Goal: Task Accomplishment & Management: Use online tool/utility

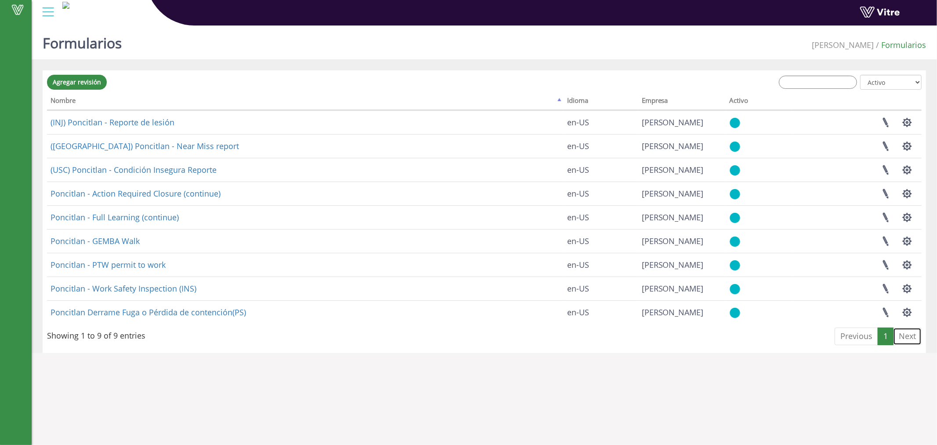
click at [911, 336] on link "Next" at bounding box center [907, 336] width 29 height 18
click at [912, 86] on select "Todos Activo No está activo" at bounding box center [891, 82] width 62 height 15
select select "2"
click at [861, 75] on select "Todos Activo No está activo" at bounding box center [891, 82] width 62 height 15
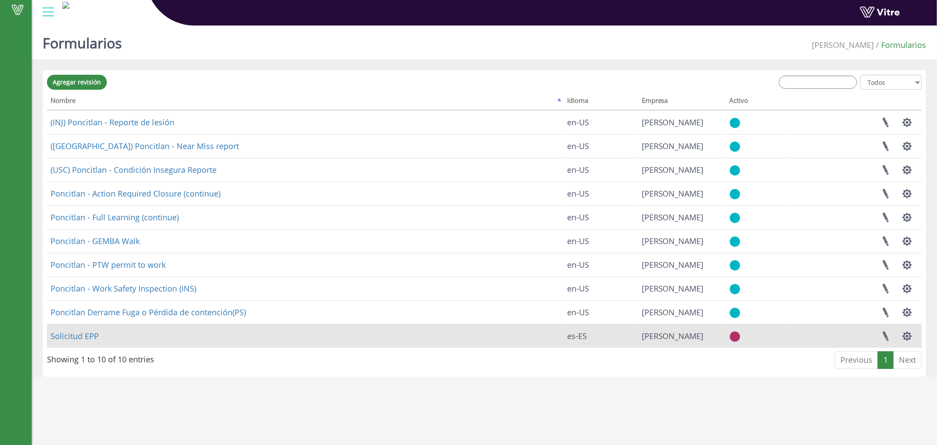
click at [76, 343] on td "Solicitud EPP" at bounding box center [305, 336] width 517 height 24
click at [82, 336] on link "Solicitud EPP" at bounding box center [75, 335] width 48 height 11
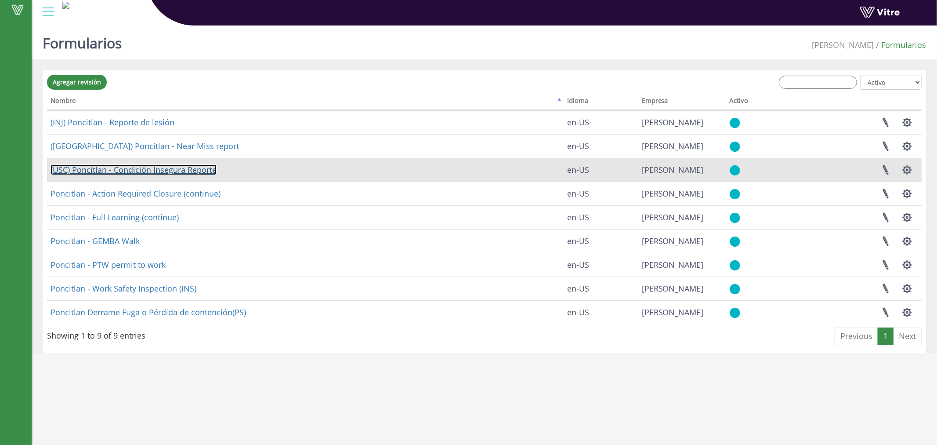
click at [197, 166] on link "(USC) Poncitlan - Condición Insegura Reporte" at bounding box center [134, 169] width 166 height 11
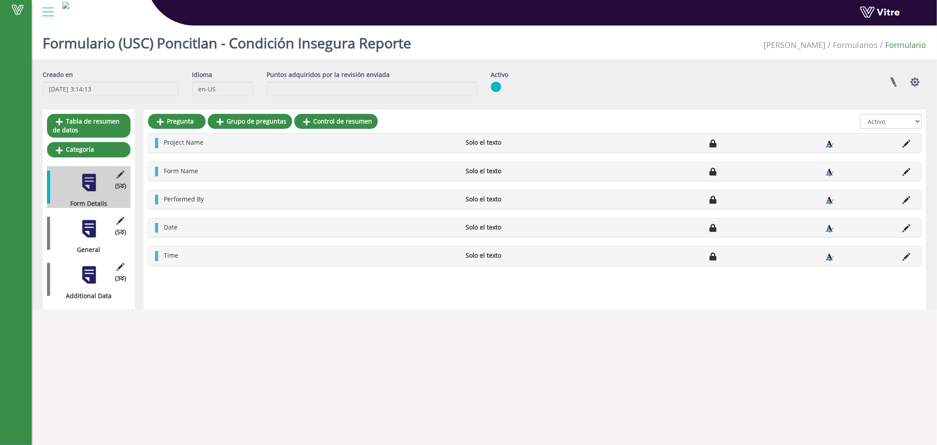
click at [81, 224] on div at bounding box center [89, 229] width 20 height 20
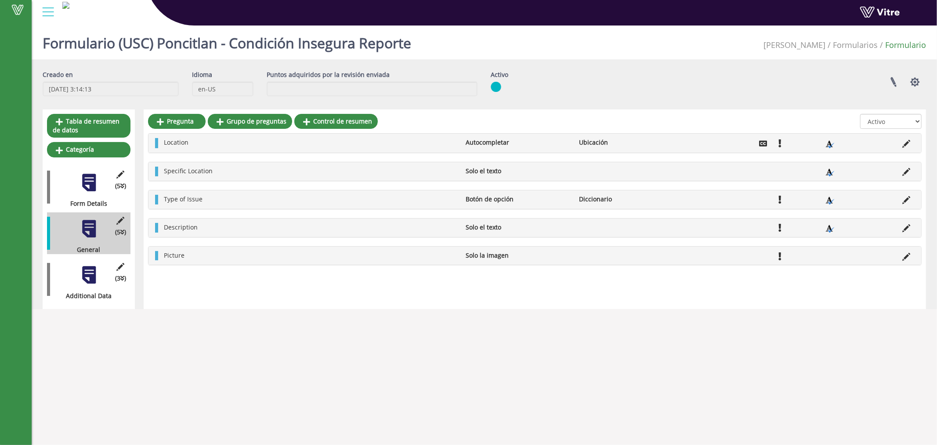
click at [80, 274] on div at bounding box center [89, 275] width 20 height 20
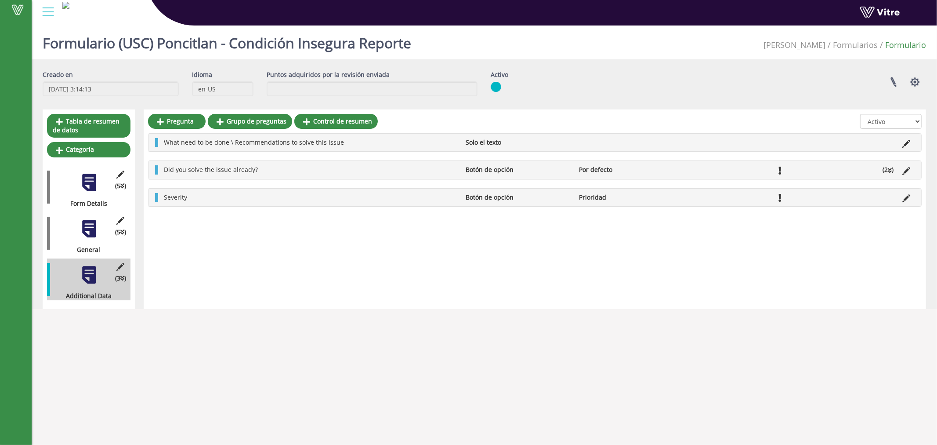
click at [74, 232] on div "(5 ) General" at bounding box center [88, 233] width 83 height 42
click at [82, 231] on div at bounding box center [89, 229] width 20 height 20
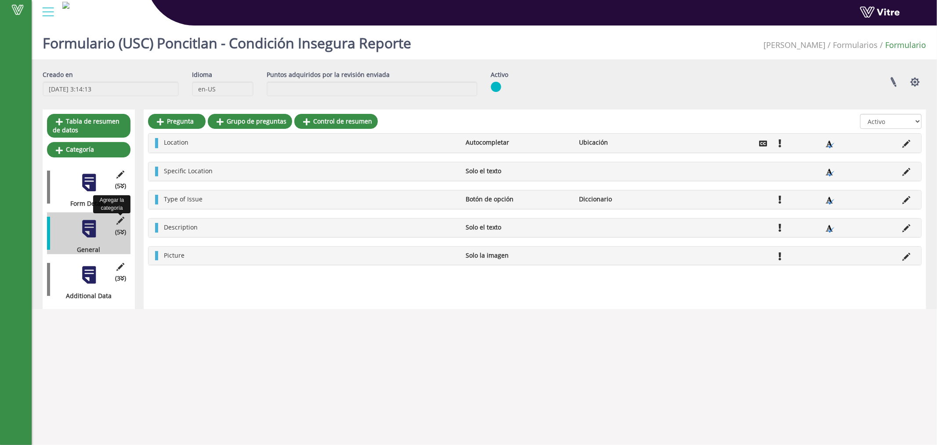
click at [120, 217] on icon at bounding box center [120, 221] width 11 height 8
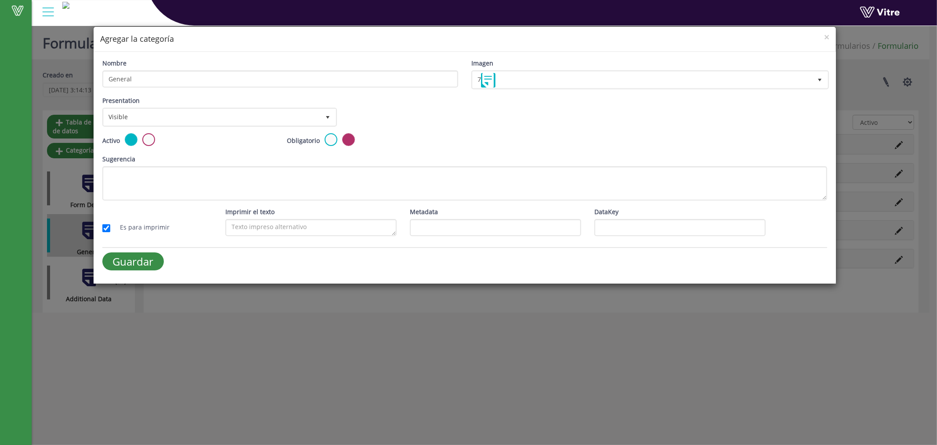
click at [749, 367] on div "× Agregar la categoría Nombre General Imagen 7 7 Presentation Visible 0 Set Dur…" at bounding box center [468, 222] width 937 height 445
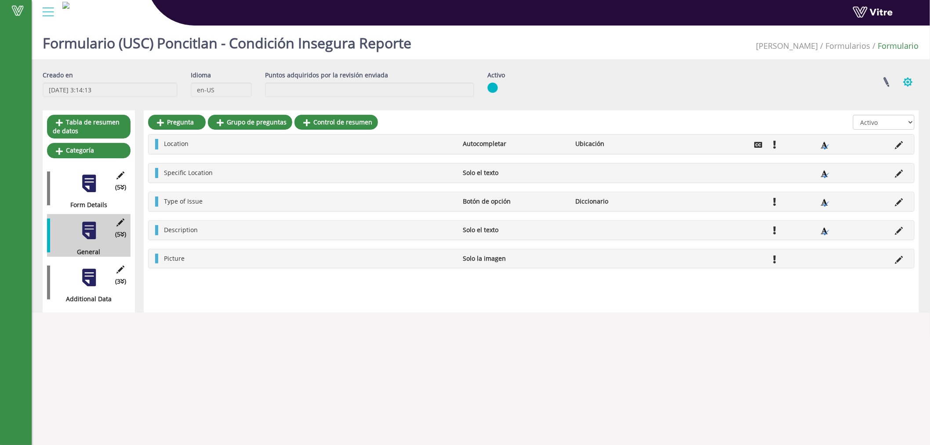
click at [907, 83] on button "button" at bounding box center [908, 81] width 22 height 23
click at [859, 104] on link "Proyectos vinculados" at bounding box center [863, 102] width 110 height 11
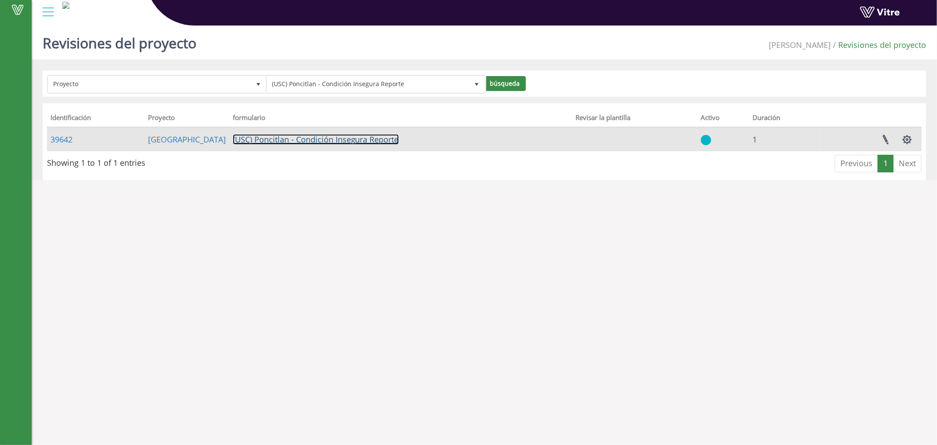
click at [294, 139] on link "(USC) Poncitlan - Condición Insegura Reporte" at bounding box center [316, 139] width 166 height 11
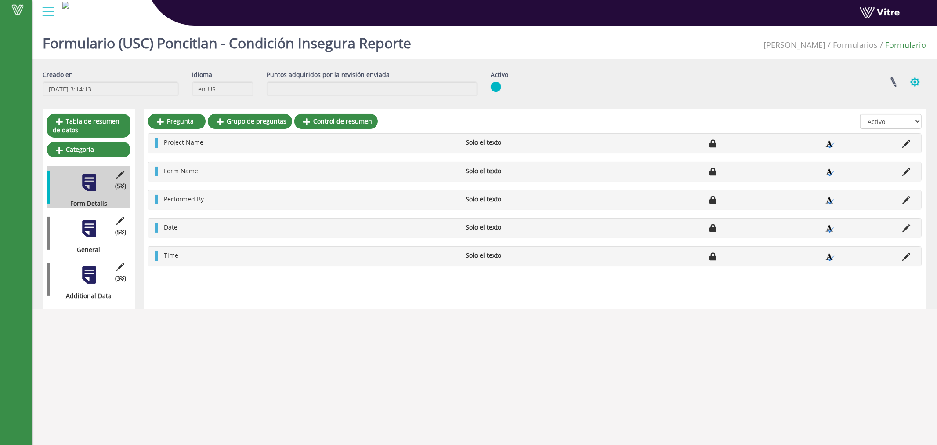
click at [910, 81] on button "button" at bounding box center [915, 81] width 22 height 23
click at [864, 113] on link "Configurar los usuarios" at bounding box center [871, 114] width 110 height 11
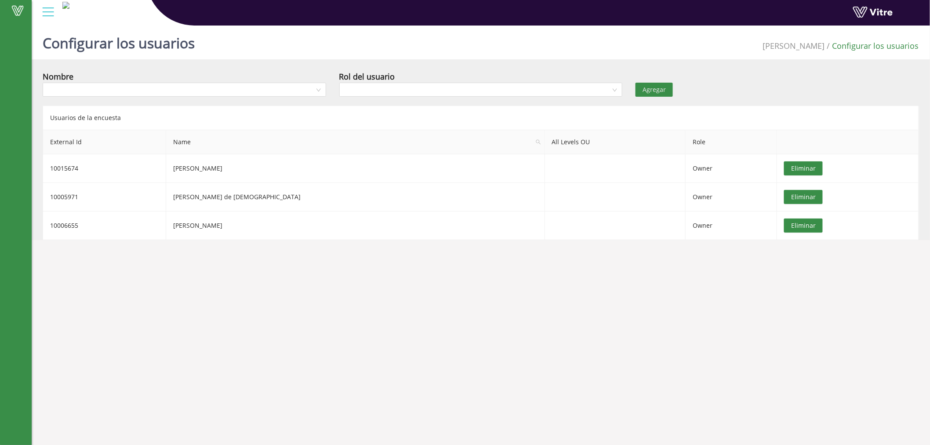
click at [53, 15] on div at bounding box center [48, 12] width 20 height 24
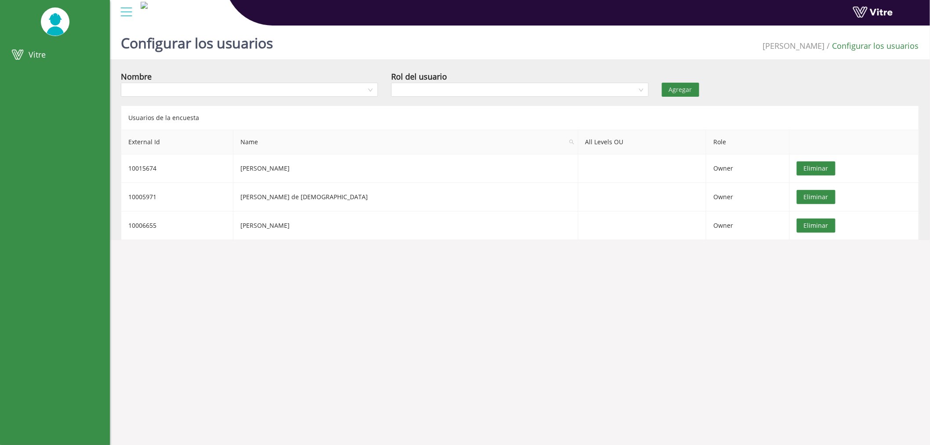
click at [56, 20] on img at bounding box center [55, 22] width 29 height 28
click at [48, 62] on link "Vitre" at bounding box center [55, 54] width 110 height 21
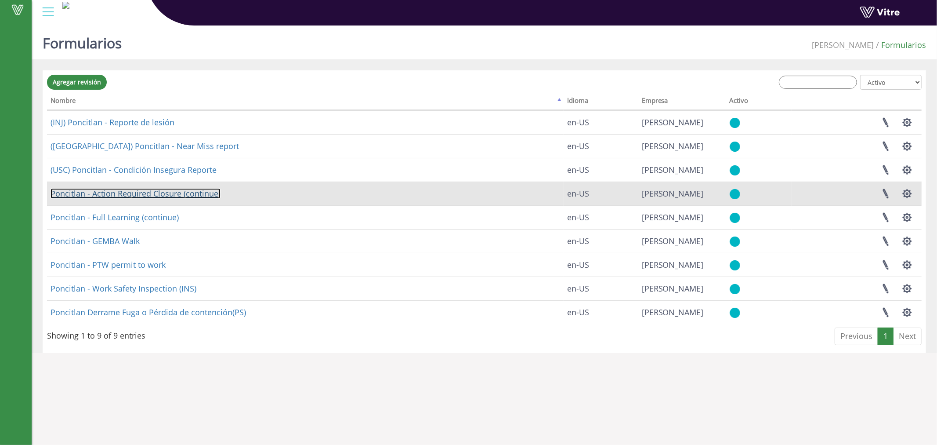
click at [166, 197] on link "Poncitlan - Action Required Closure (continue)" at bounding box center [136, 193] width 170 height 11
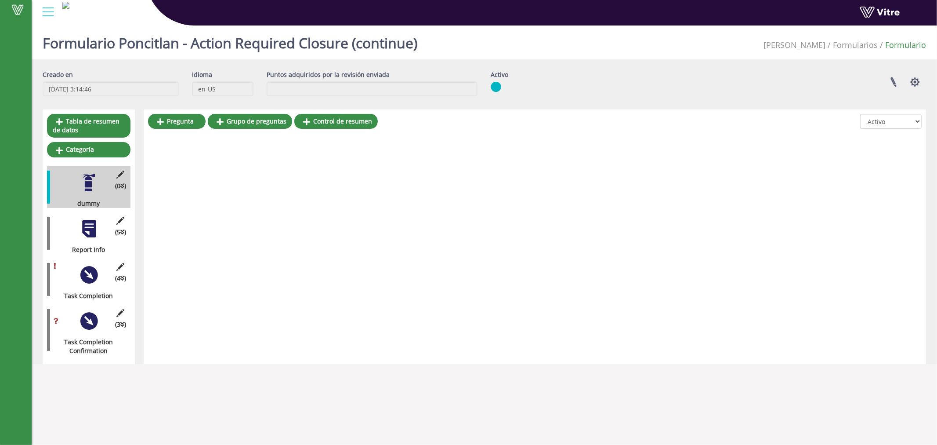
click at [82, 279] on div at bounding box center [89, 275] width 20 height 20
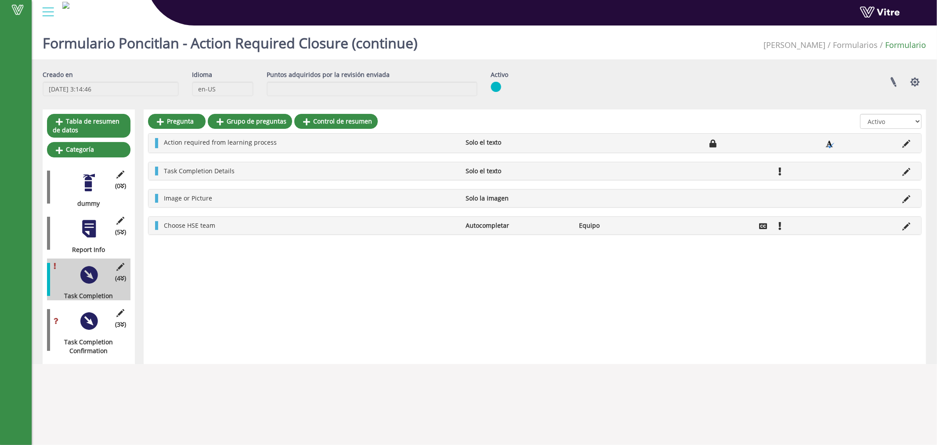
click at [94, 335] on div "(3 ) Task Completion Confirmation" at bounding box center [88, 329] width 83 height 51
click at [91, 320] on div at bounding box center [89, 321] width 20 height 20
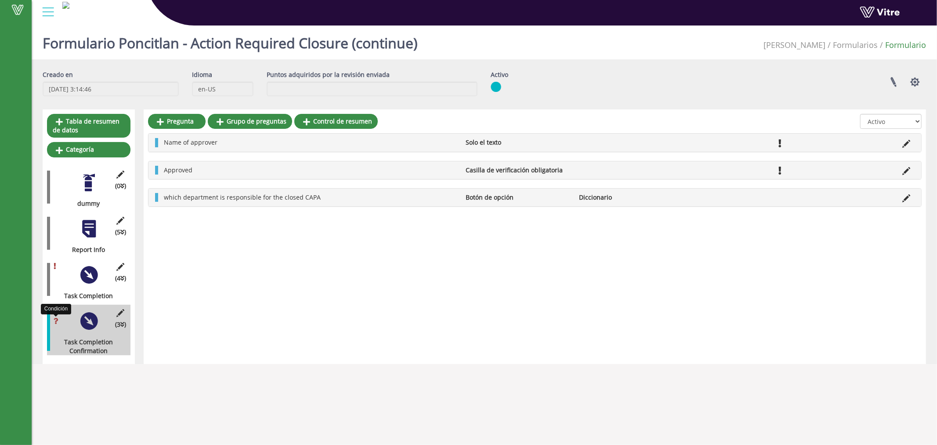
click at [56, 321] on icon at bounding box center [56, 321] width 5 height 6
click at [56, 319] on icon at bounding box center [56, 321] width 5 height 6
drag, startPoint x: 56, startPoint y: 319, endPoint x: 67, endPoint y: 336, distance: 20.4
click at [67, 336] on div "Condición (3 ) Task Completion Confirmation" at bounding box center [88, 329] width 83 height 51
click at [122, 324] on icon at bounding box center [122, 324] width 4 height 6
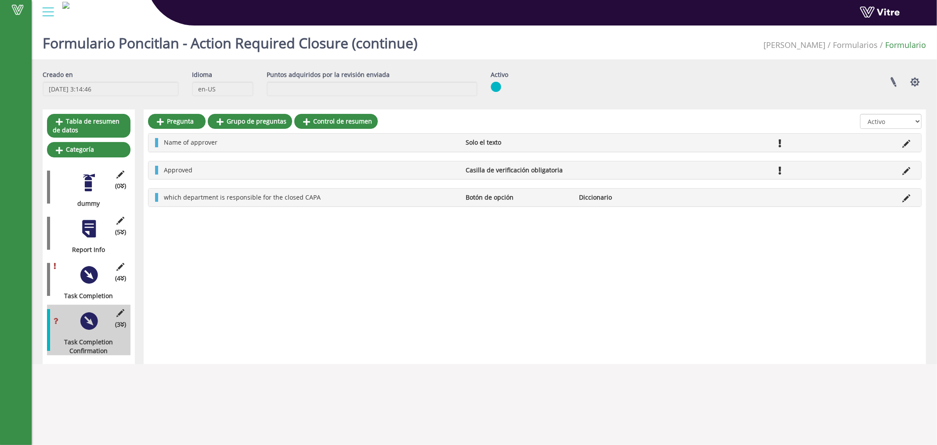
click at [49, 286] on div at bounding box center [48, 279] width 3 height 33
click at [46, 15] on div at bounding box center [48, 12] width 20 height 24
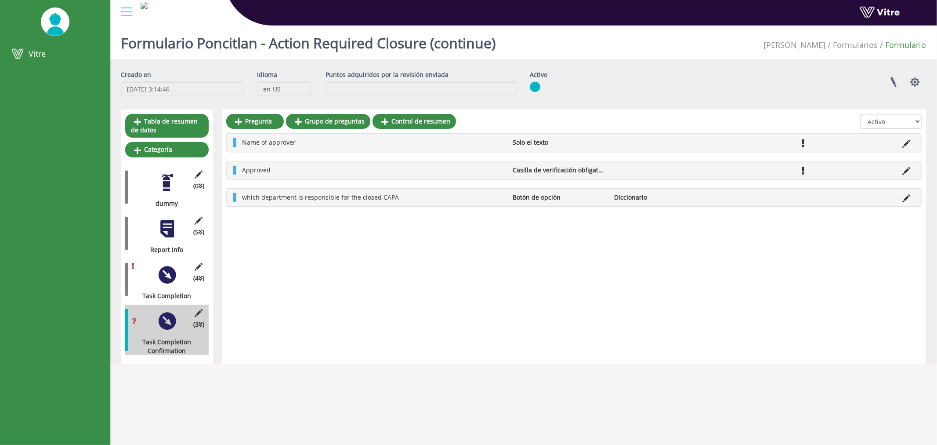
click at [560, 347] on div "Pregunta Grupo de preguntas Control de resumen Todos Activo No está activo Name…" at bounding box center [574, 236] width 704 height 254
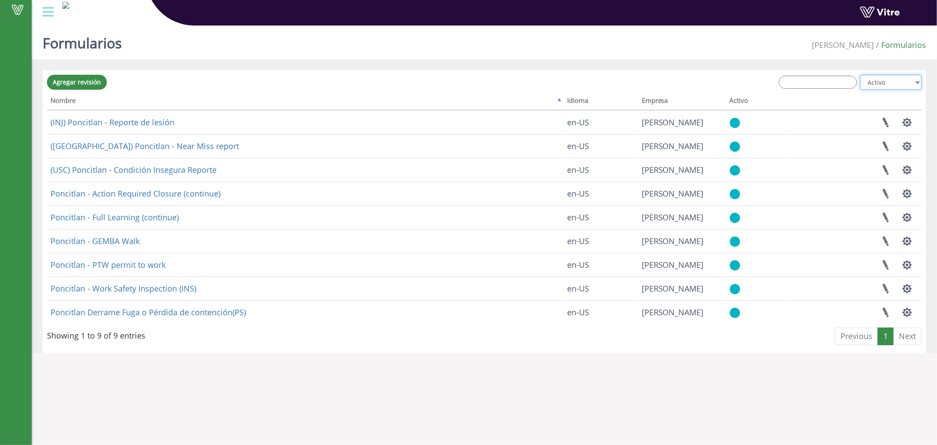
click at [889, 87] on select "Todos Activo No está activo" at bounding box center [891, 82] width 62 height 15
select select "2"
click at [861, 75] on select "Todos Activo No está activo" at bounding box center [891, 82] width 62 height 15
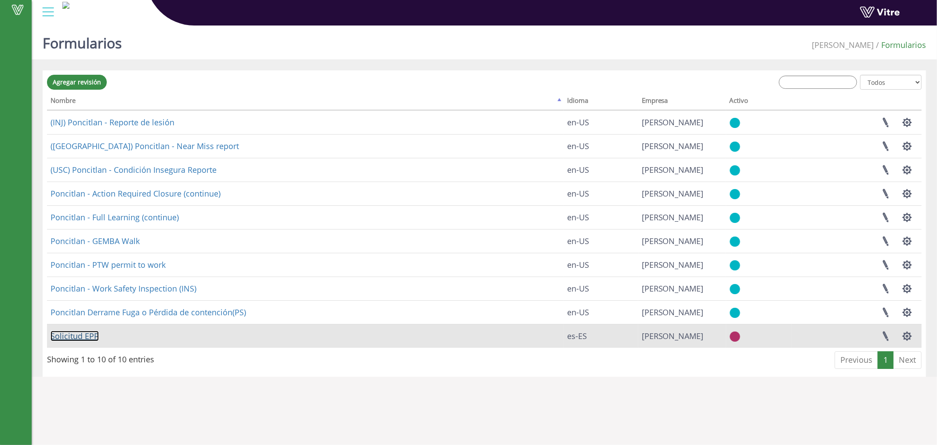
click at [82, 336] on link "Solicitud EPP" at bounding box center [75, 335] width 48 height 11
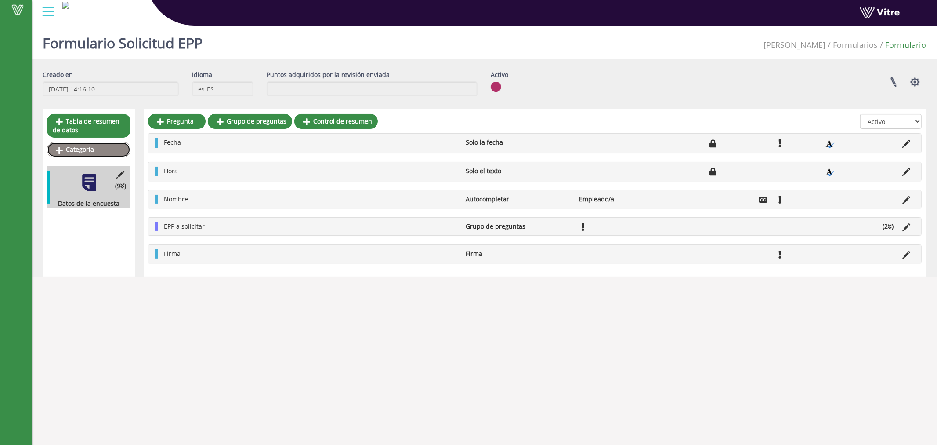
click at [94, 150] on link "Categoría" at bounding box center [88, 149] width 83 height 15
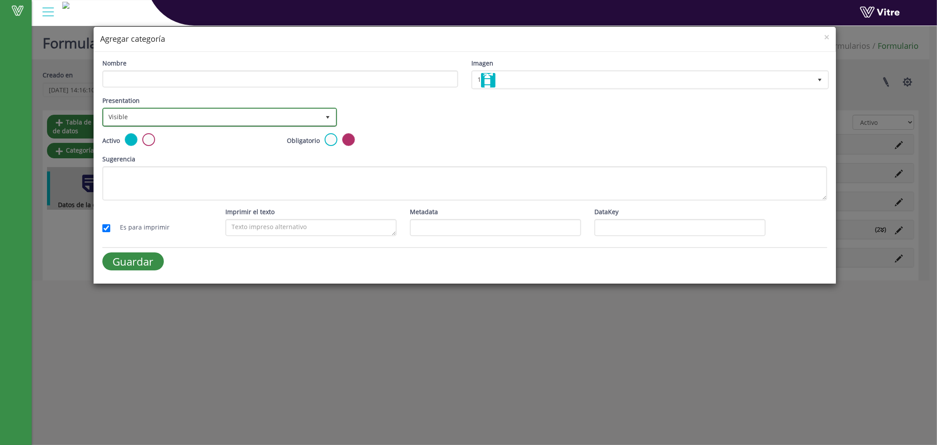
click at [325, 114] on span "select" at bounding box center [327, 117] width 7 height 7
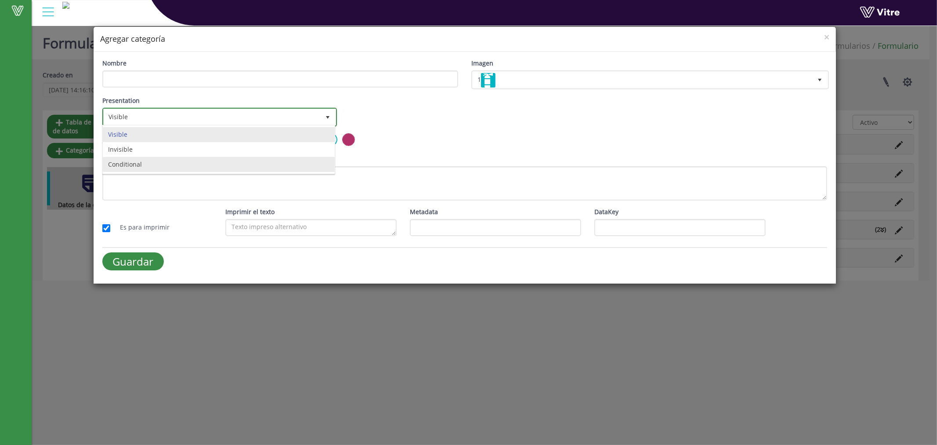
click at [190, 167] on li "Conditional" at bounding box center [219, 164] width 232 height 15
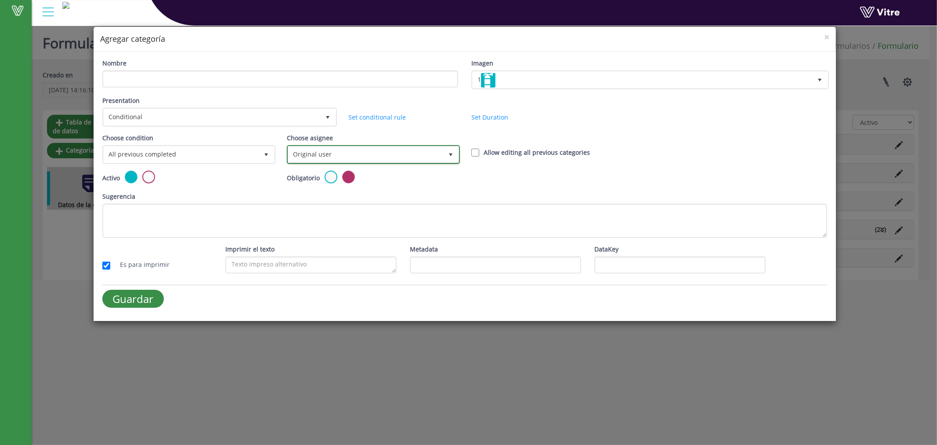
click at [328, 153] on span "Original user" at bounding box center [365, 154] width 155 height 16
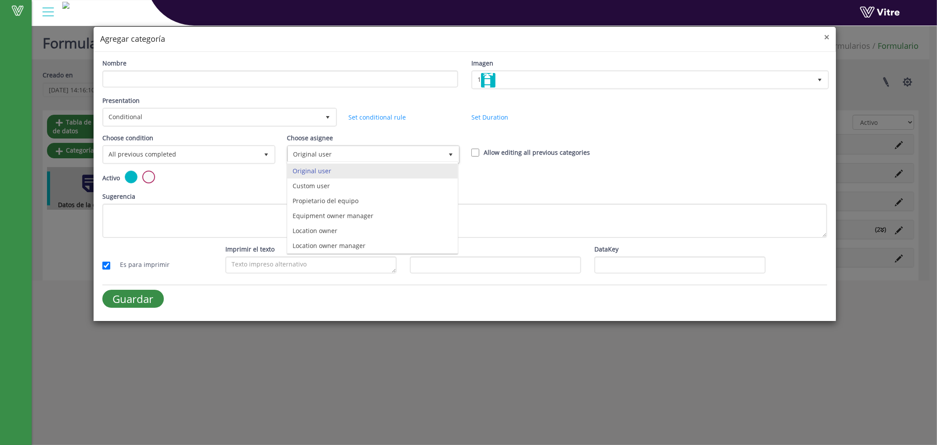
click at [826, 36] on span "×" at bounding box center [826, 37] width 5 height 12
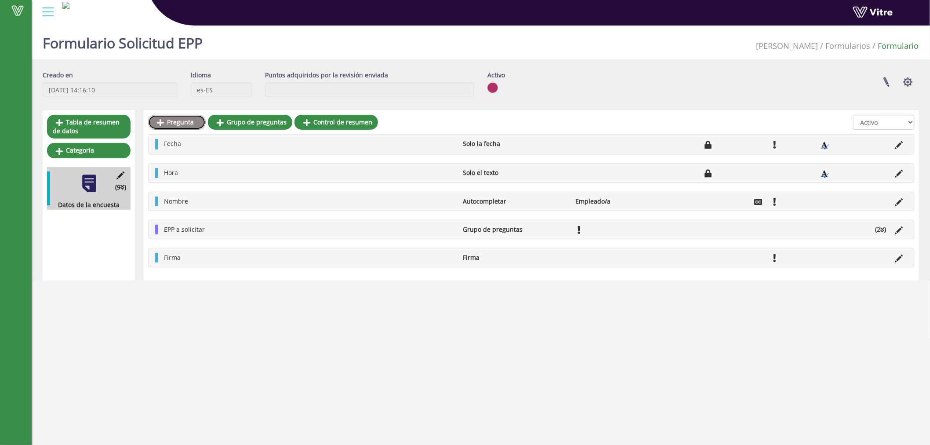
click at [174, 125] on link "Pregunta" at bounding box center [177, 122] width 58 height 15
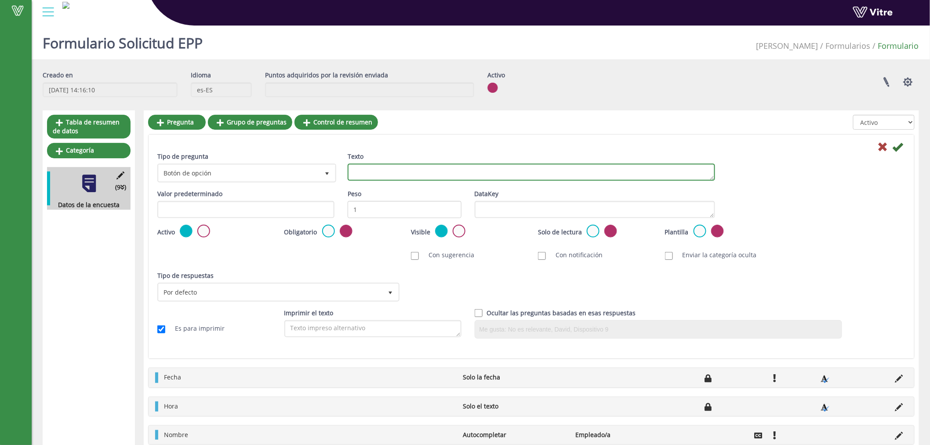
click at [384, 180] on textarea "Texto" at bounding box center [531, 171] width 367 height 17
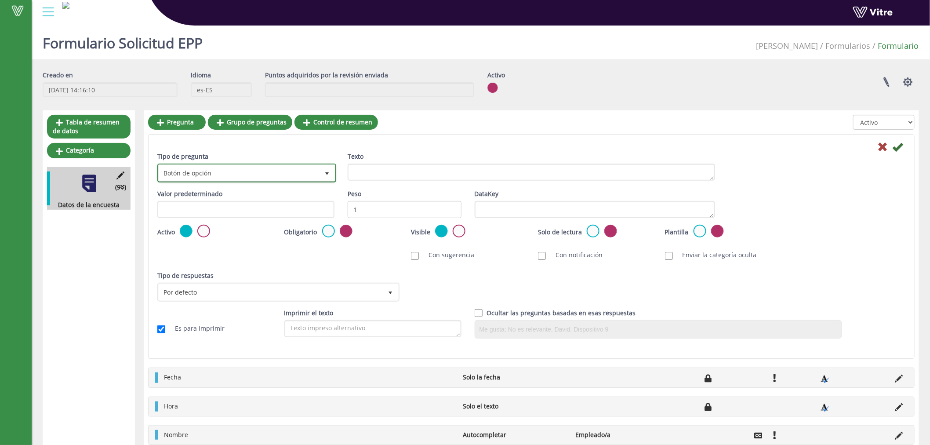
click at [234, 172] on span "Botón de opción" at bounding box center [239, 173] width 160 height 16
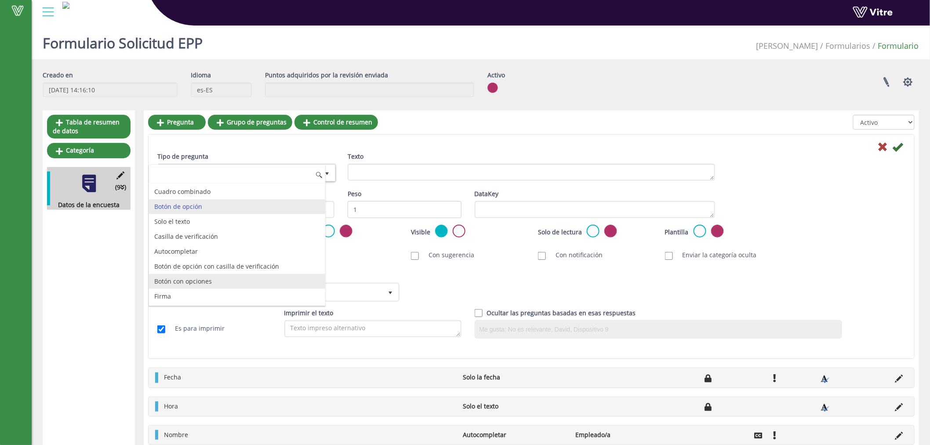
click at [207, 280] on li "Botón con opciones" at bounding box center [237, 281] width 176 height 15
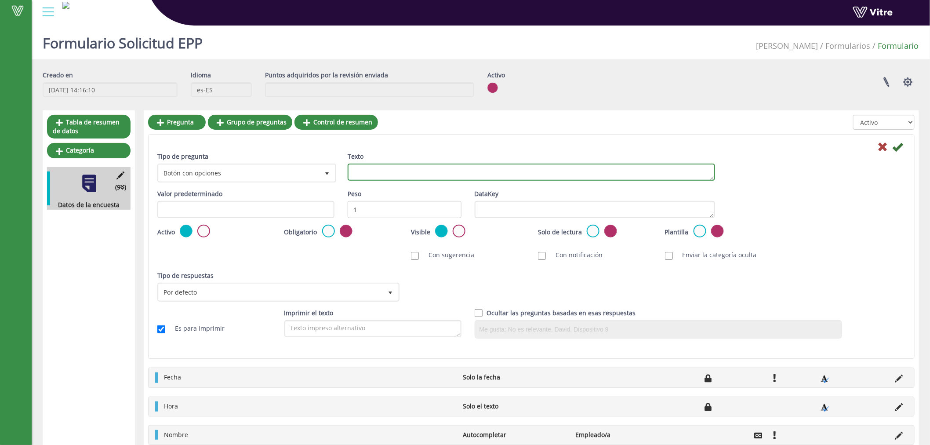
click at [372, 168] on textarea "Texto" at bounding box center [531, 171] width 367 height 17
type textarea "Area de trabajo"
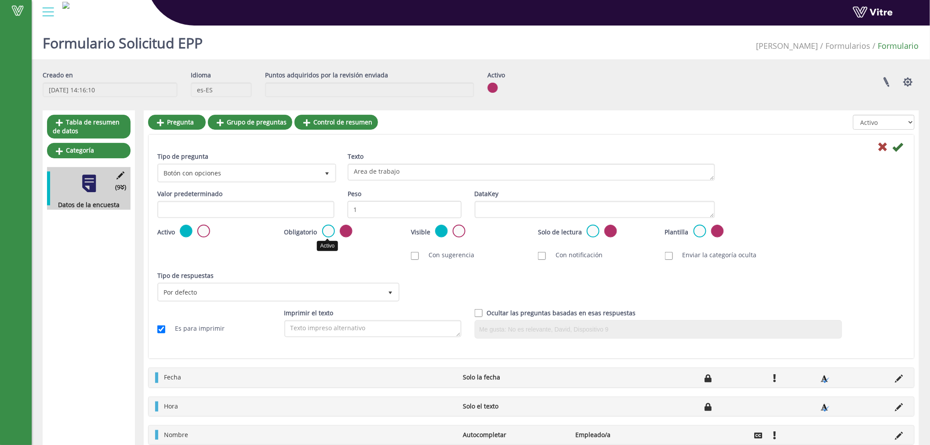
click at [326, 233] on label at bounding box center [328, 231] width 13 height 13
click at [0, 0] on input "radio" at bounding box center [0, 0] width 0 height 0
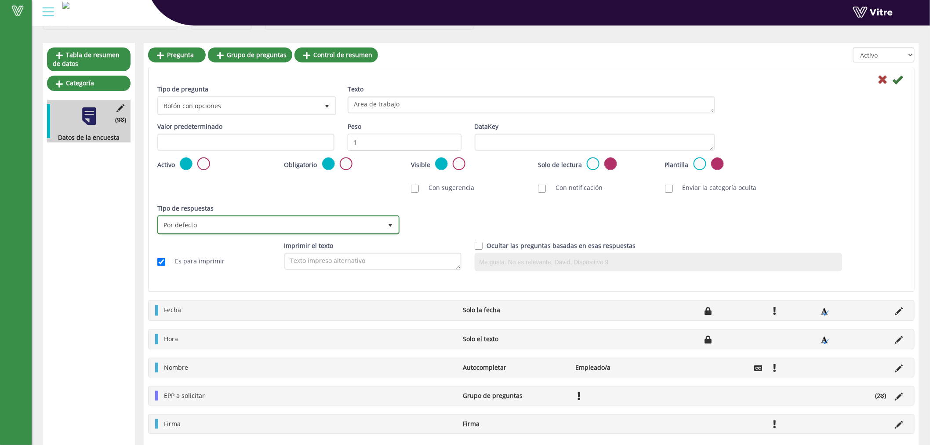
click at [274, 229] on span "Por defecto" at bounding box center [271, 225] width 224 height 16
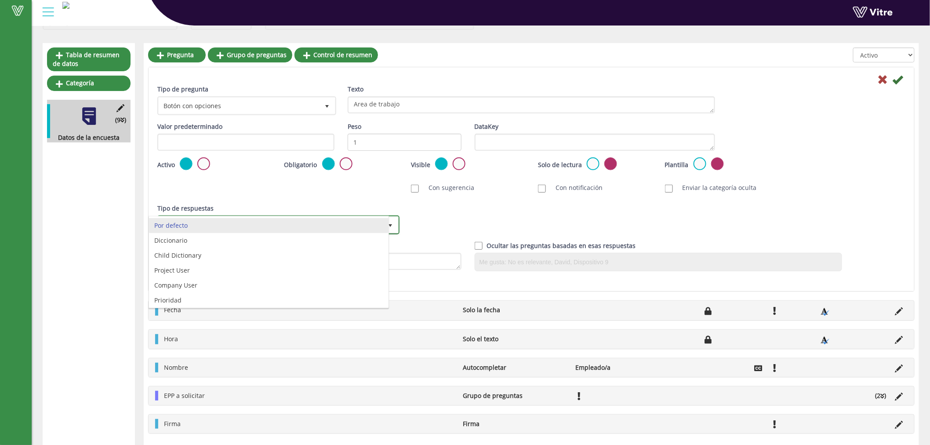
click at [188, 222] on li "Por defecto" at bounding box center [268, 225] width 239 height 15
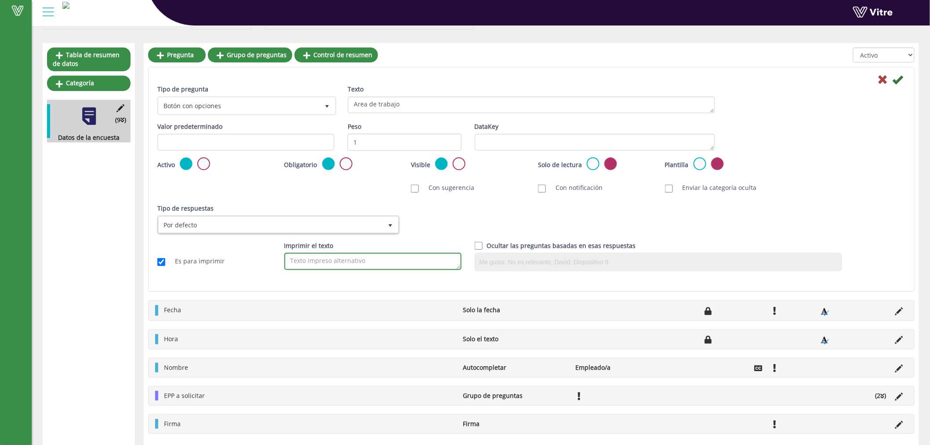
click at [300, 263] on textarea "Imprimir el texto" at bounding box center [372, 261] width 177 height 17
click at [244, 108] on span "Botón con opciones" at bounding box center [239, 106] width 160 height 16
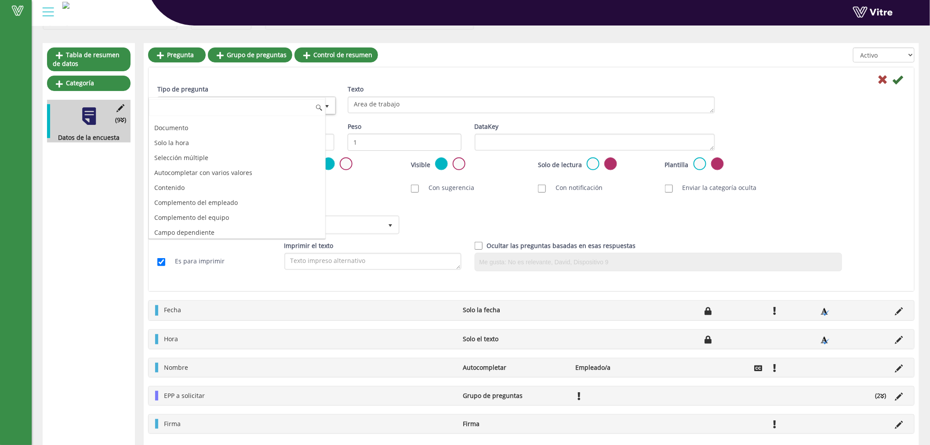
scroll to position [271, 0]
click at [259, 168] on li "Autocompletar con varios valores" at bounding box center [237, 169] width 176 height 15
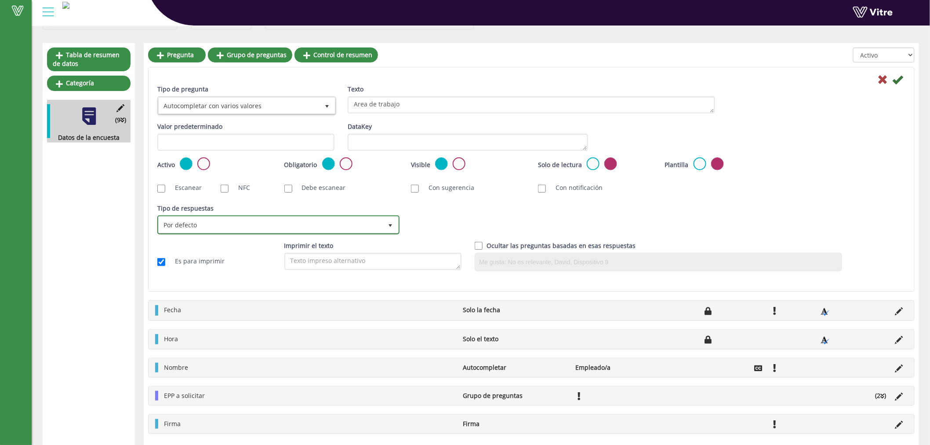
click at [283, 219] on span "Por defecto" at bounding box center [271, 225] width 224 height 16
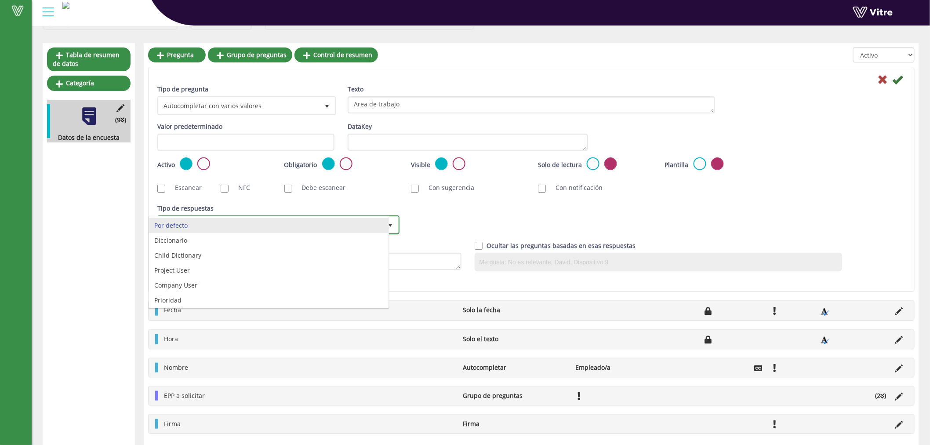
click at [283, 219] on li "Por defecto" at bounding box center [268, 225] width 239 height 15
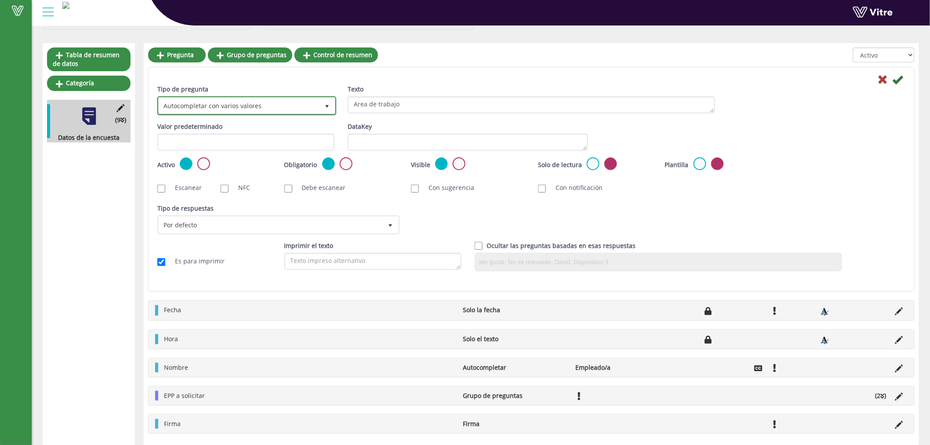
click at [325, 103] on span "select" at bounding box center [326, 106] width 7 height 7
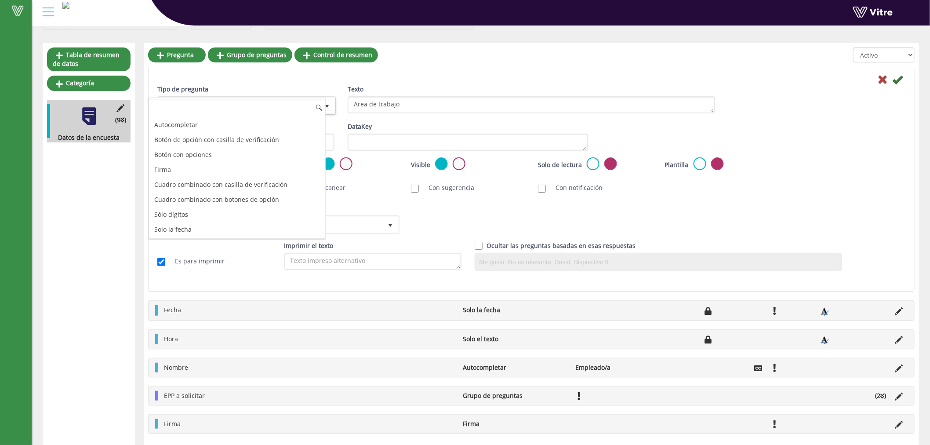
scroll to position [0, 0]
click at [184, 184] on li "Autocompletar" at bounding box center [237, 184] width 176 height 15
type input "1"
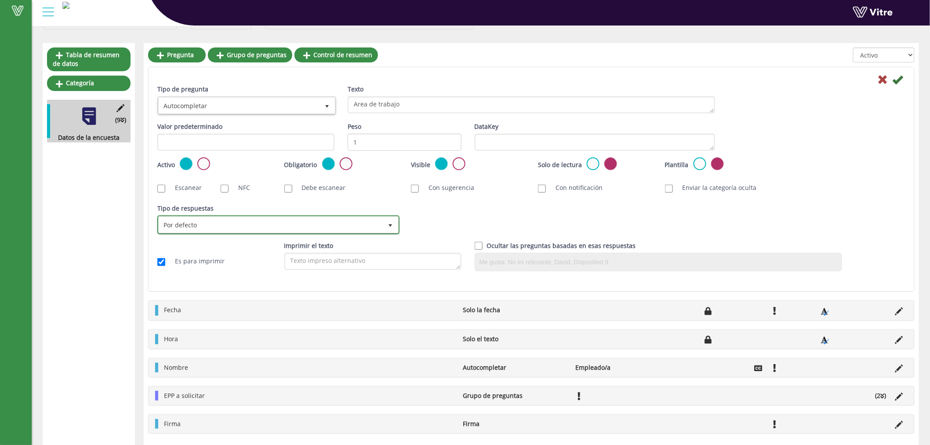
click at [302, 225] on span "Por defecto" at bounding box center [271, 225] width 224 height 16
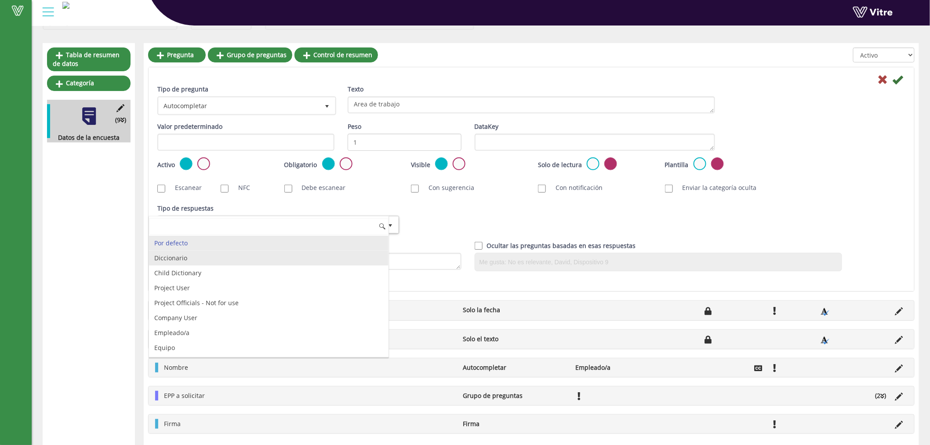
click at [236, 260] on li "Diccionario" at bounding box center [268, 257] width 239 height 15
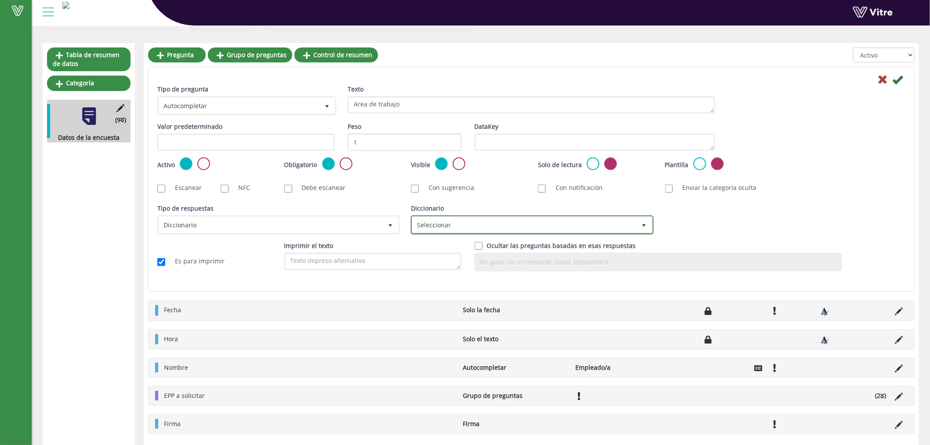
click at [535, 227] on span "Seleccionar" at bounding box center [524, 225] width 224 height 16
click at [791, 227] on div "Tipo de respuestas Por defecto 0 Tipo de respuestas Diccionario 1 Module Selecc…" at bounding box center [531, 221] width 761 height 37
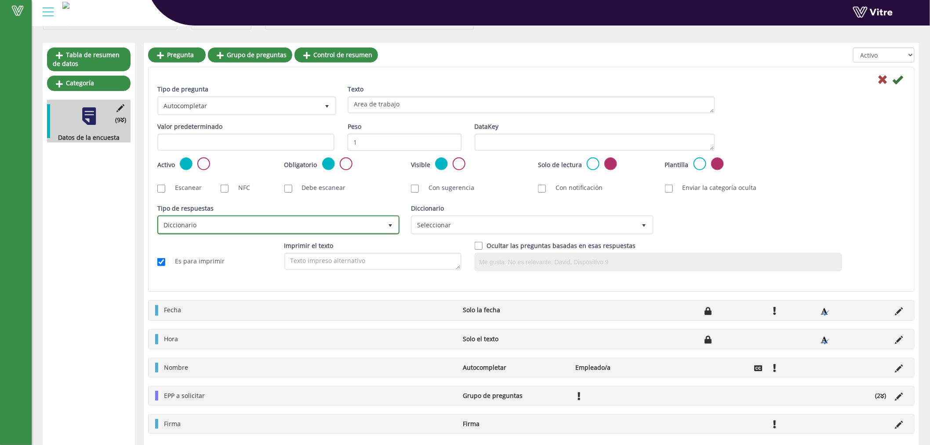
click at [354, 225] on span "Diccionario" at bounding box center [271, 225] width 224 height 16
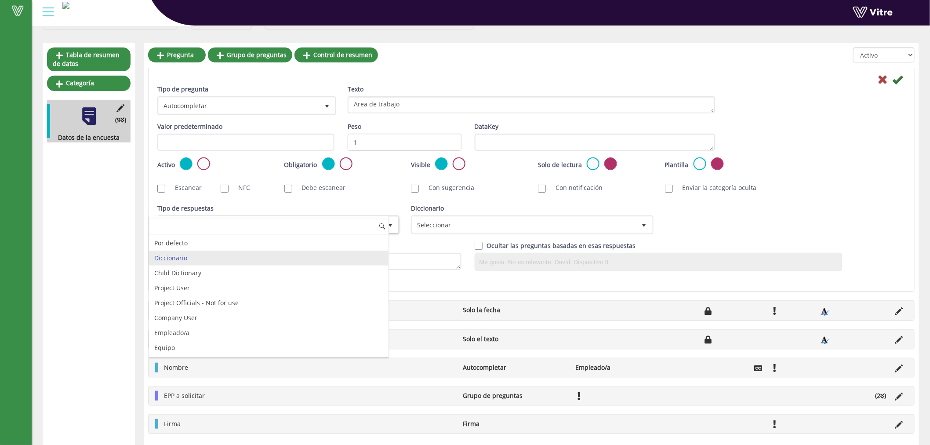
drag, startPoint x: 380, startPoint y: 269, endPoint x: 387, endPoint y: 299, distance: 30.6
click at [387, 299] on div "Por defecto Diccionario Child Dictionary Project User Project Officials - Not f…" at bounding box center [268, 296] width 239 height 120
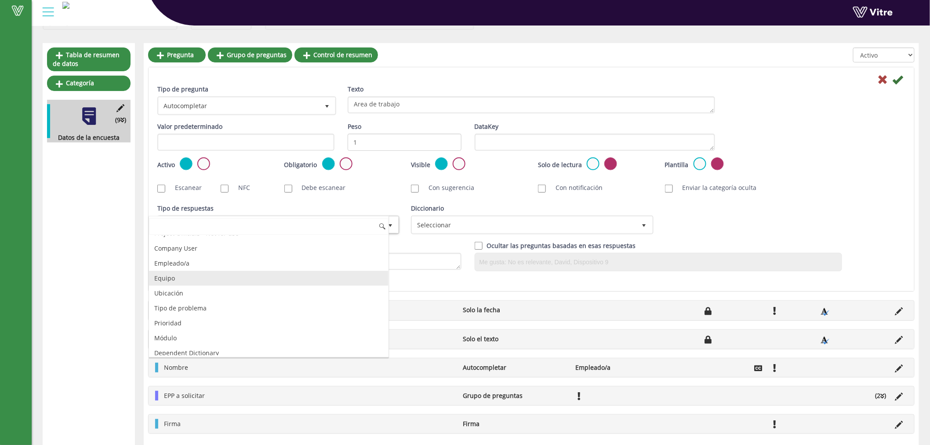
click at [174, 279] on li "Equipo" at bounding box center [268, 278] width 239 height 15
checkbox input "true"
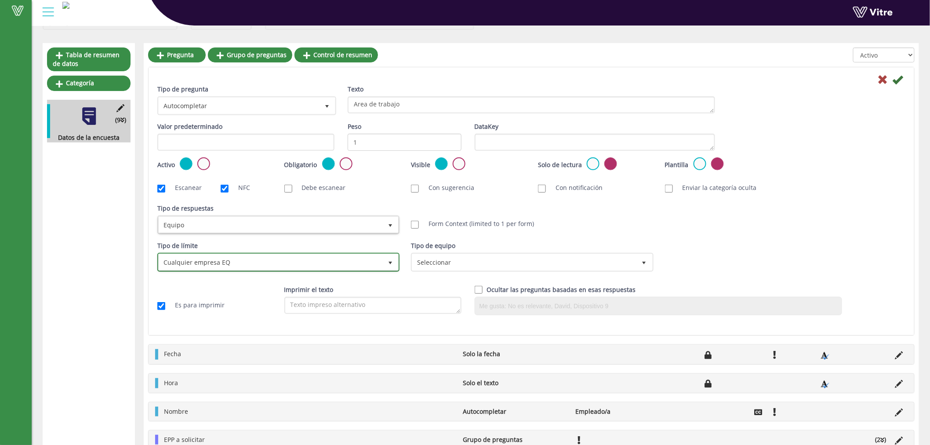
click at [376, 261] on span "Cualquier empresa EQ" at bounding box center [271, 262] width 224 height 16
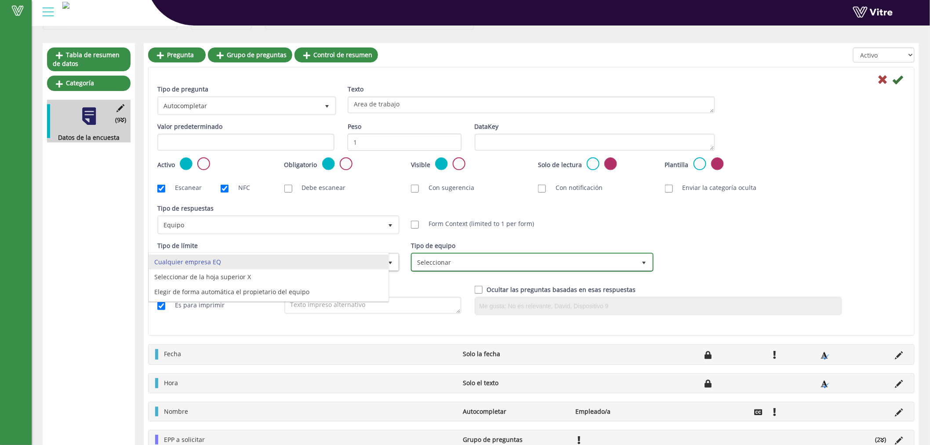
click at [475, 266] on span "Seleccionar" at bounding box center [524, 262] width 224 height 16
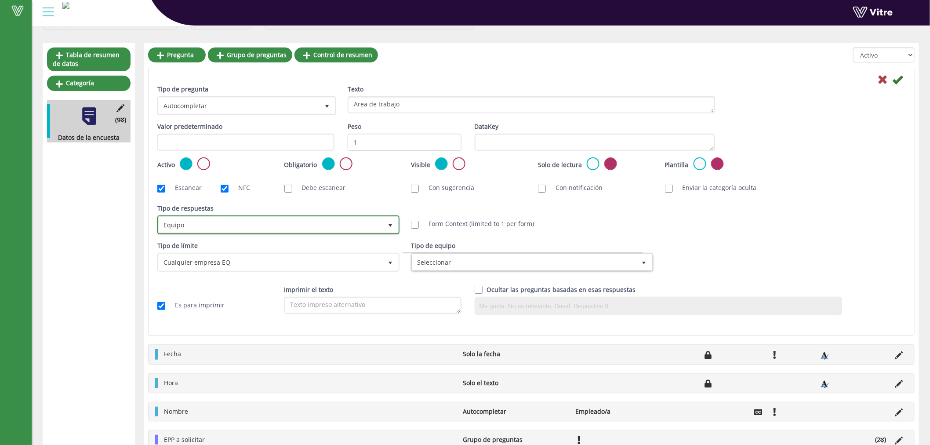
click at [326, 218] on span "Equipo" at bounding box center [271, 225] width 224 height 16
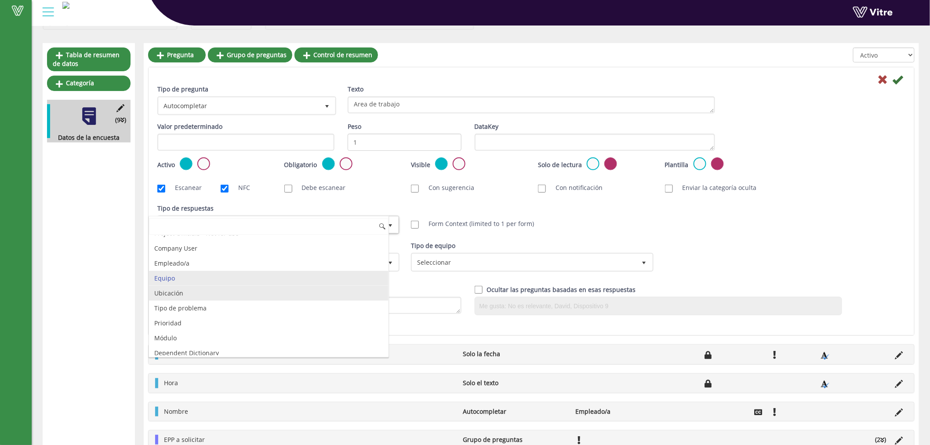
click at [191, 296] on li "Ubicación" at bounding box center [268, 293] width 239 height 15
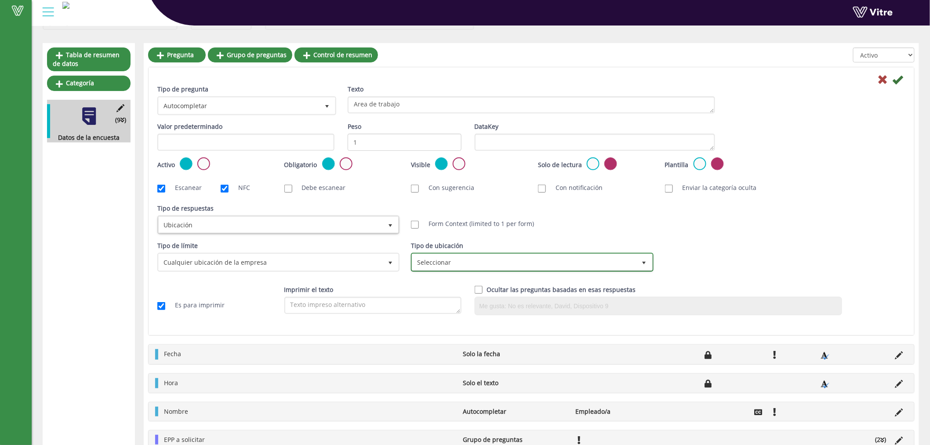
click at [457, 265] on span "Seleccionar" at bounding box center [524, 262] width 224 height 16
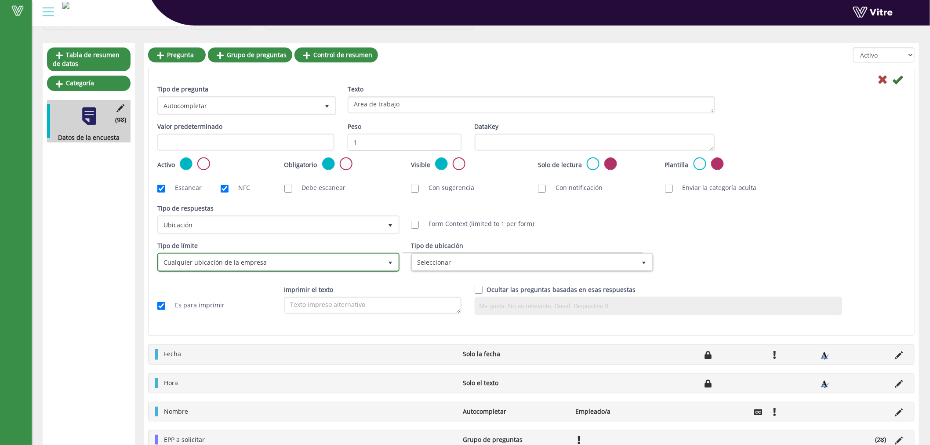
click at [363, 266] on span "Cualquier ubicación de la empresa" at bounding box center [271, 262] width 224 height 16
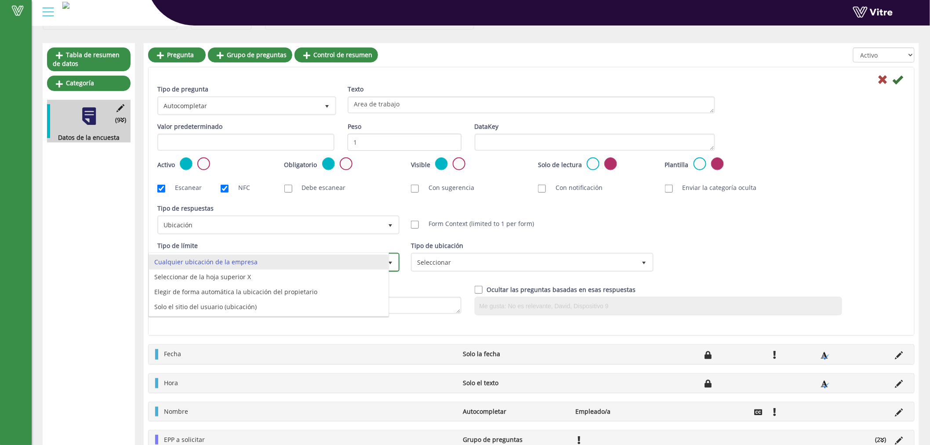
click at [363, 262] on li "Cualquier ubicación de la empresa" at bounding box center [268, 261] width 239 height 15
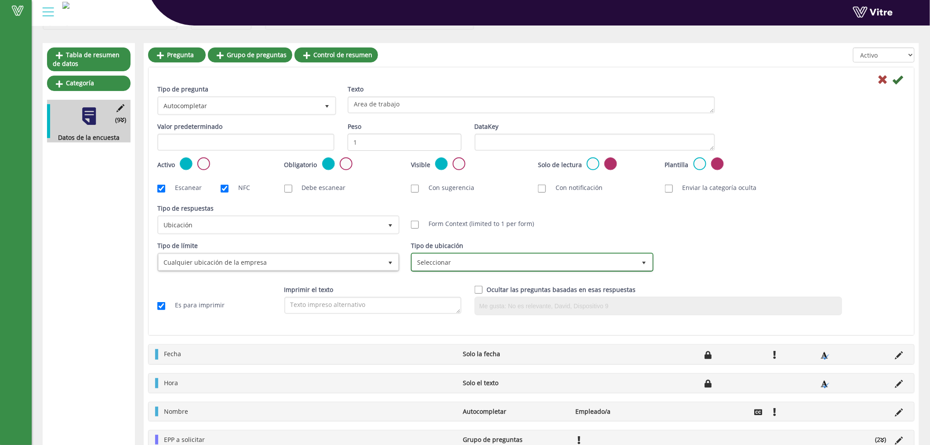
click at [638, 261] on span "select" at bounding box center [644, 262] width 16 height 16
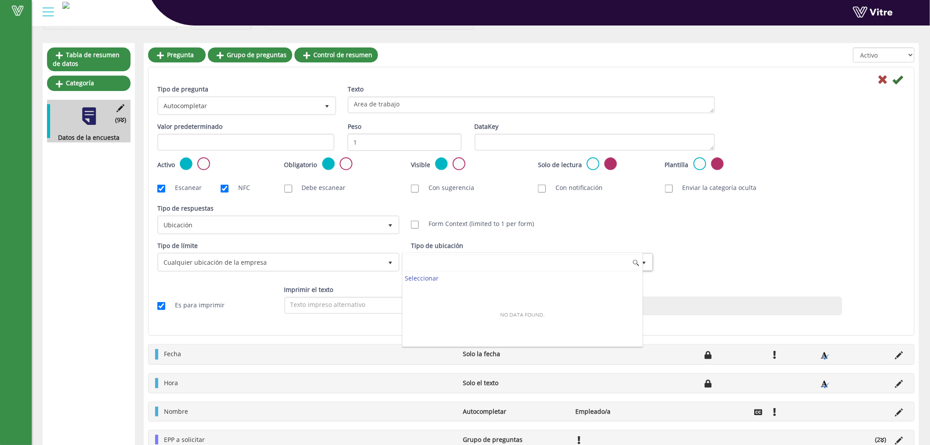
click at [638, 261] on span at bounding box center [636, 262] width 7 height 7
click at [379, 223] on span "Ubicación" at bounding box center [271, 225] width 224 height 16
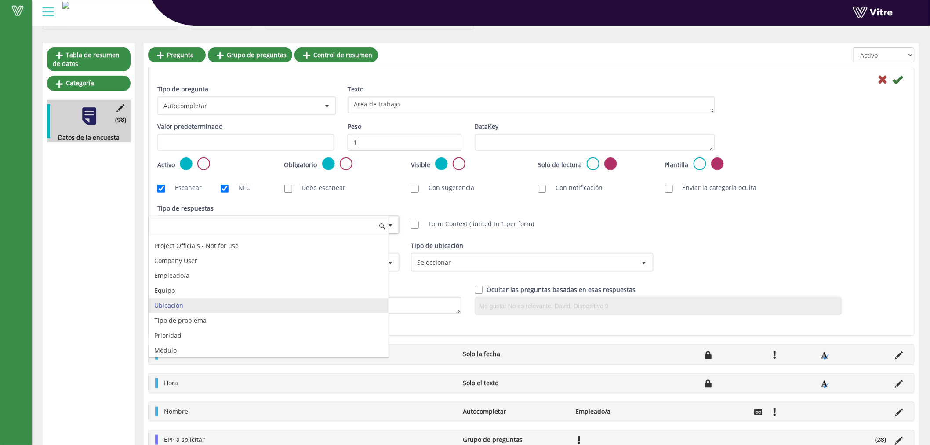
scroll to position [60, 0]
click at [174, 303] on li "Ubicación" at bounding box center [268, 302] width 239 height 15
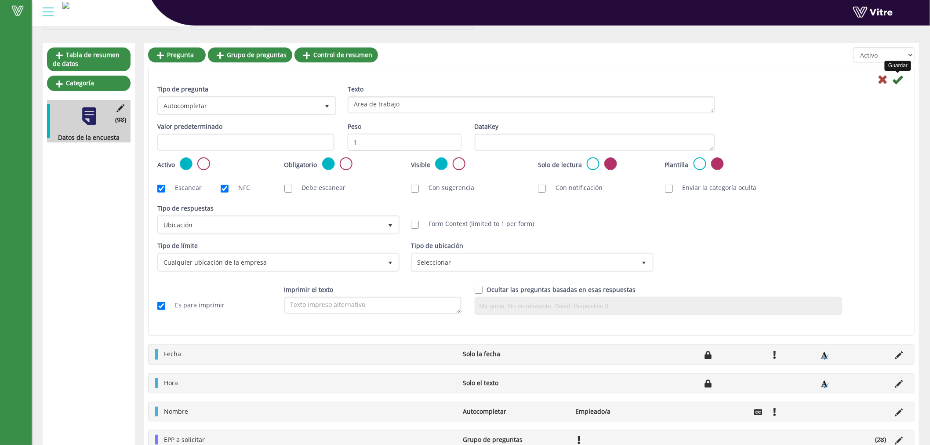
click at [899, 76] on icon at bounding box center [897, 79] width 11 height 11
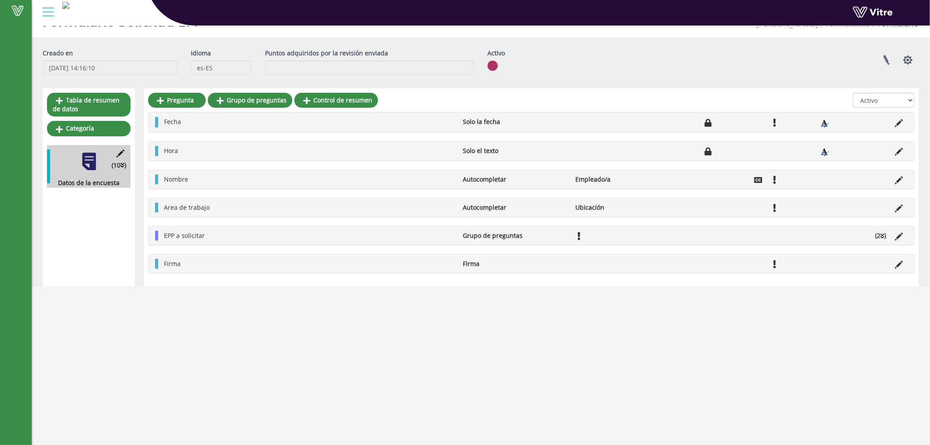
click at [130, 229] on div "Tabla de resumen de datos Categoría (10 ) Datos de la encuesta" at bounding box center [89, 187] width 92 height 198
click at [104, 135] on link "Categoría" at bounding box center [88, 128] width 83 height 15
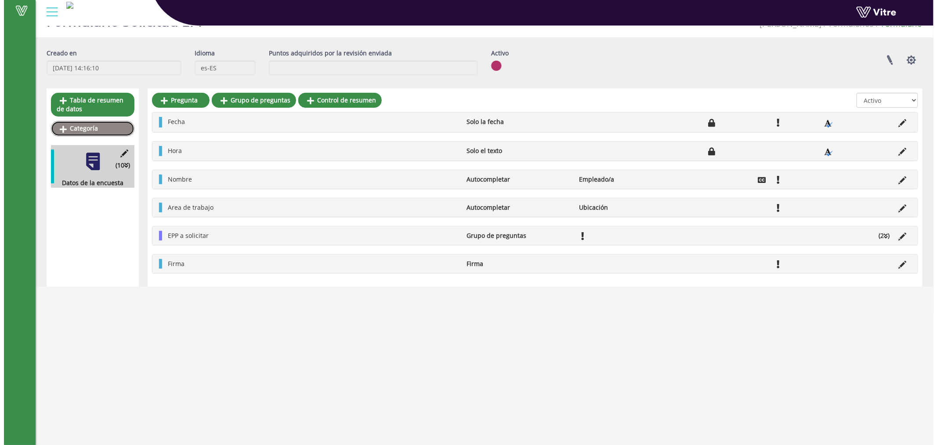
scroll to position [0, 0]
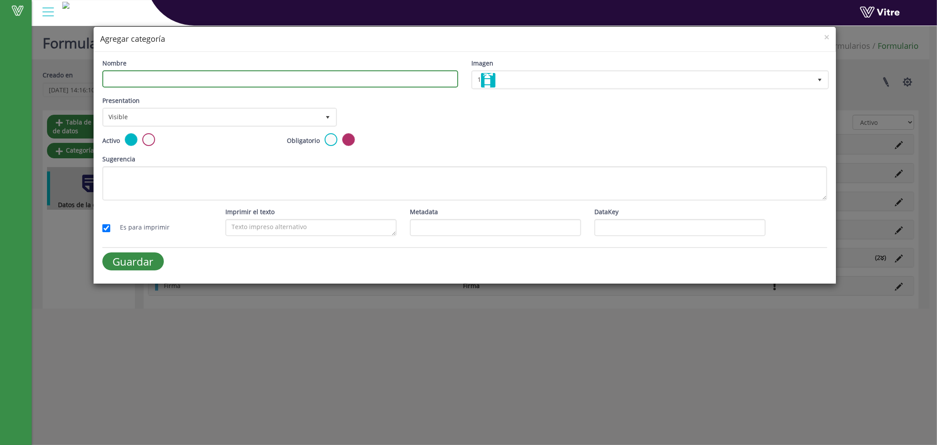
click at [156, 79] on input "Nombre" at bounding box center [280, 78] width 356 height 17
type input "Aprobacion de lider de area"
click at [336, 142] on div "Obligatorio" at bounding box center [372, 140] width 171 height 14
click at [331, 138] on label at bounding box center [331, 139] width 13 height 13
click at [0, 0] on input "radio" at bounding box center [0, 0] width 0 height 0
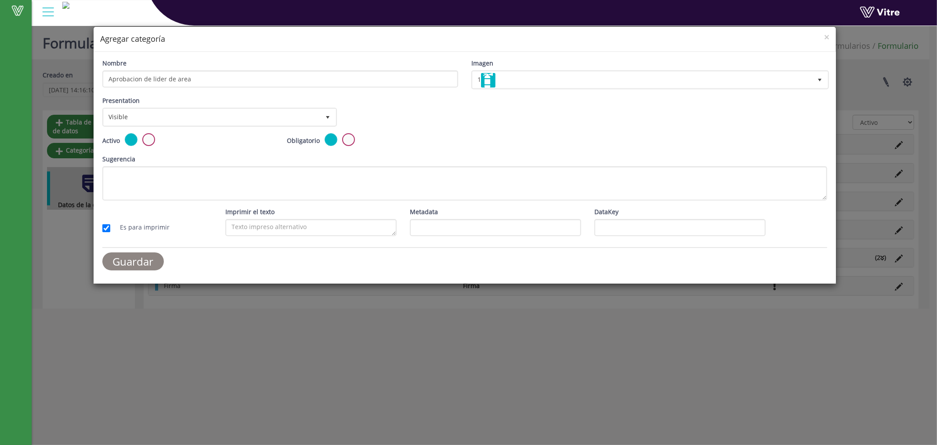
click at [138, 265] on input "Guardar" at bounding box center [133, 261] width 62 height 18
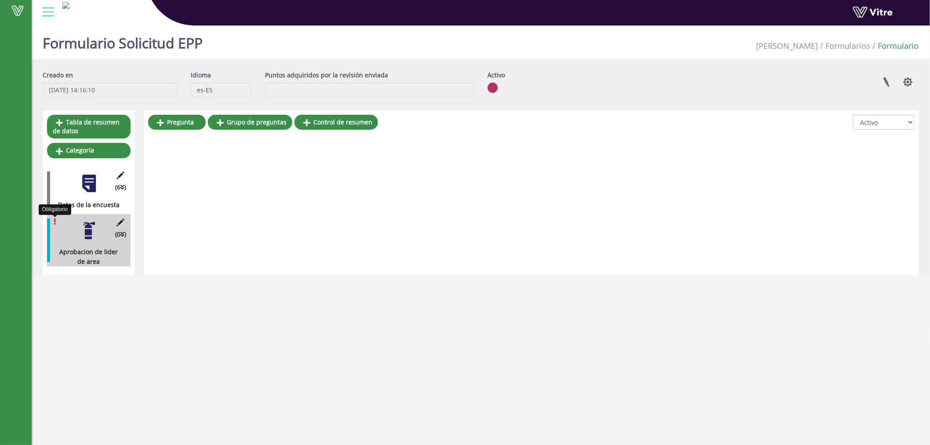
click at [55, 223] on icon at bounding box center [55, 221] width 2 height 6
click at [122, 223] on icon at bounding box center [120, 222] width 11 height 8
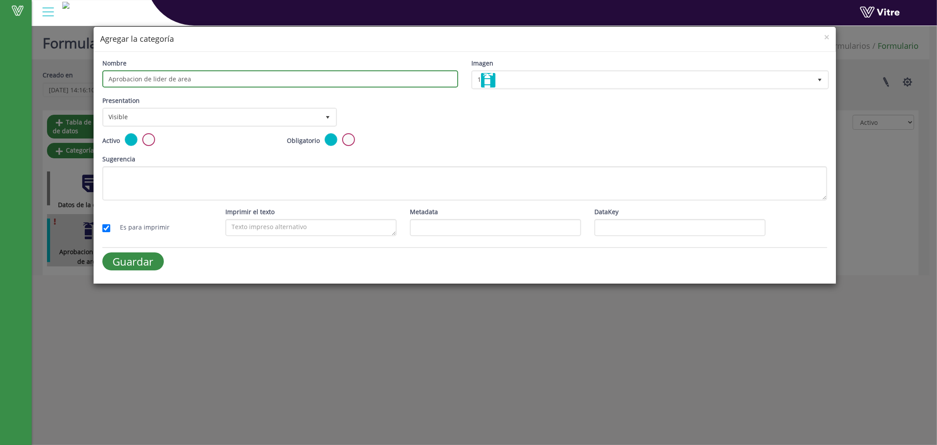
click at [240, 81] on input "Aprobacion de lider de area" at bounding box center [280, 78] width 356 height 17
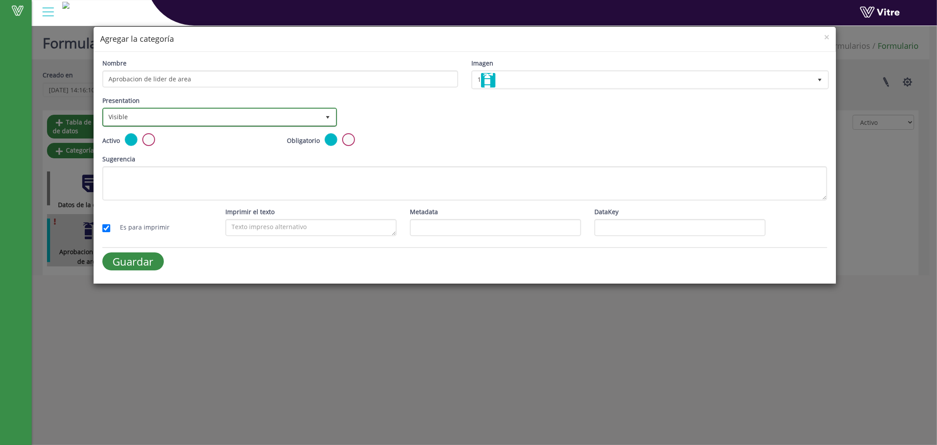
click at [236, 115] on span "Visible" at bounding box center [212, 117] width 216 height 16
click at [220, 120] on span "Visible" at bounding box center [212, 117] width 216 height 16
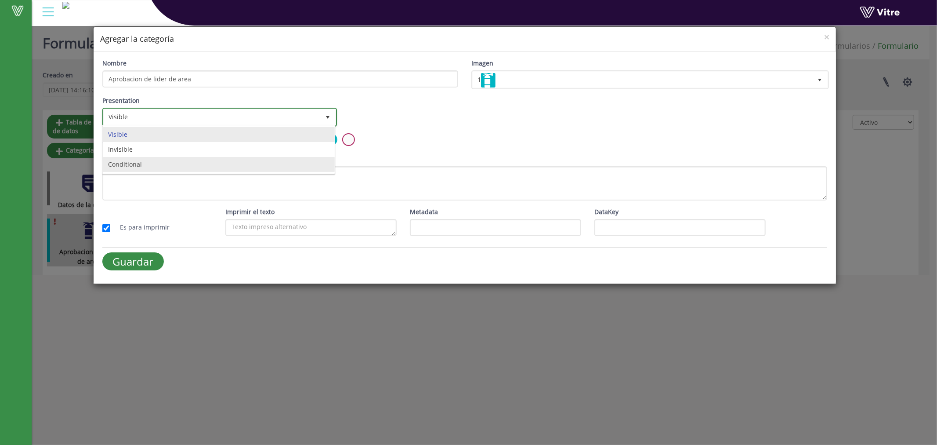
click at [161, 166] on li "Conditional" at bounding box center [219, 164] width 232 height 15
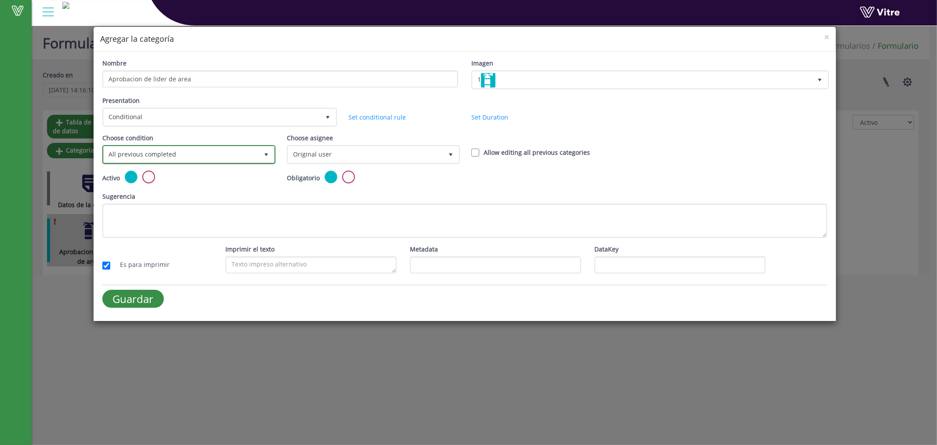
click at [249, 150] on span "All previous completed" at bounding box center [181, 154] width 155 height 16
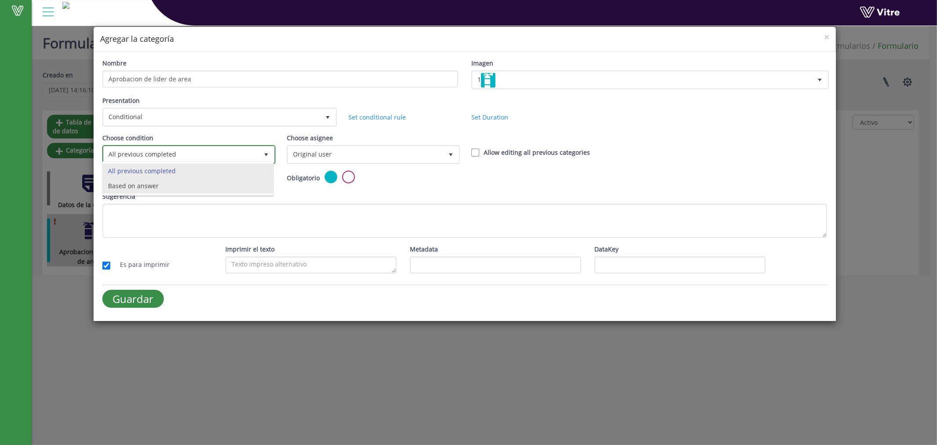
click at [172, 192] on li "Based on answer" at bounding box center [188, 185] width 170 height 15
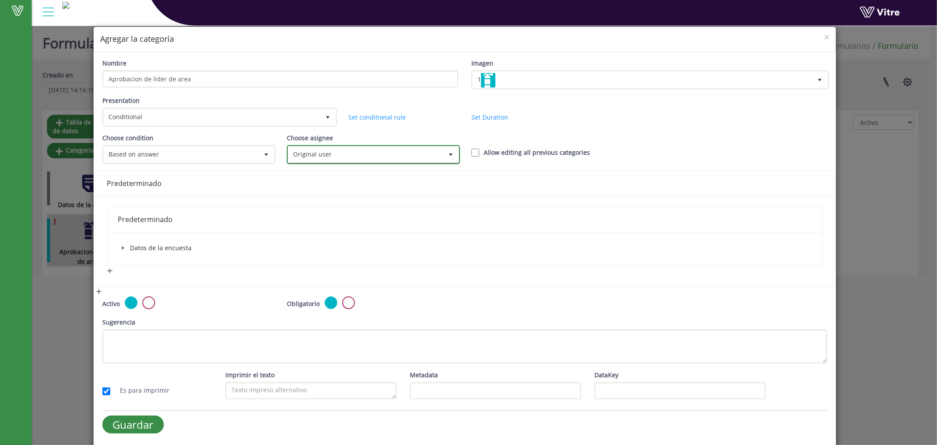
click at [396, 152] on span "Original user" at bounding box center [365, 154] width 155 height 16
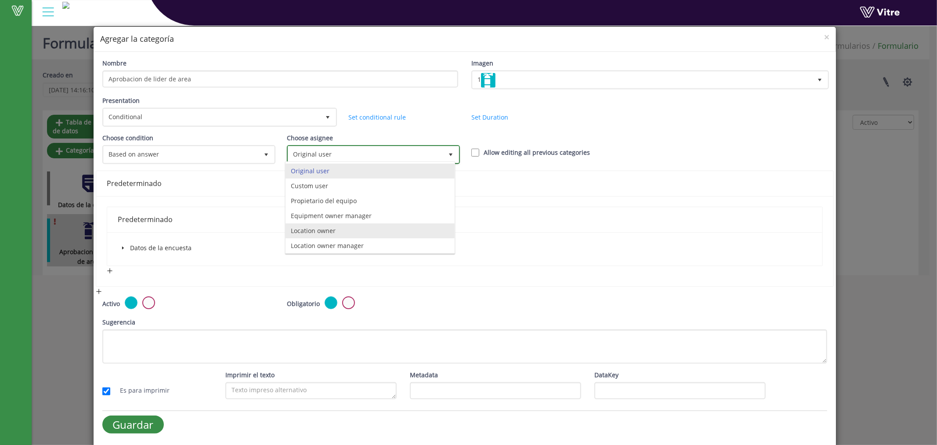
click at [336, 231] on li "Location owner" at bounding box center [370, 230] width 169 height 15
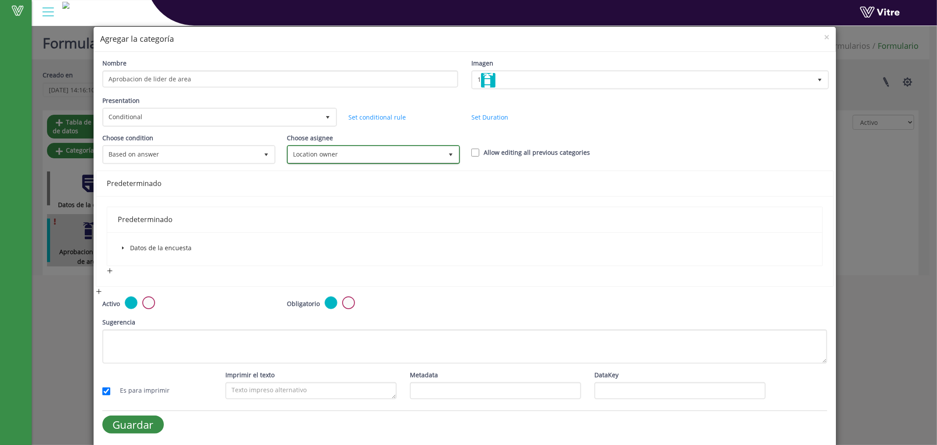
click at [447, 152] on span "select" at bounding box center [450, 154] width 7 height 7
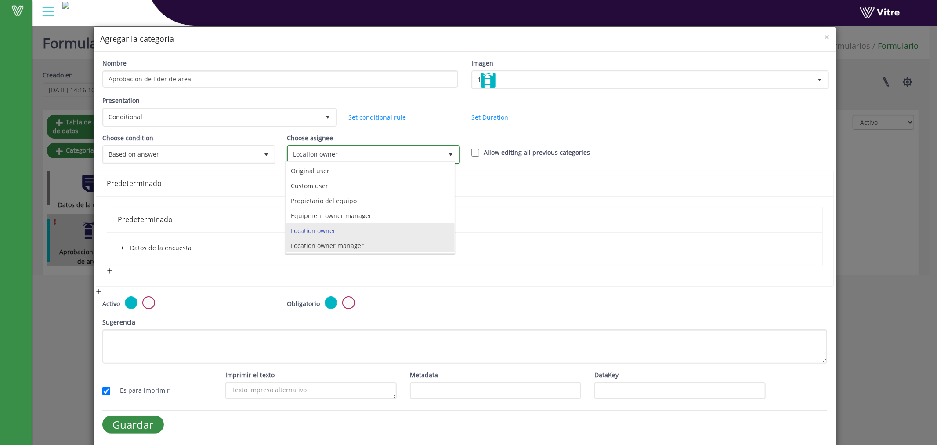
click at [363, 245] on li "Location owner manager" at bounding box center [370, 245] width 169 height 15
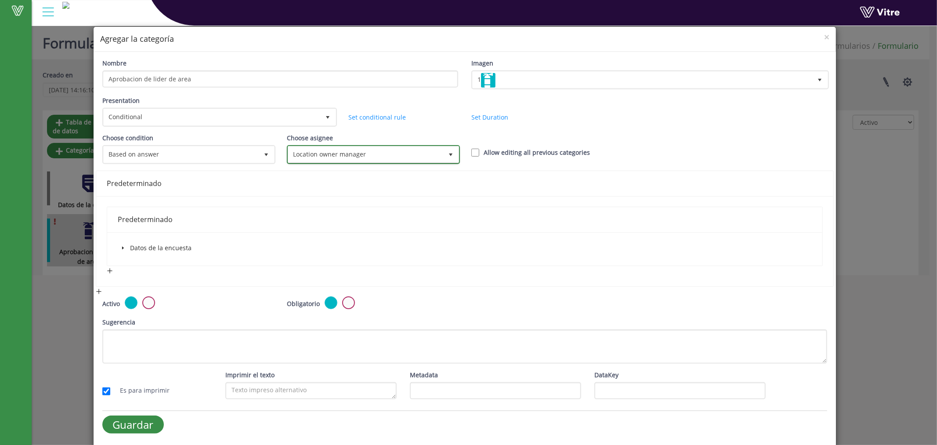
scroll to position [0, 0]
click at [382, 115] on link "Set conditional rule" at bounding box center [377, 116] width 58 height 8
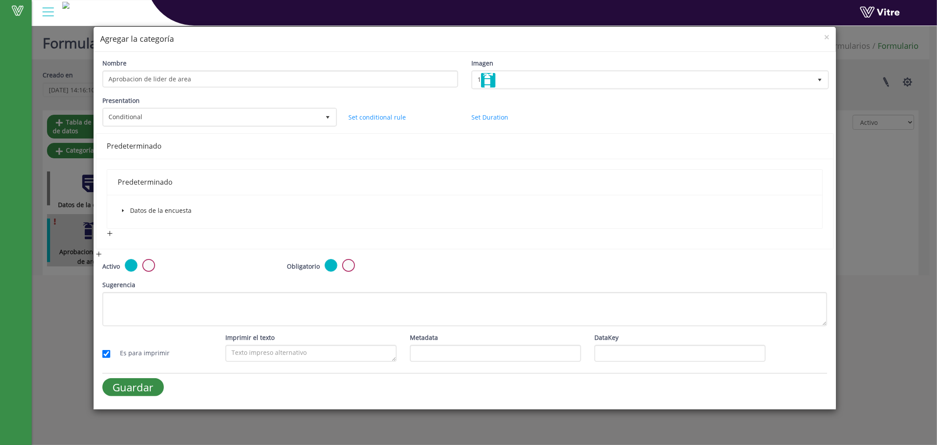
click at [152, 179] on div "Predeterminado" at bounding box center [465, 182] width 695 height 11
click at [161, 212] on span "Datos de la encuesta" at bounding box center [161, 210] width 62 height 8
click at [152, 177] on div "Predeterminado" at bounding box center [465, 182] width 695 height 11
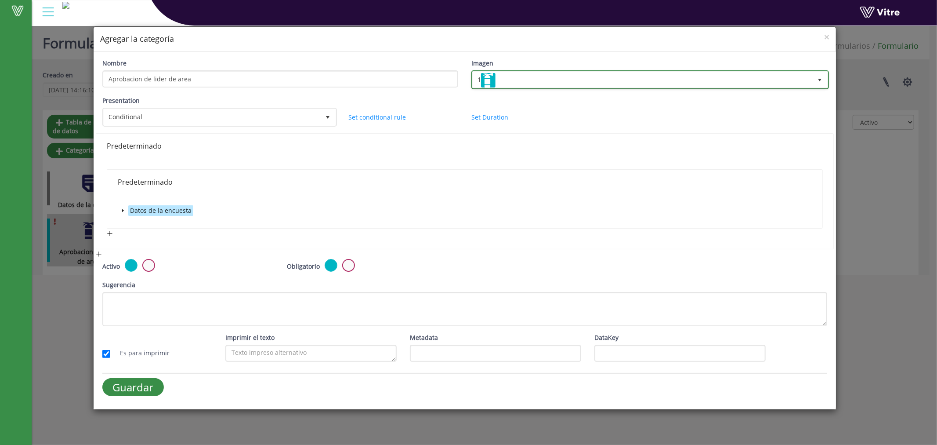
click at [485, 80] on img at bounding box center [488, 80] width 14 height 14
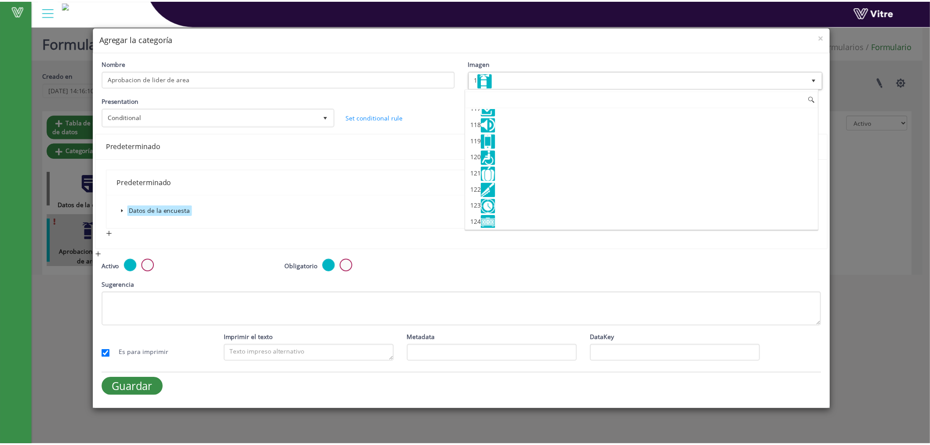
scroll to position [1865, 0]
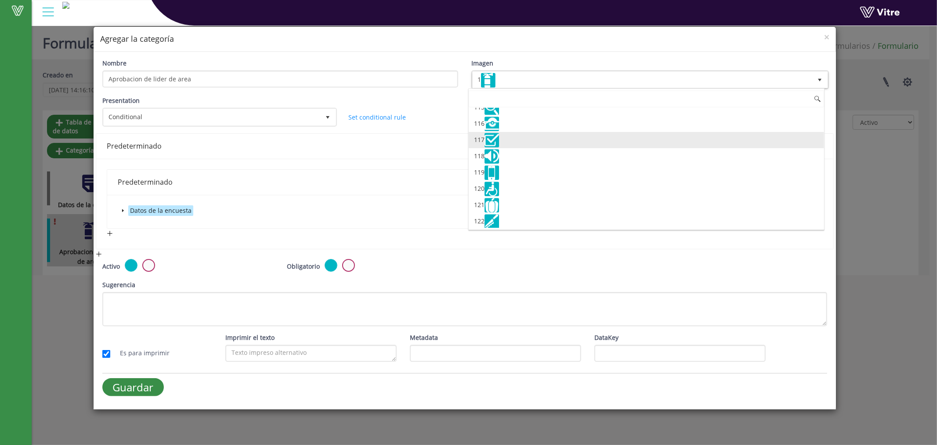
click at [489, 147] on img at bounding box center [492, 140] width 14 height 14
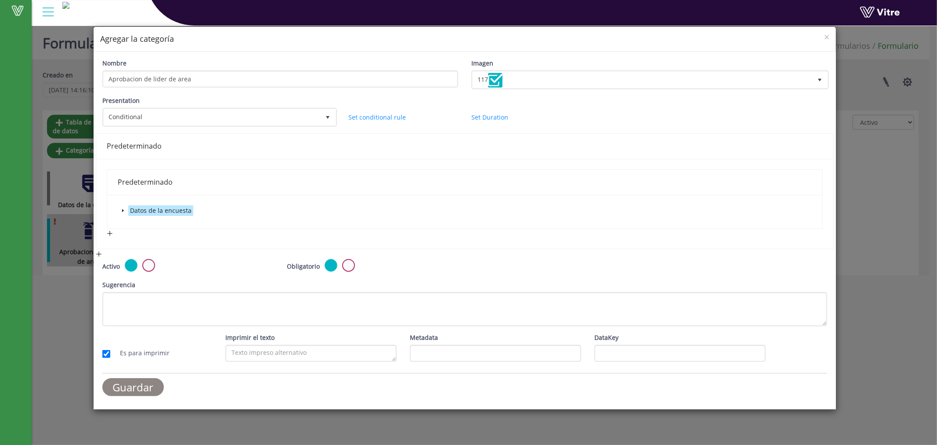
click at [132, 388] on input "Guardar" at bounding box center [133, 387] width 62 height 18
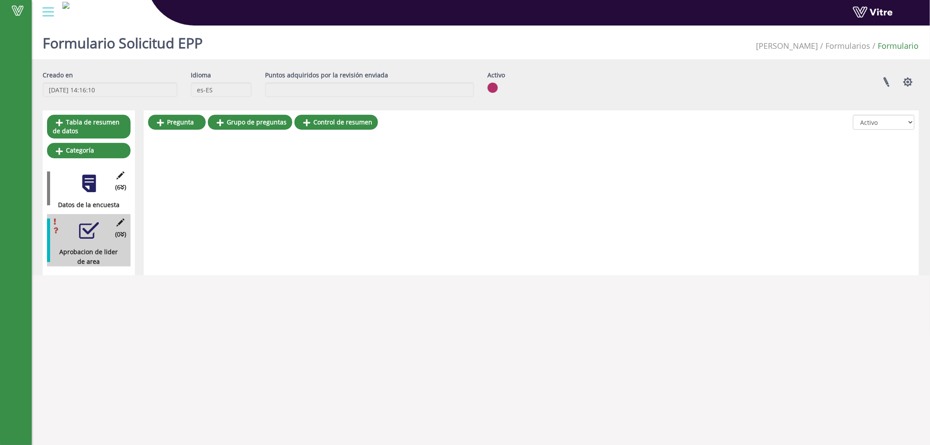
click at [86, 240] on div "(0 ) Aprobacion de lider de area" at bounding box center [88, 240] width 83 height 52
click at [185, 119] on link "Pregunta" at bounding box center [177, 122] width 58 height 15
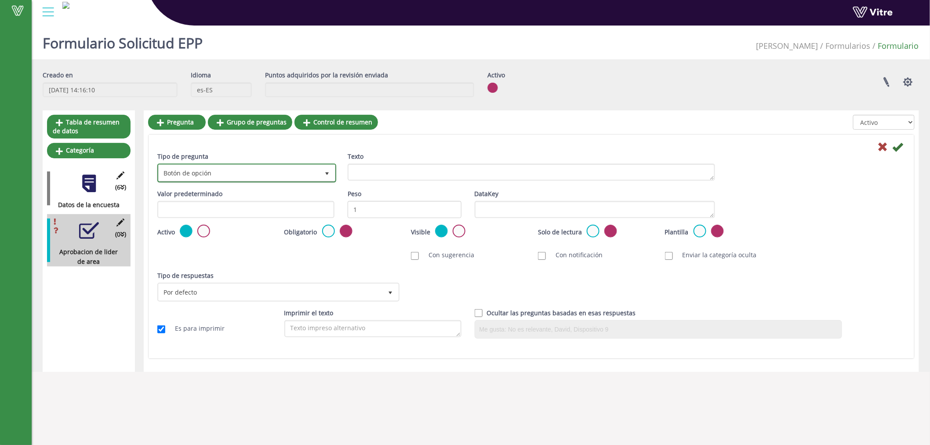
drag, startPoint x: 217, startPoint y: 172, endPoint x: 270, endPoint y: 175, distance: 52.8
click at [218, 172] on span "Botón de opción" at bounding box center [239, 173] width 160 height 16
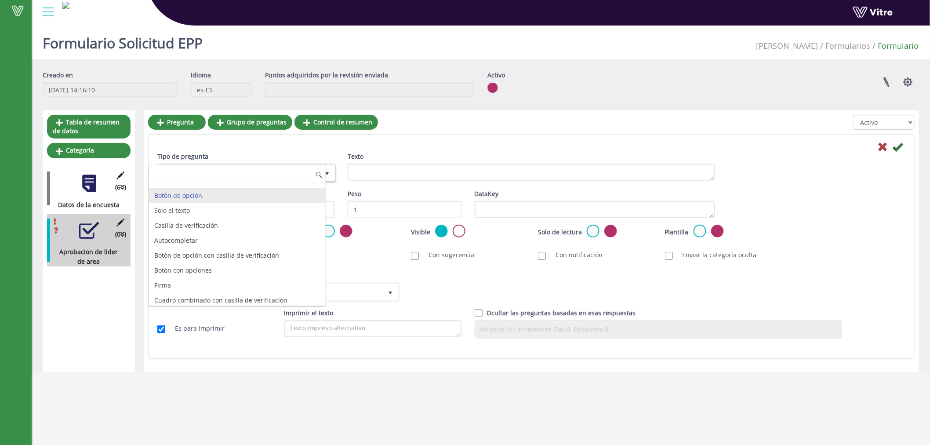
scroll to position [0, 0]
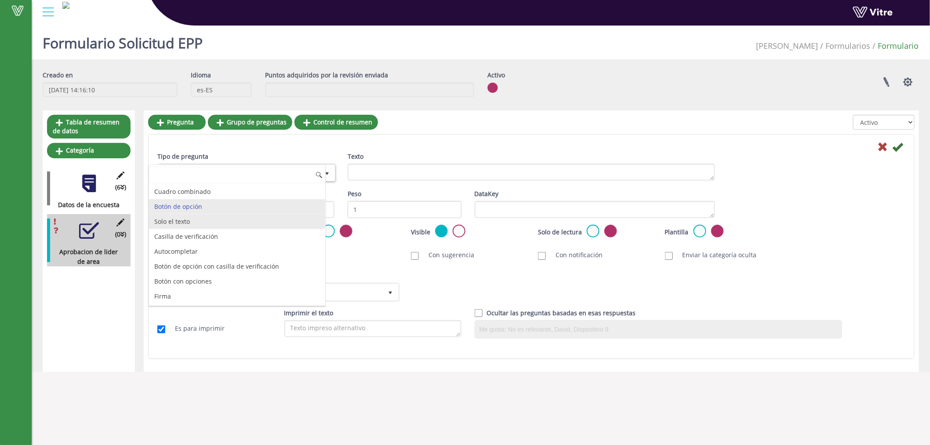
click at [161, 222] on li "Solo el texto" at bounding box center [237, 221] width 176 height 15
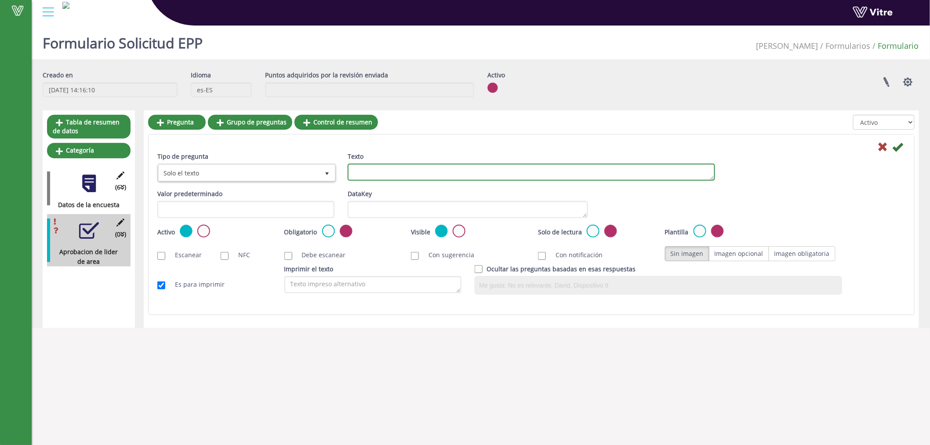
click at [380, 172] on textarea "Texto" at bounding box center [531, 171] width 367 height 17
type textarea "Quien aurotiza"
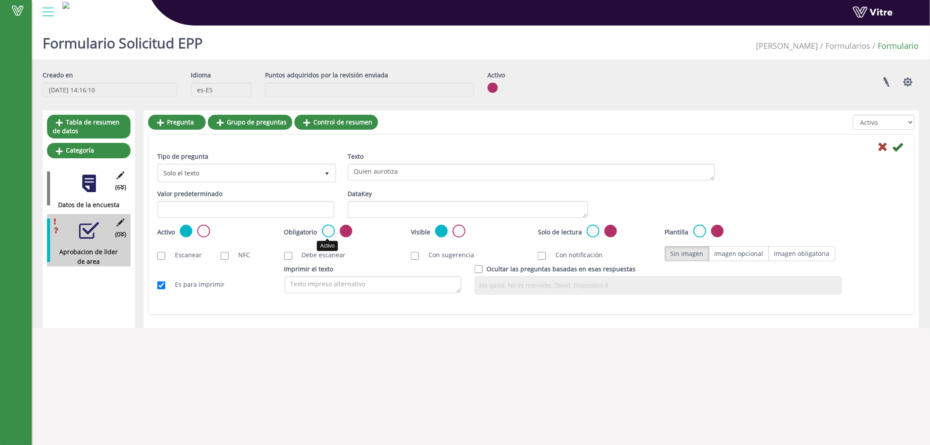
click at [326, 228] on label at bounding box center [328, 231] width 13 height 13
click at [0, 0] on input "radio" at bounding box center [0, 0] width 0 height 0
click at [899, 149] on icon at bounding box center [897, 146] width 11 height 11
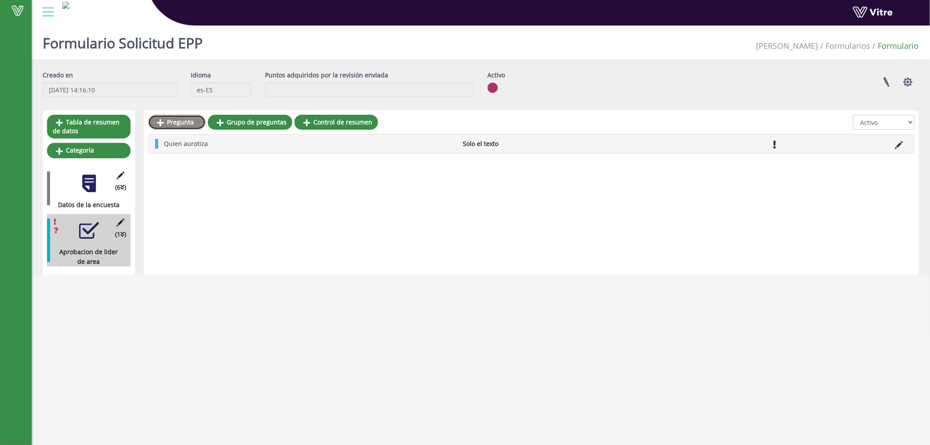
click at [187, 123] on link "Pregunta" at bounding box center [177, 122] width 58 height 15
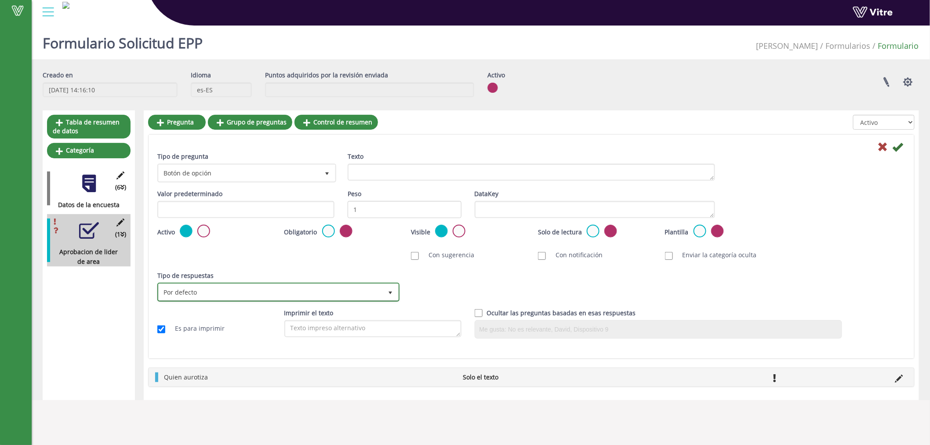
click at [376, 294] on span "Por defecto" at bounding box center [271, 292] width 224 height 16
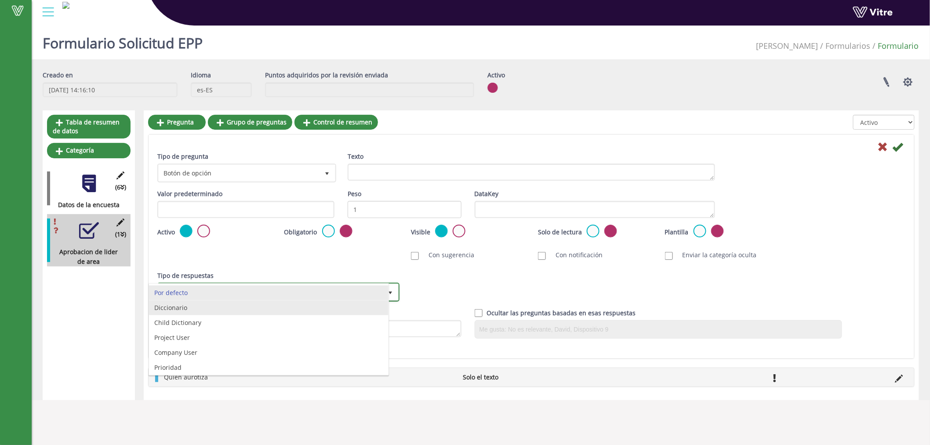
click at [186, 303] on li "Diccionario" at bounding box center [268, 307] width 239 height 15
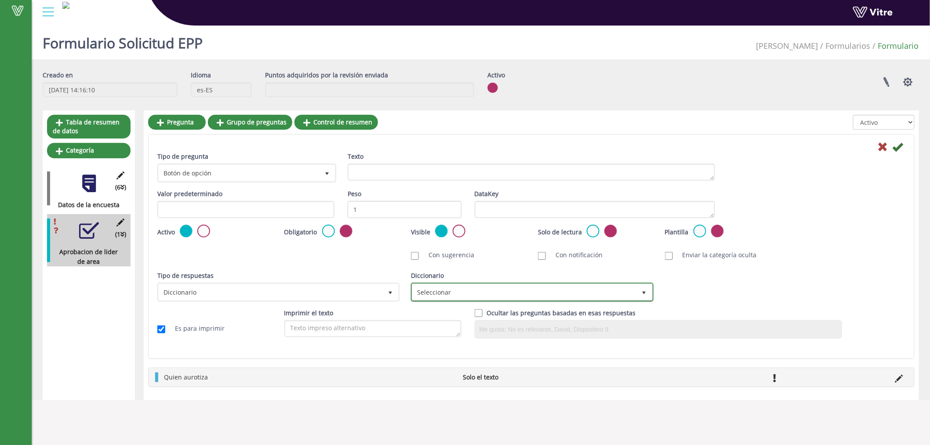
click at [438, 289] on span "Seleccionar" at bounding box center [524, 292] width 224 height 16
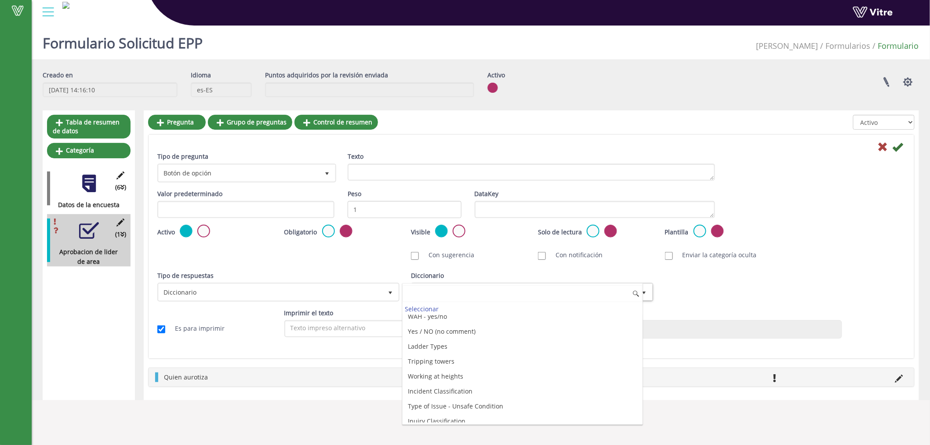
scroll to position [1021, 0]
click at [440, 324] on li "Yes / NO (no comment)" at bounding box center [521, 316] width 239 height 15
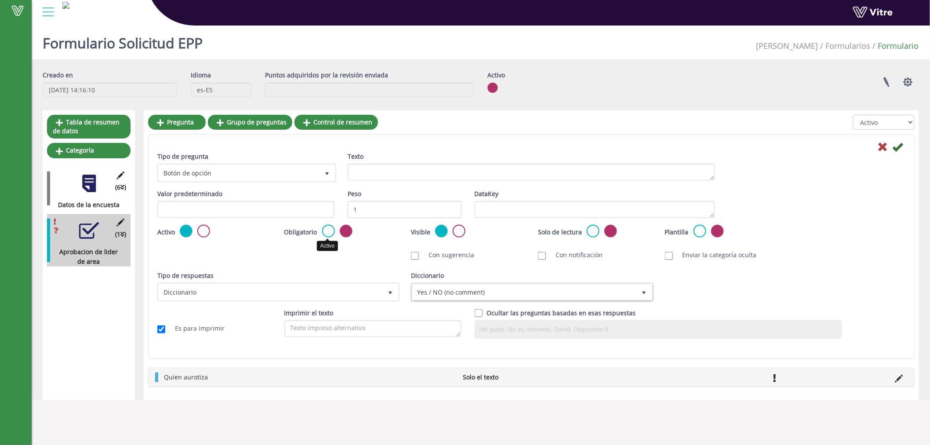
click at [326, 229] on label at bounding box center [328, 231] width 13 height 13
click at [0, 0] on input "radio" at bounding box center [0, 0] width 0 height 0
click at [899, 142] on icon at bounding box center [897, 146] width 11 height 11
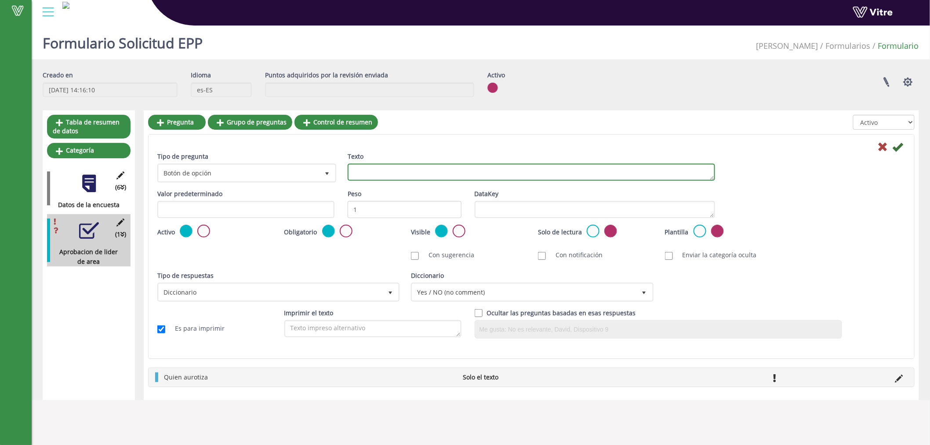
click at [385, 167] on textarea "Texto" at bounding box center [531, 171] width 367 height 17
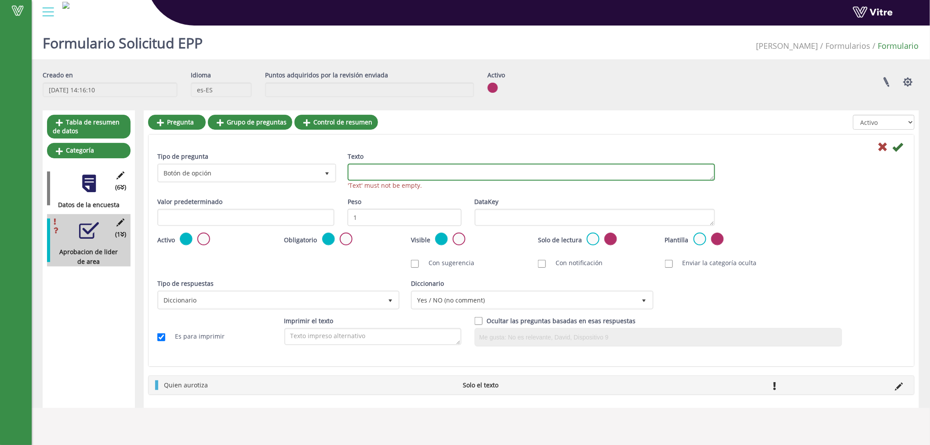
click at [385, 167] on textarea "Texto" at bounding box center [531, 171] width 367 height 17
type textarea "}"
type textarea "Autorizo"
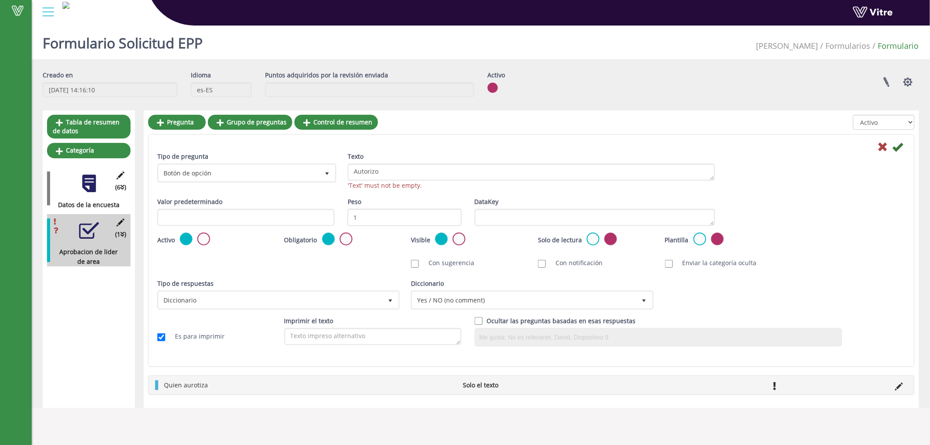
click at [901, 143] on icon at bounding box center [897, 146] width 11 height 11
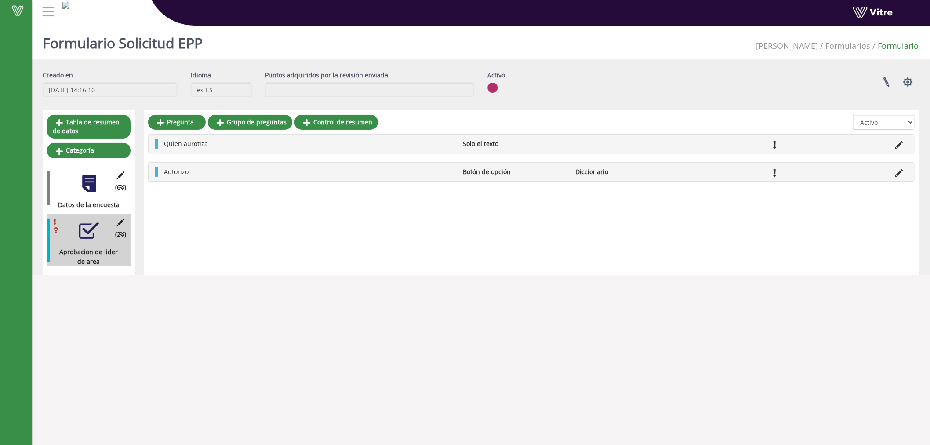
click at [898, 141] on icon at bounding box center [899, 145] width 8 height 8
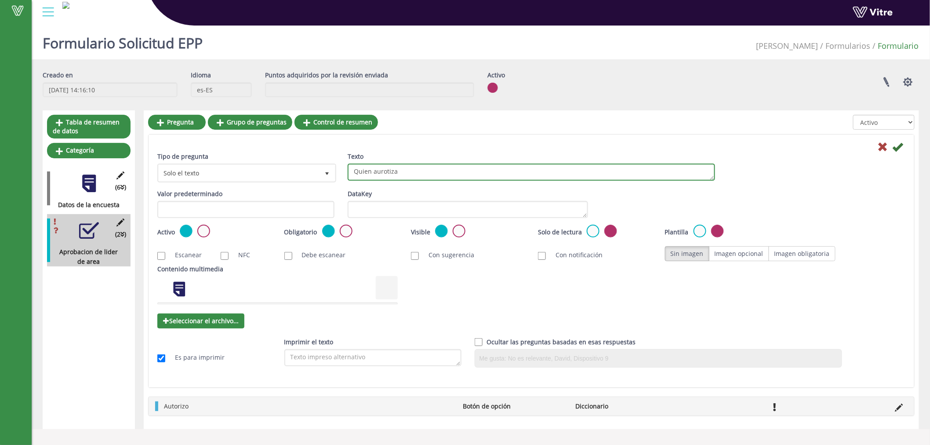
click at [397, 172] on textarea "Quien aurotiza" at bounding box center [531, 171] width 367 height 17
type textarea "Q"
type textarea "Nombre de quien autoriza"
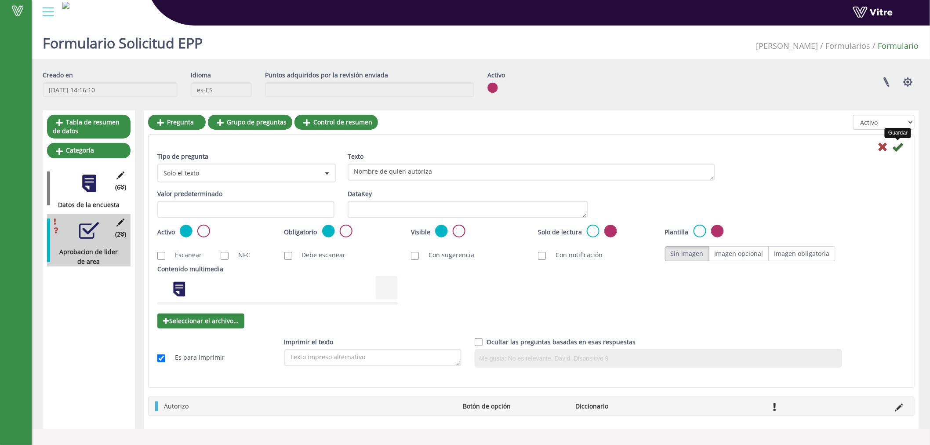
click at [897, 143] on icon at bounding box center [897, 146] width 11 height 11
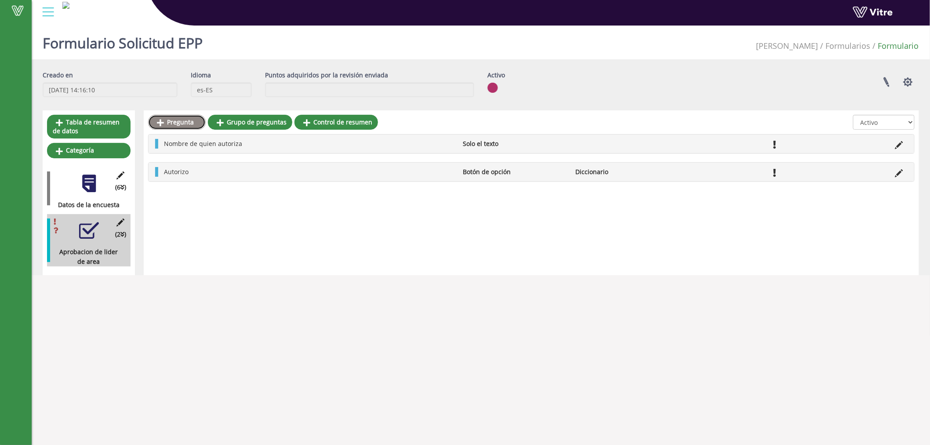
click at [163, 120] on icon at bounding box center [160, 123] width 7 height 8
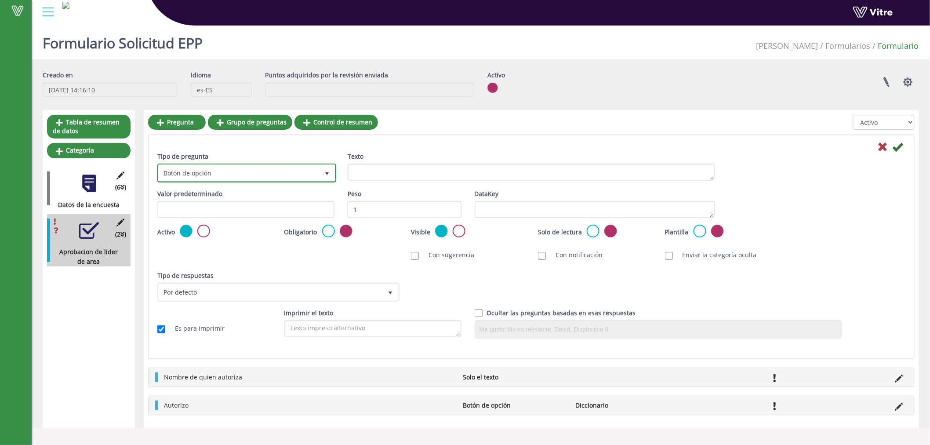
click at [225, 173] on span "Botón de opción" at bounding box center [239, 173] width 160 height 16
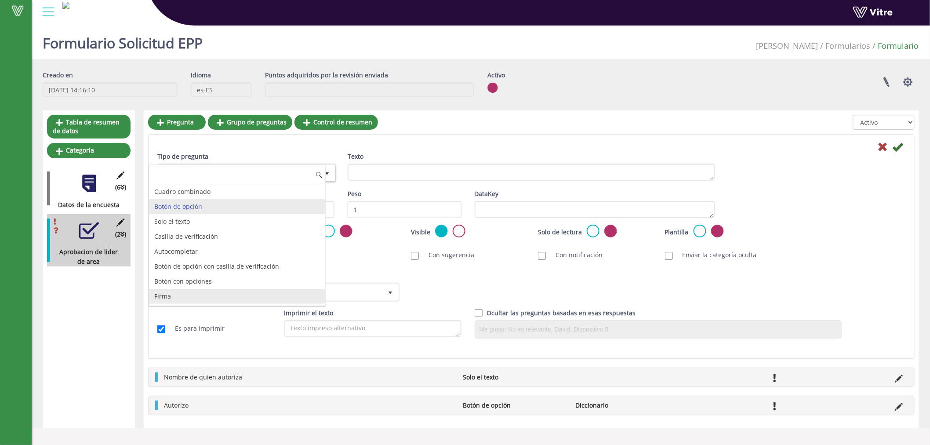
click at [202, 295] on li "Firma" at bounding box center [237, 296] width 176 height 15
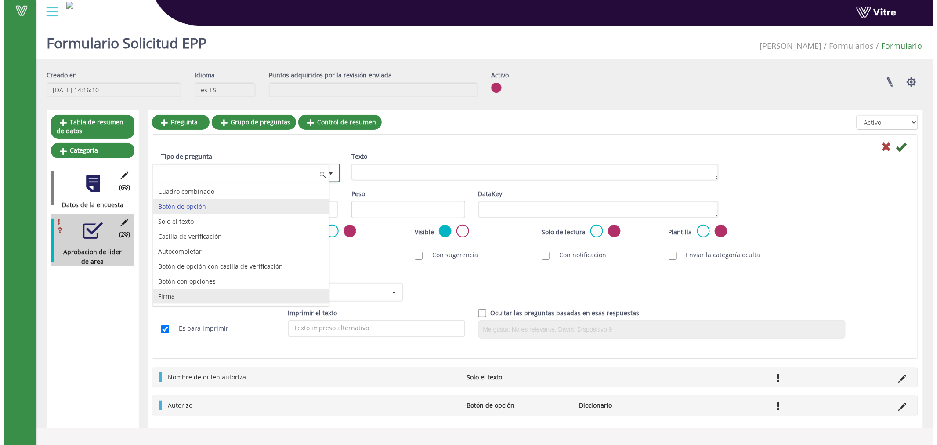
scroll to position [0, 0]
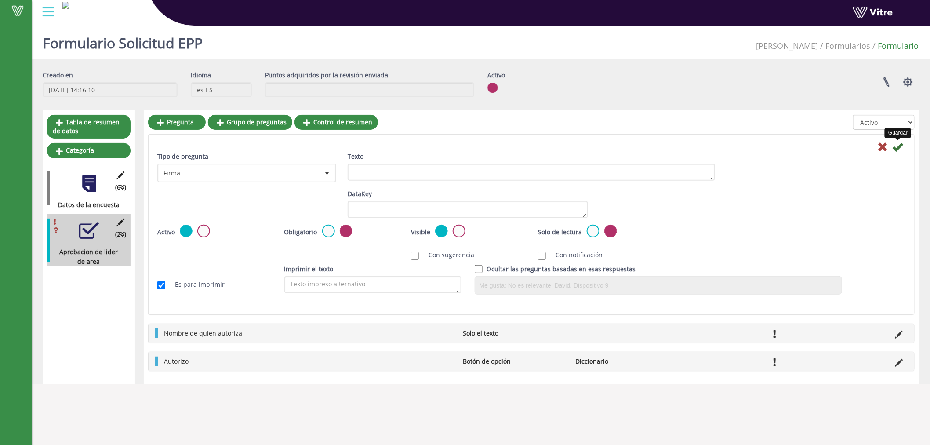
click at [898, 150] on icon at bounding box center [897, 146] width 11 height 11
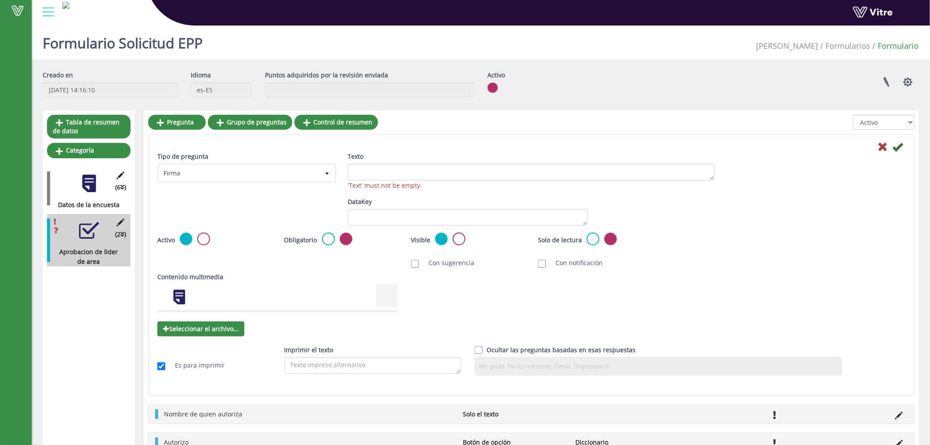
click at [380, 185] on div "'Text' must not be empty." at bounding box center [531, 186] width 367 height 10
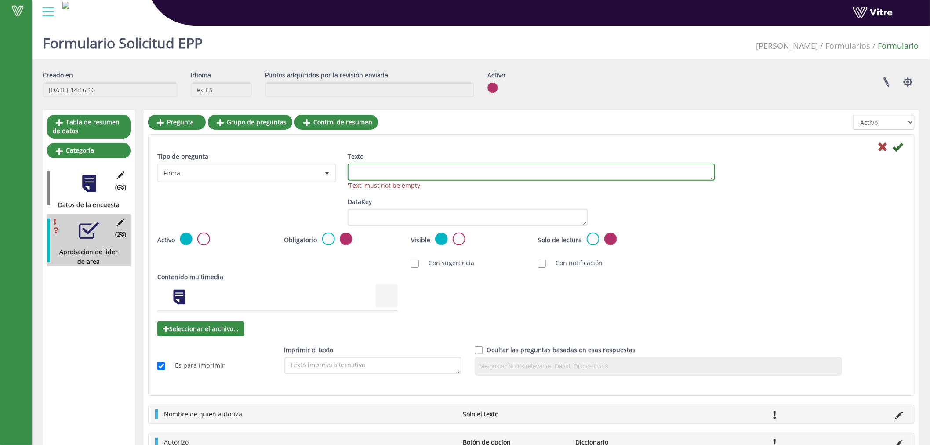
click at [385, 177] on textarea "Texto" at bounding box center [531, 171] width 367 height 17
type textarea "Firma"
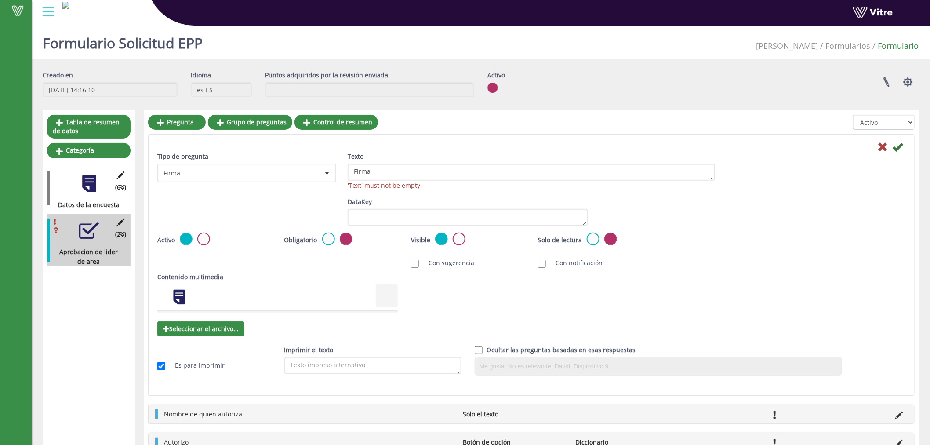
click at [899, 144] on icon at bounding box center [897, 146] width 11 height 11
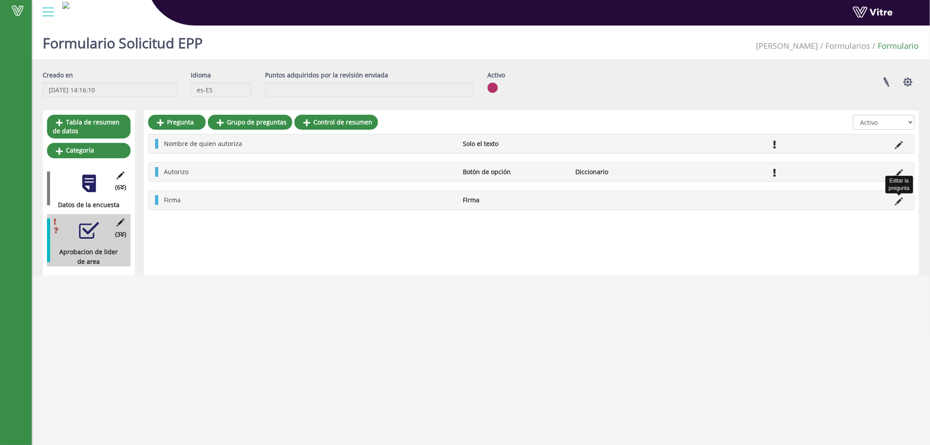
click at [901, 199] on icon at bounding box center [899, 201] width 8 height 8
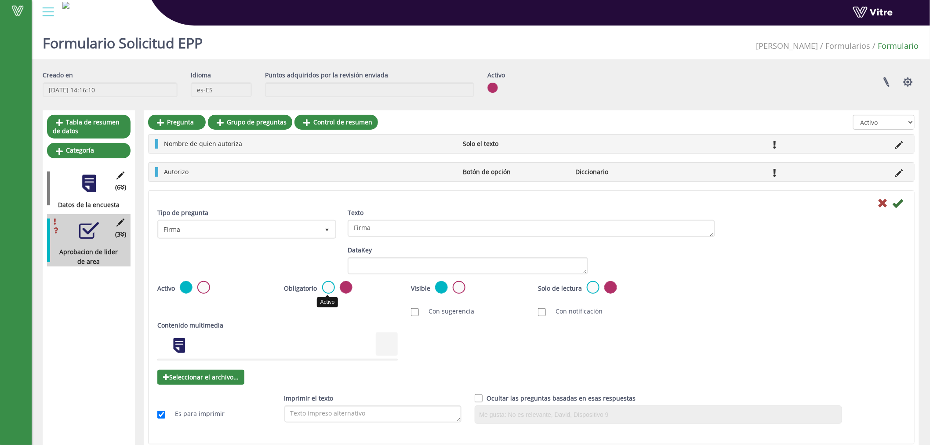
click at [322, 284] on label at bounding box center [328, 287] width 13 height 13
click at [0, 0] on input "radio" at bounding box center [0, 0] width 0 height 0
click at [900, 205] on icon at bounding box center [897, 203] width 11 height 11
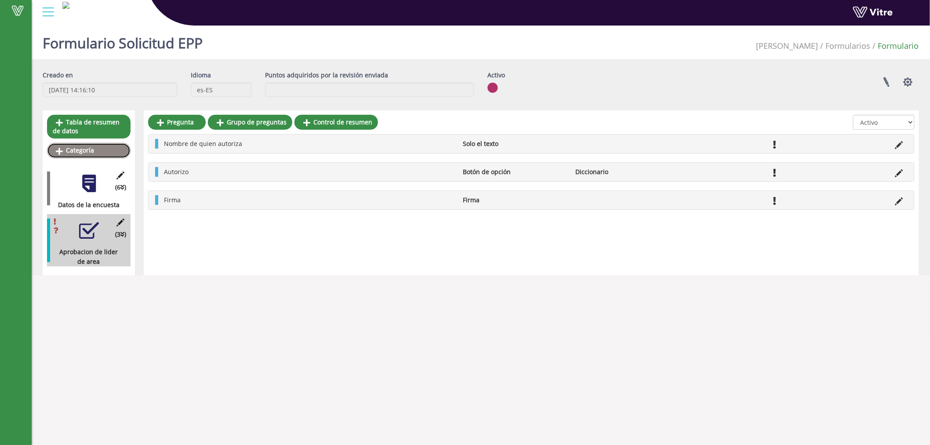
click at [97, 153] on link "Categoría" at bounding box center [88, 150] width 83 height 15
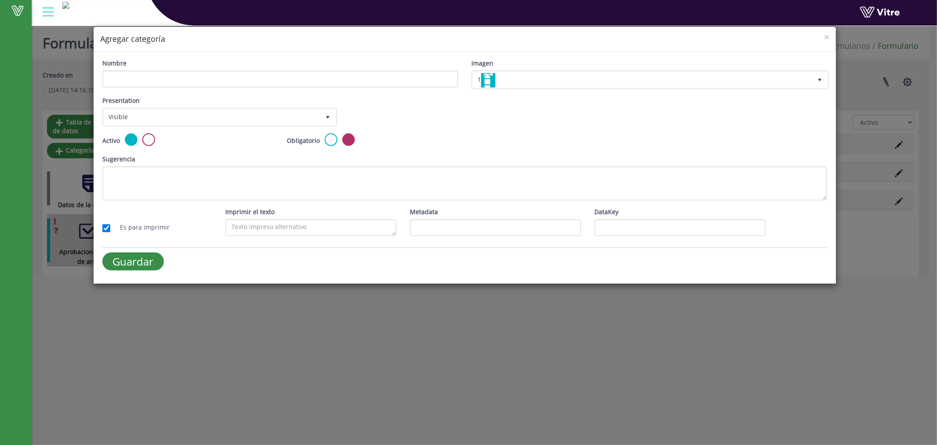
click at [166, 65] on div "Nombre" at bounding box center [280, 72] width 356 height 29
click at [165, 78] on input "Nombre" at bounding box center [280, 78] width 356 height 17
type input "Autorizacion de HSE"
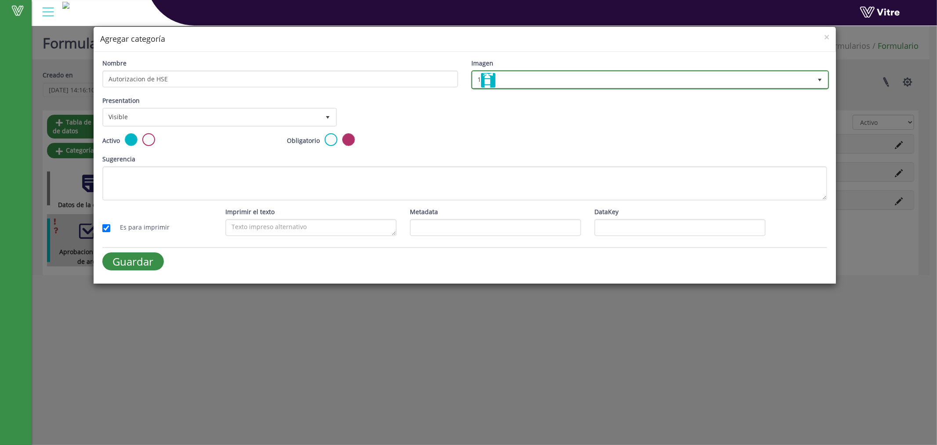
click at [488, 84] on img at bounding box center [488, 80] width 14 height 14
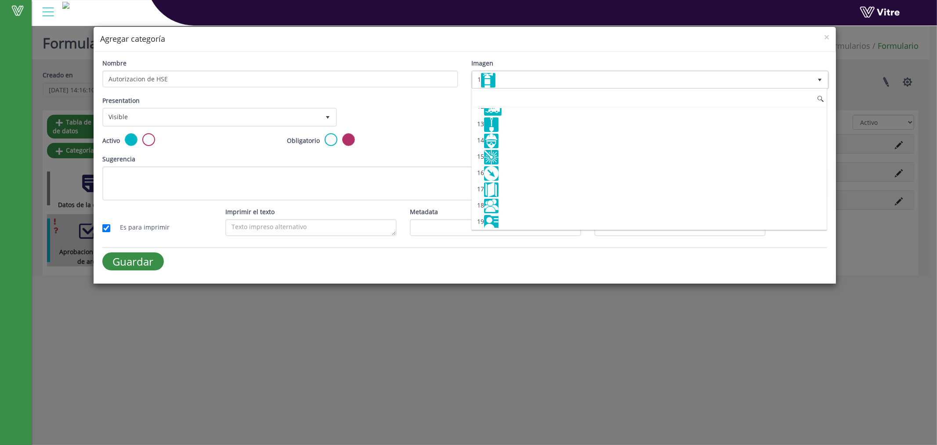
scroll to position [169, 0]
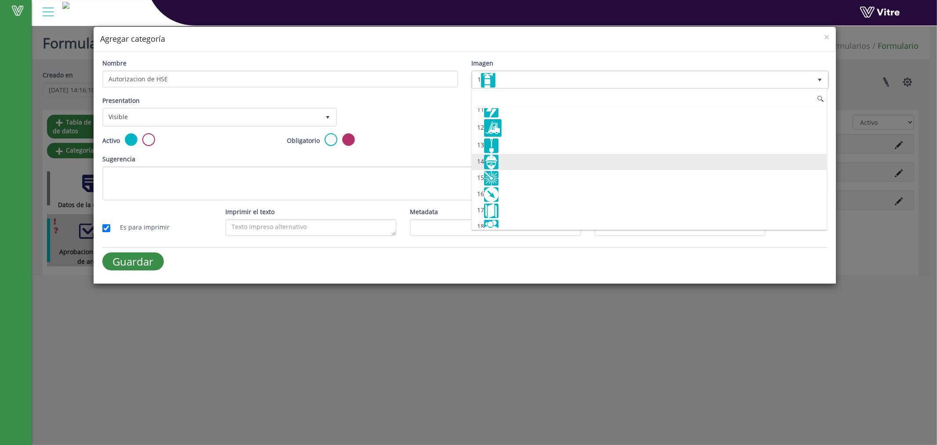
click at [491, 164] on img at bounding box center [491, 162] width 14 height 14
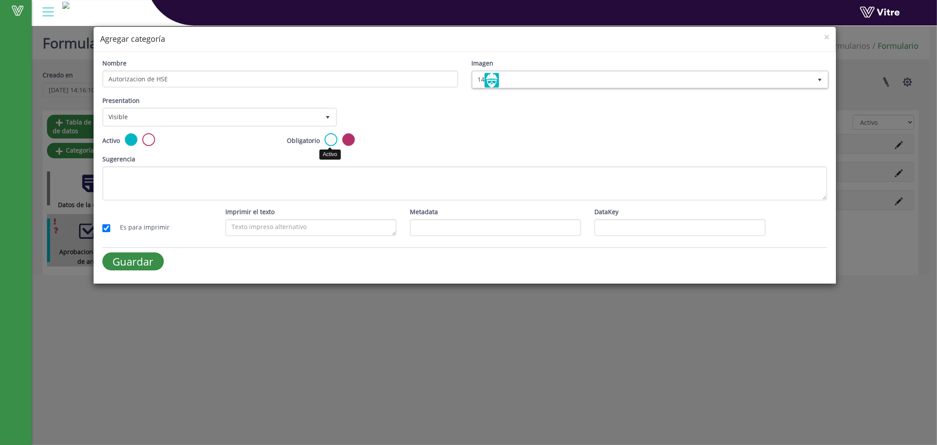
click at [327, 134] on label at bounding box center [331, 139] width 13 height 13
click at [0, 0] on input "radio" at bounding box center [0, 0] width 0 height 0
click at [324, 111] on span "select" at bounding box center [328, 117] width 16 height 16
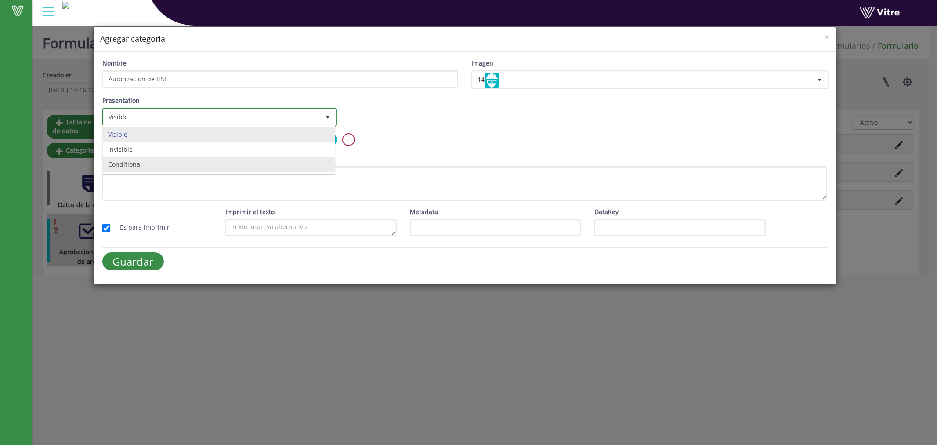
click at [138, 166] on li "Conditional" at bounding box center [219, 164] width 232 height 15
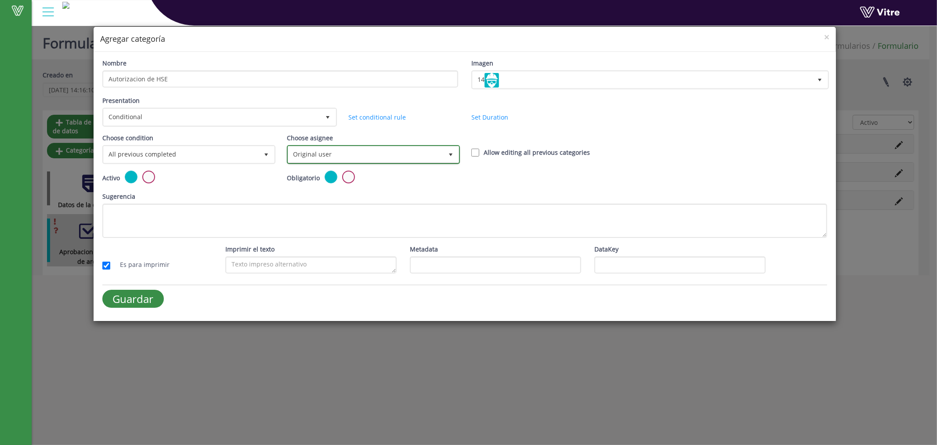
click at [404, 156] on span "Original user" at bounding box center [365, 154] width 155 height 16
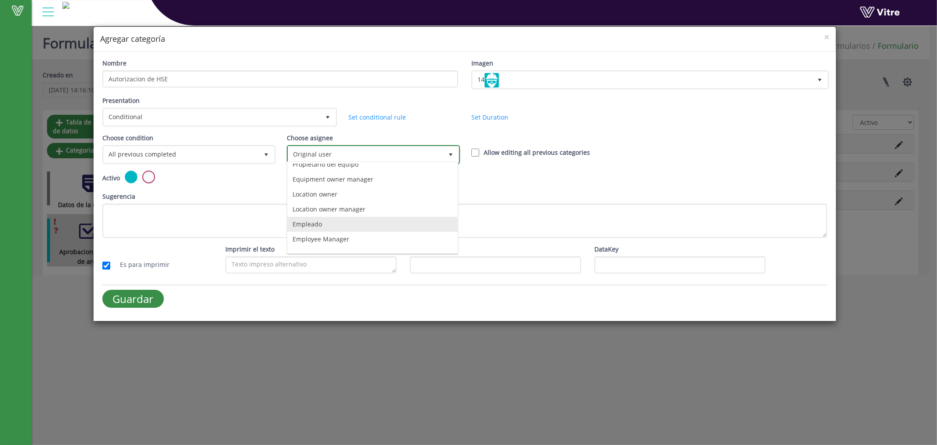
click at [305, 225] on li "Empleado" at bounding box center [372, 224] width 170 height 15
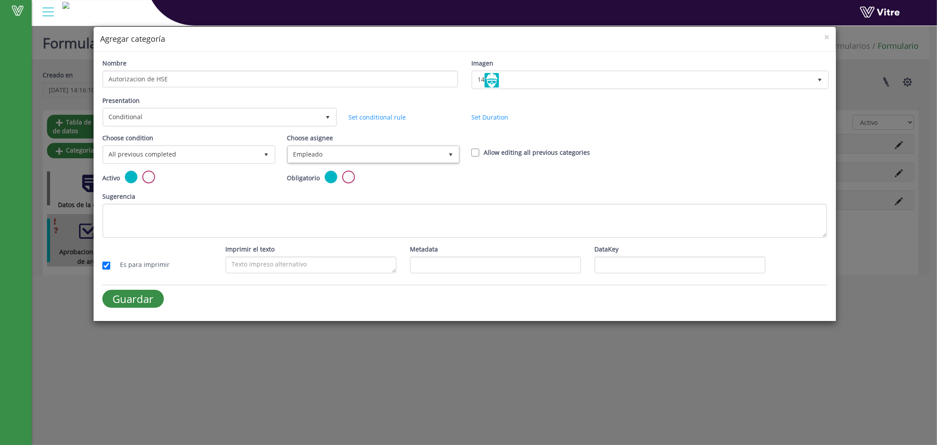
click at [363, 187] on div "Obligatorio" at bounding box center [372, 180] width 185 height 21
click at [136, 301] on input "Guardar" at bounding box center [133, 299] width 62 height 18
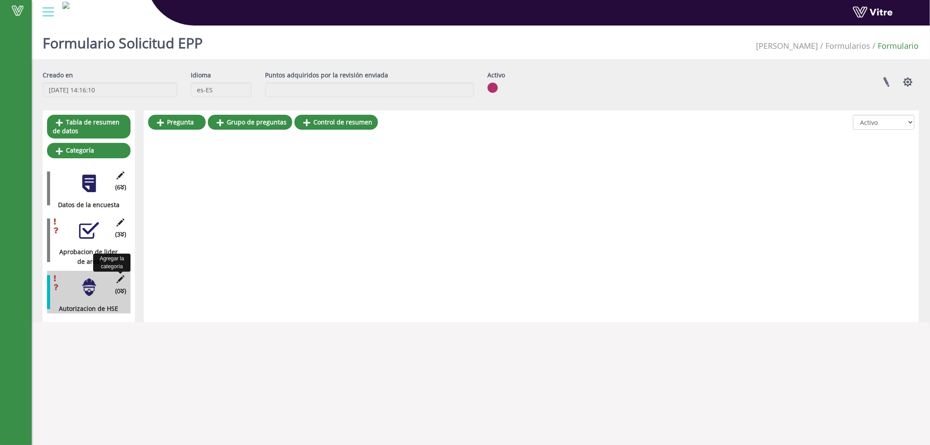
click at [120, 275] on icon at bounding box center [120, 279] width 11 height 8
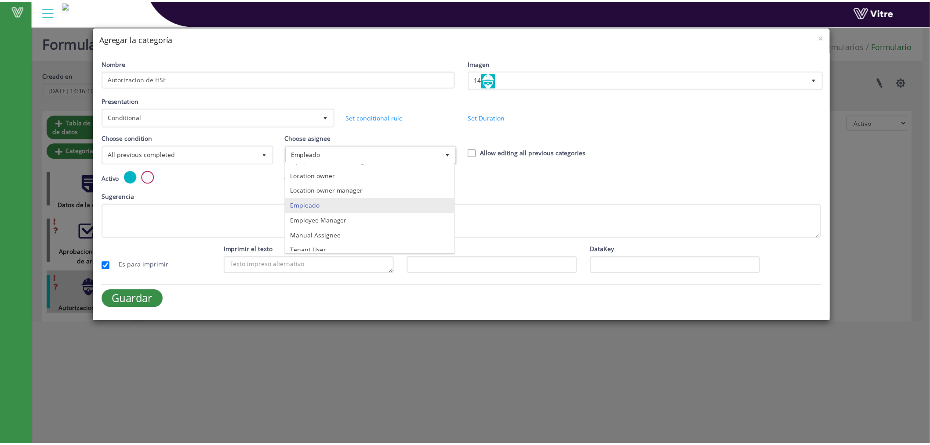
scroll to position [62, 0]
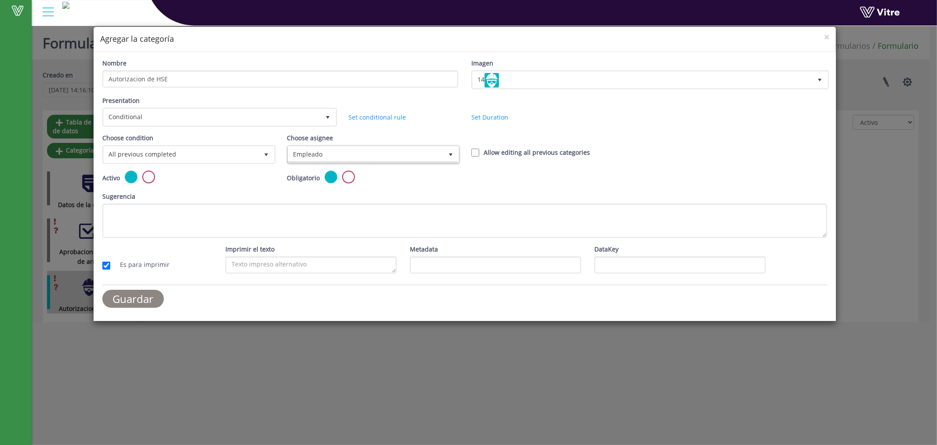
click at [138, 295] on input "Guardar" at bounding box center [133, 299] width 62 height 18
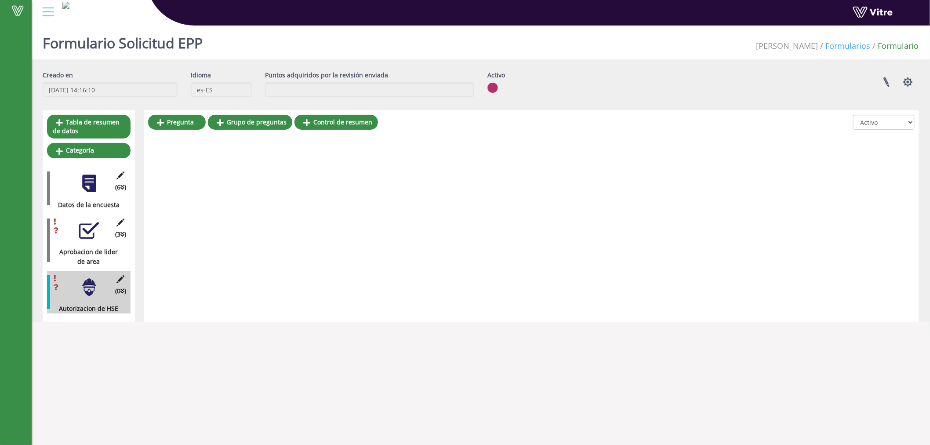
click at [850, 46] on link "Formularios" at bounding box center [848, 45] width 45 height 11
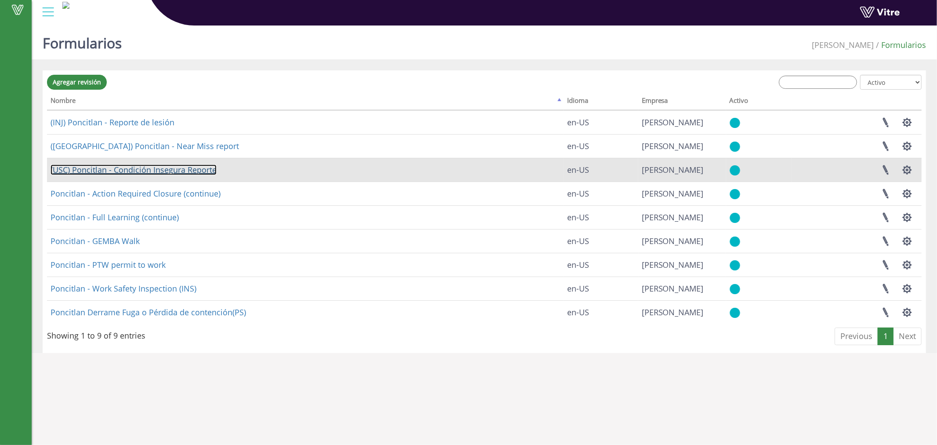
click at [153, 172] on link "(USC) Poncitlan - Condición Insegura Reporte" at bounding box center [134, 169] width 166 height 11
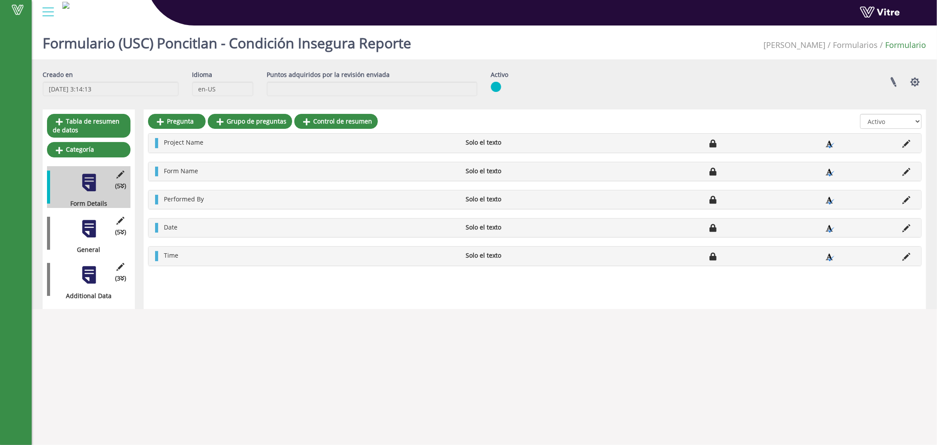
click at [86, 227] on div at bounding box center [89, 229] width 20 height 20
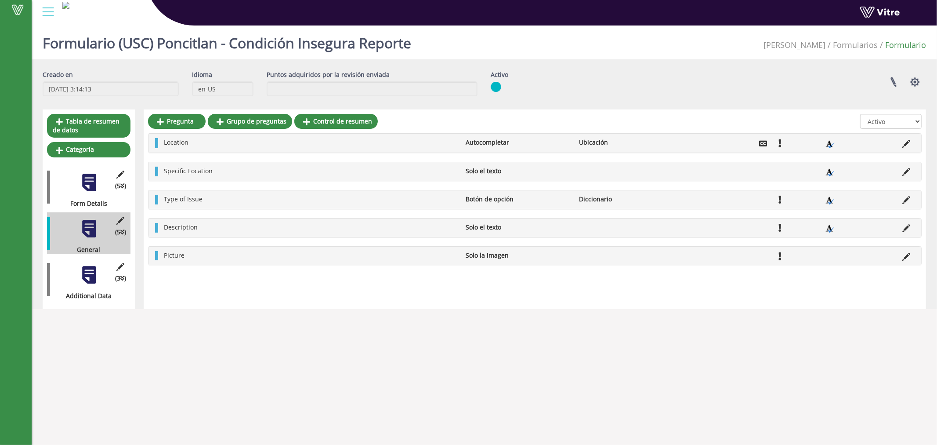
click at [81, 269] on div at bounding box center [89, 275] width 20 height 20
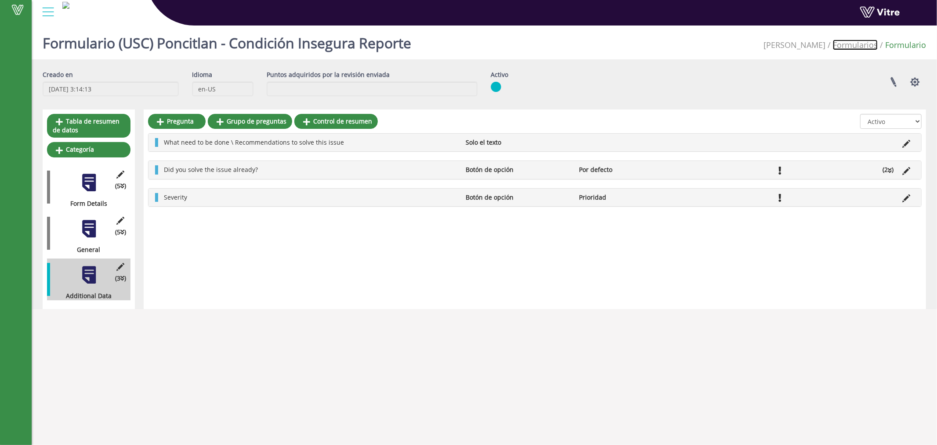
click at [847, 48] on link "Formularios" at bounding box center [855, 45] width 45 height 11
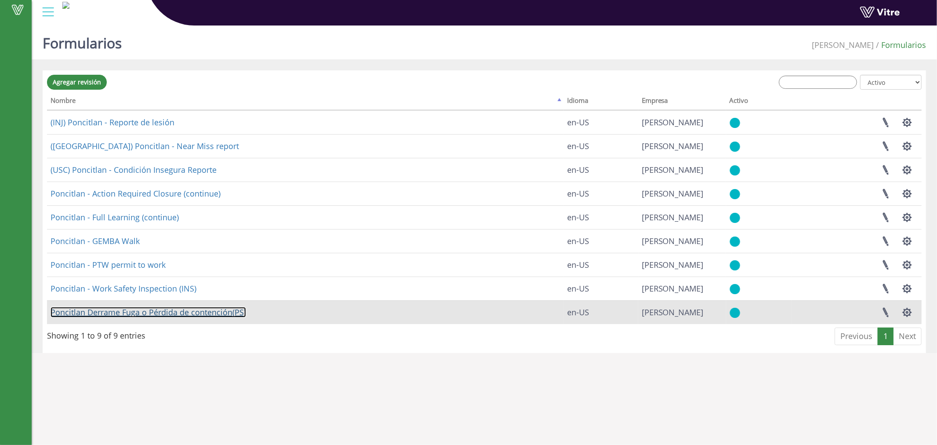
click at [134, 308] on link "Poncitlan Derrame Fuga o Pérdida de contención(PS)" at bounding box center [149, 312] width 196 height 11
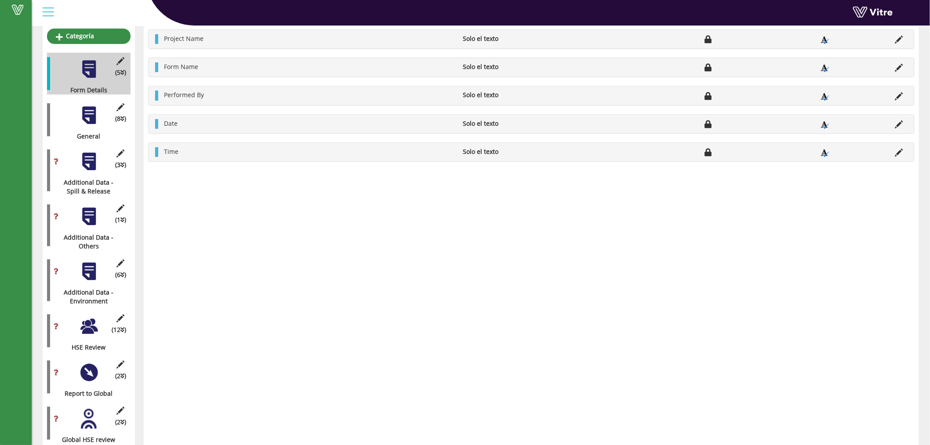
scroll to position [132, 0]
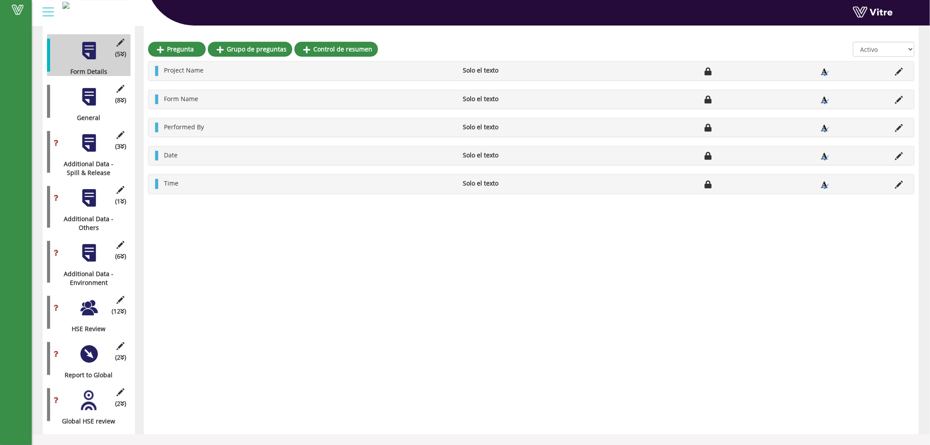
click at [90, 315] on div at bounding box center [89, 308] width 20 height 20
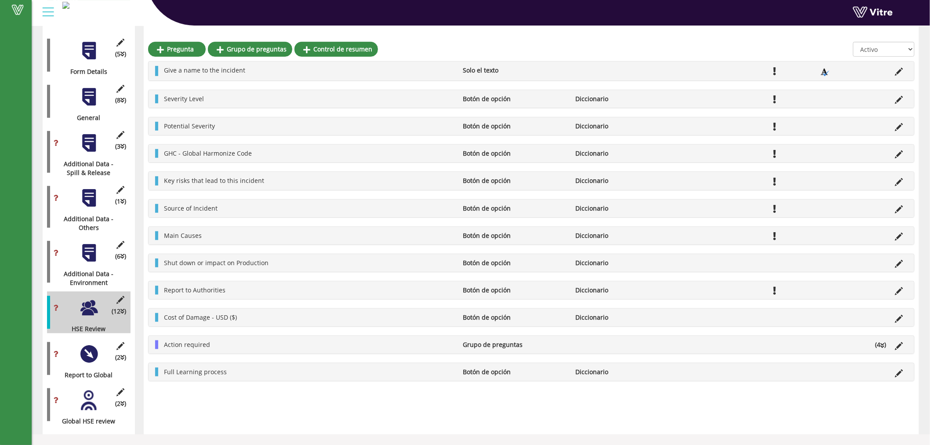
click at [86, 59] on div at bounding box center [89, 51] width 20 height 20
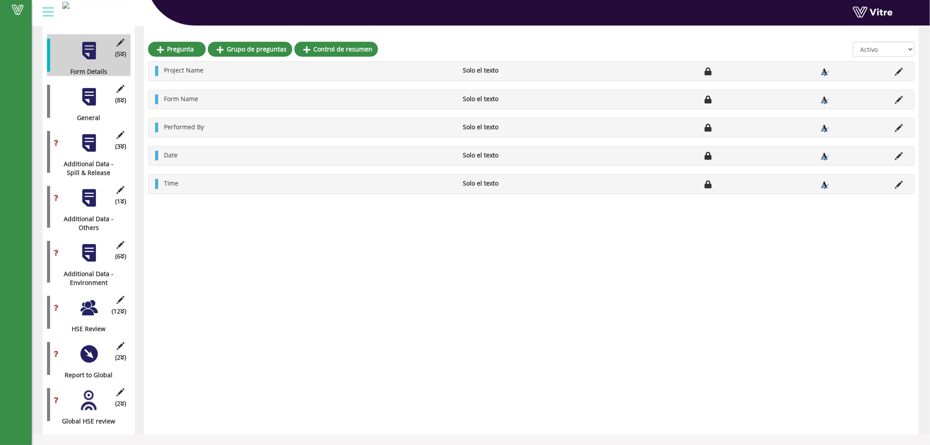
click at [88, 99] on div at bounding box center [89, 97] width 20 height 20
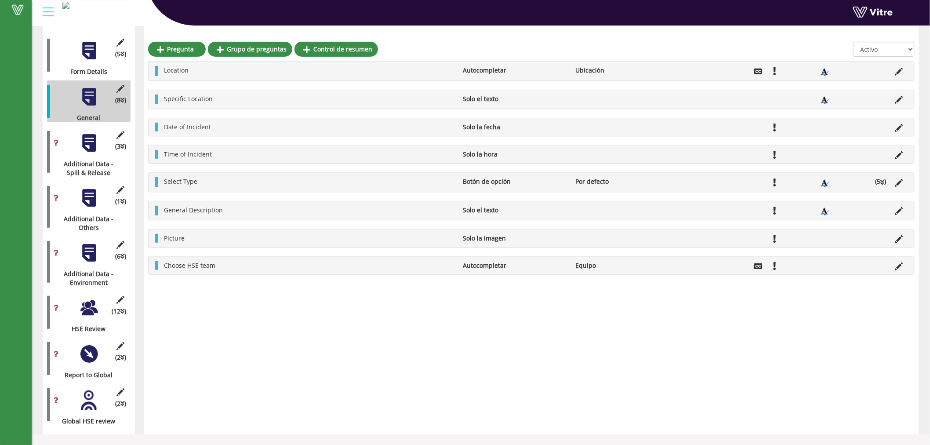
click at [90, 151] on div at bounding box center [89, 143] width 20 height 20
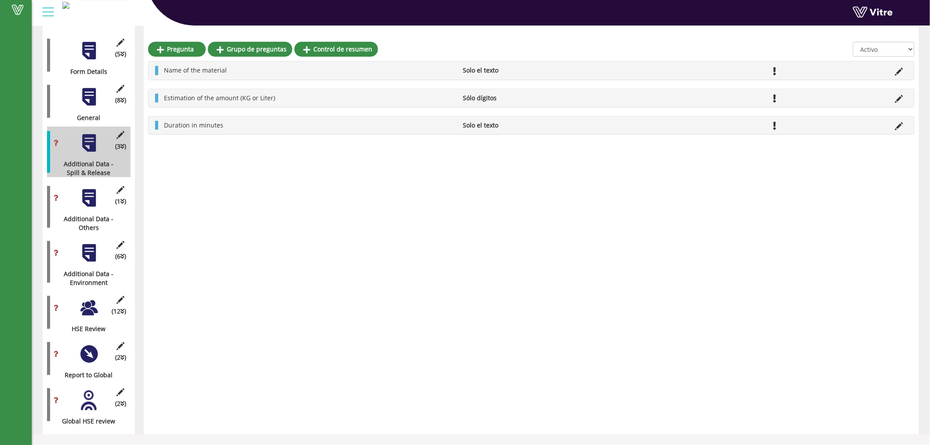
click at [83, 204] on div at bounding box center [89, 198] width 20 height 20
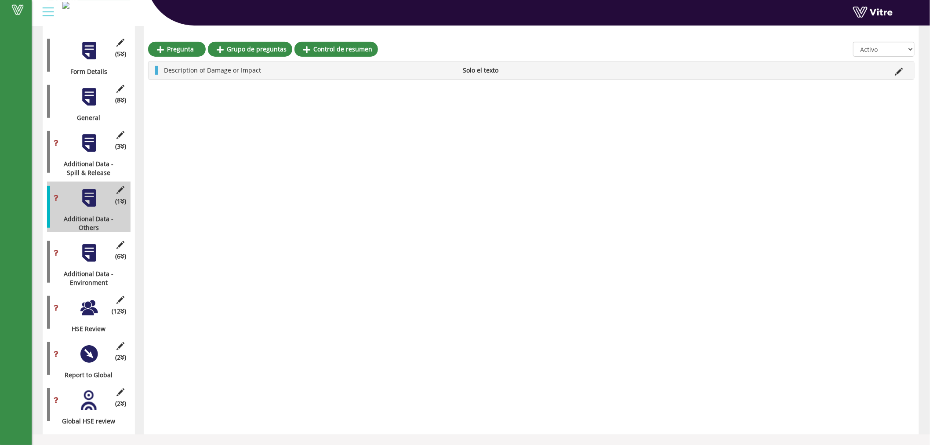
click at [91, 260] on div at bounding box center [89, 253] width 20 height 20
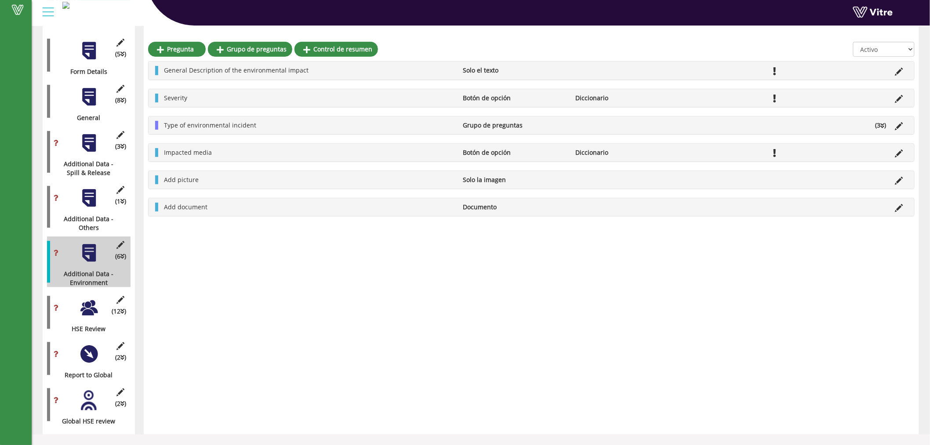
click at [82, 322] on div "(12 ) HSE Review" at bounding box center [88, 312] width 83 height 42
click at [91, 311] on div at bounding box center [89, 308] width 20 height 20
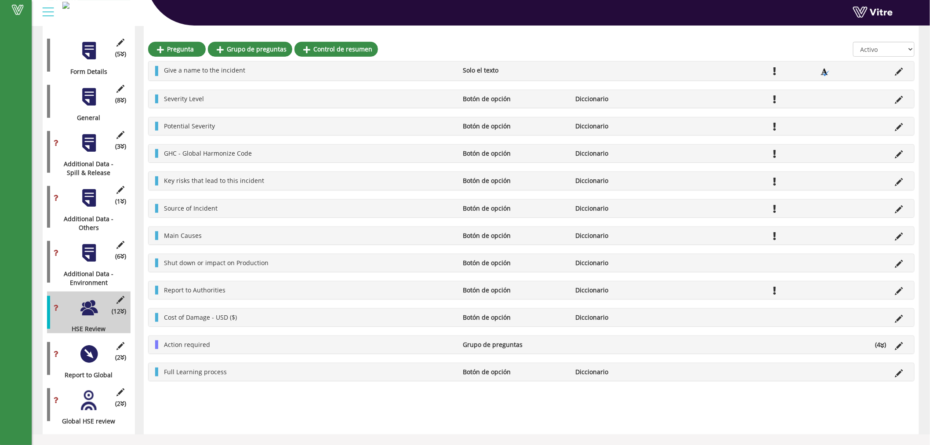
click at [94, 354] on div at bounding box center [89, 354] width 20 height 20
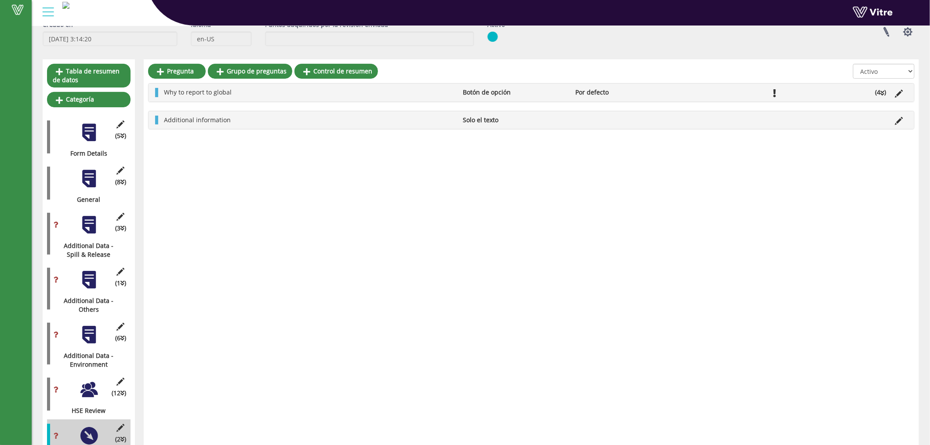
scroll to position [0, 0]
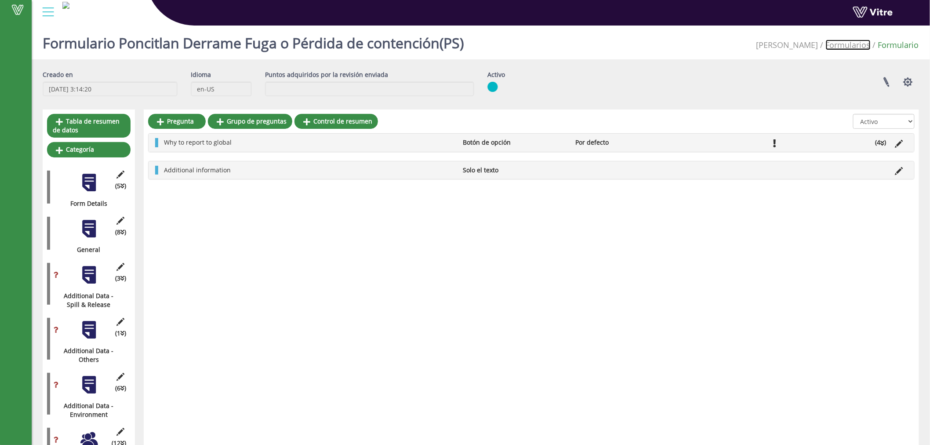
click at [857, 43] on link "Formularios" at bounding box center [848, 45] width 45 height 11
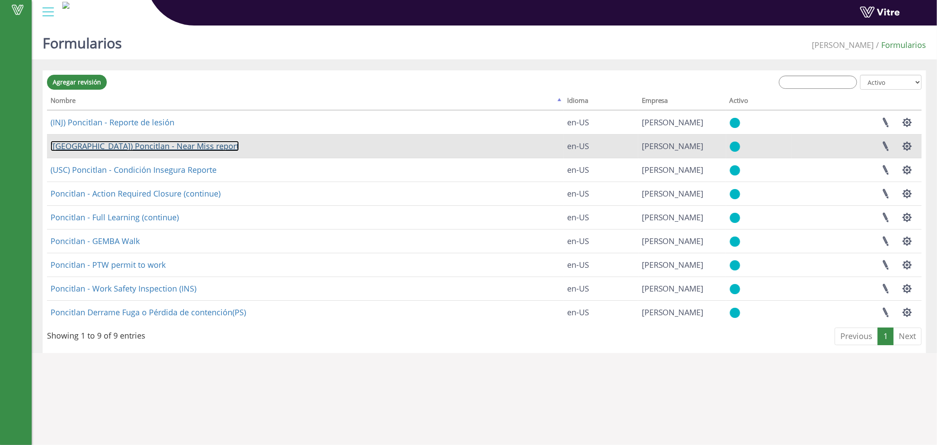
click at [159, 148] on link "([GEOGRAPHIC_DATA]) Poncitlan - Near Miss report" at bounding box center [145, 146] width 188 height 11
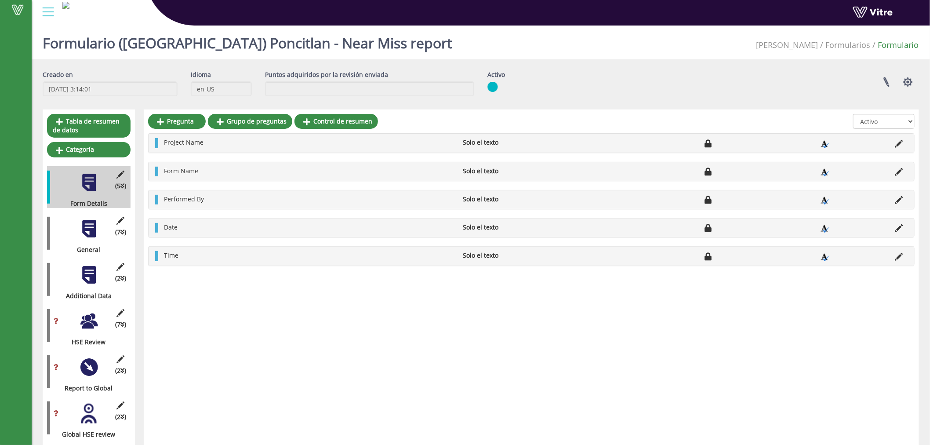
click at [89, 272] on div at bounding box center [89, 275] width 20 height 20
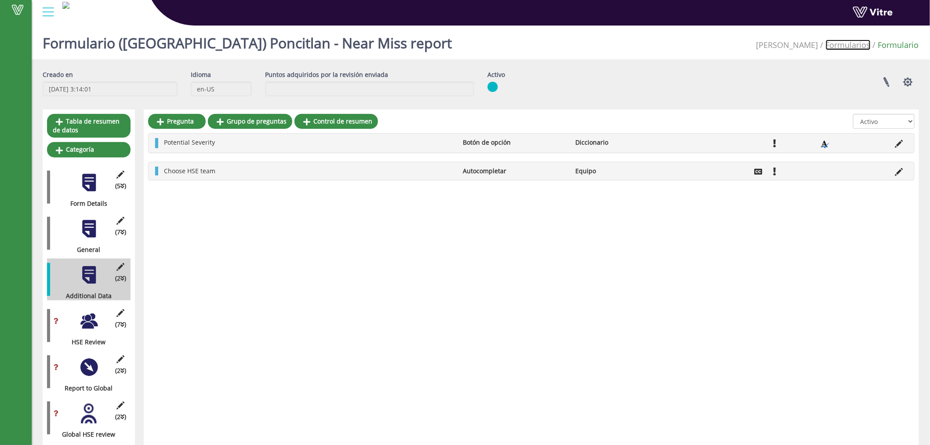
click at [863, 46] on link "Formularios" at bounding box center [848, 45] width 45 height 11
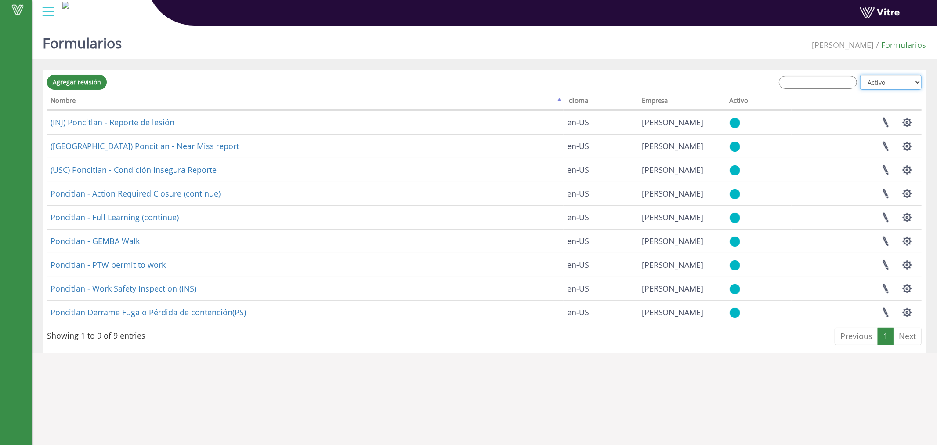
click at [881, 82] on select "Todos Activo No está activo" at bounding box center [891, 82] width 62 height 15
select select "2"
click at [861, 75] on select "Todos Activo No está activo" at bounding box center [891, 82] width 62 height 15
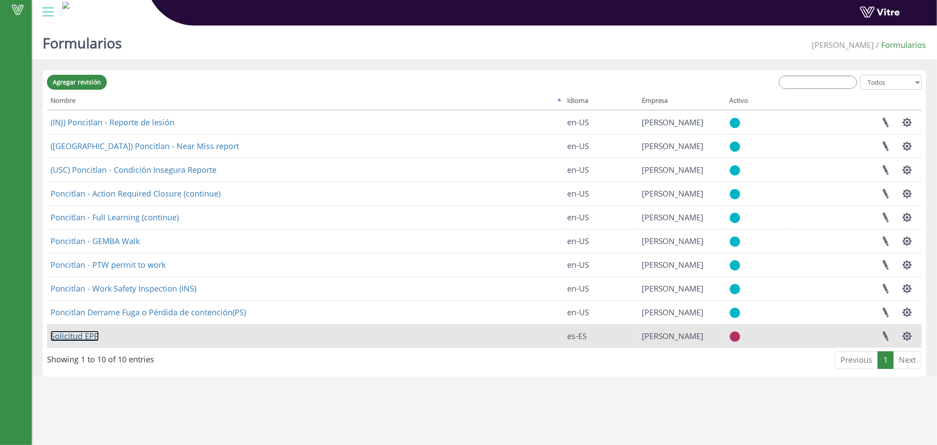
click at [70, 337] on link "Solicitud EPP" at bounding box center [75, 335] width 48 height 11
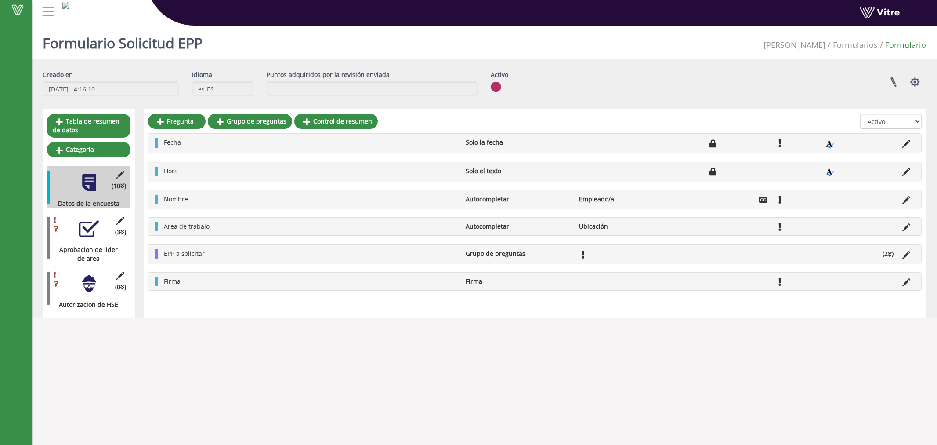
click at [83, 238] on div at bounding box center [89, 229] width 20 height 20
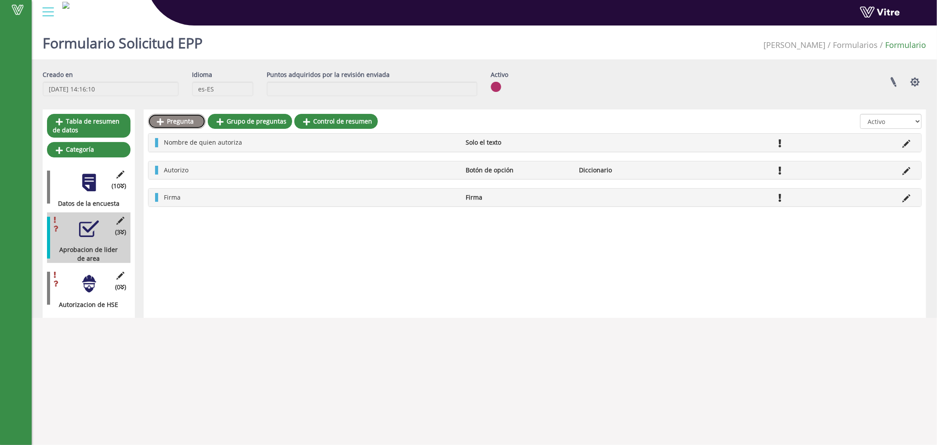
click at [169, 125] on link "Pregunta" at bounding box center [177, 121] width 58 height 15
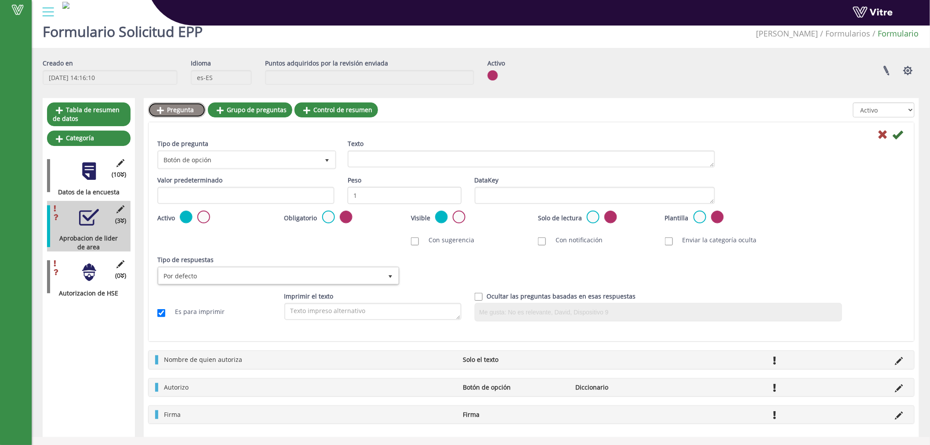
scroll to position [13, 0]
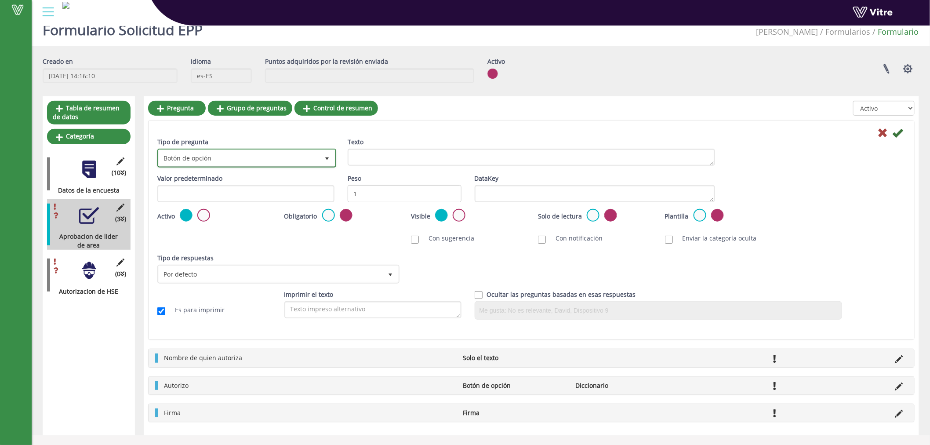
click at [226, 155] on span "Botón de opción" at bounding box center [239, 158] width 160 height 16
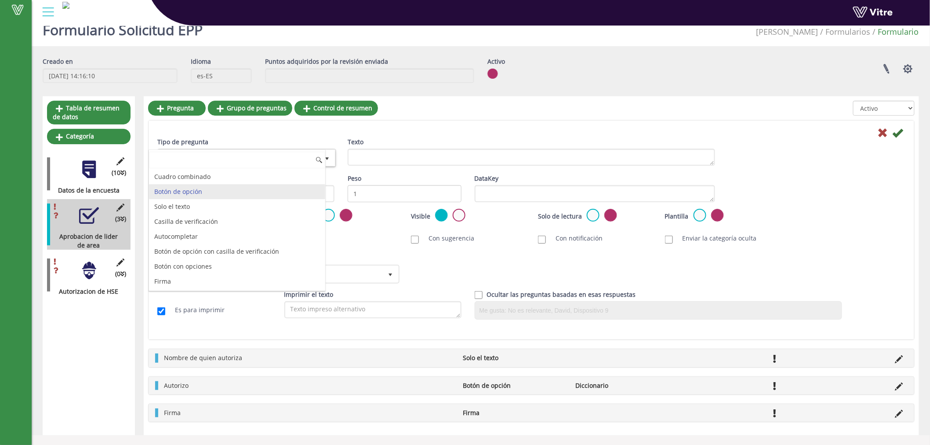
click at [192, 195] on li "Botón de opción" at bounding box center [237, 191] width 176 height 15
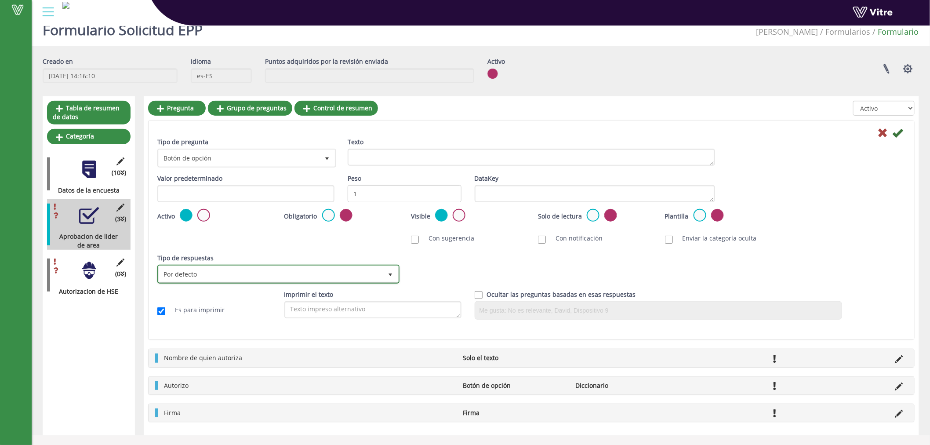
click at [286, 272] on span "Por defecto" at bounding box center [271, 274] width 224 height 16
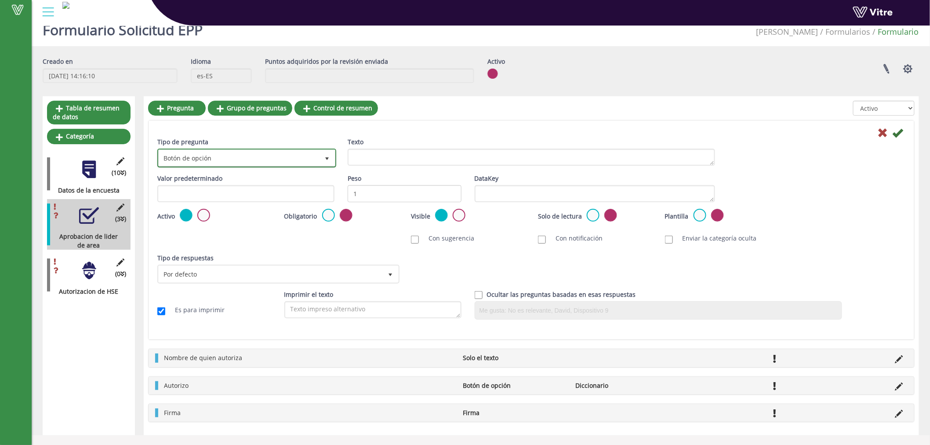
click at [304, 156] on span "Botón de opción" at bounding box center [239, 158] width 160 height 16
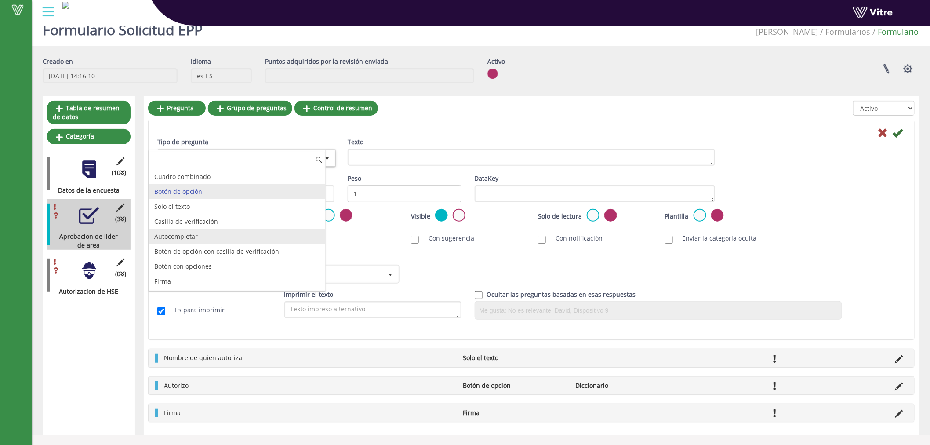
click at [186, 238] on li "Autocompletar" at bounding box center [237, 236] width 176 height 15
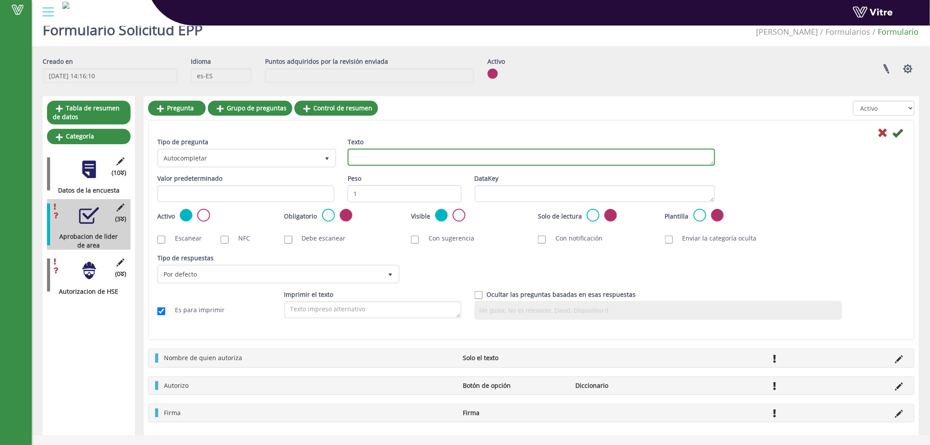
click at [412, 156] on textarea "Texto" at bounding box center [531, 157] width 367 height 17
type textarea "E"
type textarea "Equipp HSE"
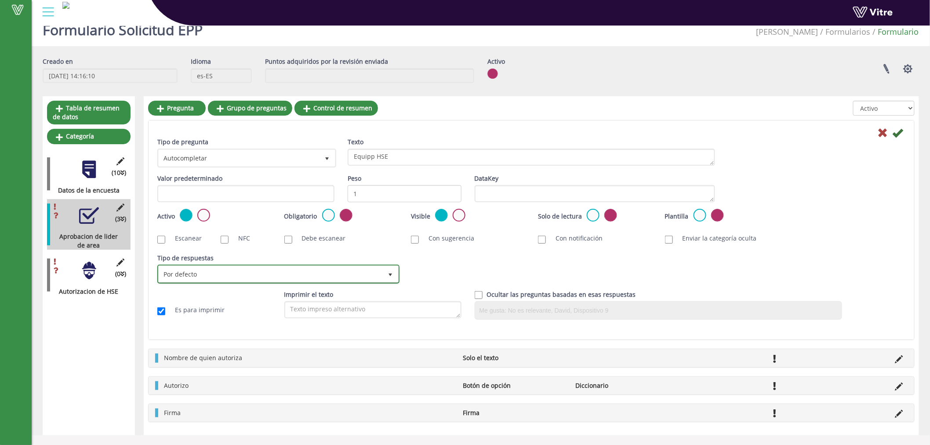
click at [326, 280] on span "Por defecto" at bounding box center [271, 274] width 224 height 16
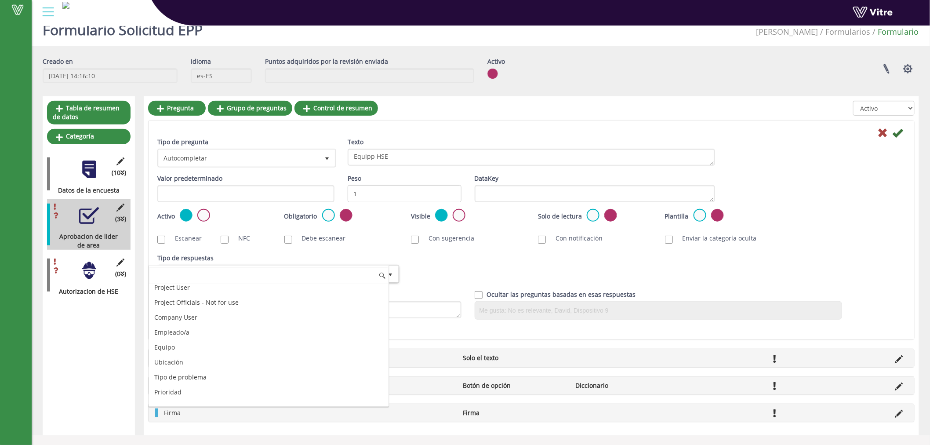
scroll to position [81, 0]
click at [175, 316] on li "Equipo" at bounding box center [268, 315] width 239 height 15
checkbox input "true"
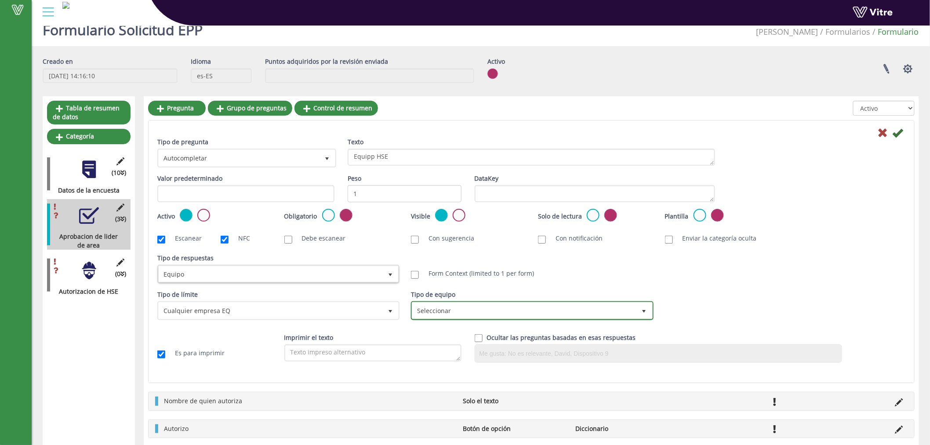
click at [442, 306] on span "Seleccionar" at bounding box center [524, 310] width 224 height 16
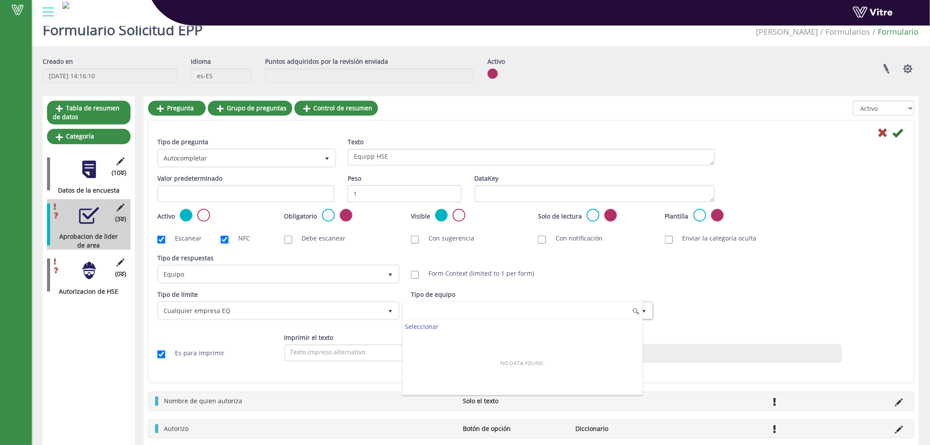
click at [442, 306] on input at bounding box center [521, 311] width 239 height 17
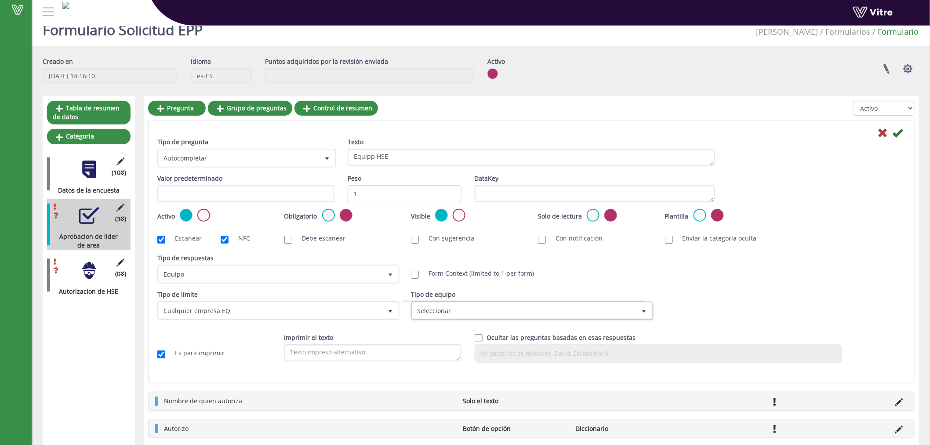
click at [821, 297] on div "Tipo de límite Cualquier ubicación de la empresa 0 Tipo de límite Cualquier emp…" at bounding box center [531, 308] width 761 height 36
click at [254, 308] on span "Cualquier empresa EQ" at bounding box center [271, 310] width 224 height 16
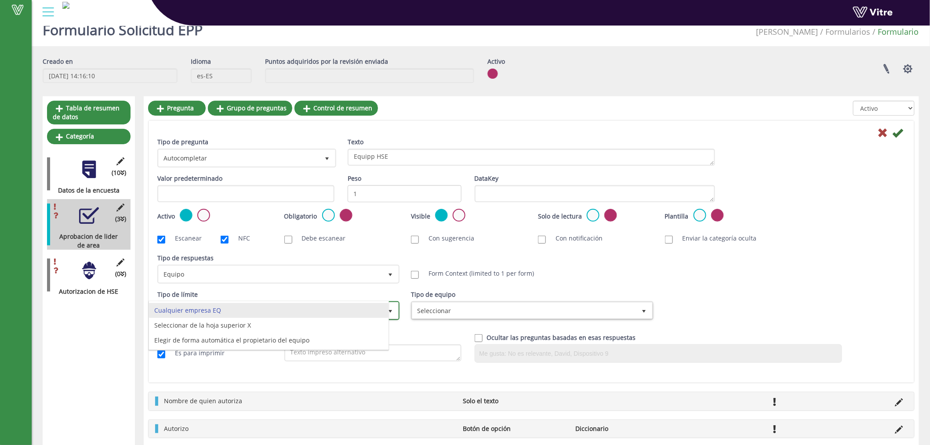
click at [254, 308] on li "Cualquier empresa EQ" at bounding box center [268, 310] width 239 height 15
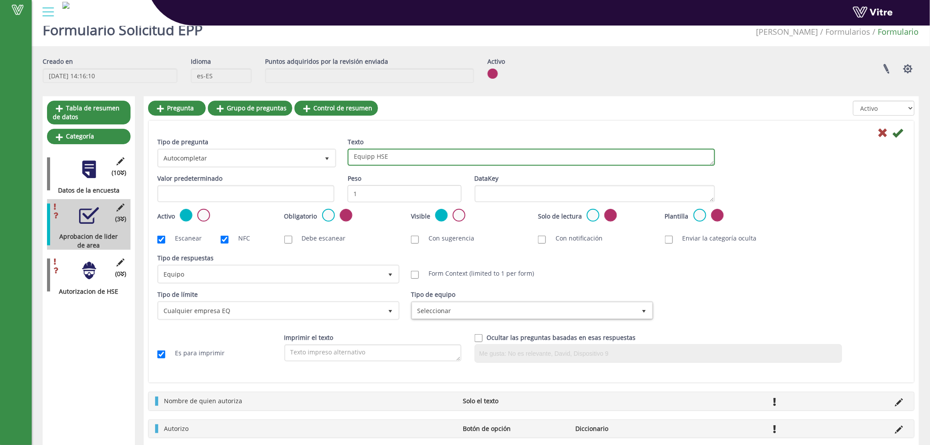
click at [370, 157] on textarea "Equipp HSE" at bounding box center [531, 157] width 367 height 17
click at [373, 156] on textarea "Equipp HSE" at bounding box center [531, 157] width 367 height 17
type textarea "Equipo HSE"
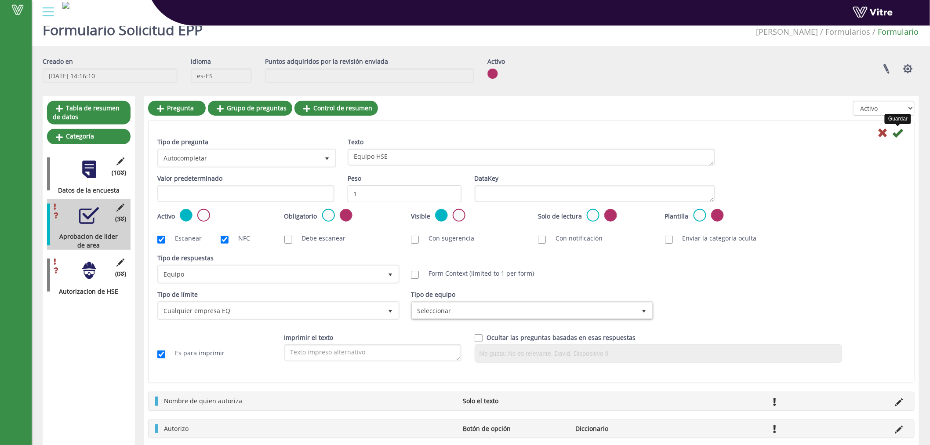
click at [899, 132] on icon at bounding box center [897, 132] width 11 height 11
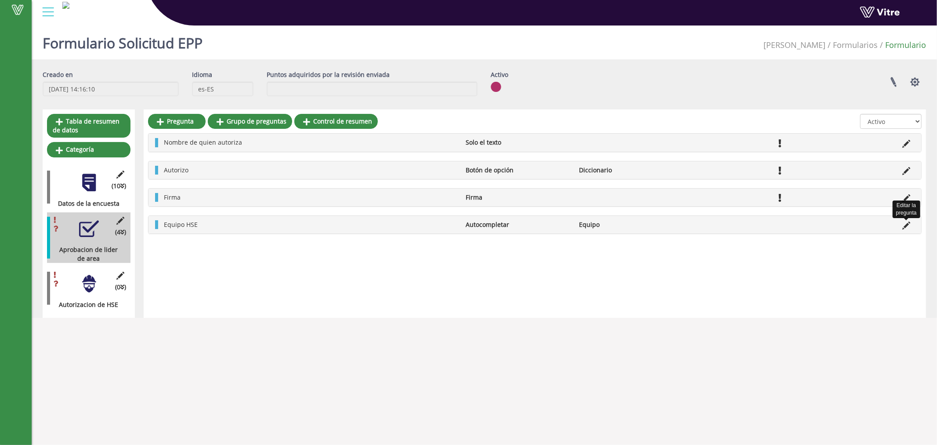
click at [908, 227] on icon at bounding box center [907, 225] width 8 height 8
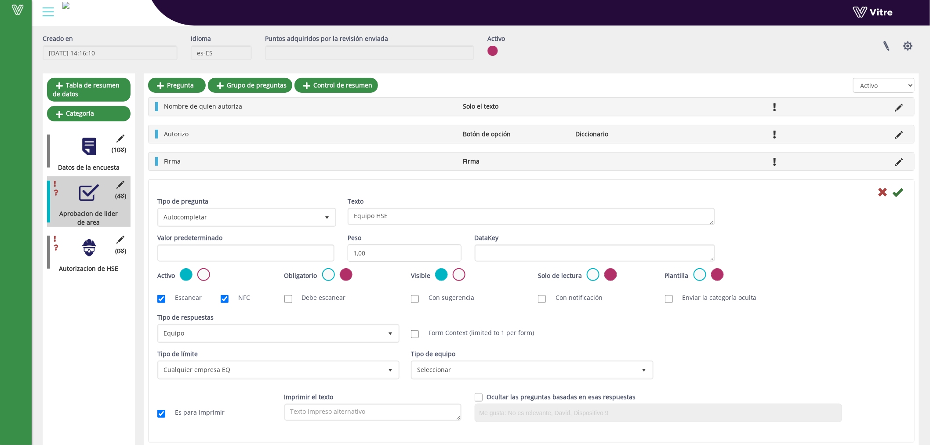
scroll to position [55, 0]
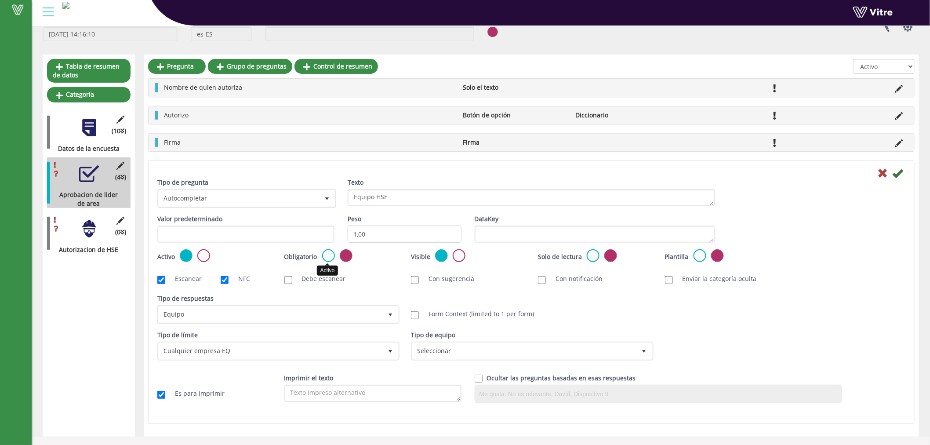
click at [329, 253] on label at bounding box center [328, 255] width 13 height 13
click at [0, 0] on input "radio" at bounding box center [0, 0] width 0 height 0
click at [86, 236] on div at bounding box center [89, 229] width 20 height 20
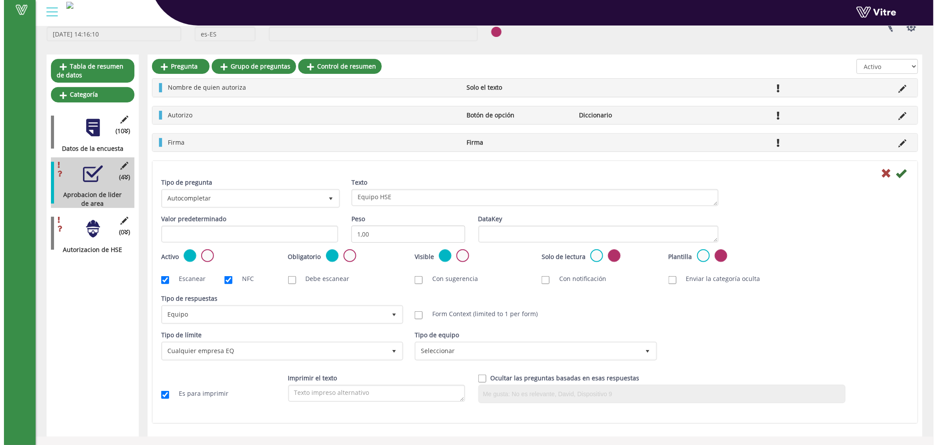
scroll to position [0, 0]
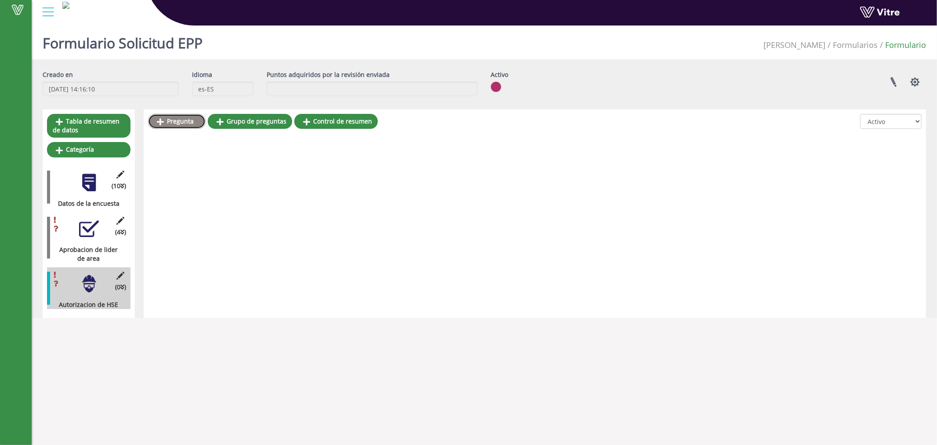
click at [185, 117] on link "Pregunta" at bounding box center [177, 121] width 58 height 15
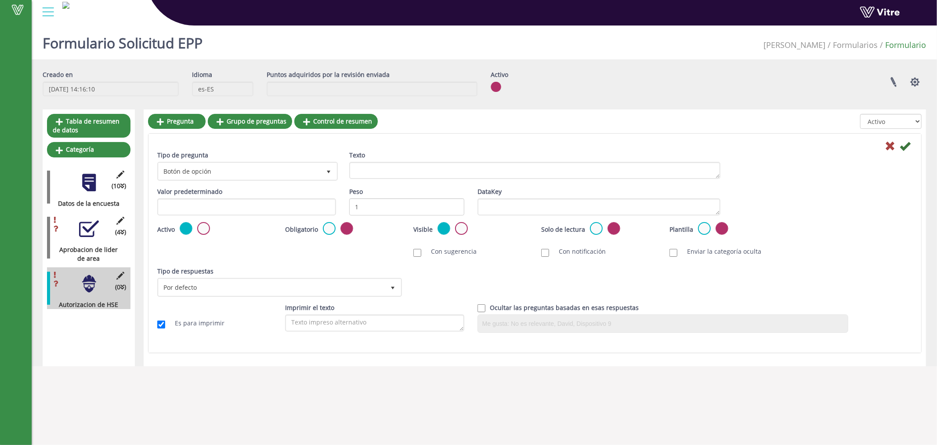
click at [394, 156] on div "Texto" at bounding box center [534, 165] width 371 height 28
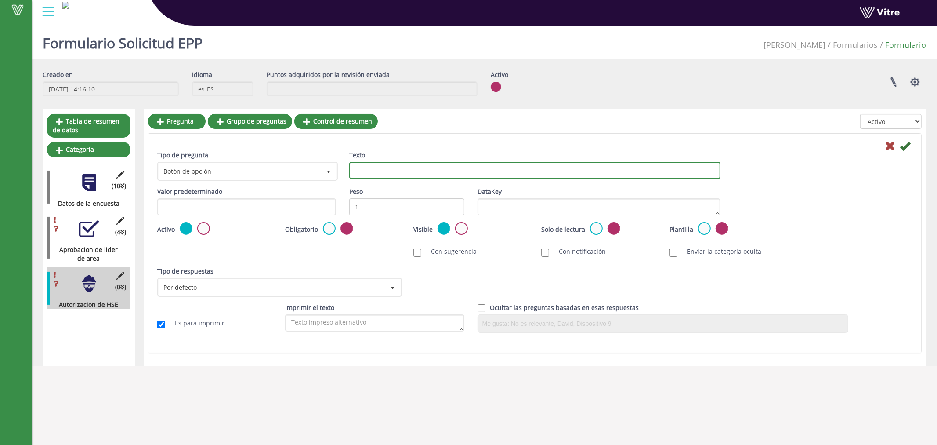
click at [377, 164] on textarea "Texto" at bounding box center [534, 170] width 371 height 17
type textarea "Quien autoriza"
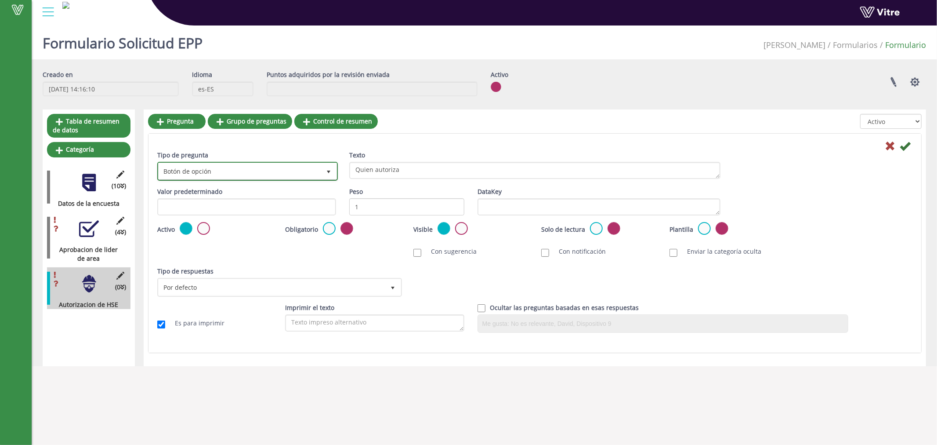
click at [262, 171] on span "Botón de opción" at bounding box center [240, 171] width 162 height 16
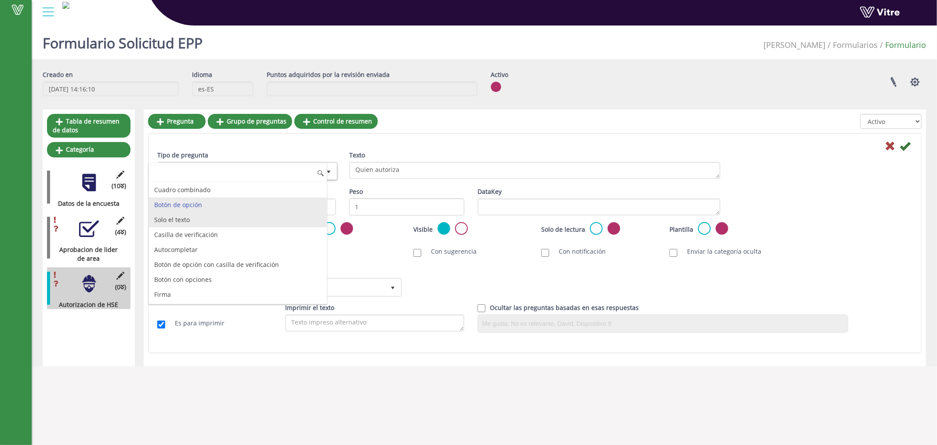
click at [220, 223] on li "Solo el texto" at bounding box center [238, 219] width 178 height 15
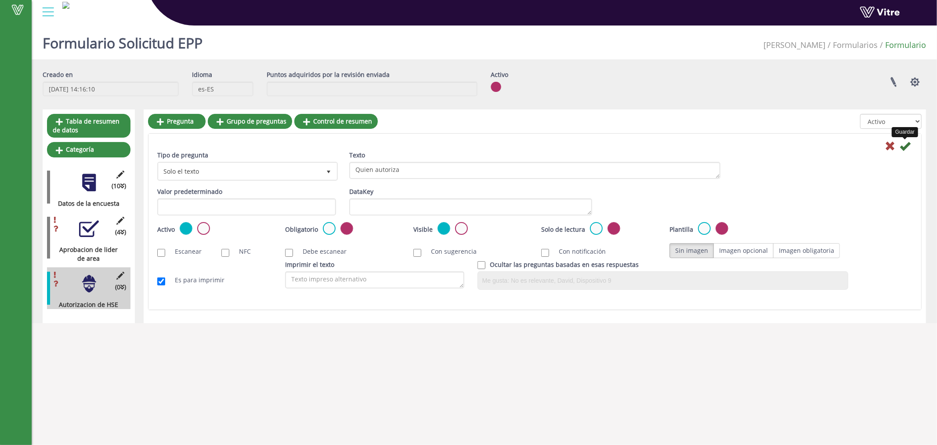
click at [903, 146] on icon at bounding box center [905, 146] width 11 height 11
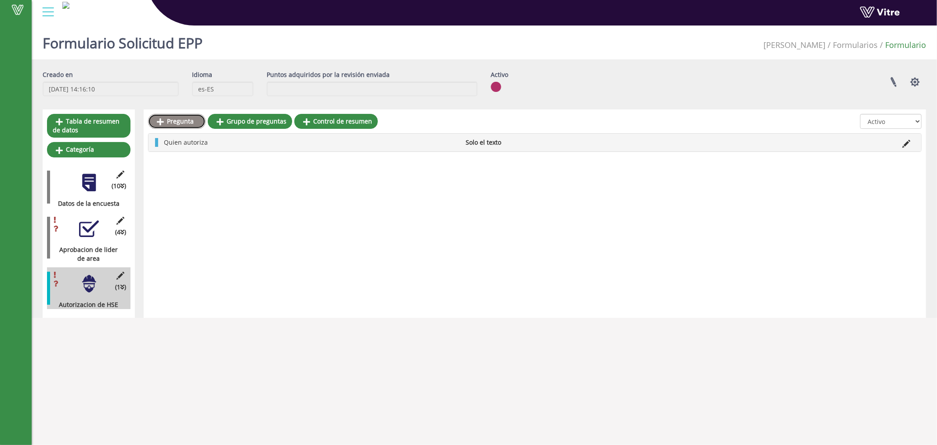
click at [183, 122] on link "Pregunta" at bounding box center [177, 121] width 58 height 15
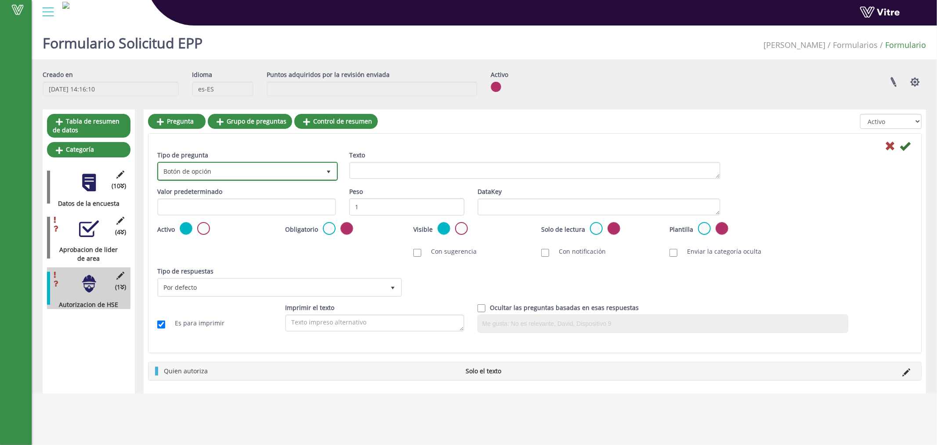
click at [212, 173] on span "Botón de opción" at bounding box center [240, 171] width 162 height 16
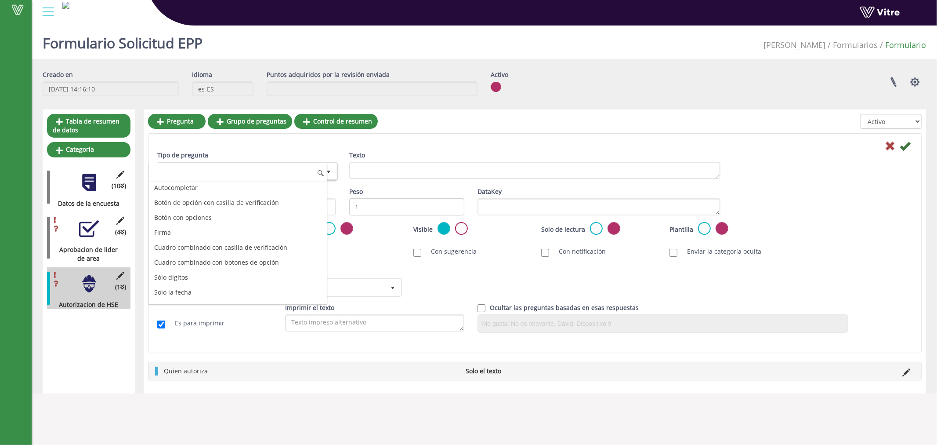
scroll to position [81, 0]
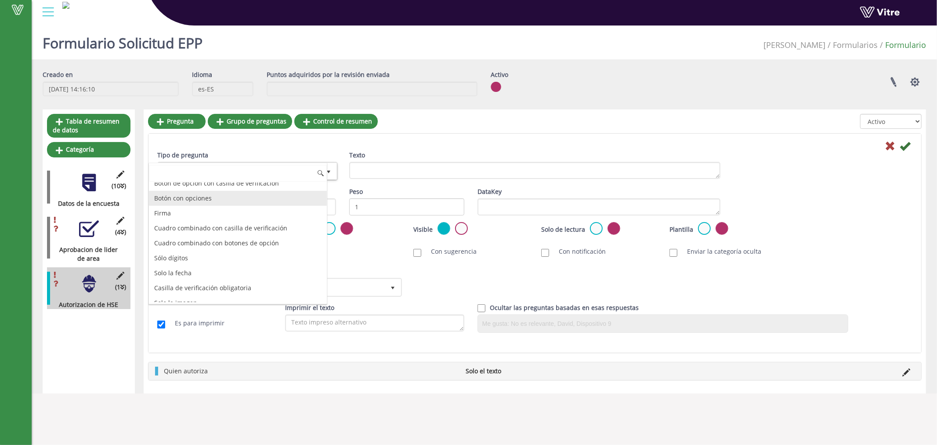
click at [209, 200] on li "Botón con opciones" at bounding box center [238, 198] width 178 height 15
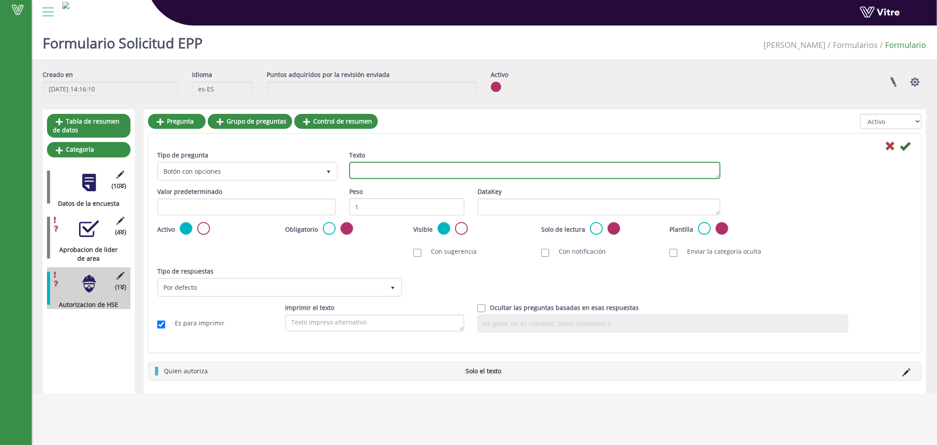
click at [408, 170] on textarea "Texto" at bounding box center [534, 170] width 371 height 17
type textarea "Autoriza"
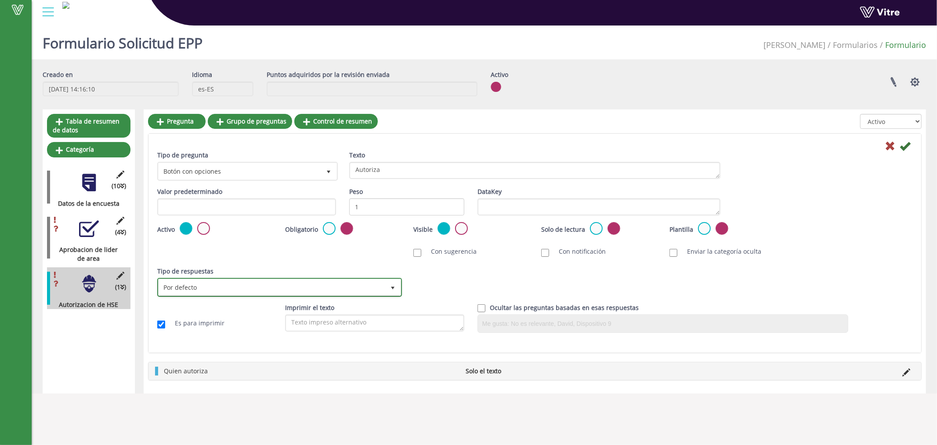
click at [301, 286] on span "Por defecto" at bounding box center [272, 287] width 226 height 16
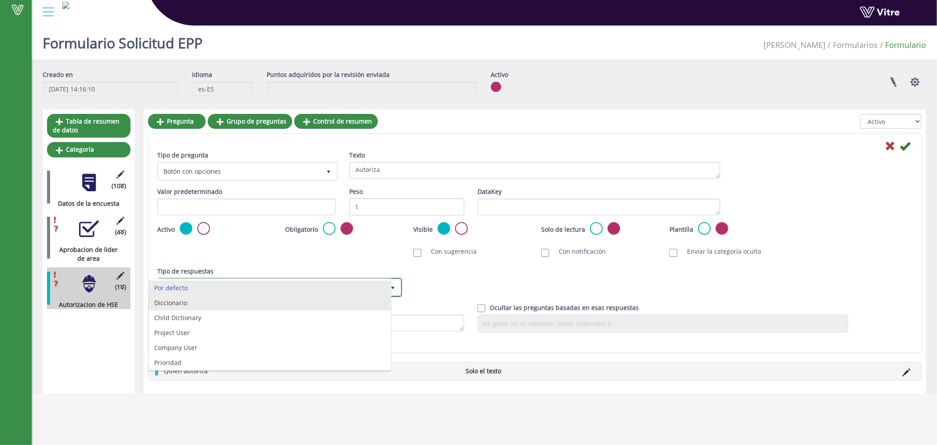
click at [184, 301] on li "Diccionario" at bounding box center [270, 302] width 242 height 15
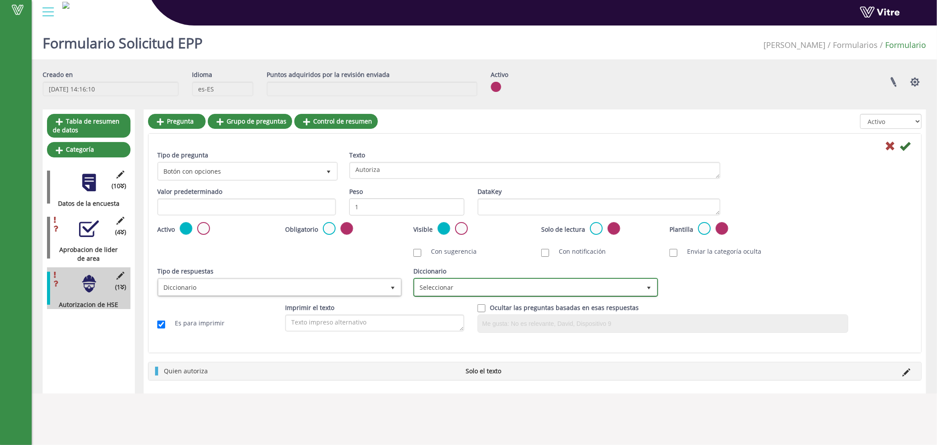
click at [494, 291] on span "Seleccionar" at bounding box center [528, 287] width 226 height 16
click at [516, 284] on span "Seleccionar" at bounding box center [528, 287] width 226 height 16
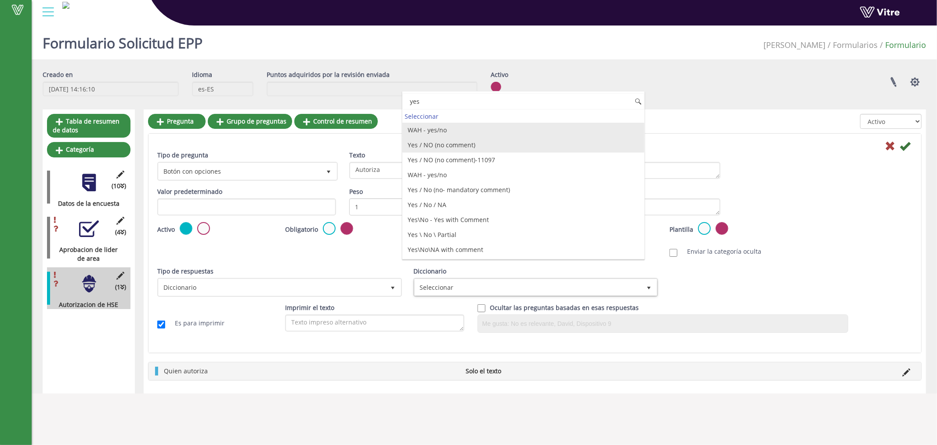
click at [466, 146] on li "Yes / NO (no comment)" at bounding box center [523, 145] width 242 height 15
type input "yes"
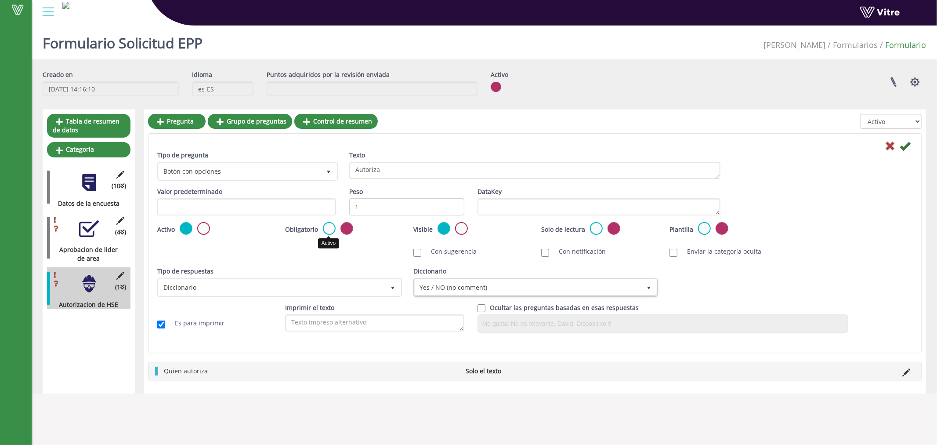
click at [330, 227] on label at bounding box center [329, 228] width 13 height 13
click at [0, 0] on input "radio" at bounding box center [0, 0] width 0 height 0
click at [908, 146] on icon at bounding box center [905, 146] width 11 height 11
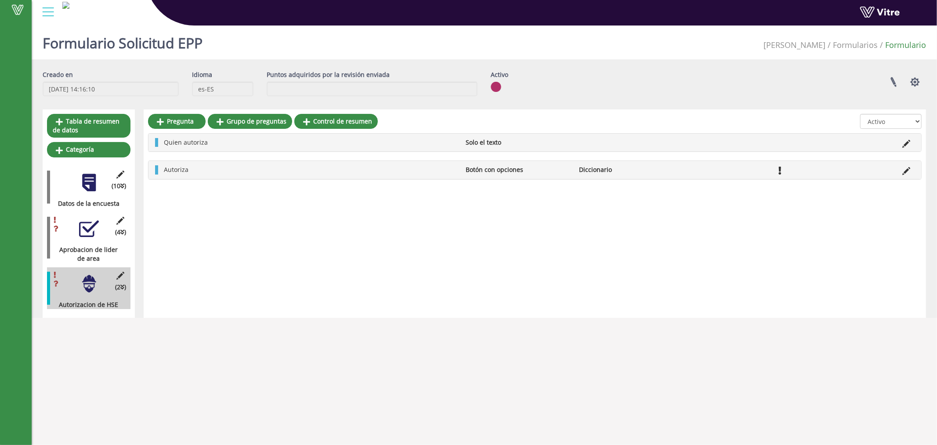
click at [170, 110] on div "Pregunta Grupo de preguntas Control de resumen Todos Activo No está activo Quie…" at bounding box center [535, 213] width 783 height 208
click at [174, 118] on link "Pregunta" at bounding box center [177, 121] width 58 height 15
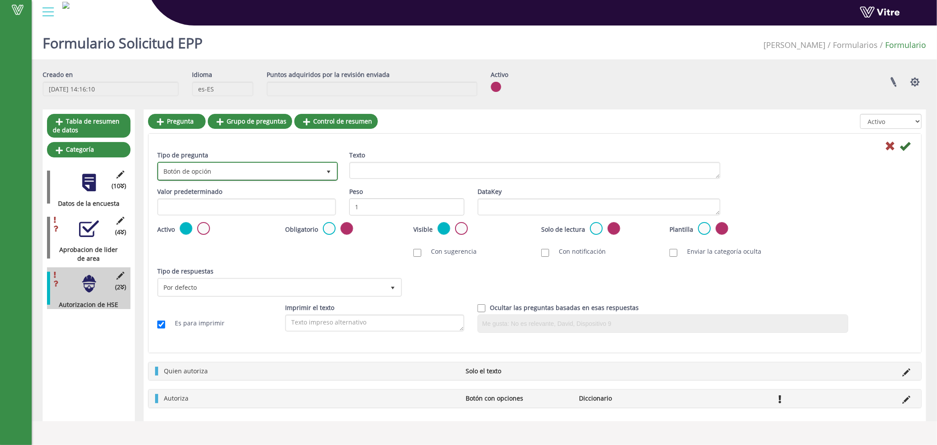
click at [272, 172] on span "Botón de opción" at bounding box center [240, 171] width 162 height 16
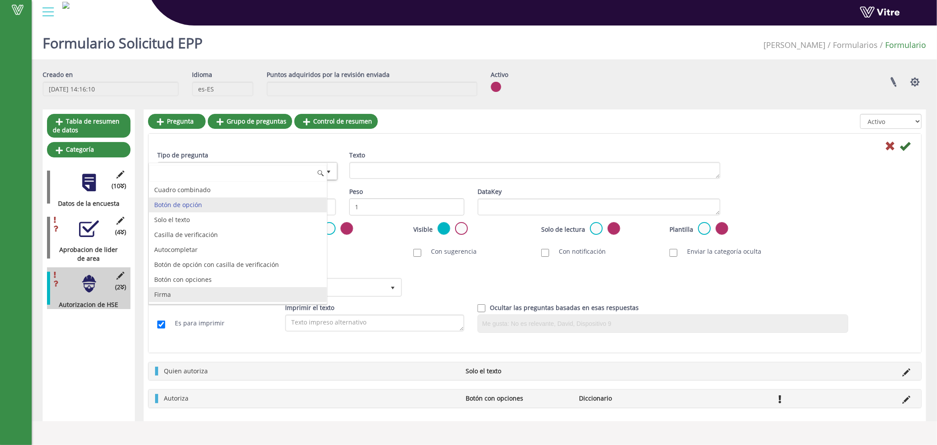
click at [182, 296] on li "Firma" at bounding box center [238, 294] width 178 height 15
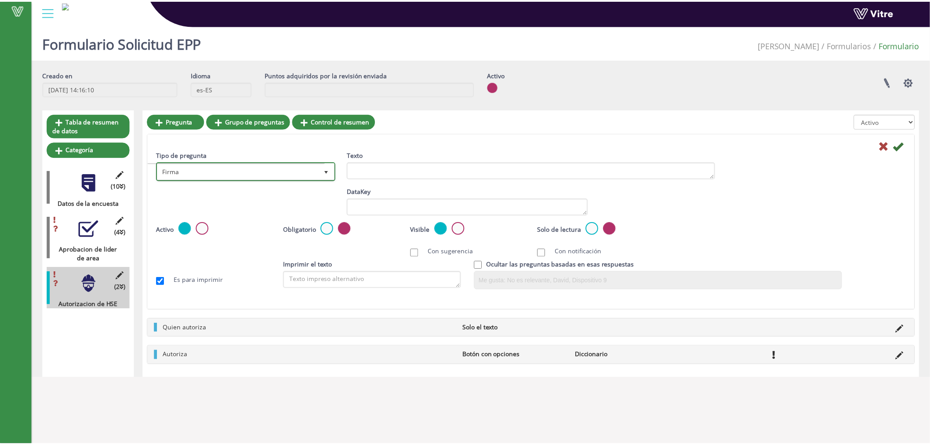
scroll to position [0, 0]
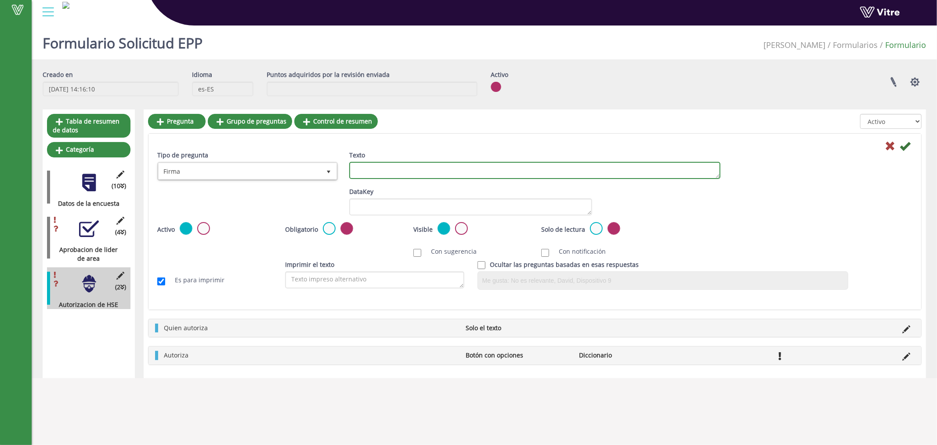
click at [401, 167] on textarea "Texto" at bounding box center [534, 170] width 371 height 17
type textarea "Firma"
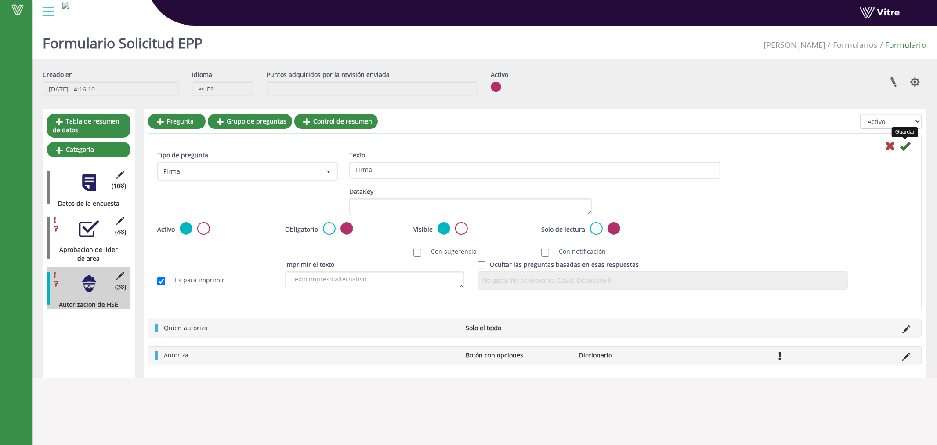
click at [906, 144] on icon at bounding box center [905, 146] width 11 height 11
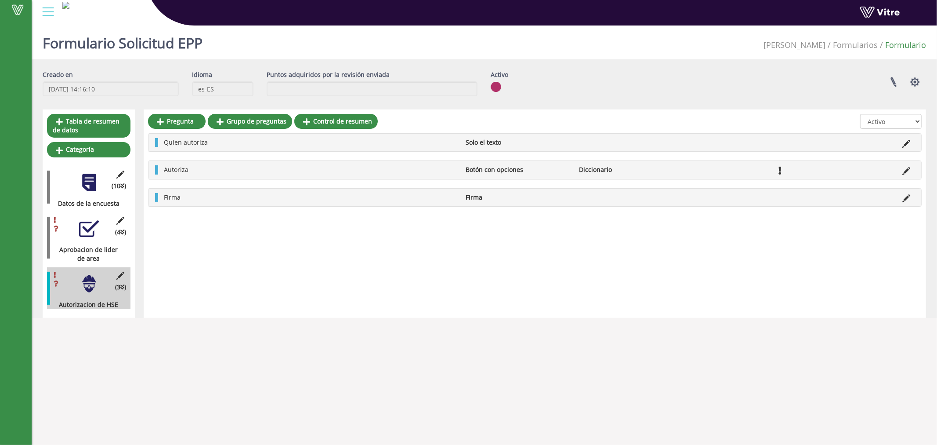
click at [505, 199] on li "Firma" at bounding box center [518, 197] width 113 height 9
click at [903, 203] on div "Firma Firma" at bounding box center [535, 197] width 773 height 18
click at [907, 201] on icon at bounding box center [907, 198] width 8 height 8
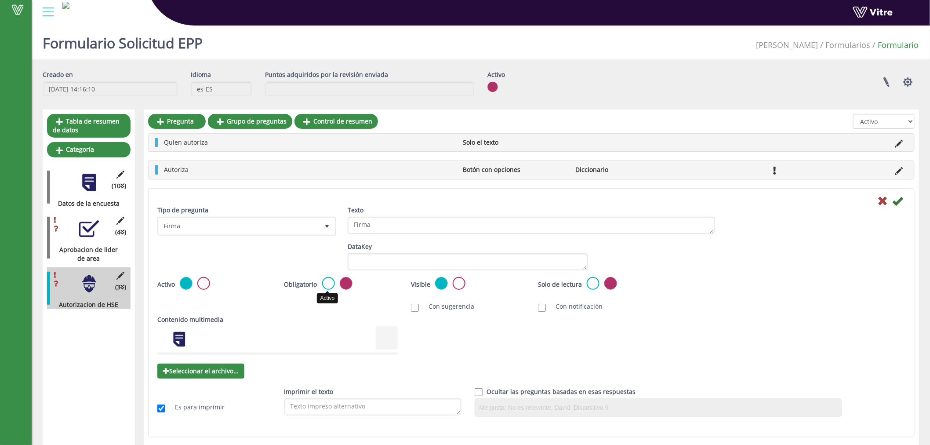
click at [329, 282] on label at bounding box center [328, 283] width 13 height 13
click at [0, 0] on input "radio" at bounding box center [0, 0] width 0 height 0
click at [903, 203] on div at bounding box center [531, 200] width 761 height 11
click at [898, 198] on icon at bounding box center [897, 201] width 11 height 11
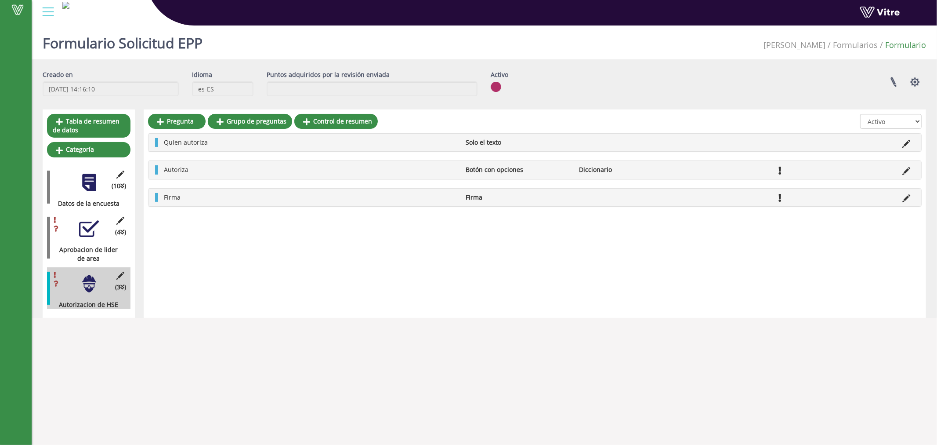
click at [73, 288] on div "(3 ) Autorizacion de HSE" at bounding box center [88, 288] width 83 height 42
click at [119, 274] on icon at bounding box center [120, 276] width 11 height 8
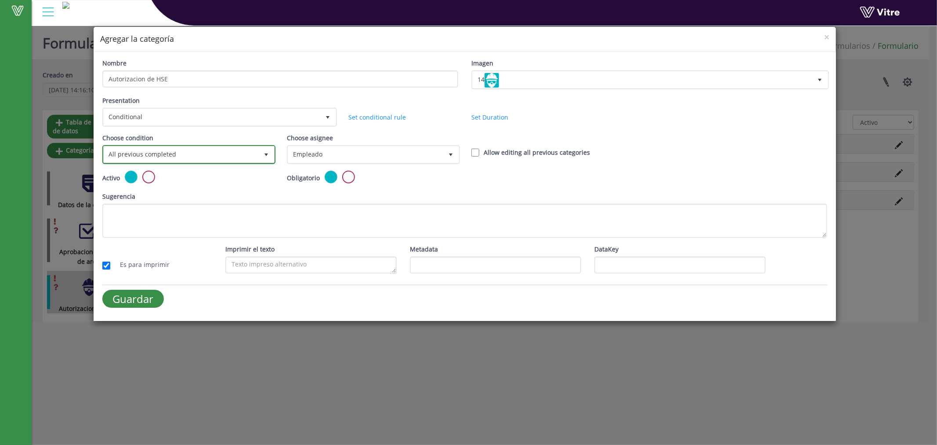
click at [184, 154] on span "All previous completed" at bounding box center [181, 154] width 155 height 16
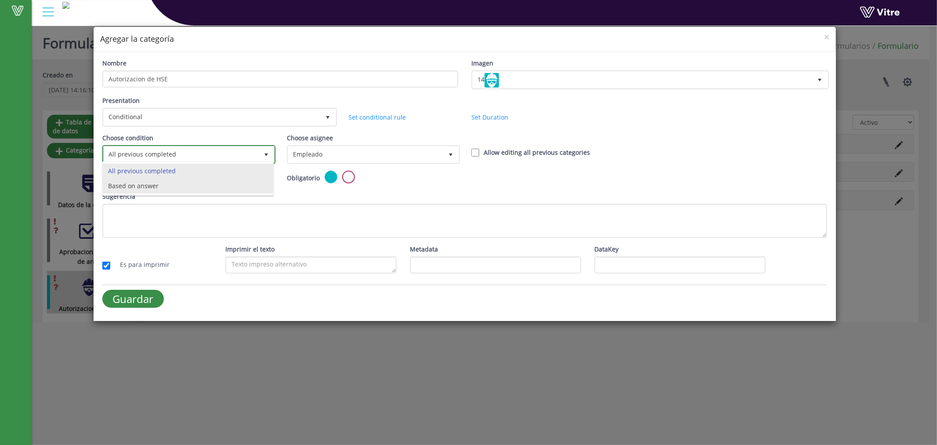
click at [167, 189] on li "Based on answer" at bounding box center [188, 185] width 170 height 15
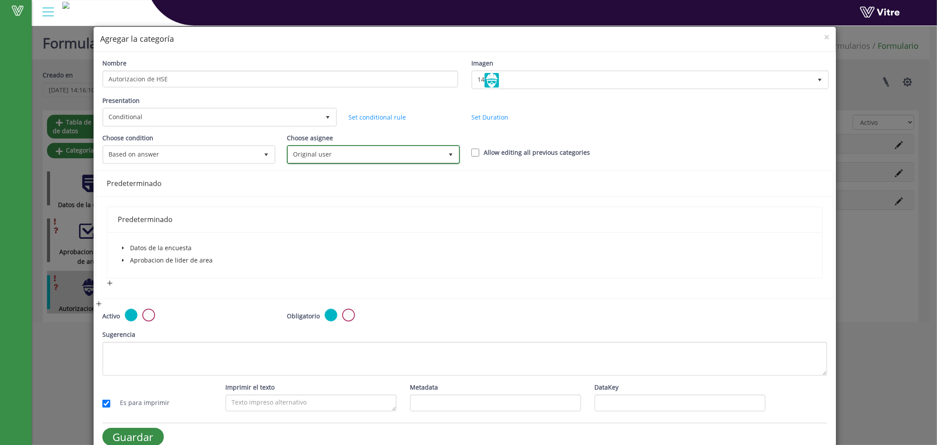
click at [368, 151] on span "Original user" at bounding box center [365, 154] width 155 height 16
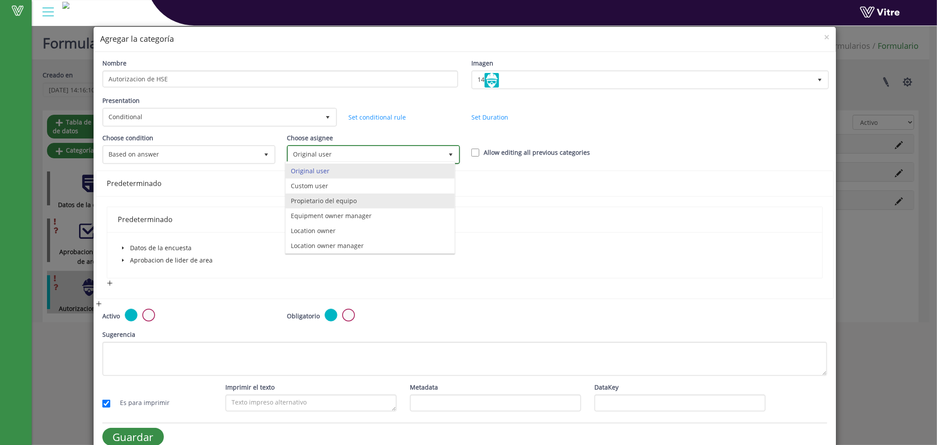
click at [355, 203] on li "Propietario del equipo" at bounding box center [370, 200] width 169 height 15
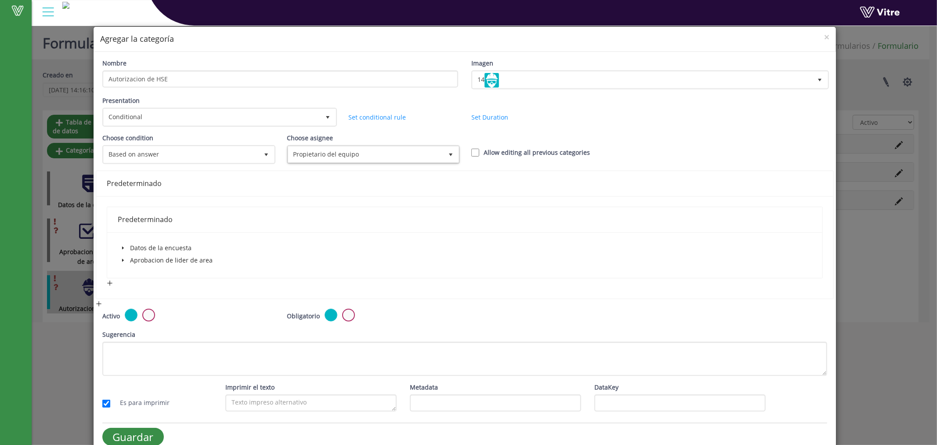
click at [189, 181] on div "Predeterminado" at bounding box center [465, 183] width 717 height 11
click at [139, 186] on div "Predeterminado" at bounding box center [465, 183] width 717 height 11
click at [137, 214] on div "Predeterminado" at bounding box center [465, 219] width 695 height 11
click at [138, 431] on input "Guardar" at bounding box center [133, 437] width 62 height 18
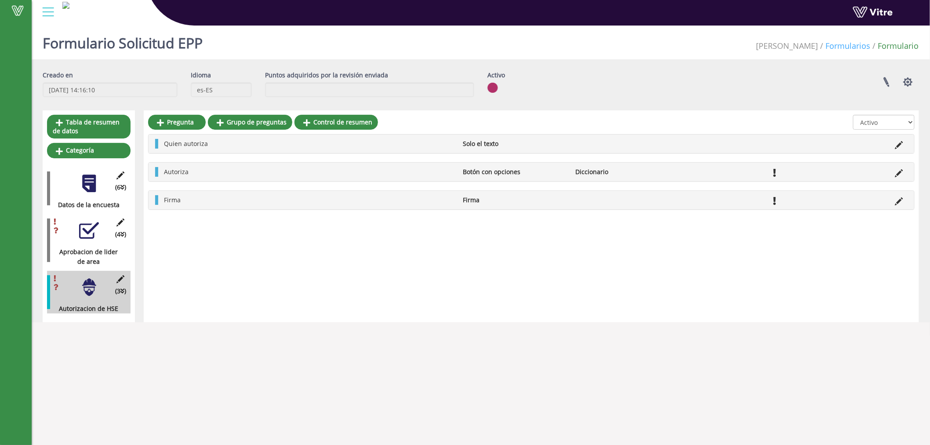
click at [841, 46] on link "Formularios" at bounding box center [848, 45] width 45 height 11
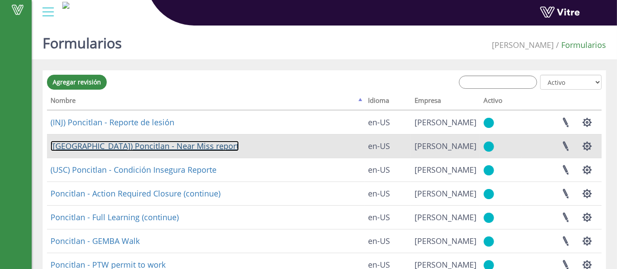
click at [151, 145] on link "([GEOGRAPHIC_DATA]) Poncitlan - Near Miss report" at bounding box center [145, 146] width 188 height 11
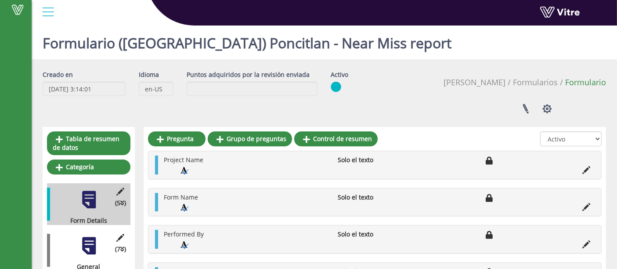
scroll to position [81, 0]
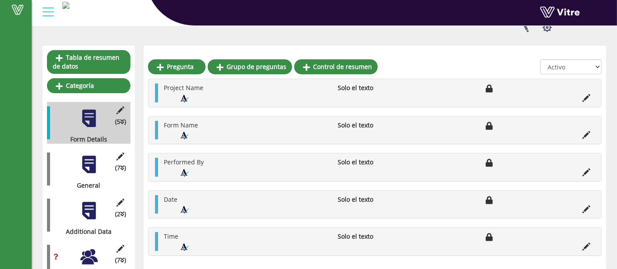
click at [85, 201] on div at bounding box center [89, 211] width 20 height 20
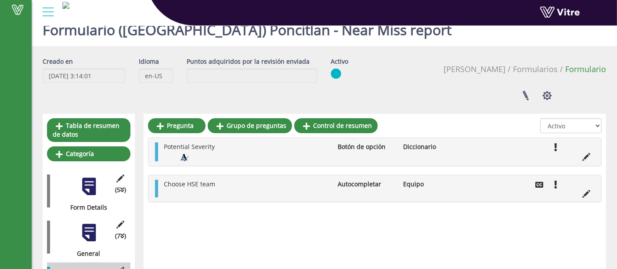
scroll to position [0, 0]
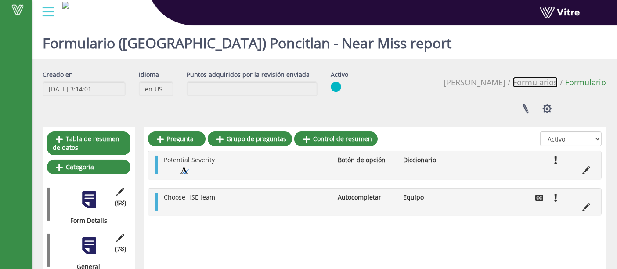
click at [536, 77] on link "Formularios" at bounding box center [535, 82] width 45 height 11
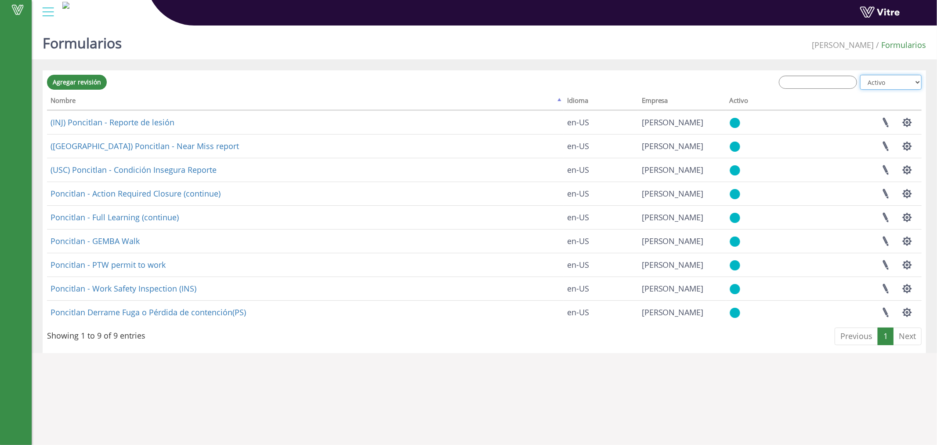
click at [898, 82] on select "Todos Activo No está activo" at bounding box center [891, 82] width 62 height 15
select select "2"
click at [861, 75] on select "Todos Activo No está activo" at bounding box center [891, 82] width 62 height 15
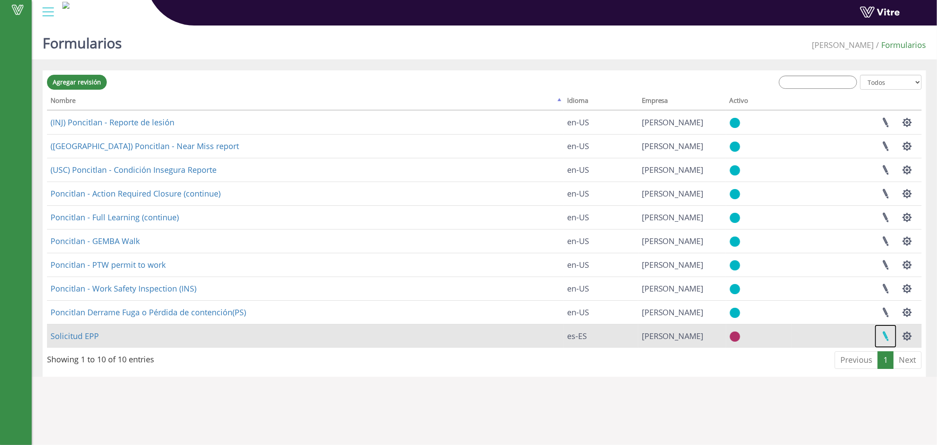
click at [889, 337] on link at bounding box center [886, 335] width 22 height 23
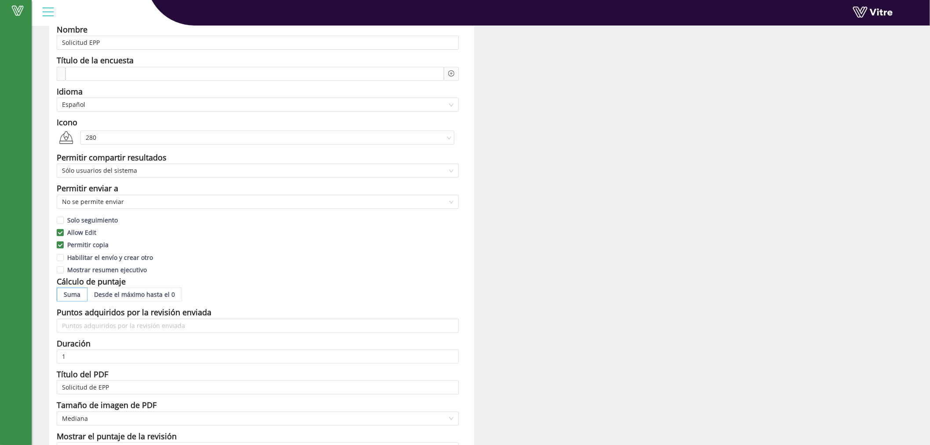
scroll to position [81, 0]
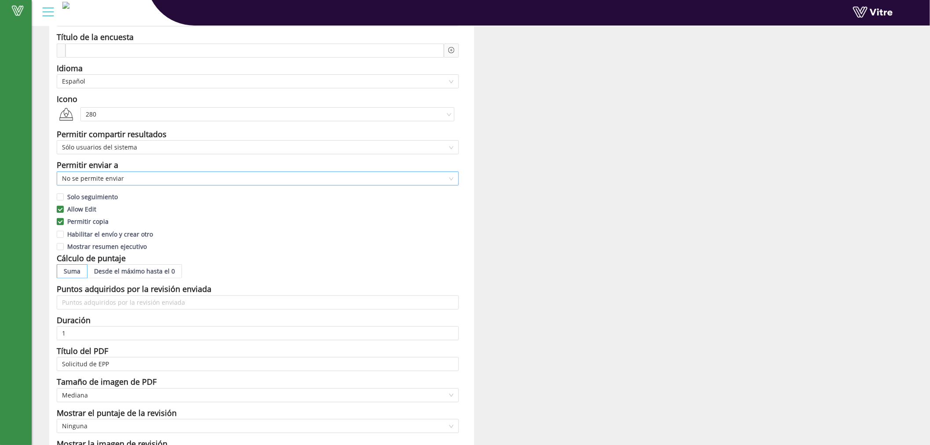
click at [270, 181] on span "No se permite enviar" at bounding box center [257, 178] width 391 height 13
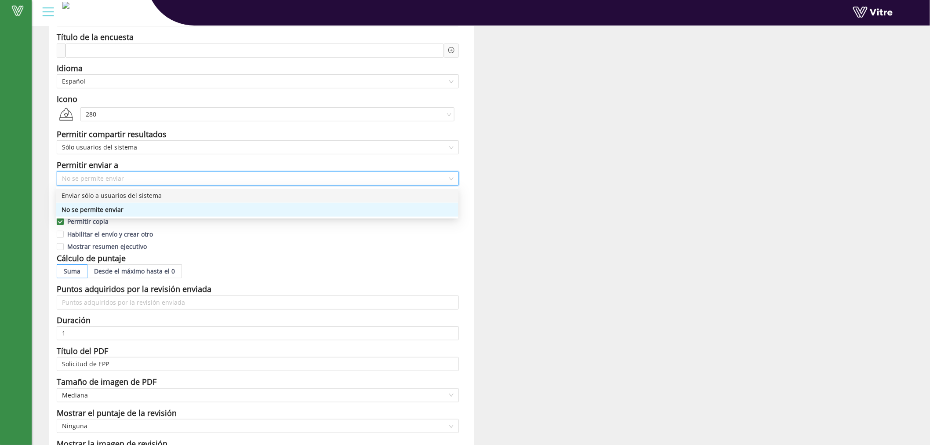
click at [216, 195] on div "Enviar sólo a usuarios del sistema" at bounding box center [257, 196] width 391 height 10
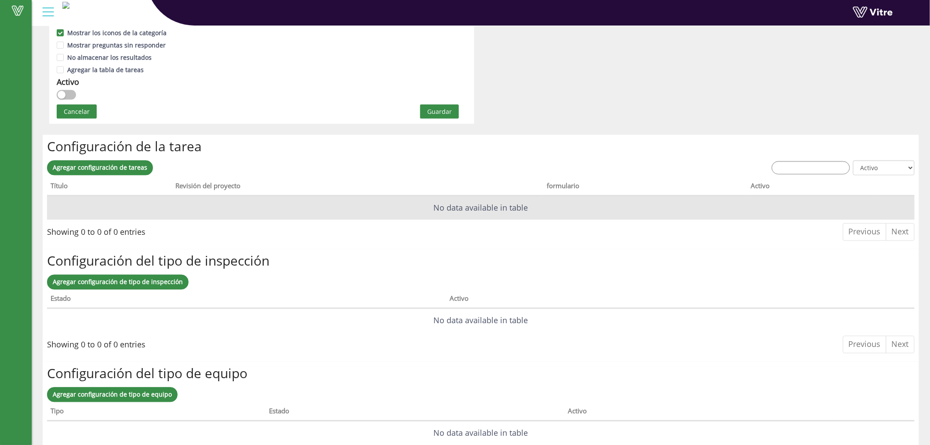
scroll to position [569, 0]
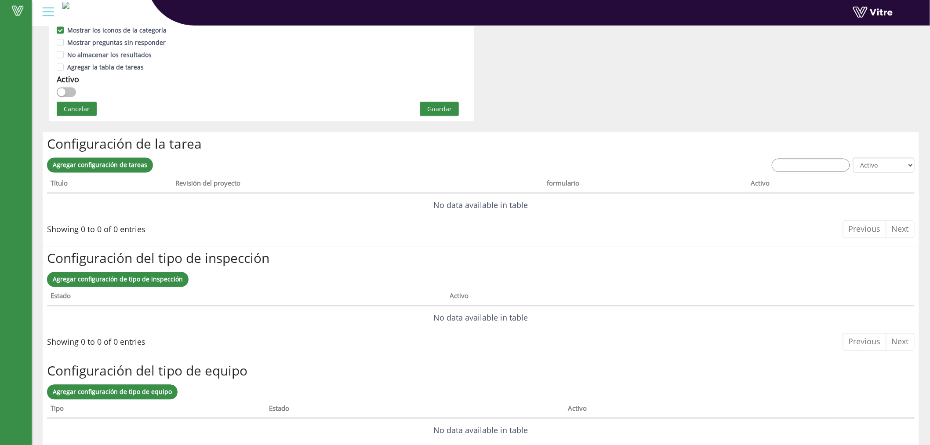
click at [71, 89] on button "button" at bounding box center [66, 92] width 19 height 10
click at [438, 115] on button "Guardar" at bounding box center [439, 109] width 39 height 14
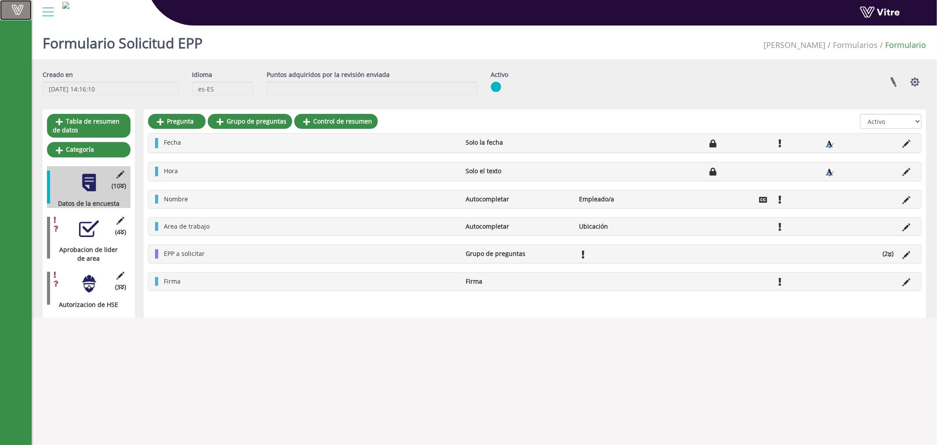
click at [15, 9] on span at bounding box center [18, 9] width 22 height 11
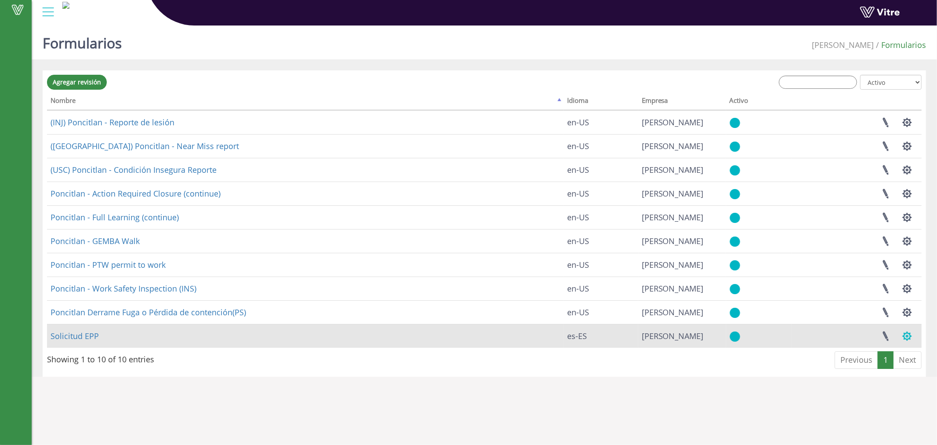
click at [910, 336] on button "button" at bounding box center [907, 335] width 22 height 23
click at [872, 366] on link "Configurar los usuarios" at bounding box center [863, 367] width 110 height 11
click at [884, 336] on link at bounding box center [886, 335] width 22 height 23
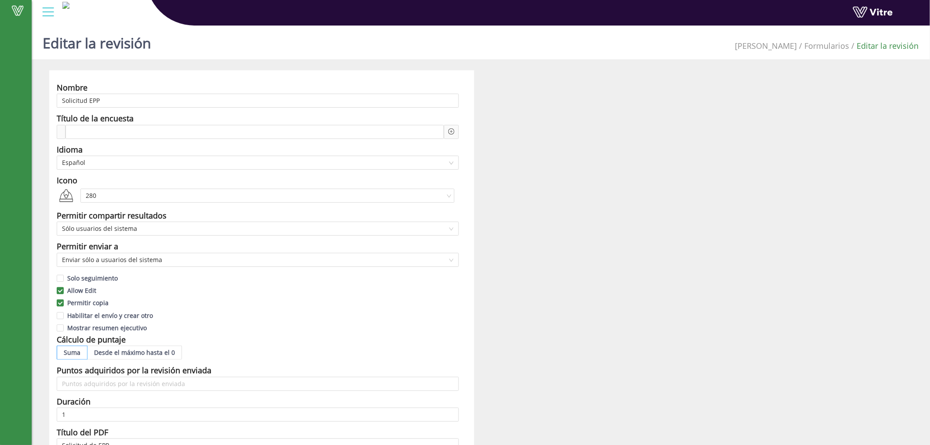
click at [453, 133] on icon "plus-circle" at bounding box center [451, 131] width 6 height 6
click at [348, 133] on div at bounding box center [254, 132] width 378 height 14
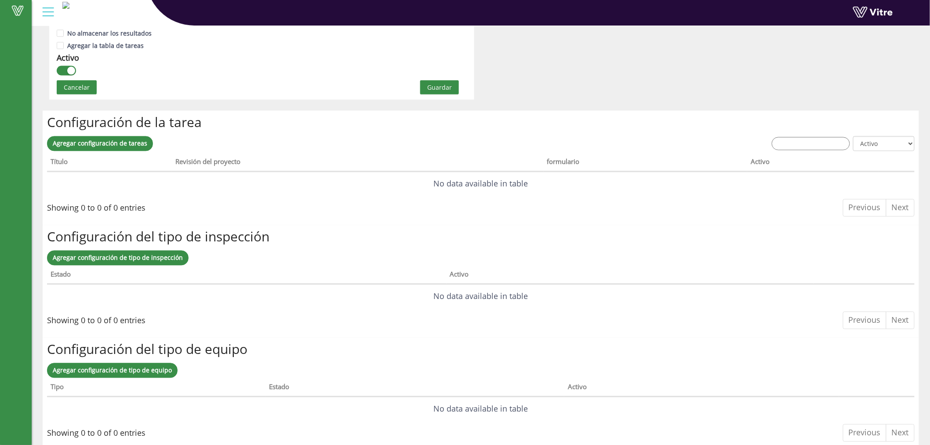
scroll to position [597, 0]
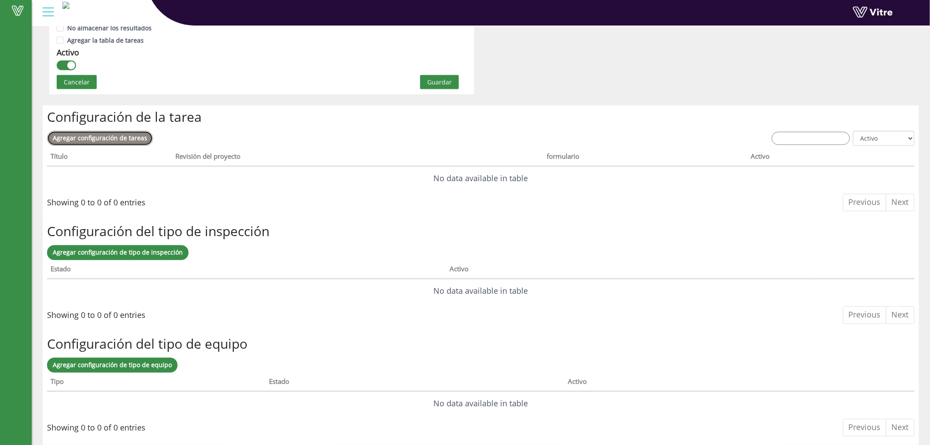
click at [112, 139] on span "Agregar configuración de tareas" at bounding box center [100, 138] width 94 height 8
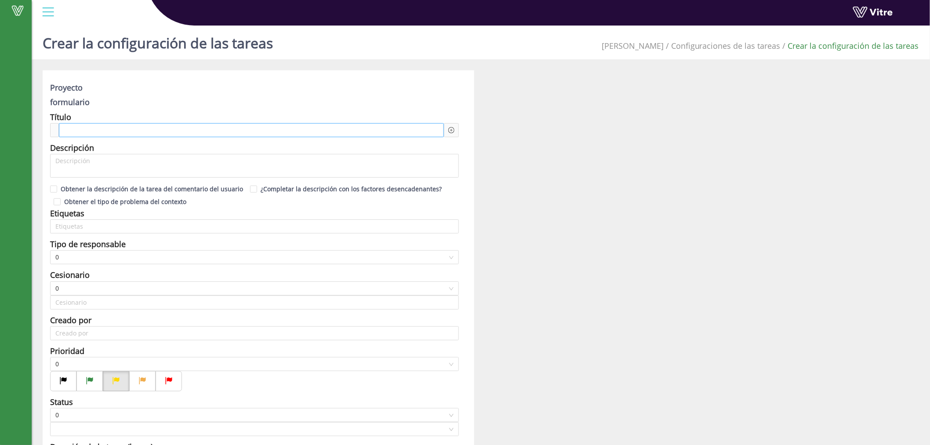
type input "[PERSON_NAME] de [DEMOGRAPHIC_DATA]"
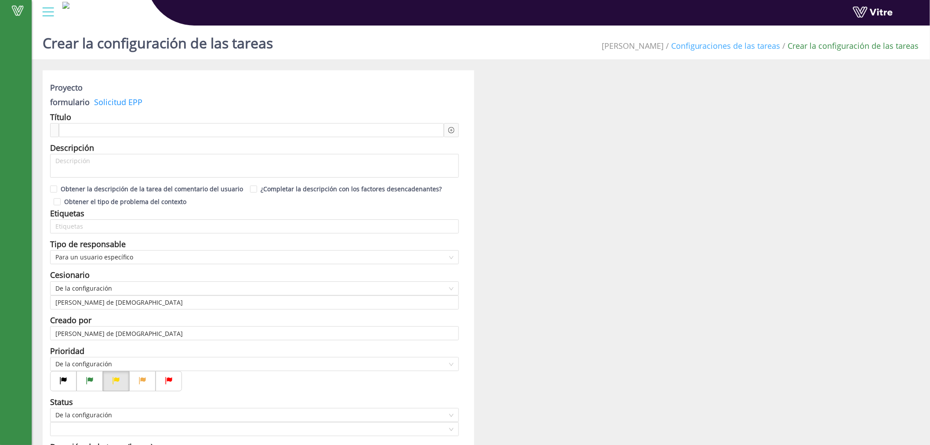
click at [730, 47] on link "Configuraciones de las tareas" at bounding box center [725, 45] width 109 height 11
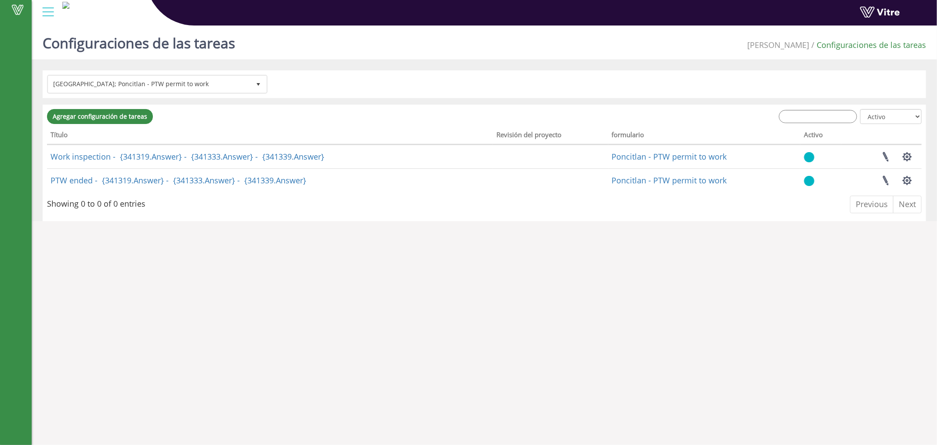
click at [805, 46] on span "[PERSON_NAME]" at bounding box center [778, 45] width 62 height 11
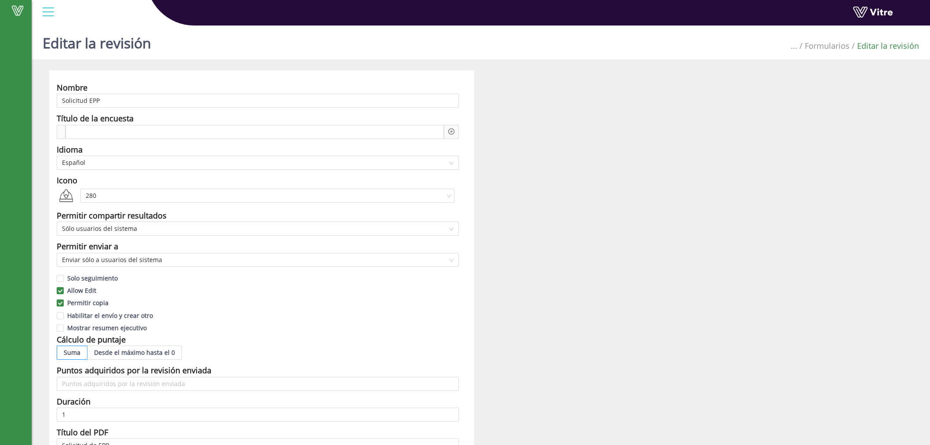
scroll to position [403, 0]
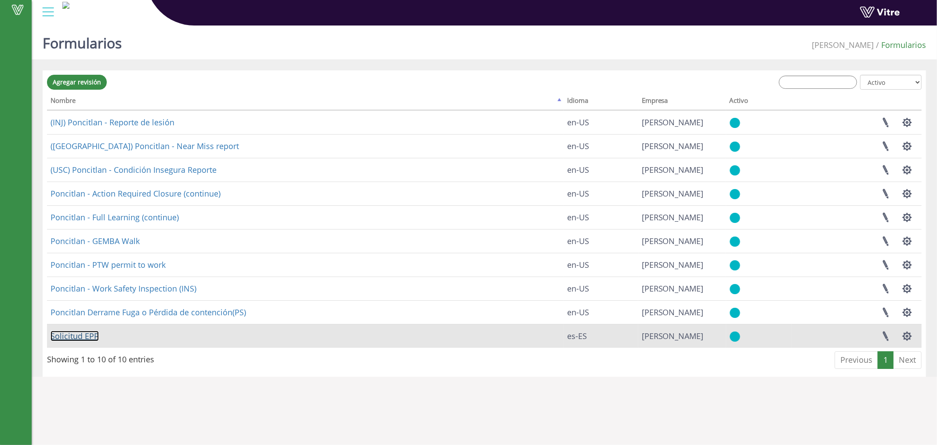
click at [69, 338] on link "Solicitud EPP" at bounding box center [75, 335] width 48 height 11
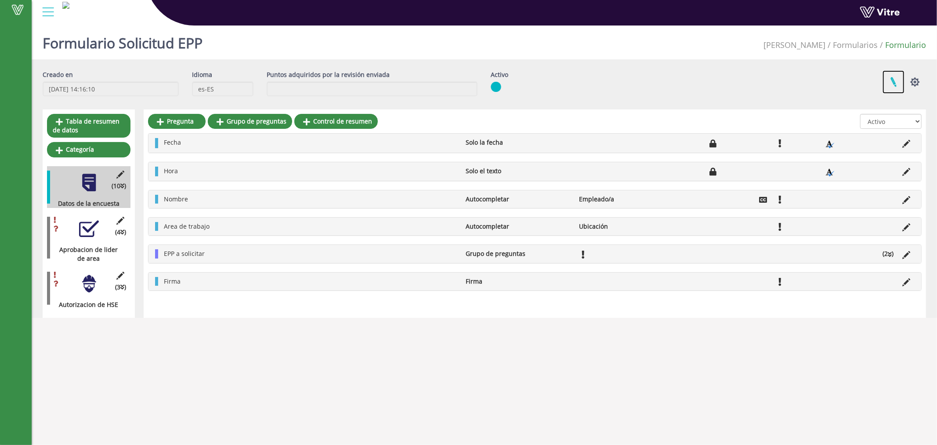
click at [895, 88] on link at bounding box center [894, 81] width 22 height 23
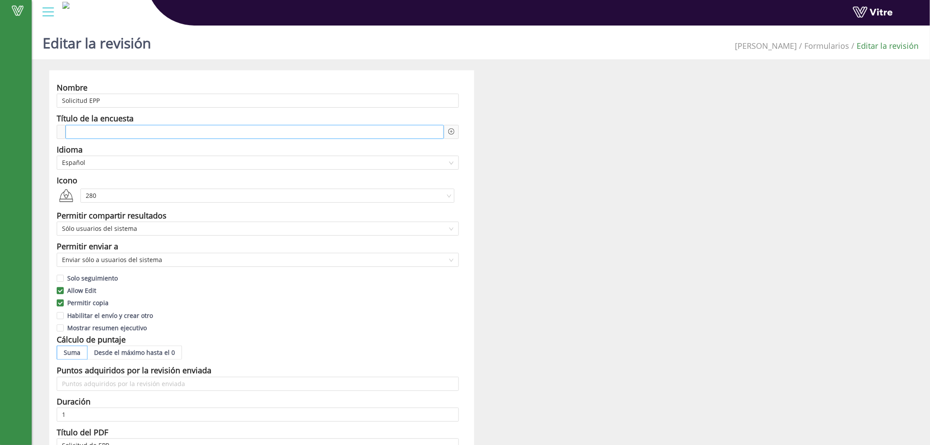
click at [257, 128] on div at bounding box center [254, 132] width 378 height 14
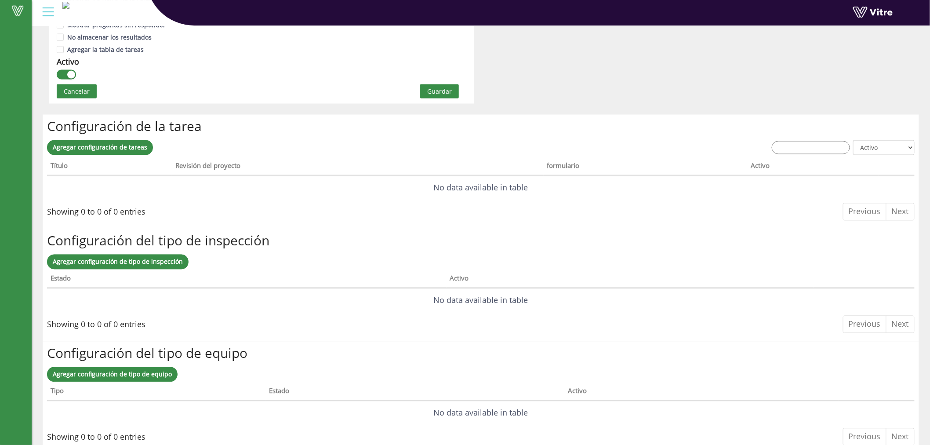
scroll to position [597, 0]
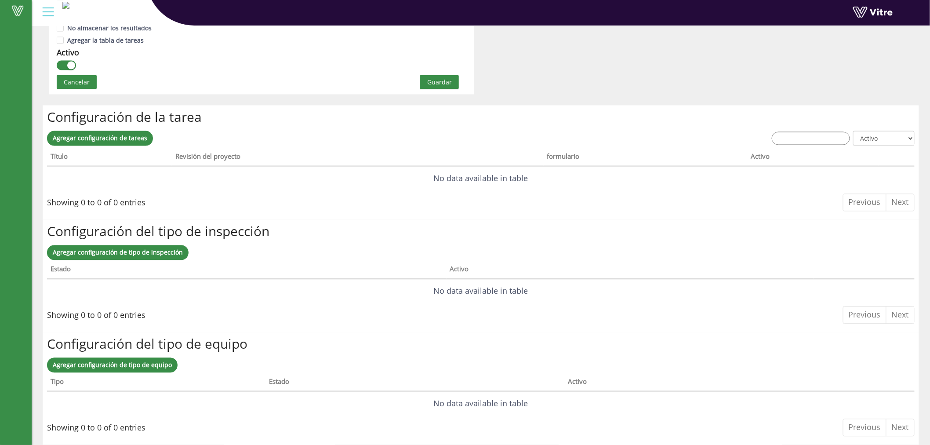
click at [442, 77] on span "Guardar" at bounding box center [439, 82] width 25 height 10
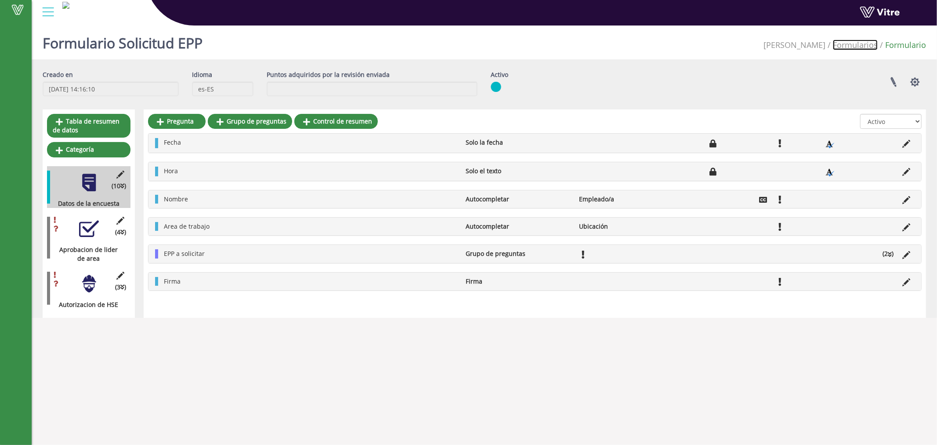
click at [865, 42] on link "Formularios" at bounding box center [855, 45] width 45 height 11
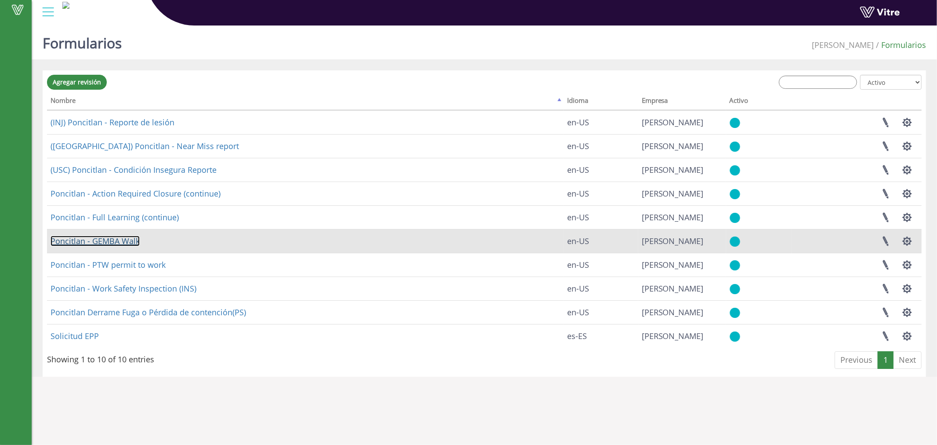
click at [112, 242] on link "Poncitlan - GEMBA Walk" at bounding box center [95, 241] width 89 height 11
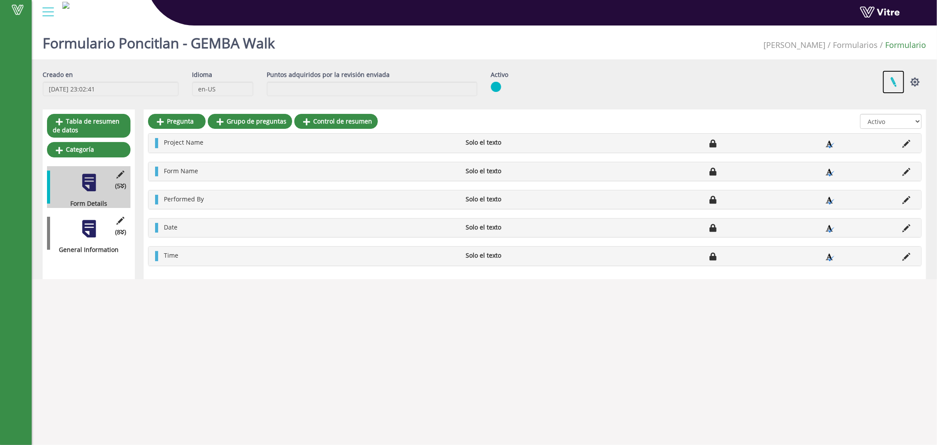
click at [898, 86] on link at bounding box center [894, 81] width 22 height 23
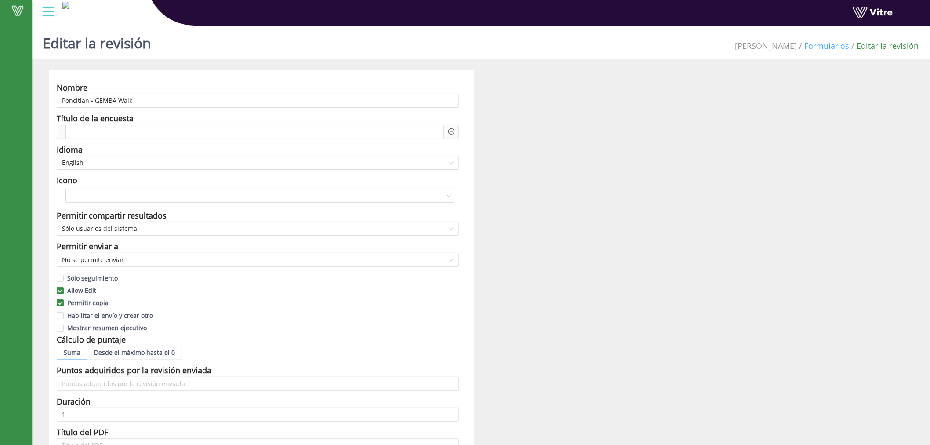
click at [829, 49] on link "Formularios" at bounding box center [827, 45] width 45 height 11
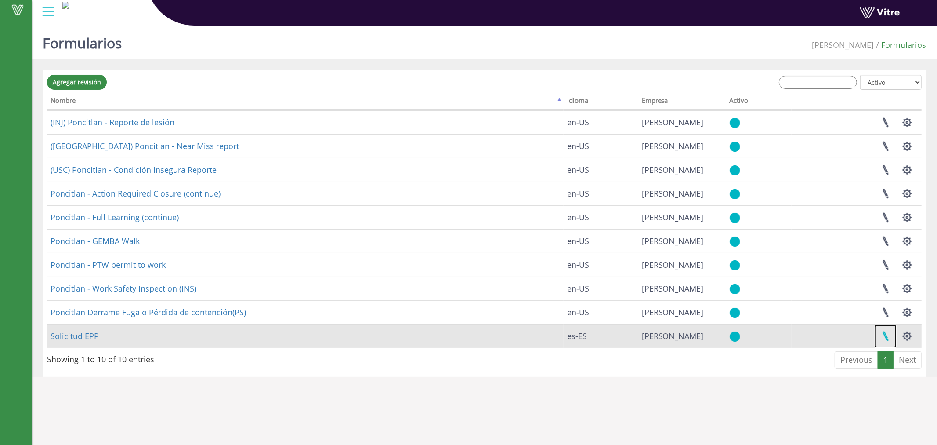
click at [886, 337] on link at bounding box center [886, 335] width 22 height 23
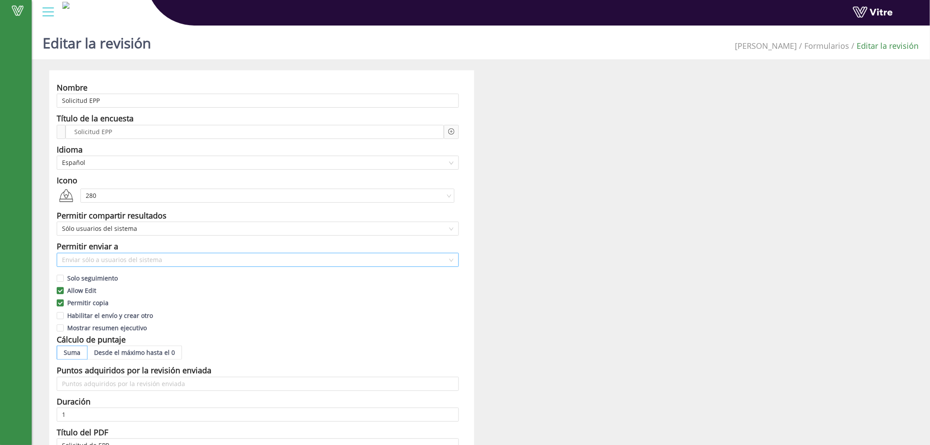
click at [175, 262] on span "Enviar sólo a usuarios del sistema" at bounding box center [257, 259] width 391 height 13
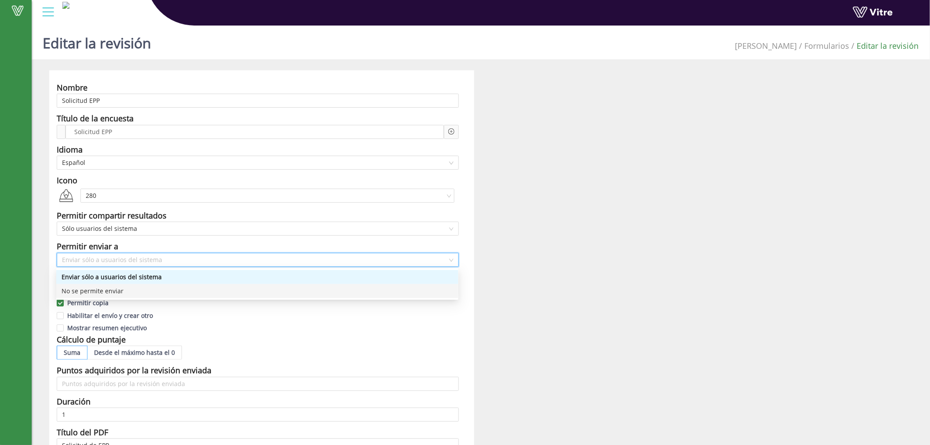
click at [138, 288] on div "No se permite enviar" at bounding box center [257, 291] width 391 height 10
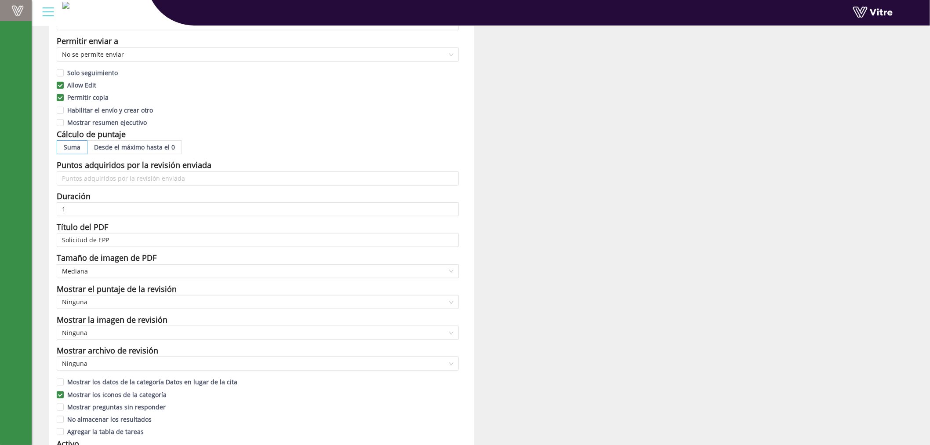
scroll to position [81, 0]
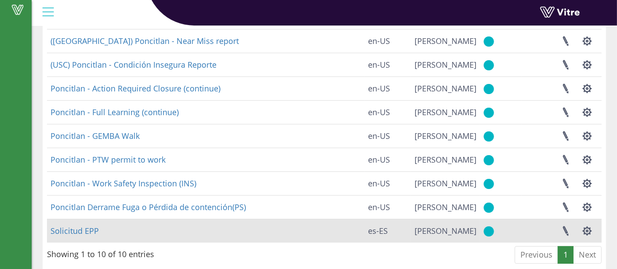
scroll to position [118, 0]
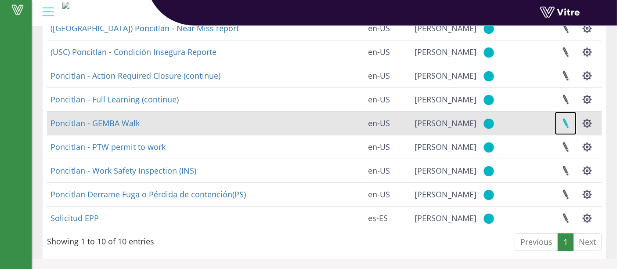
click at [572, 126] on link at bounding box center [566, 123] width 22 height 23
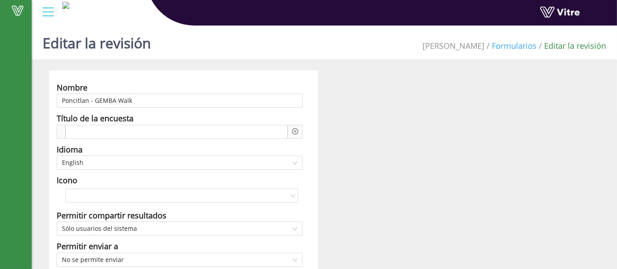
click at [512, 47] on link "Formularios" at bounding box center [514, 45] width 45 height 11
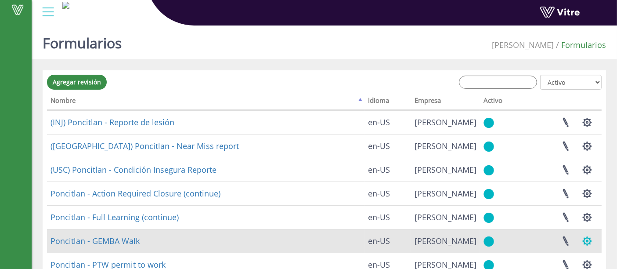
click at [587, 239] on button "button" at bounding box center [587, 240] width 22 height 23
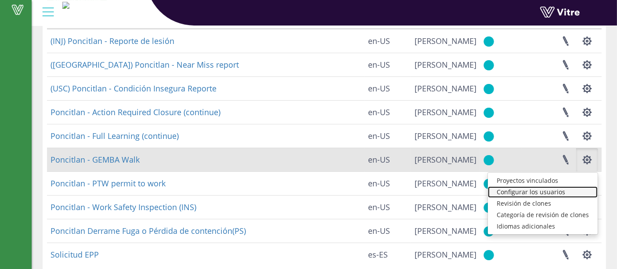
click at [540, 196] on link "Configurar los usuarios" at bounding box center [543, 191] width 110 height 11
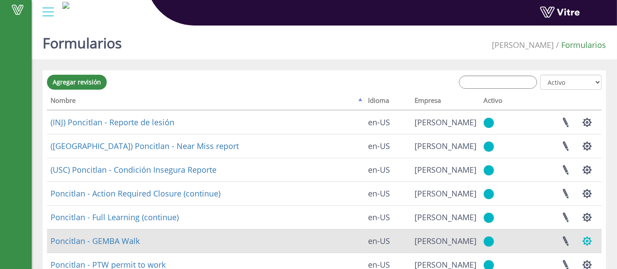
click at [586, 239] on button "button" at bounding box center [587, 240] width 22 height 23
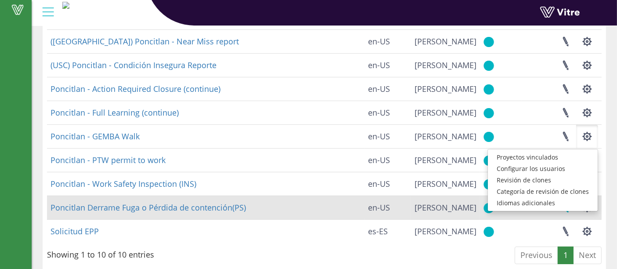
scroll to position [118, 0]
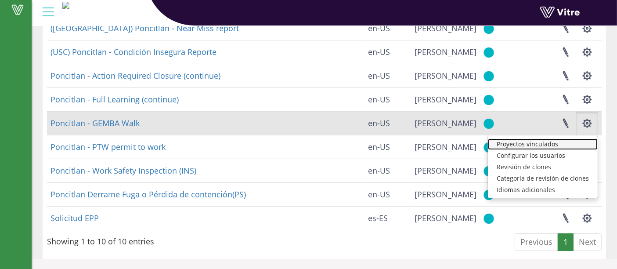
click at [558, 145] on link "Proyectos vinculados" at bounding box center [543, 143] width 110 height 11
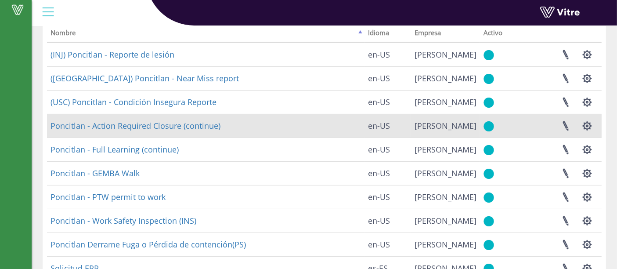
scroll to position [81, 0]
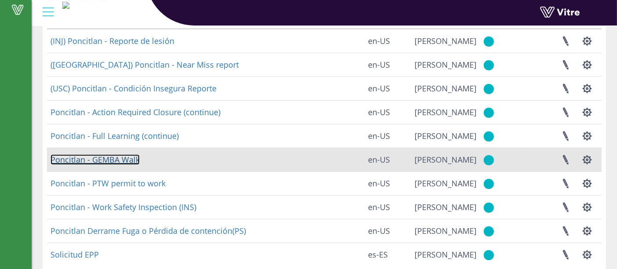
click at [127, 156] on link "Poncitlan - GEMBA Walk" at bounding box center [95, 159] width 89 height 11
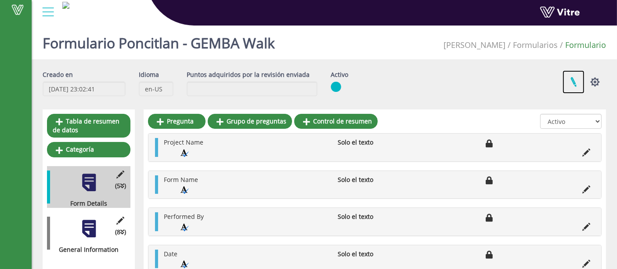
click at [570, 78] on link at bounding box center [574, 81] width 22 height 23
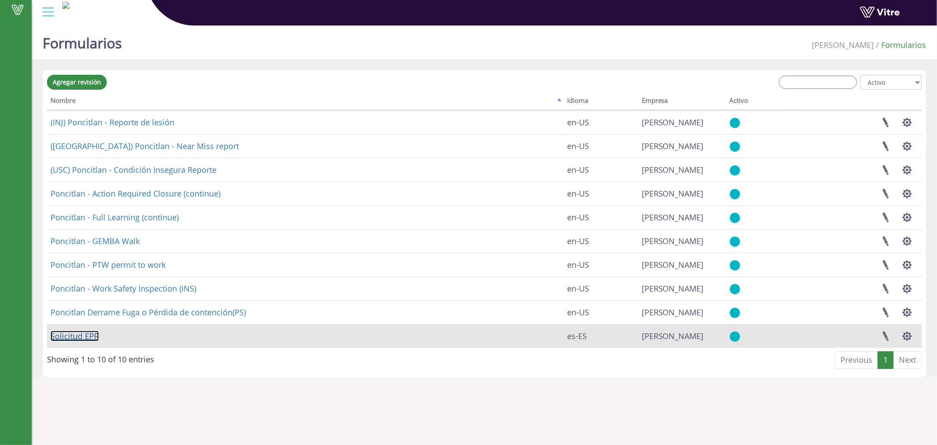
click at [58, 334] on link "Solicitud EPP" at bounding box center [75, 335] width 48 height 11
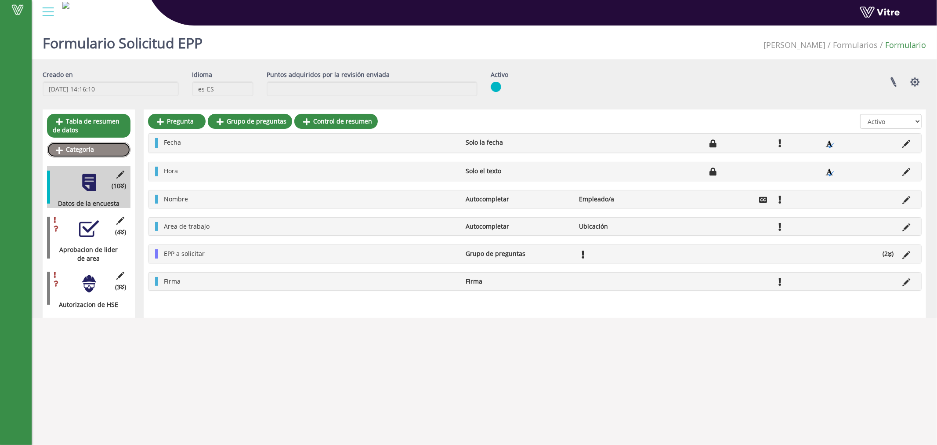
click at [79, 145] on link "Categoría" at bounding box center [88, 149] width 83 height 15
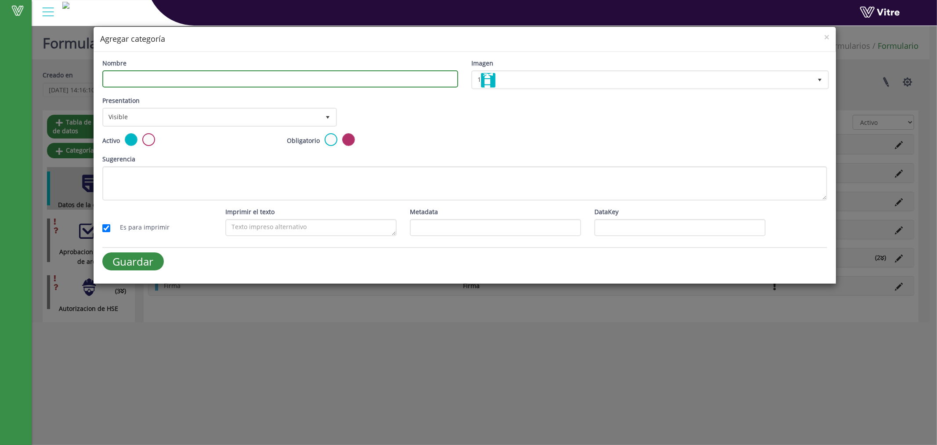
click at [151, 76] on input "Nombre" at bounding box center [280, 78] width 356 height 17
type input "Form details"
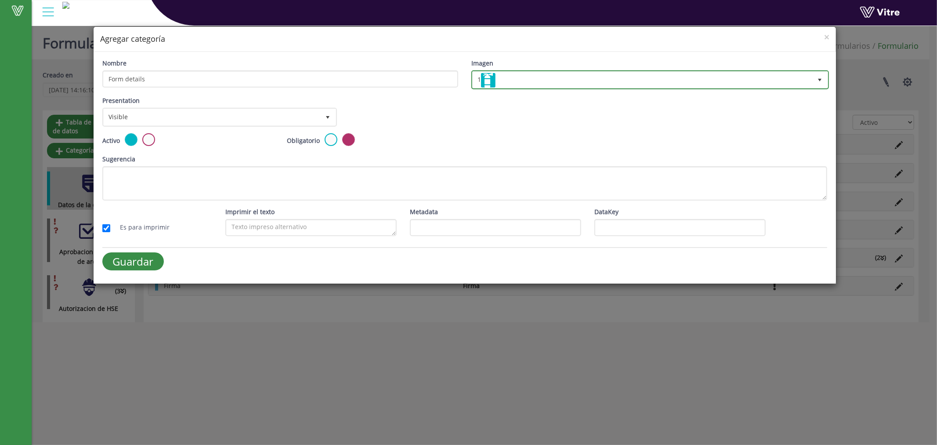
click at [489, 73] on img at bounding box center [488, 80] width 14 height 14
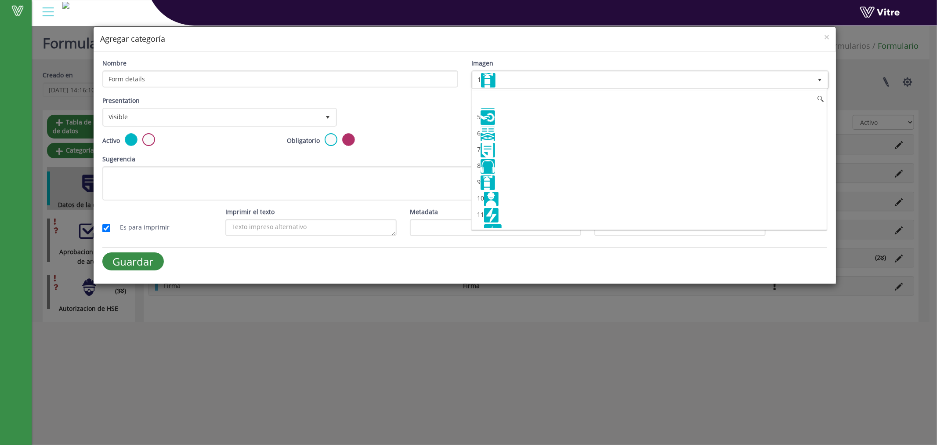
scroll to position [81, 0]
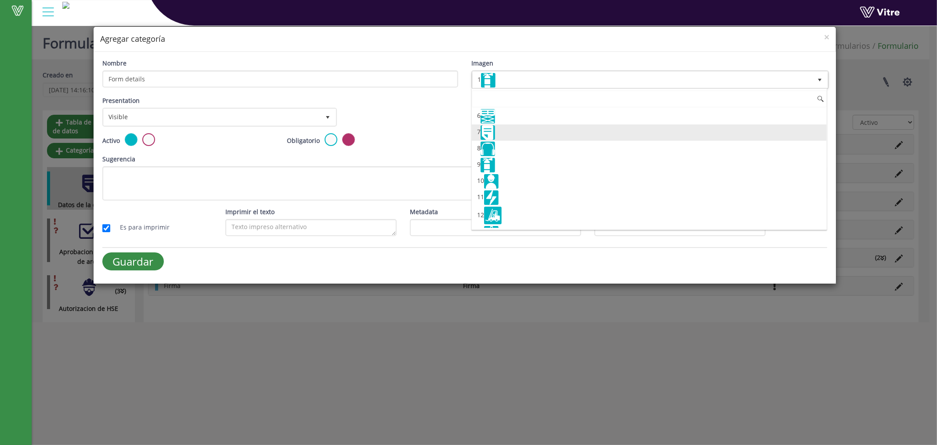
click at [493, 132] on img at bounding box center [488, 132] width 14 height 14
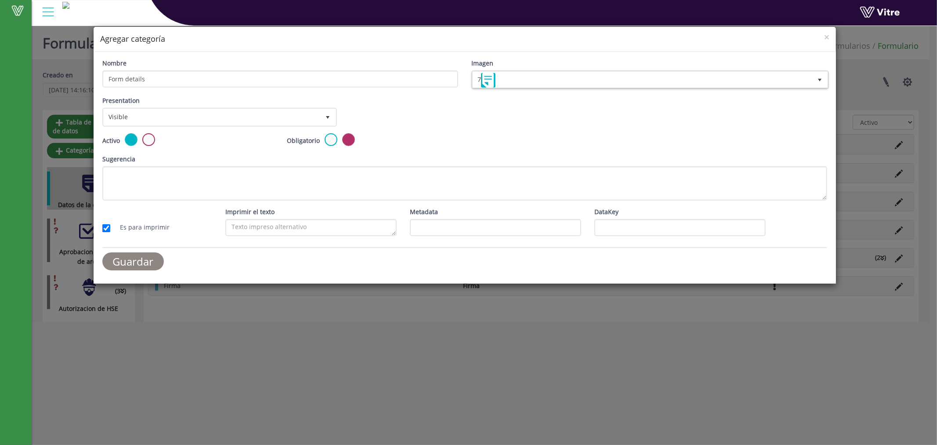
click at [141, 256] on input "Guardar" at bounding box center [133, 261] width 62 height 18
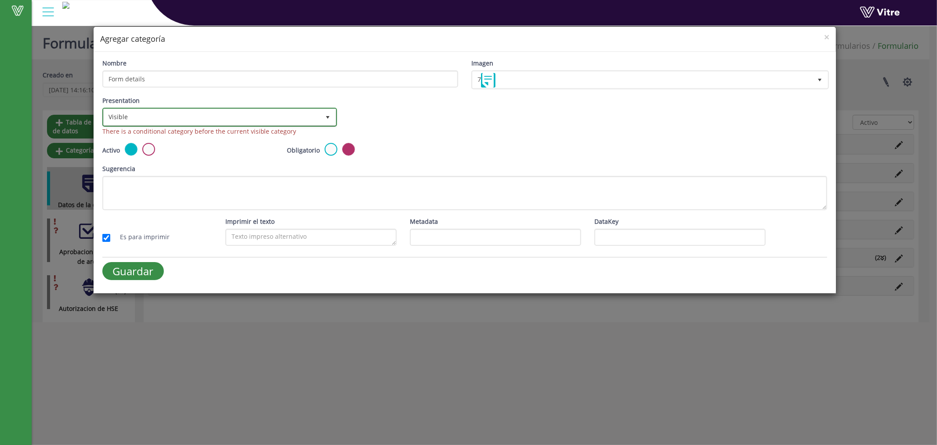
click at [180, 116] on span "Visible" at bounding box center [212, 117] width 216 height 16
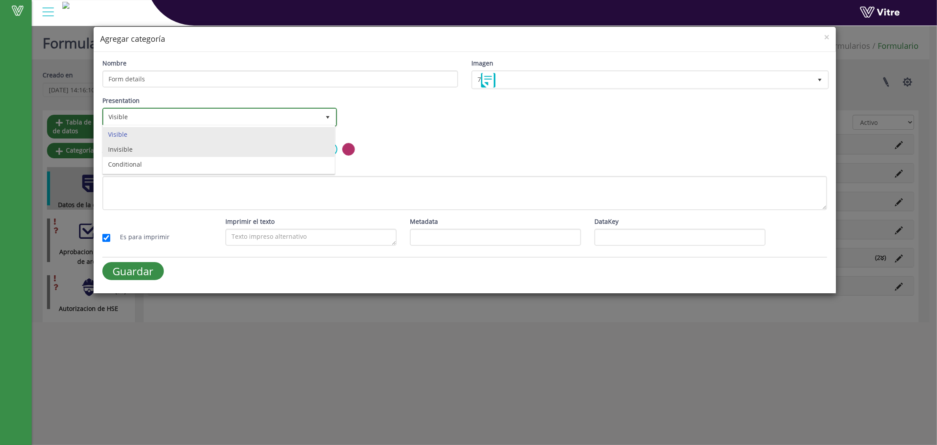
click at [151, 148] on li "Invisible" at bounding box center [219, 149] width 232 height 15
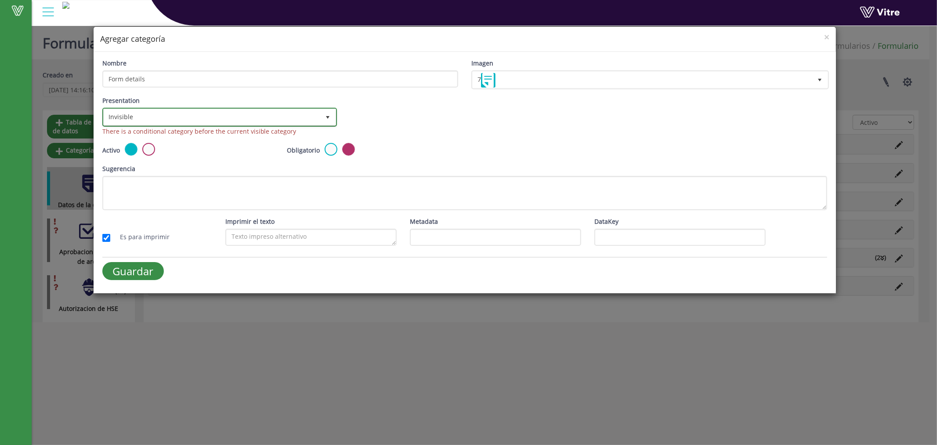
click at [249, 116] on span "Invisible" at bounding box center [212, 117] width 216 height 16
click at [174, 133] on li "Visible" at bounding box center [219, 134] width 232 height 15
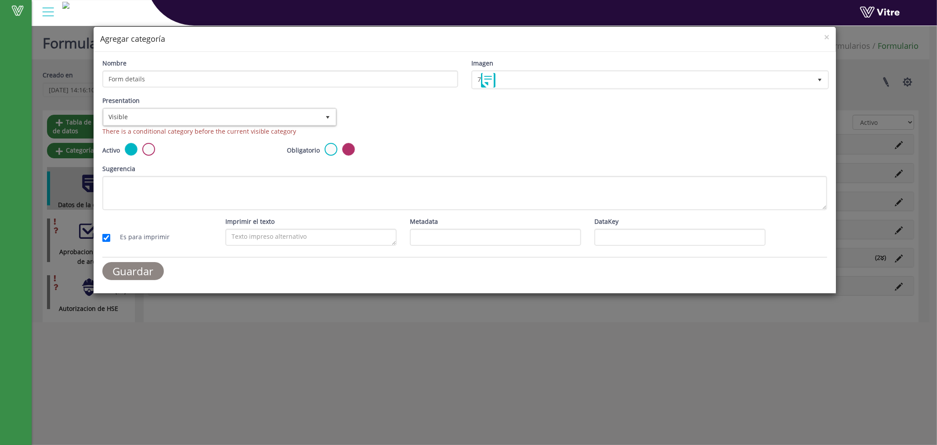
click at [133, 273] on input "Guardar" at bounding box center [133, 271] width 62 height 18
click at [143, 271] on input "Guardar" at bounding box center [133, 271] width 62 height 18
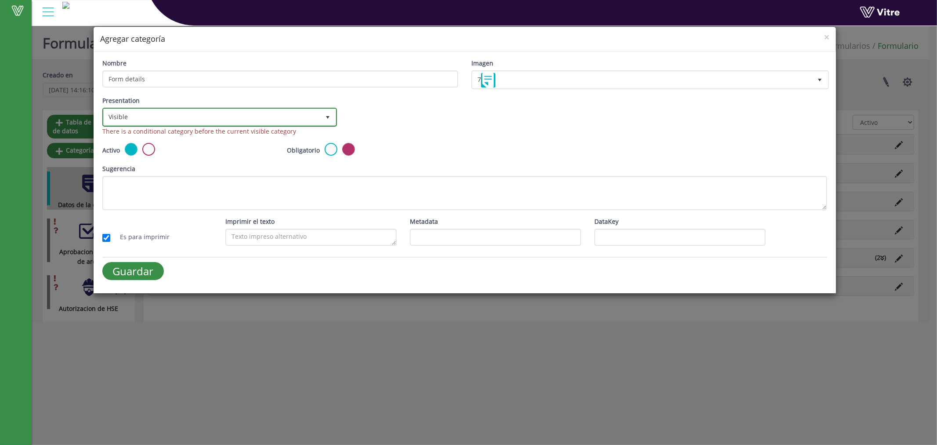
click at [146, 110] on span "Visible" at bounding box center [212, 117] width 216 height 16
click at [119, 132] on li "Visible" at bounding box center [219, 134] width 232 height 15
click at [185, 116] on span "Visible" at bounding box center [212, 117] width 216 height 16
click at [116, 132] on li "Visible" at bounding box center [219, 134] width 232 height 15
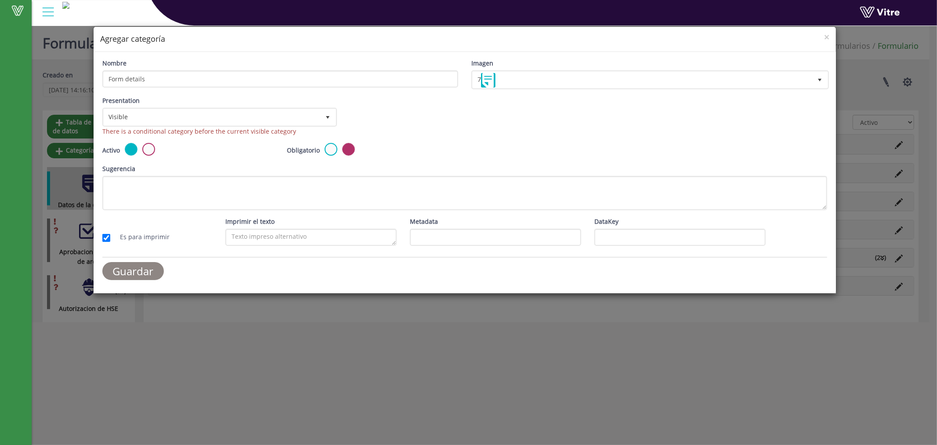
click at [135, 269] on input "Guardar" at bounding box center [133, 271] width 62 height 18
click at [252, 109] on span "Visible" at bounding box center [212, 117] width 216 height 16
click at [128, 145] on label at bounding box center [131, 149] width 13 height 13
click at [0, 0] on input "radio" at bounding box center [0, 0] width 0 height 0
click at [147, 270] on input "Guardar" at bounding box center [133, 271] width 62 height 18
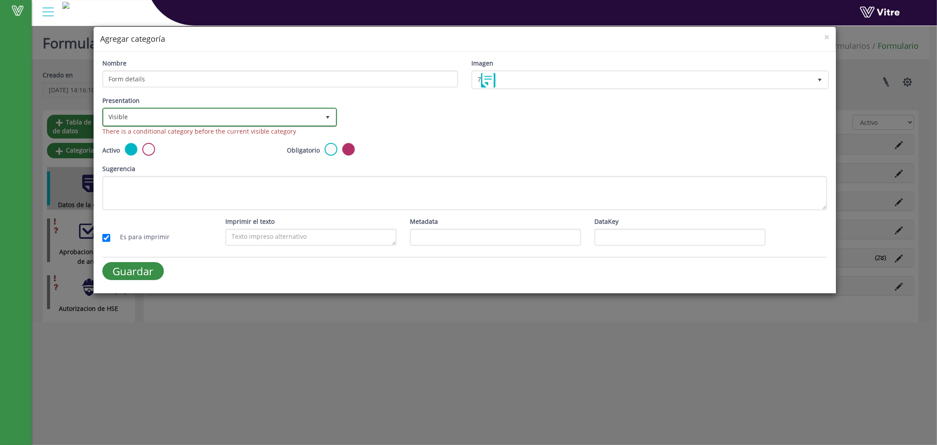
click at [228, 117] on span "Visible" at bounding box center [212, 117] width 216 height 16
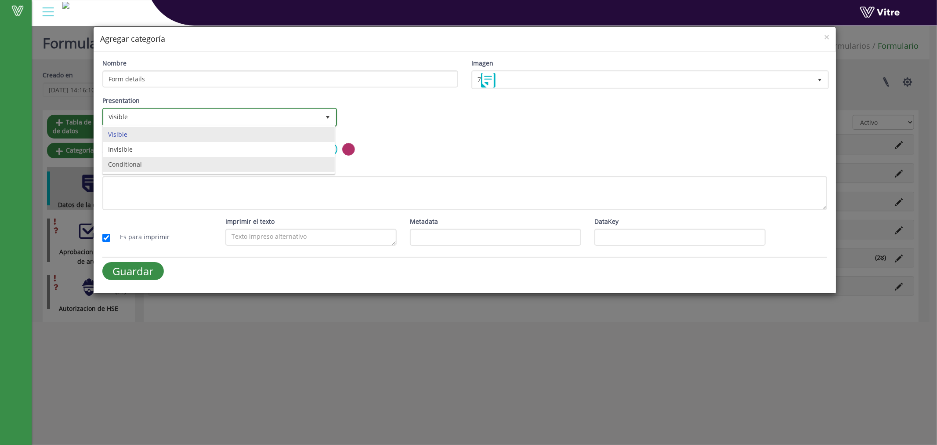
click at [180, 164] on li "Conditional" at bounding box center [219, 164] width 232 height 15
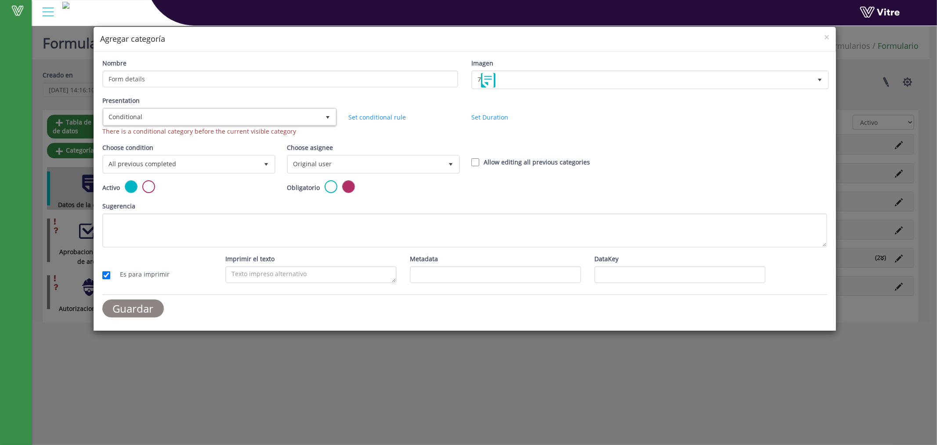
click at [128, 301] on input "Guardar" at bounding box center [133, 308] width 62 height 18
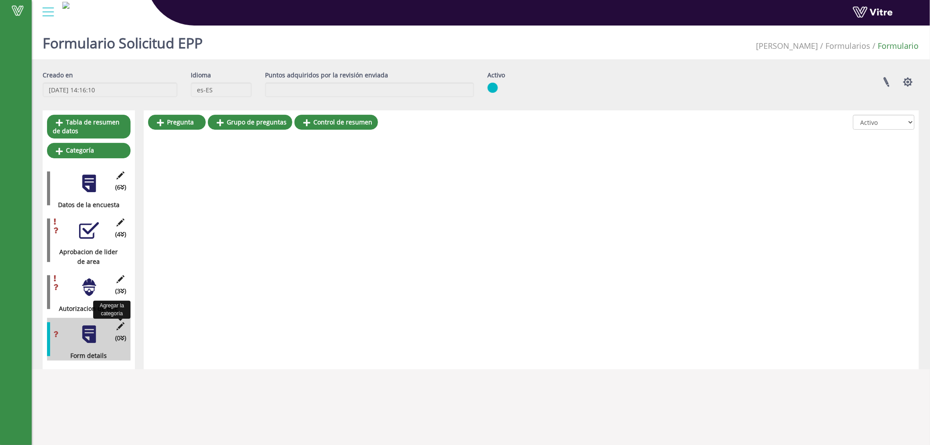
click at [120, 326] on icon at bounding box center [120, 326] width 11 height 8
click at [121, 327] on icon at bounding box center [120, 326] width 11 height 8
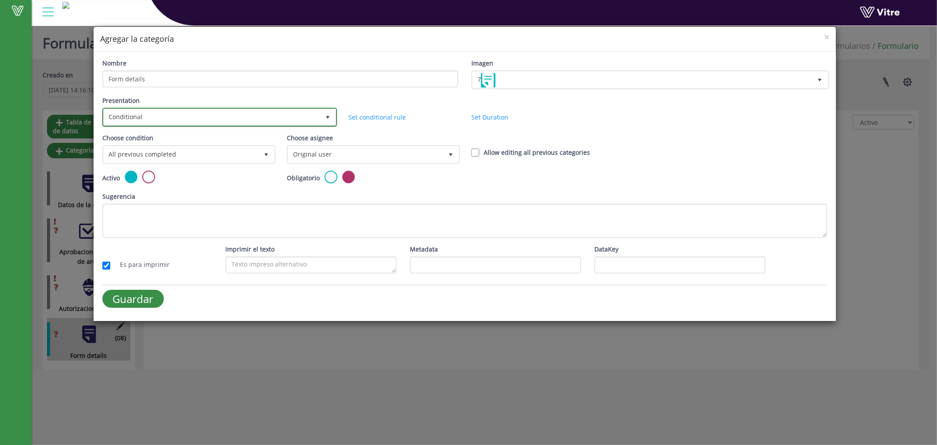
click at [326, 110] on span "select" at bounding box center [328, 117] width 16 height 16
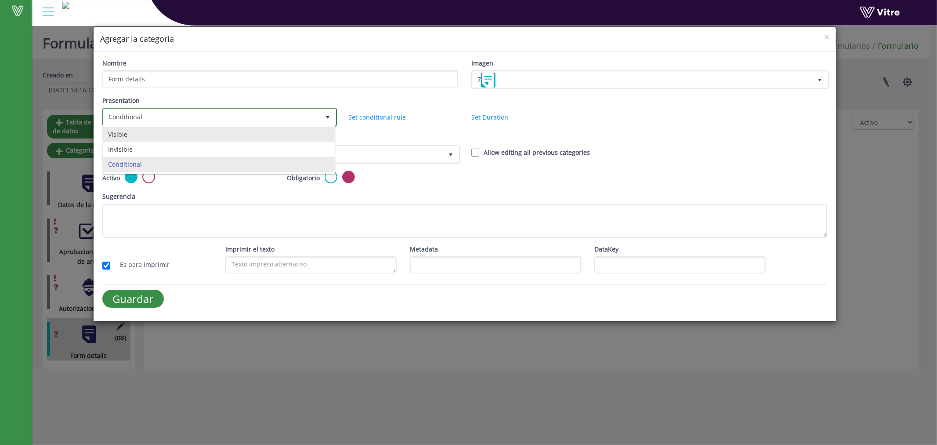
click at [134, 130] on li "Visible" at bounding box center [219, 134] width 232 height 15
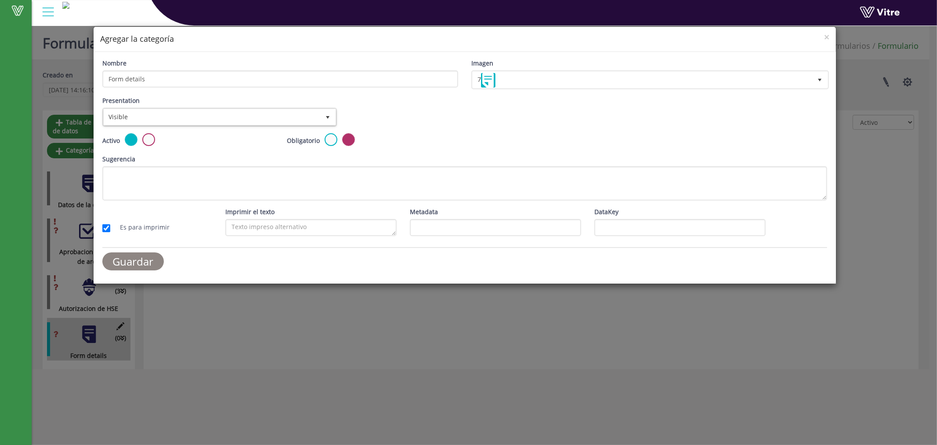
click at [142, 263] on input "Guardar" at bounding box center [133, 261] width 62 height 18
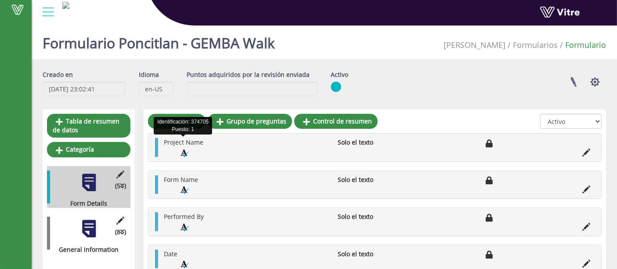
click at [191, 141] on span "Project Name" at bounding box center [184, 142] width 40 height 8
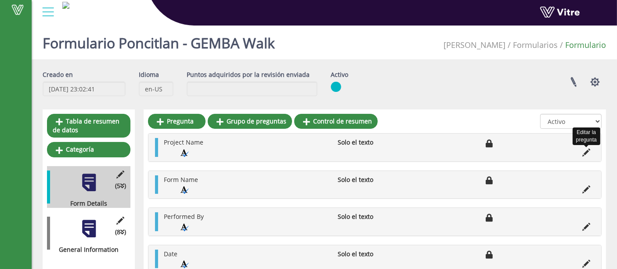
click at [585, 156] on icon at bounding box center [587, 153] width 8 height 8
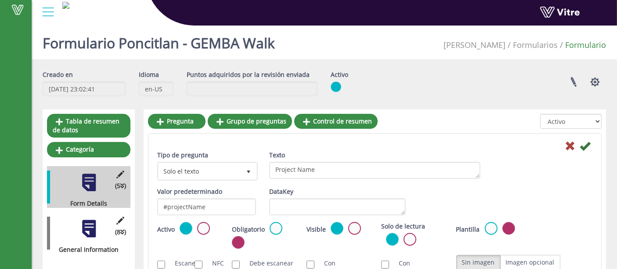
click at [80, 231] on div at bounding box center [89, 229] width 20 height 20
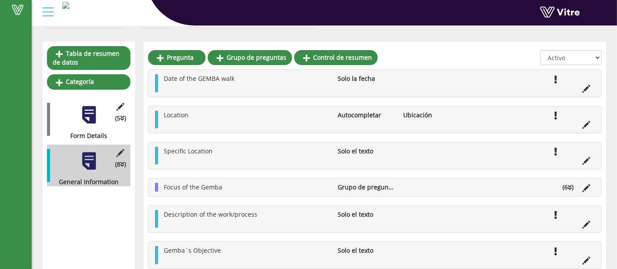
scroll to position [81, 0]
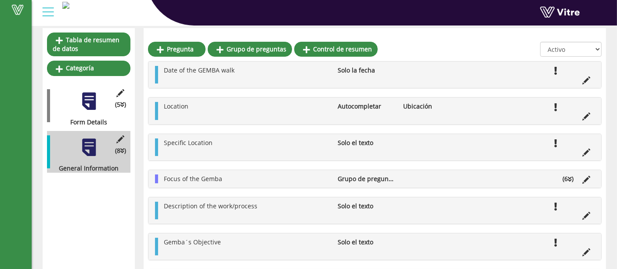
click at [352, 177] on li "Grupo de preguntas" at bounding box center [365, 178] width 65 height 9
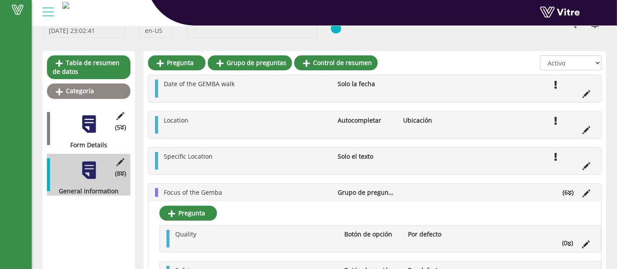
scroll to position [0, 0]
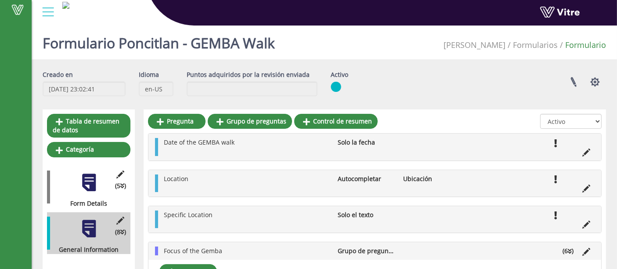
click at [81, 184] on div at bounding box center [89, 183] width 20 height 20
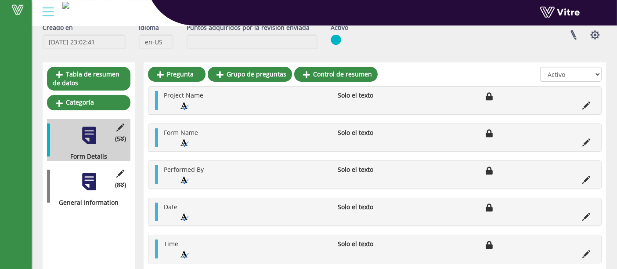
scroll to position [62, 0]
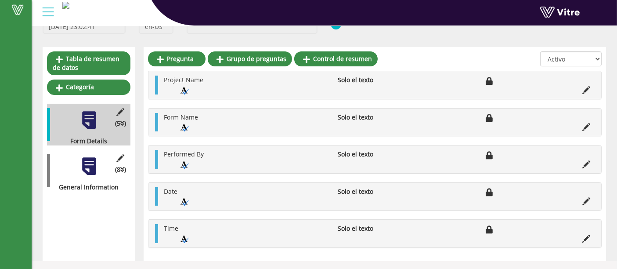
click at [77, 178] on div "(8 ) General Information" at bounding box center [88, 171] width 83 height 42
click at [92, 174] on div at bounding box center [89, 166] width 20 height 20
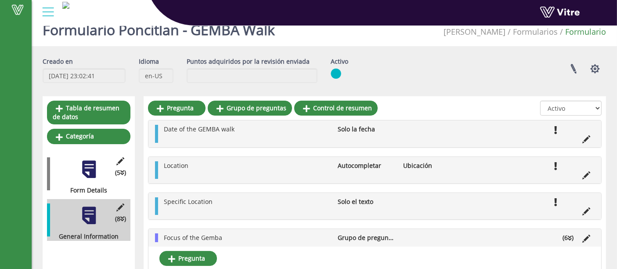
scroll to position [0, 0]
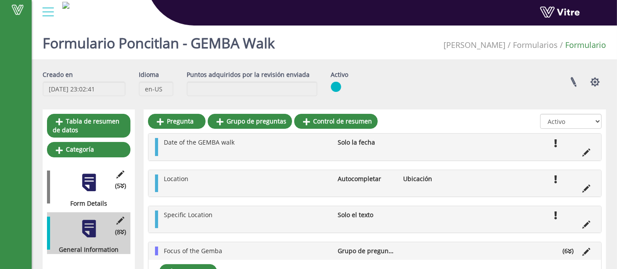
click at [87, 178] on div at bounding box center [89, 183] width 20 height 20
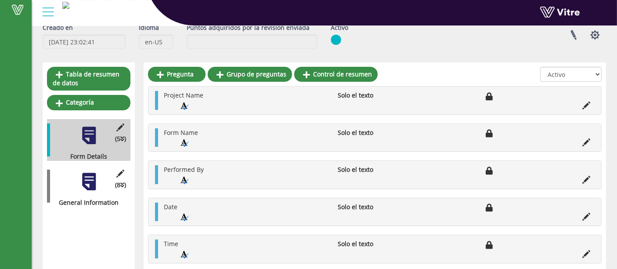
scroll to position [62, 0]
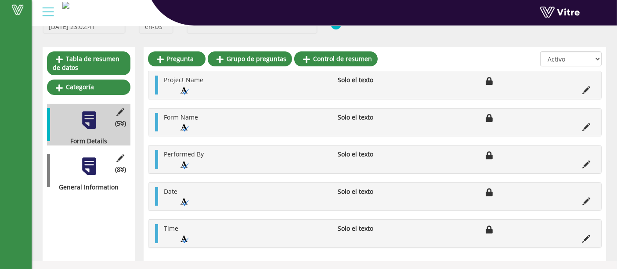
click at [80, 169] on div at bounding box center [89, 166] width 20 height 20
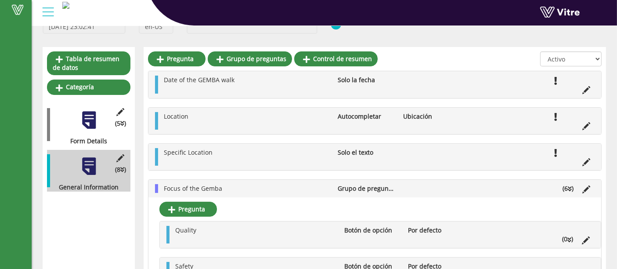
click at [92, 116] on div at bounding box center [89, 120] width 20 height 20
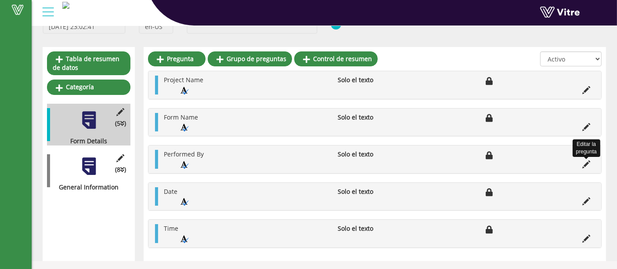
click at [586, 161] on icon at bounding box center [587, 164] width 8 height 8
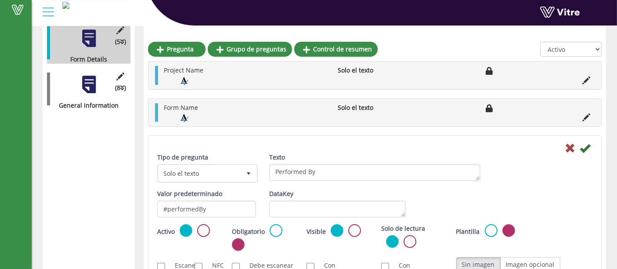
scroll to position [225, 0]
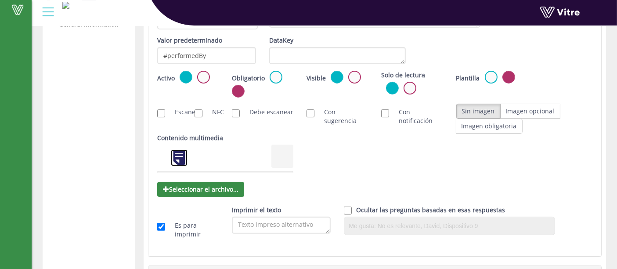
click at [174, 152] on link at bounding box center [179, 158] width 18 height 18
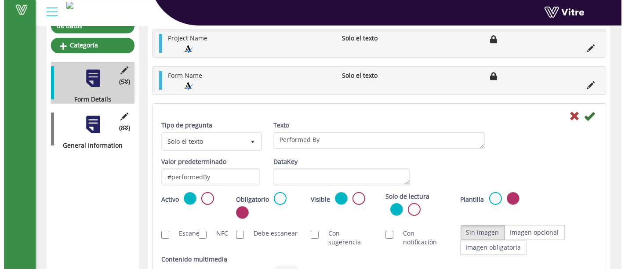
scroll to position [0, 0]
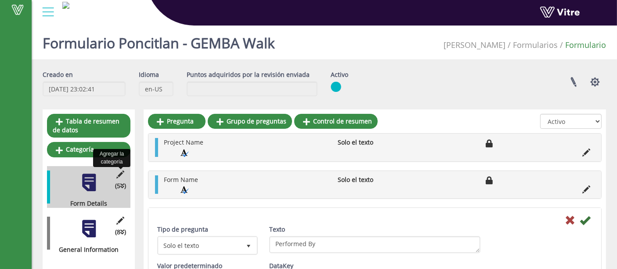
click at [119, 171] on icon at bounding box center [120, 174] width 11 height 8
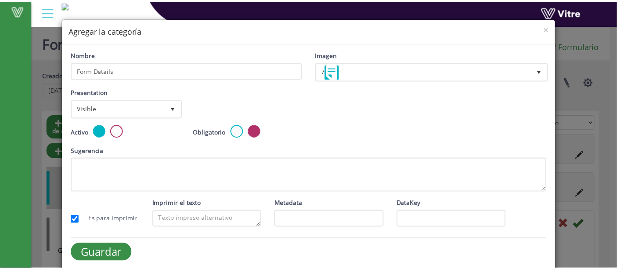
scroll to position [13, 0]
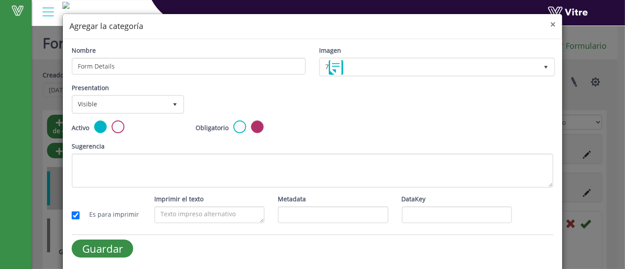
click at [550, 23] on span "×" at bounding box center [552, 24] width 5 height 12
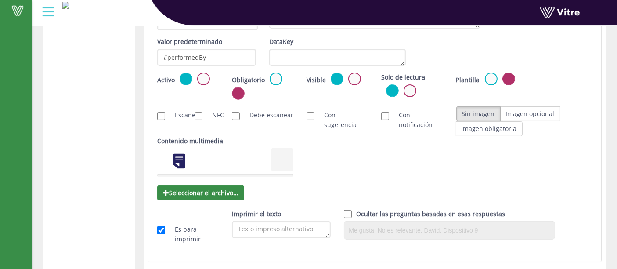
scroll to position [405, 0]
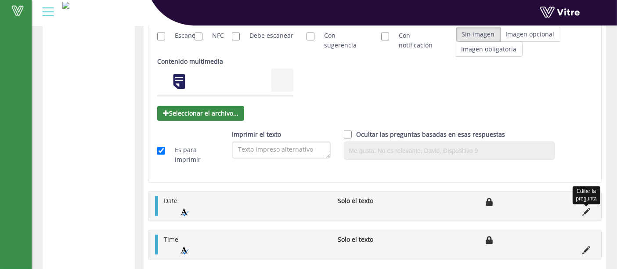
click at [586, 209] on icon at bounding box center [587, 212] width 8 height 8
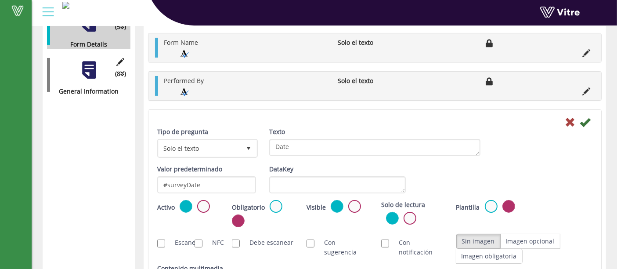
scroll to position [0, 0]
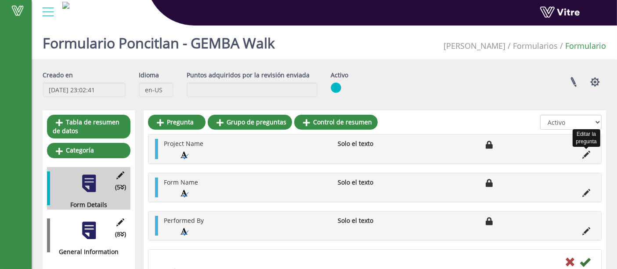
click at [589, 154] on icon at bounding box center [587, 155] width 8 height 8
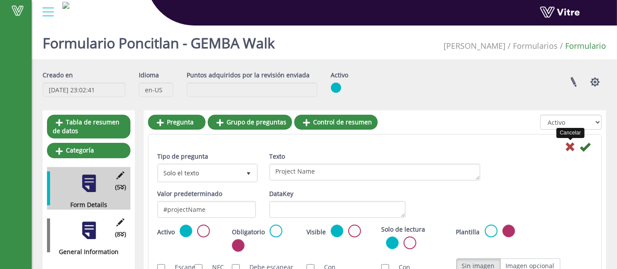
click at [571, 146] on icon at bounding box center [570, 146] width 11 height 11
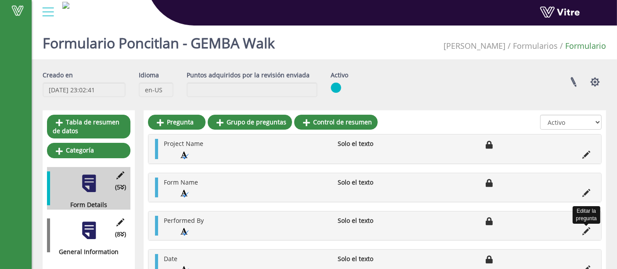
click at [584, 230] on icon at bounding box center [587, 231] width 8 height 8
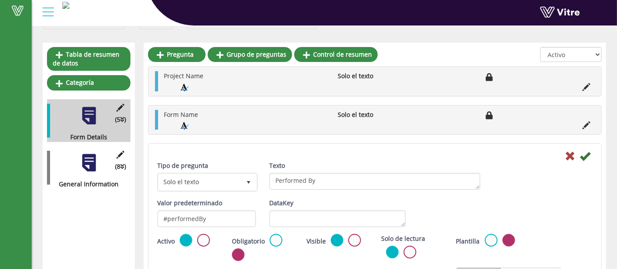
scroll to position [81, 0]
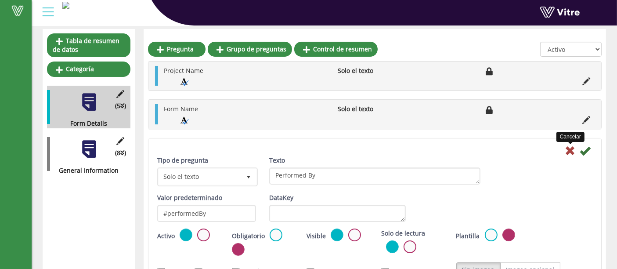
click at [572, 148] on icon at bounding box center [570, 150] width 11 height 11
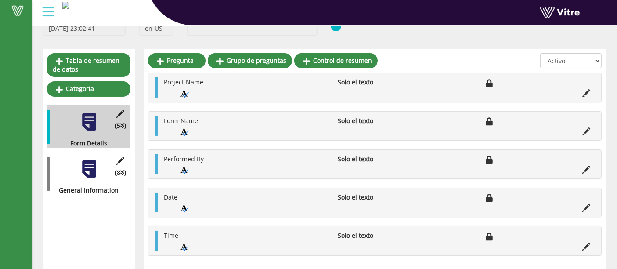
scroll to position [58, 0]
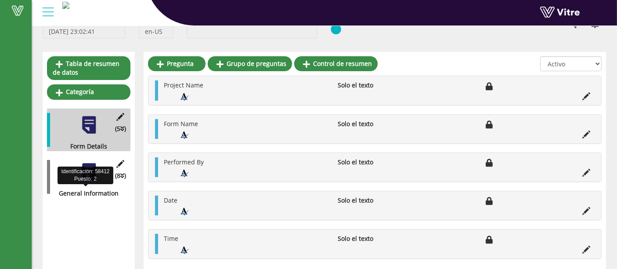
click at [84, 188] on div "General Information" at bounding box center [85, 193] width 77 height 10
click at [90, 167] on div at bounding box center [89, 172] width 20 height 20
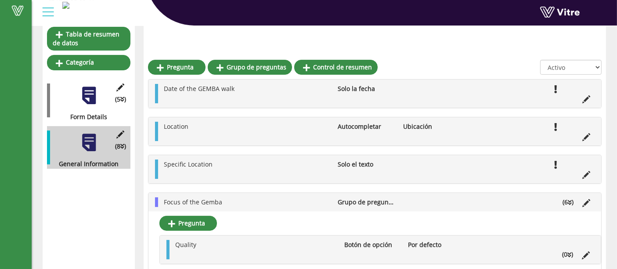
scroll to position [0, 0]
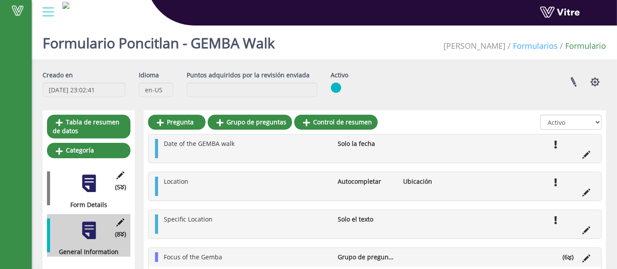
click at [527, 46] on link "Formularios" at bounding box center [535, 45] width 45 height 11
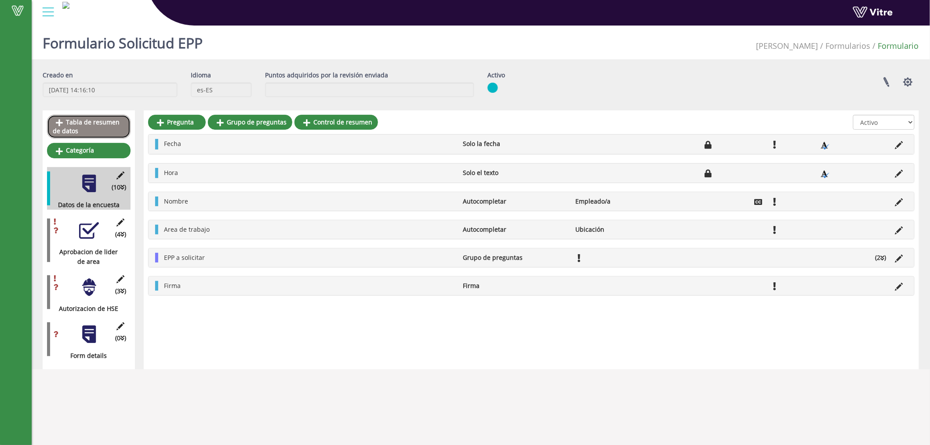
click at [100, 125] on link "Tabla de resumen de datos" at bounding box center [88, 127] width 83 height 24
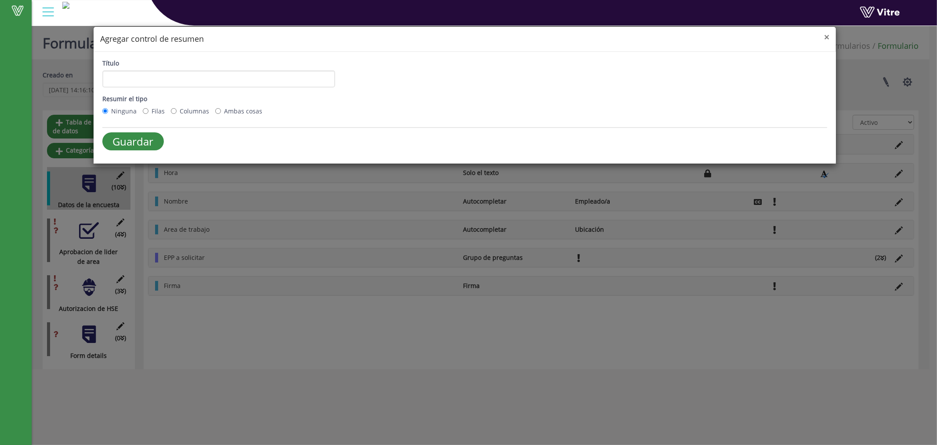
click at [826, 38] on span "×" at bounding box center [826, 37] width 5 height 12
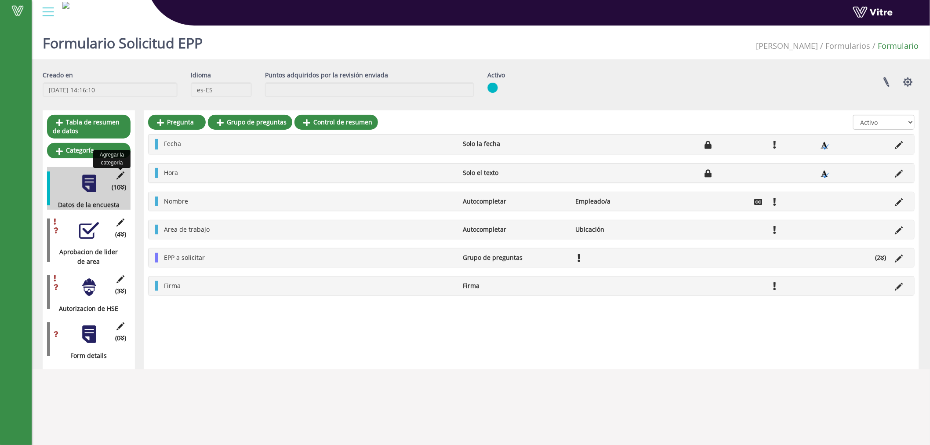
click at [117, 177] on icon at bounding box center [120, 175] width 11 height 8
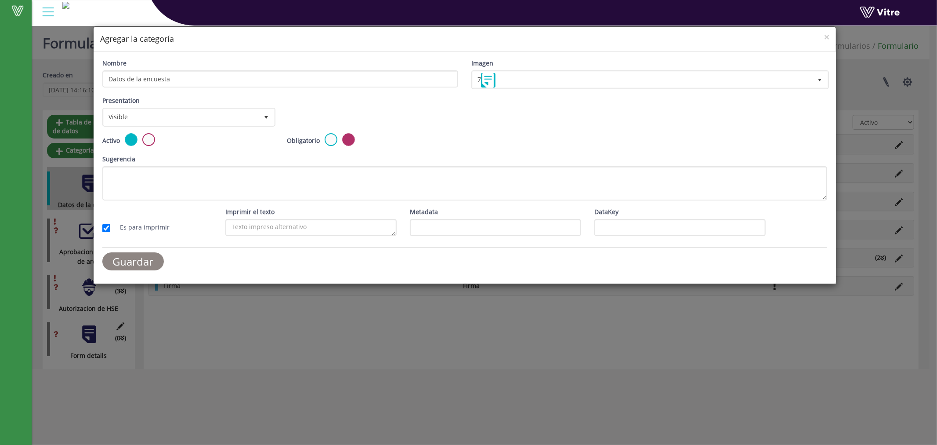
click at [111, 259] on input "Guardar" at bounding box center [133, 261] width 62 height 18
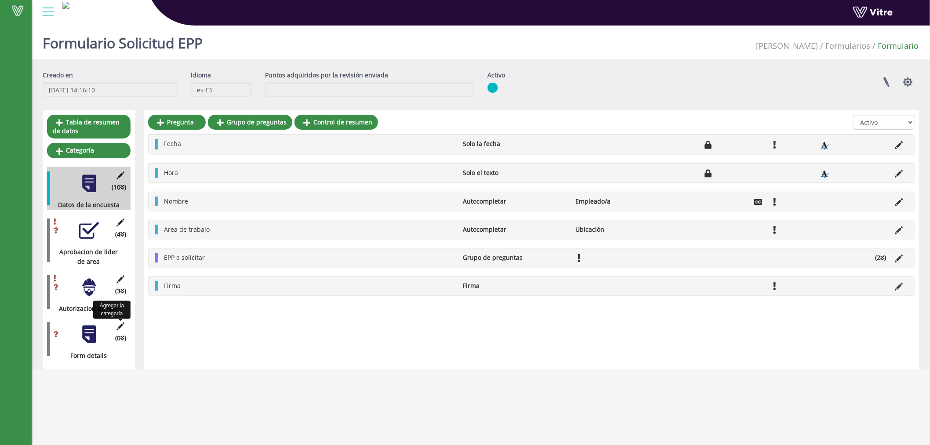
click at [123, 328] on icon at bounding box center [120, 326] width 11 height 8
click at [121, 328] on icon at bounding box center [120, 326] width 11 height 8
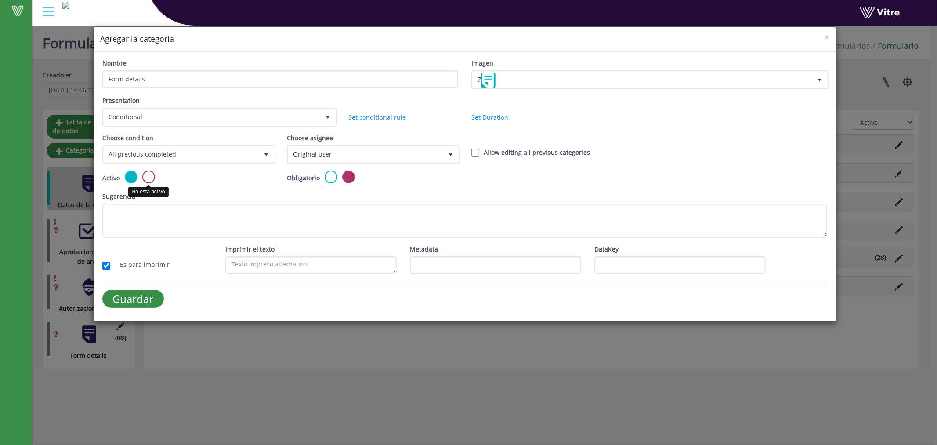
click at [154, 174] on label at bounding box center [148, 176] width 13 height 13
click at [0, 0] on input "radio" at bounding box center [0, 0] width 0 height 0
click at [133, 297] on input "Guardar" at bounding box center [133, 299] width 62 height 18
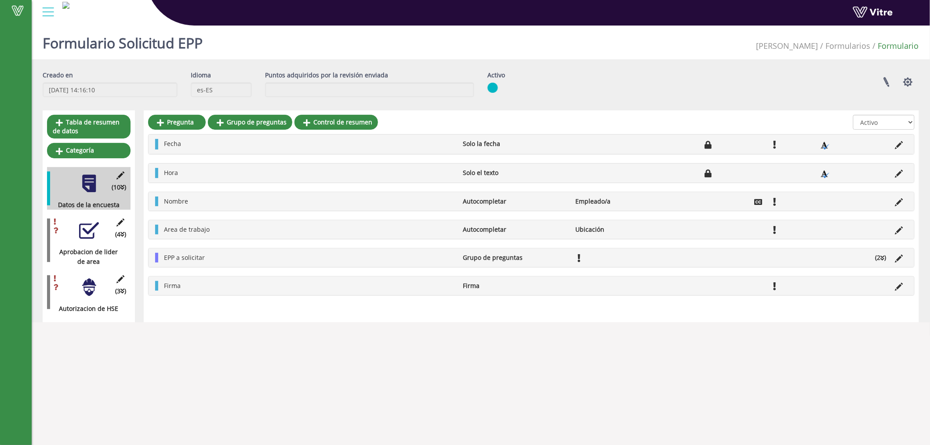
click at [467, 145] on li "Solo la fecha" at bounding box center [515, 144] width 112 height 10
click at [899, 145] on icon at bounding box center [899, 145] width 8 height 8
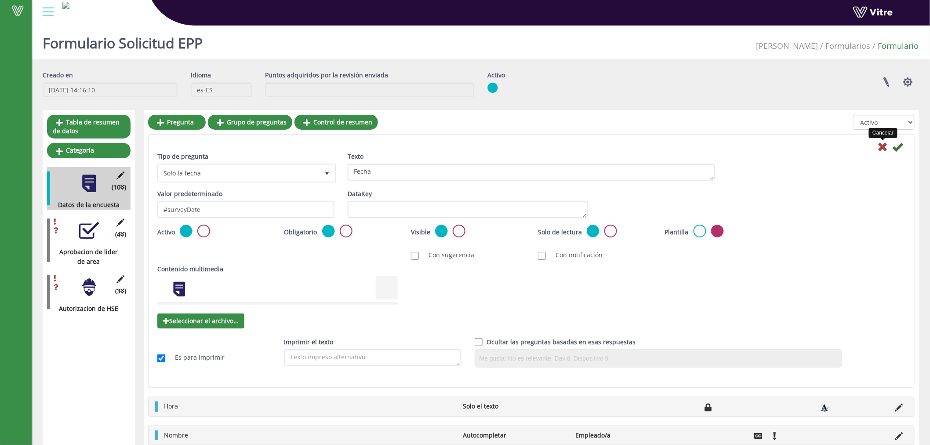
click at [882, 143] on icon at bounding box center [882, 146] width 11 height 11
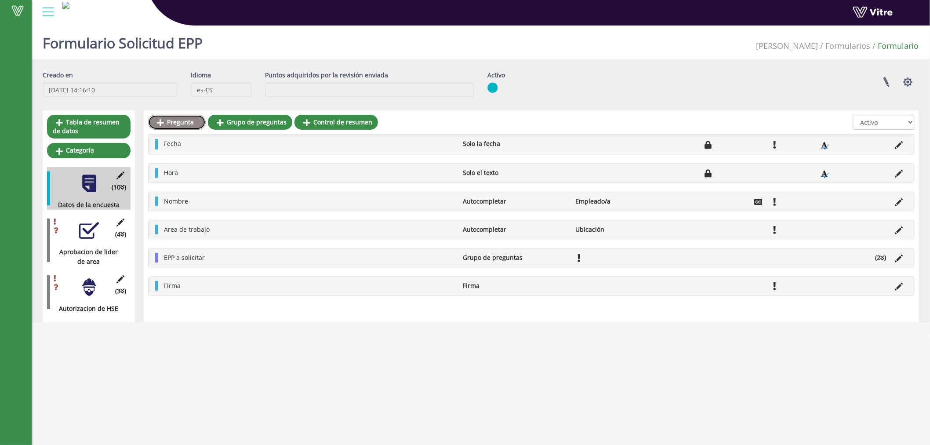
click at [182, 126] on link "Pregunta" at bounding box center [177, 122] width 58 height 15
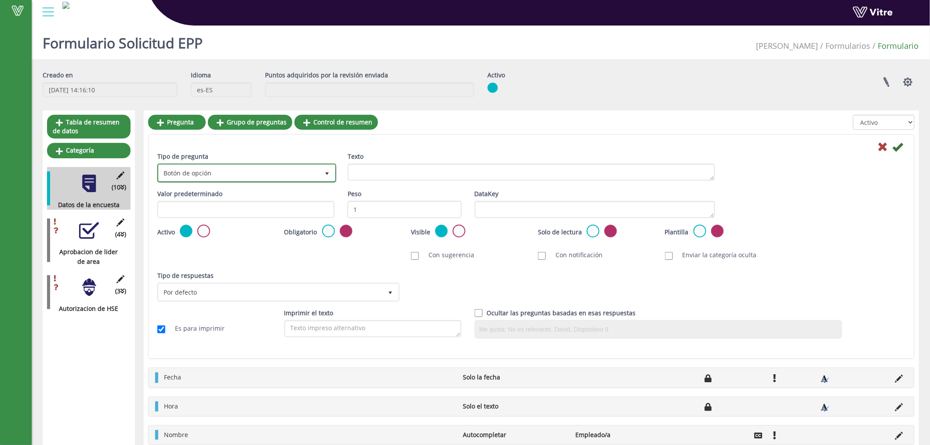
click at [285, 169] on span "Botón de opción" at bounding box center [239, 173] width 160 height 16
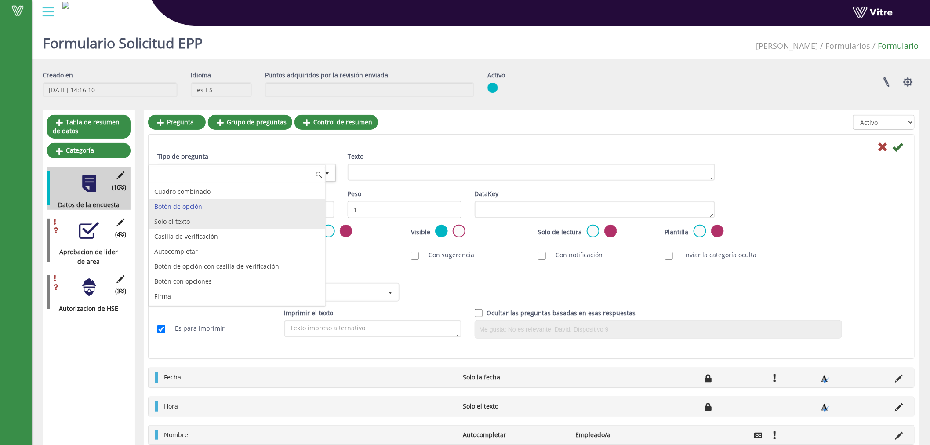
click at [195, 221] on li "Solo el texto" at bounding box center [237, 221] width 176 height 15
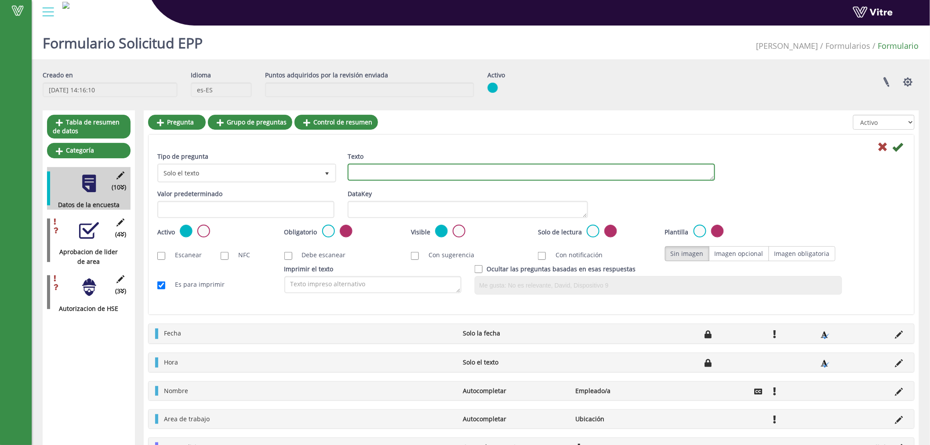
click at [379, 173] on textarea "Texto" at bounding box center [531, 171] width 367 height 17
type textarea "Nombre de proyecto"
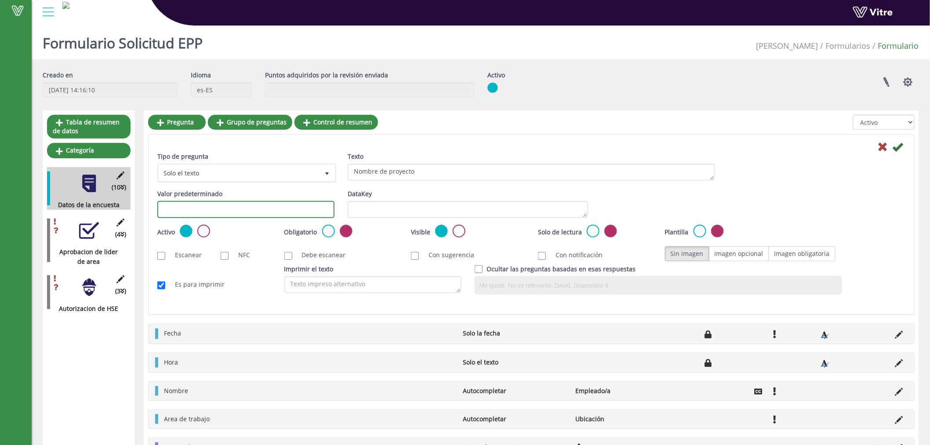
click at [235, 212] on input "text" at bounding box center [245, 209] width 177 height 17
type input "#projectName"
click at [162, 282] on input "Es para imprimir" at bounding box center [161, 285] width 8 height 8
checkbox input "false"
click at [169, 289] on div "Es para imprimir" at bounding box center [214, 284] width 127 height 18
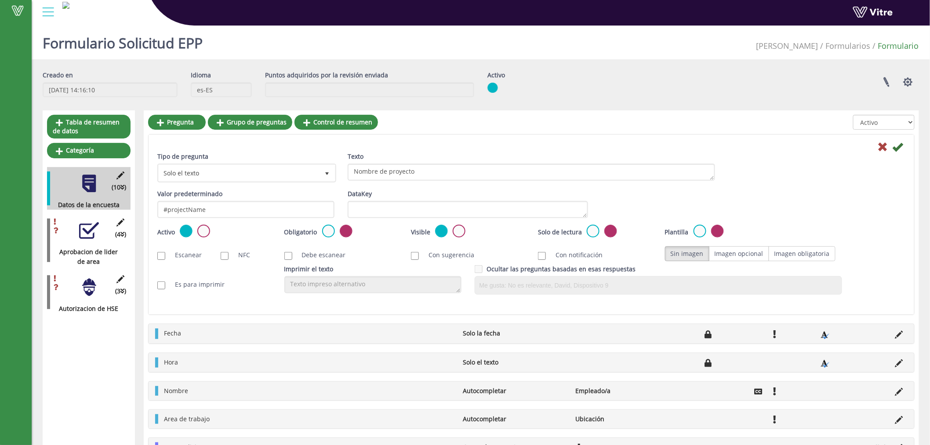
click at [164, 289] on div "Es para imprimir" at bounding box center [214, 284] width 127 height 18
click at [390, 198] on div "DataKey" at bounding box center [468, 203] width 240 height 29
click at [391, 202] on textarea "DataKey" at bounding box center [468, 209] width 240 height 17
click at [221, 315] on div "Tipo de pregunta Solo el texto 5 Texto Nombre de proyecto Valor predeterminado …" at bounding box center [531, 309] width 766 height 351
click at [899, 143] on icon at bounding box center [897, 146] width 11 height 11
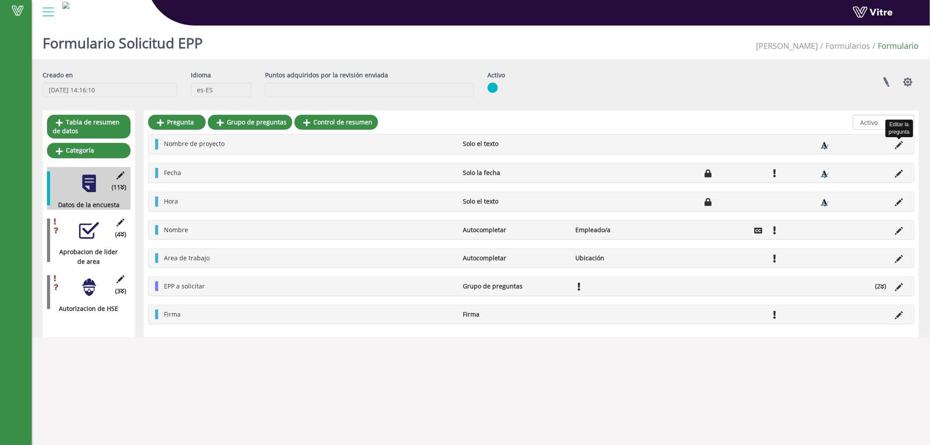
click at [897, 145] on icon at bounding box center [899, 145] width 8 height 8
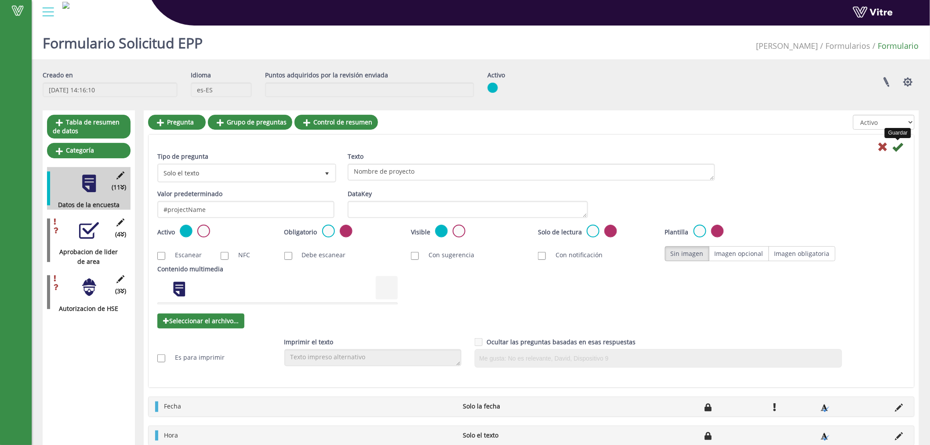
click at [903, 148] on icon at bounding box center [897, 146] width 11 height 11
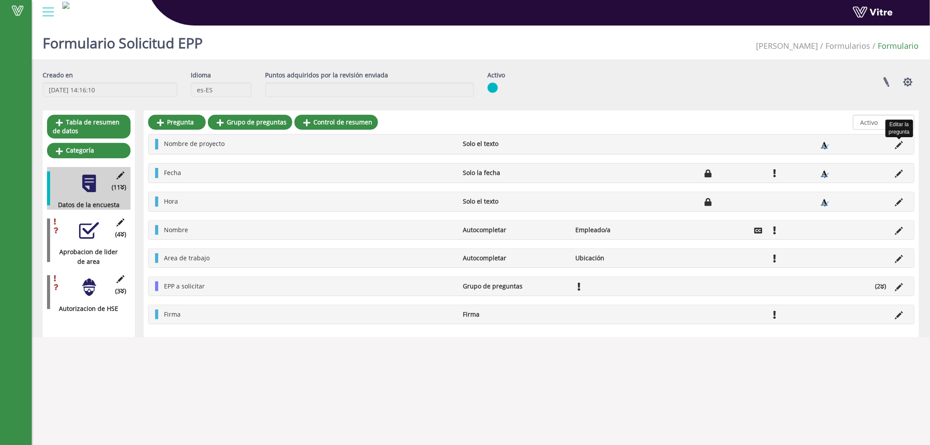
click at [898, 145] on icon at bounding box center [899, 145] width 8 height 8
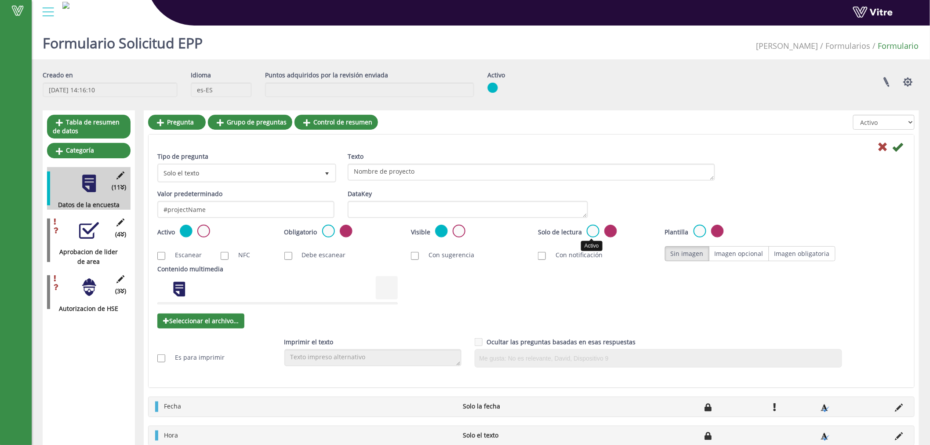
click at [593, 232] on label at bounding box center [593, 231] width 13 height 13
click at [0, 0] on input "radio" at bounding box center [0, 0] width 0 height 0
click at [901, 149] on icon at bounding box center [897, 146] width 11 height 11
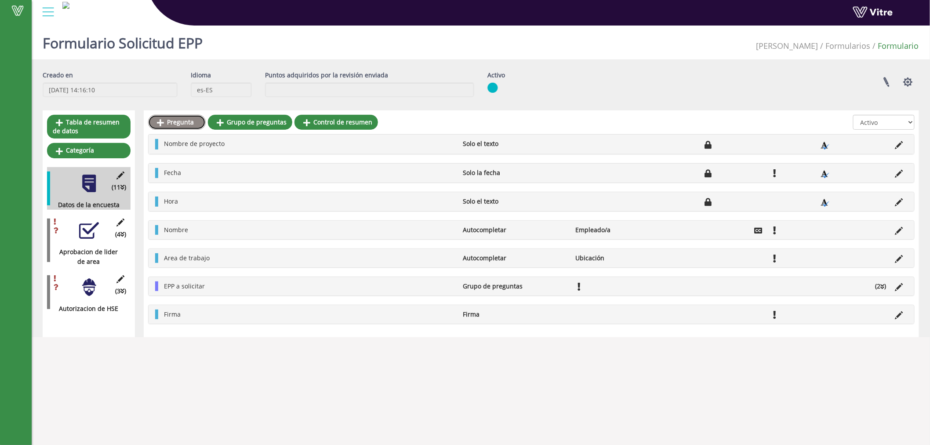
click at [155, 122] on link "Pregunta" at bounding box center [177, 122] width 58 height 15
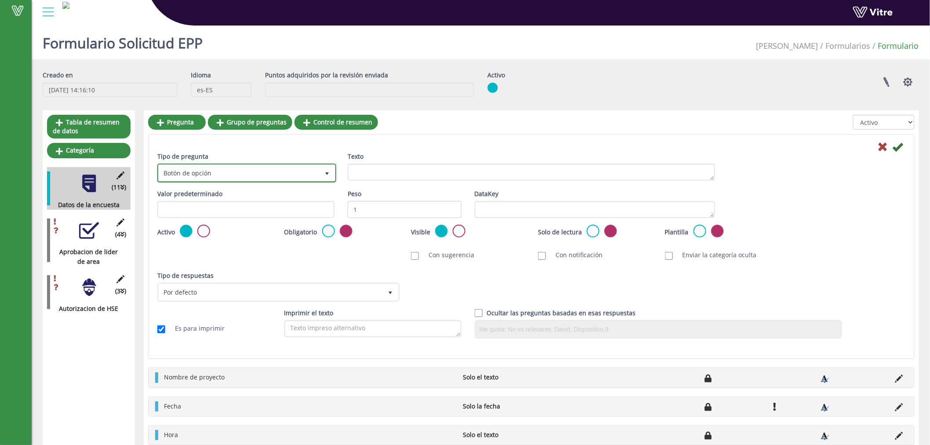
click at [208, 172] on span "Botón de opción" at bounding box center [239, 173] width 160 height 16
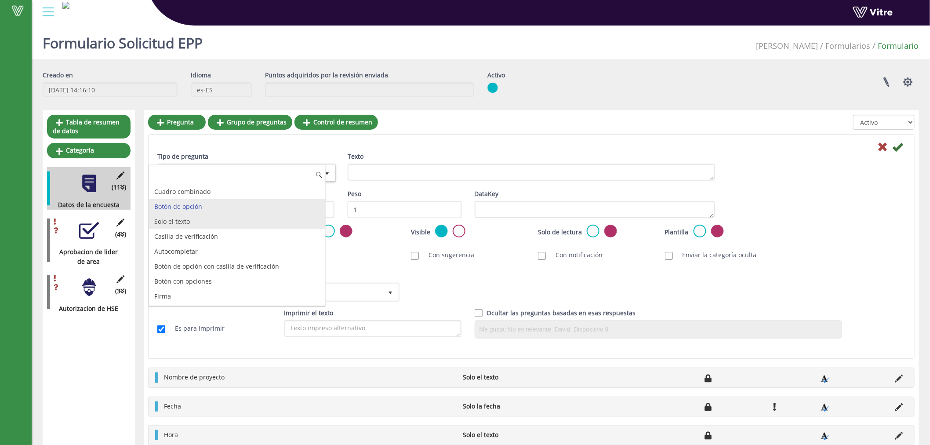
click at [189, 226] on li "Solo el texto" at bounding box center [237, 221] width 176 height 15
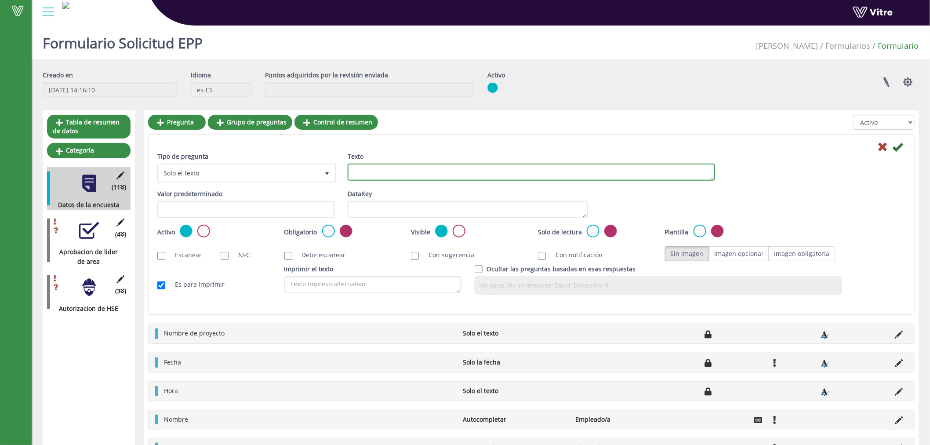
click at [417, 181] on textarea "Texto" at bounding box center [531, 171] width 367 height 17
type textarea "Realizado por"
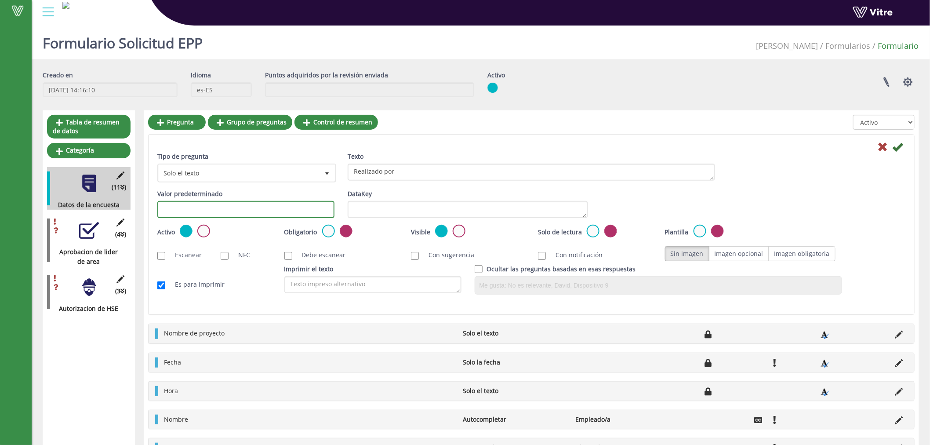
click at [189, 205] on input "text" at bounding box center [245, 209] width 177 height 17
type input "#performedBy"
click at [588, 232] on label at bounding box center [593, 231] width 13 height 13
click at [0, 0] on input "radio" at bounding box center [0, 0] width 0 height 0
click at [897, 145] on icon at bounding box center [897, 146] width 11 height 11
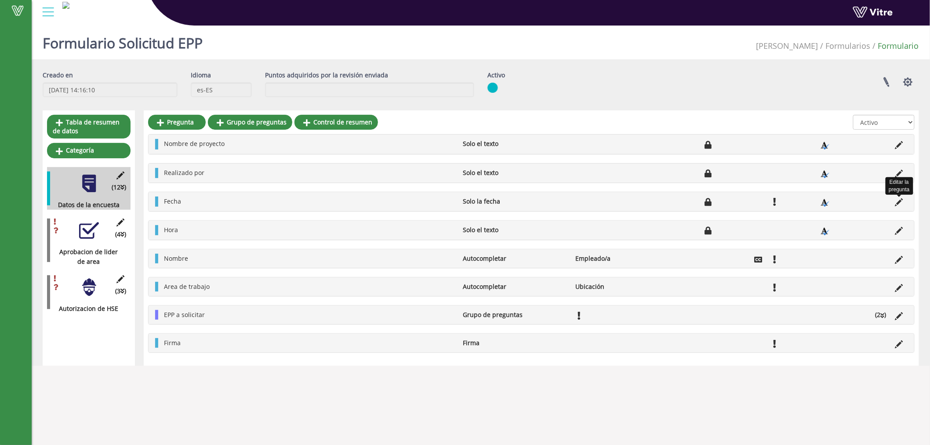
click at [901, 199] on icon at bounding box center [899, 202] width 8 height 8
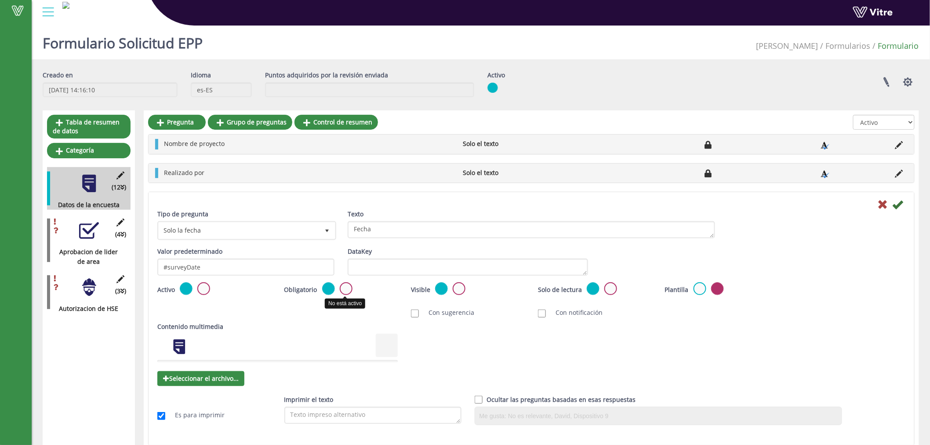
click at [345, 286] on label at bounding box center [346, 288] width 13 height 13
click at [0, 0] on input "radio" at bounding box center [0, 0] width 0 height 0
click at [898, 199] on icon at bounding box center [897, 204] width 11 height 11
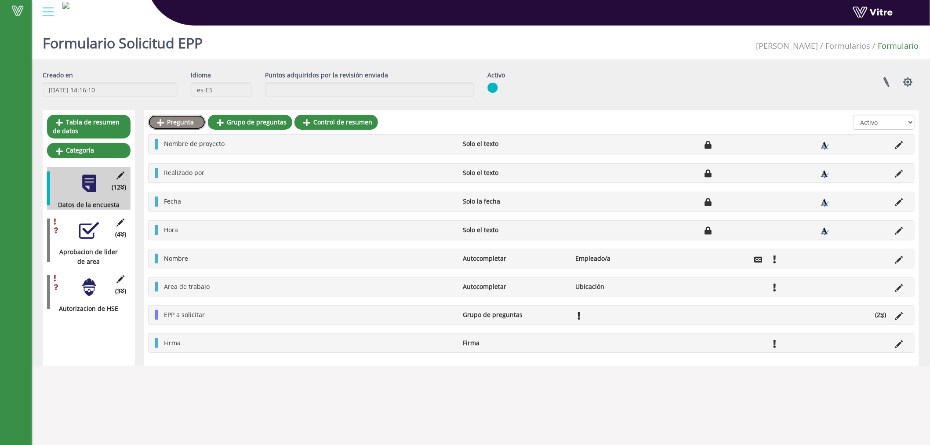
click at [173, 116] on link "Pregunta" at bounding box center [177, 122] width 58 height 15
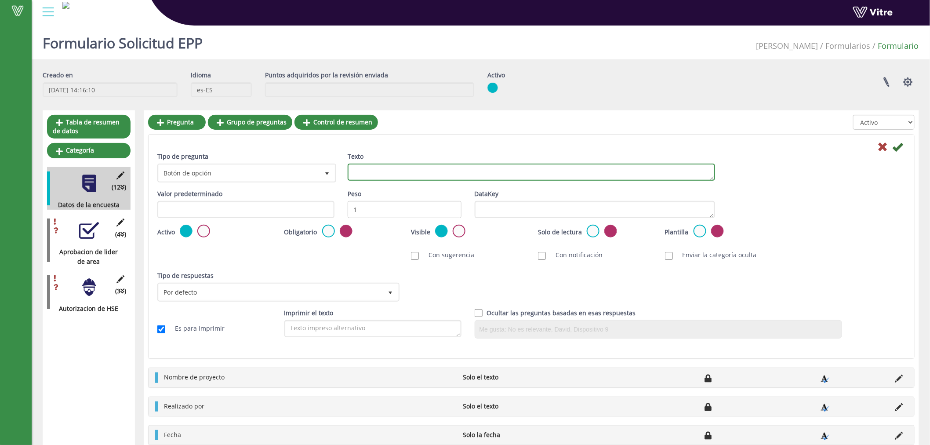
click at [369, 167] on textarea "Texto" at bounding box center [531, 171] width 367 height 17
type textarea "Fecha"
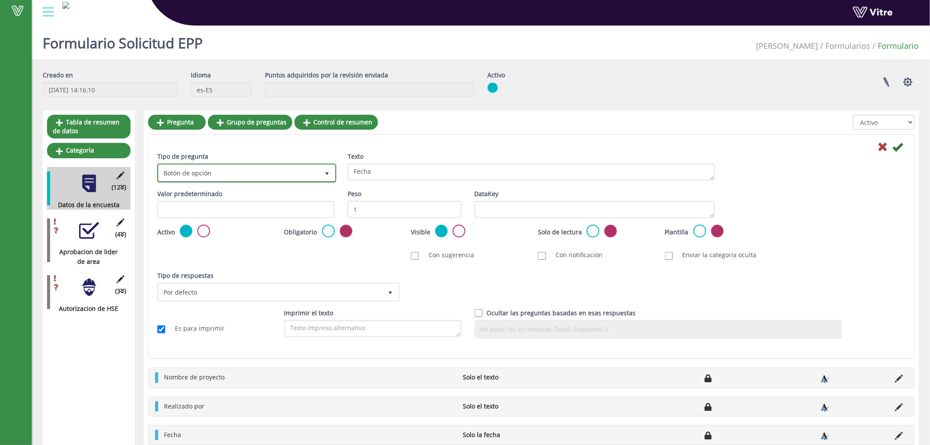
click at [261, 176] on span "Botón de opción" at bounding box center [239, 173] width 160 height 16
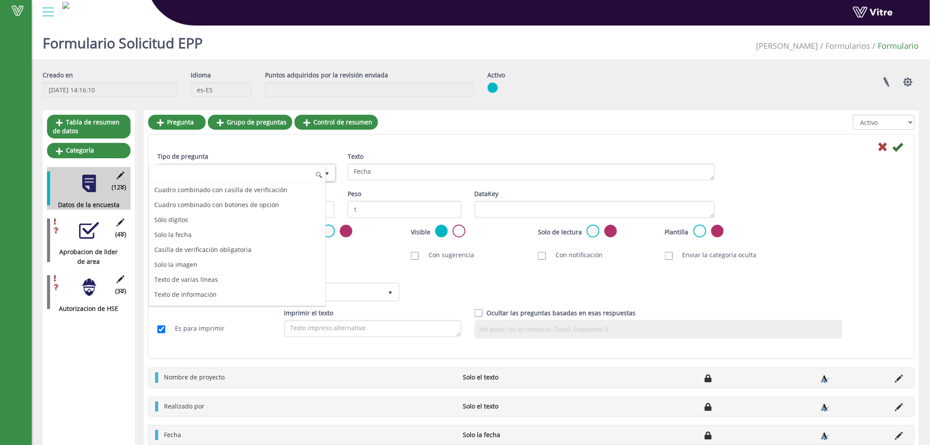
scroll to position [120, 0]
click at [187, 236] on li "Solo la fecha" at bounding box center [237, 236] width 176 height 15
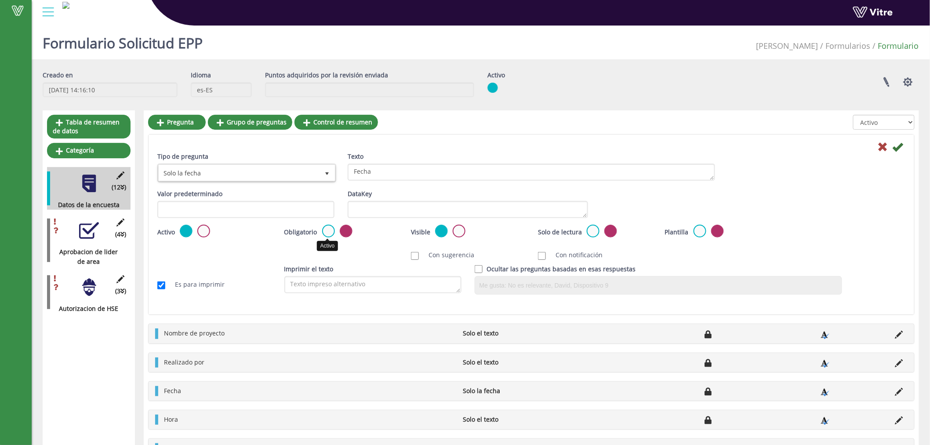
click at [330, 228] on label at bounding box center [328, 231] width 13 height 13
click at [0, 0] on input "radio" at bounding box center [0, 0] width 0 height 0
click at [899, 146] on icon at bounding box center [897, 146] width 11 height 11
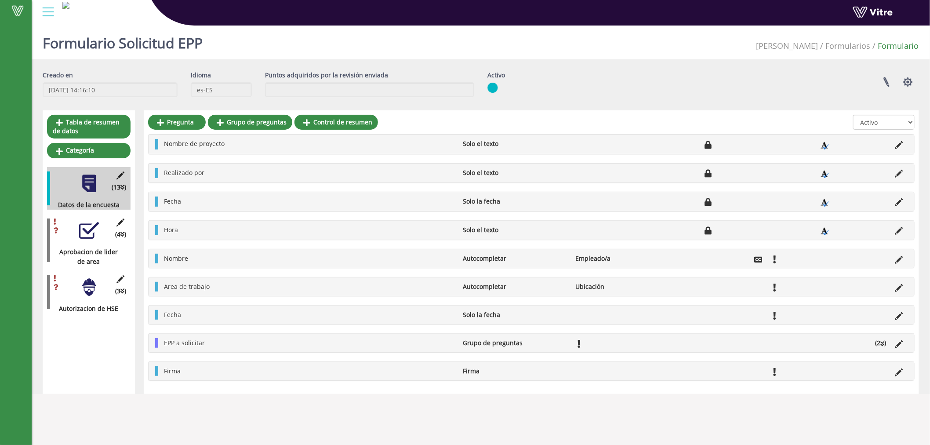
click at [373, 419] on body "Vitre Formulario Solicitud EPP Adama Formularios Formulario Creado en 3/10/2025…" at bounding box center [465, 244] width 930 height 445
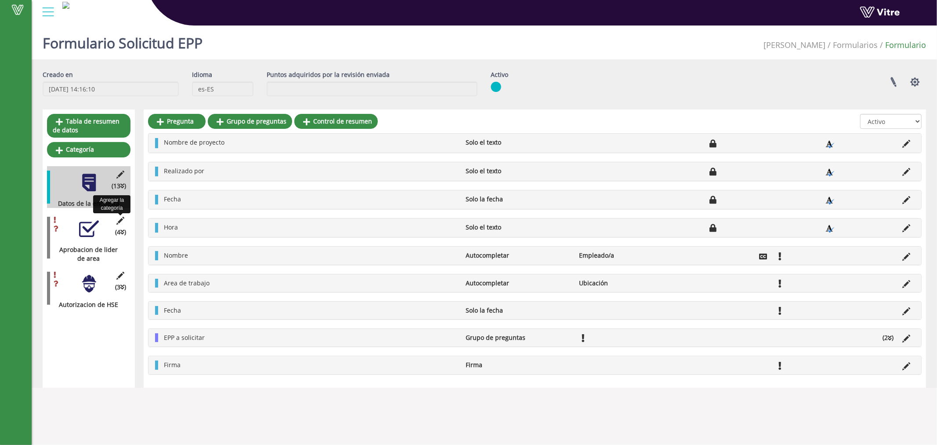
click at [122, 223] on icon at bounding box center [120, 221] width 11 height 8
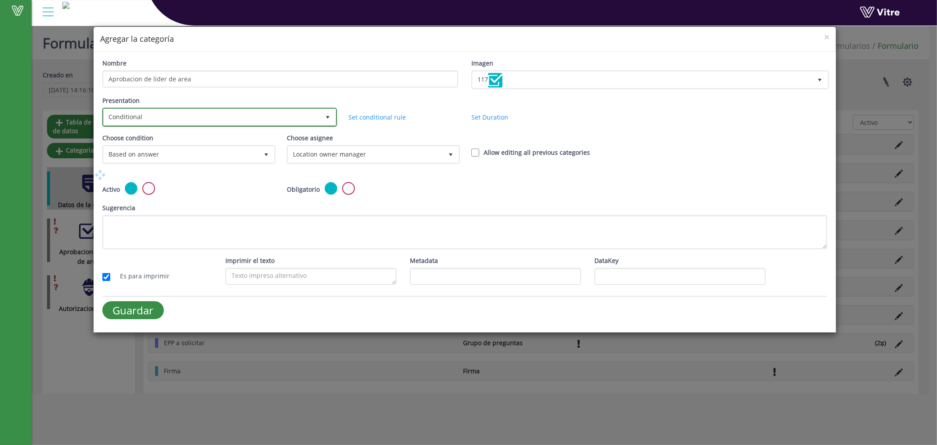
click at [299, 115] on span "Conditional" at bounding box center [212, 117] width 216 height 16
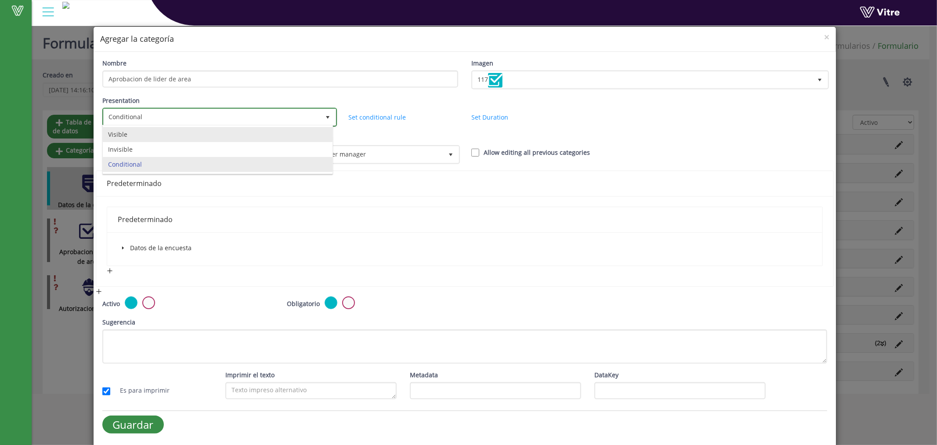
click at [140, 136] on li "Visible" at bounding box center [218, 134] width 230 height 15
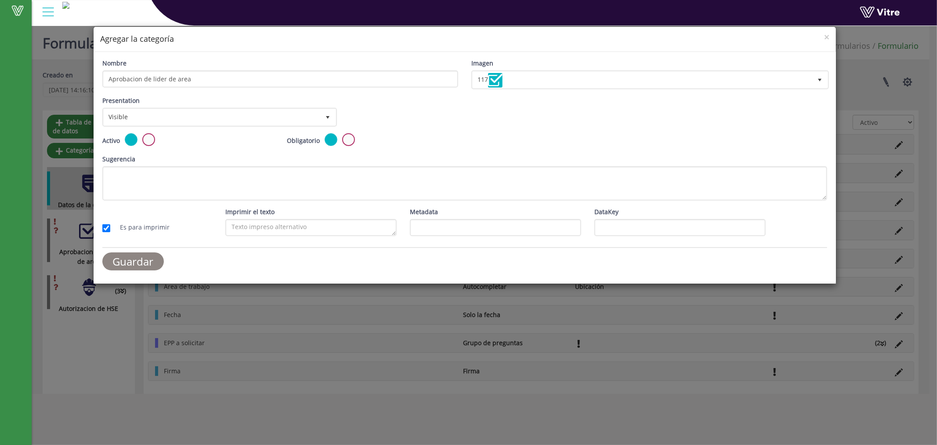
click at [132, 258] on input "Guardar" at bounding box center [133, 261] width 62 height 18
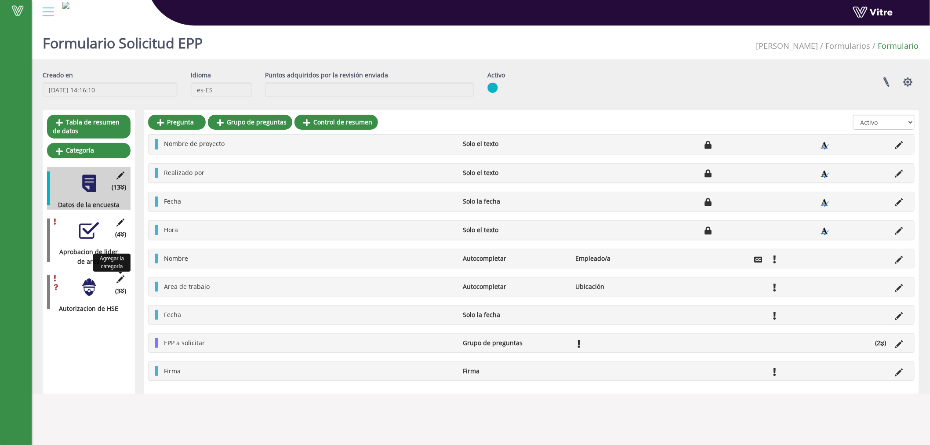
click at [117, 278] on icon at bounding box center [120, 279] width 11 height 8
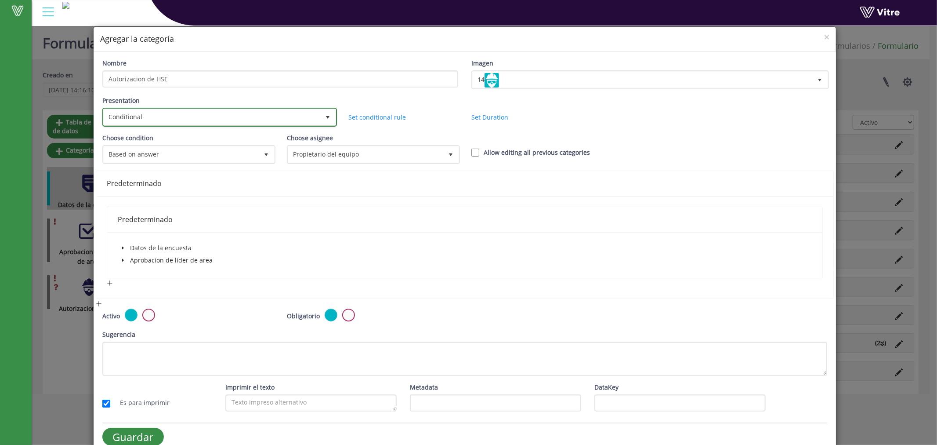
click at [143, 115] on span "Conditional" at bounding box center [212, 117] width 216 height 16
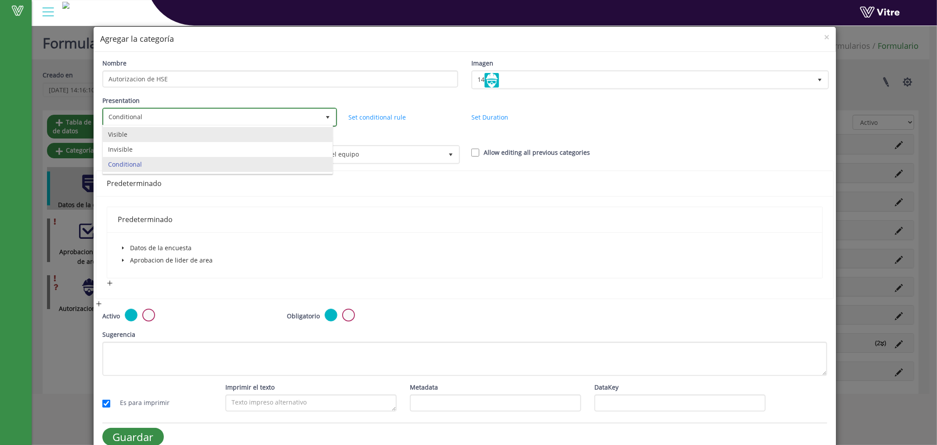
click at [134, 135] on li "Visible" at bounding box center [218, 134] width 230 height 15
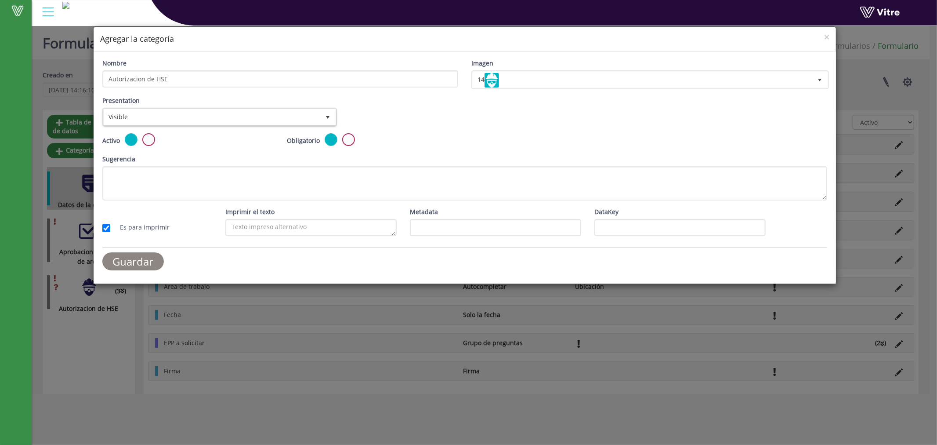
click at [138, 257] on input "Guardar" at bounding box center [133, 261] width 62 height 18
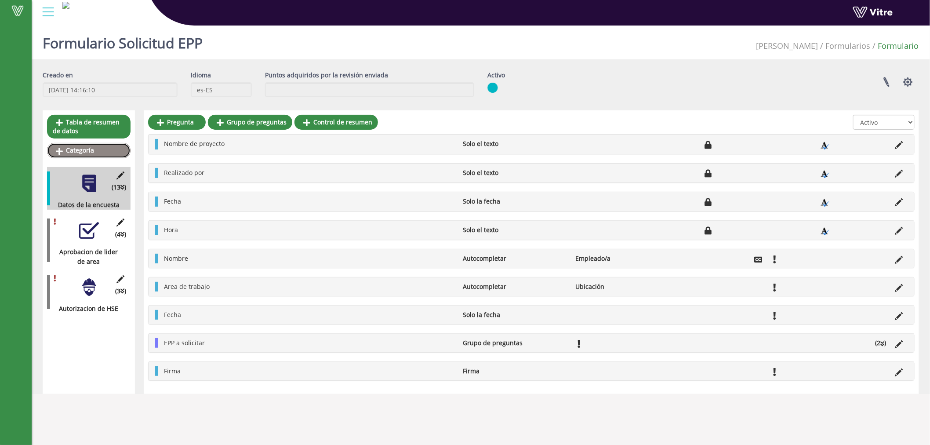
click at [83, 150] on link "Categoría" at bounding box center [88, 150] width 83 height 15
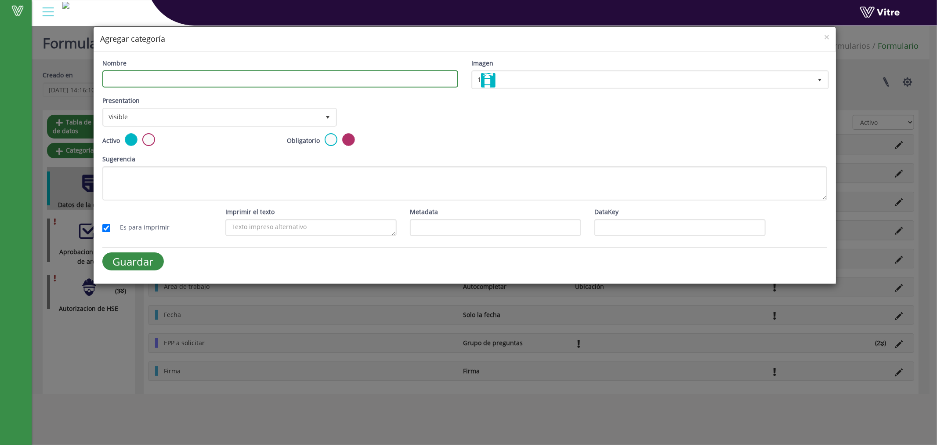
click at [142, 77] on input "Nombre" at bounding box center [280, 78] width 356 height 17
type input "Solicitud"
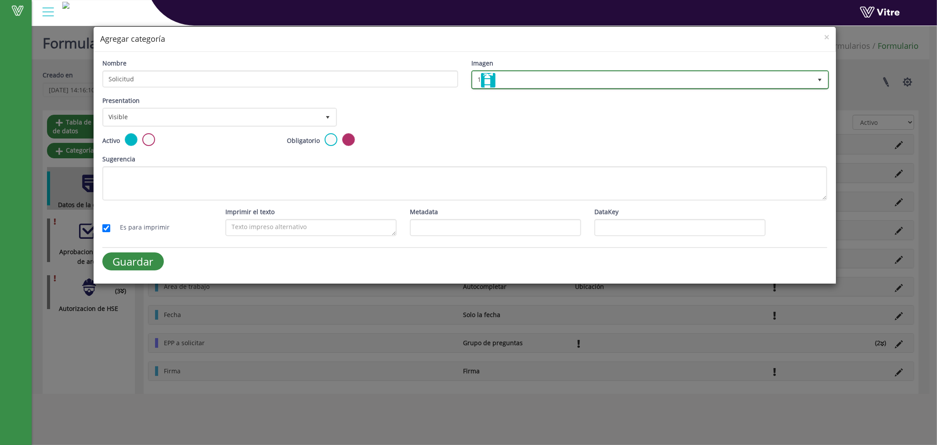
click at [493, 76] on img at bounding box center [488, 80] width 14 height 14
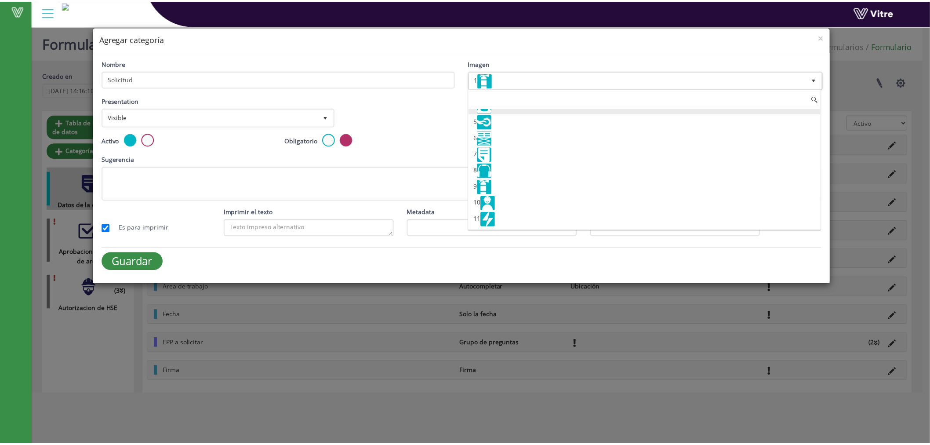
scroll to position [81, 0]
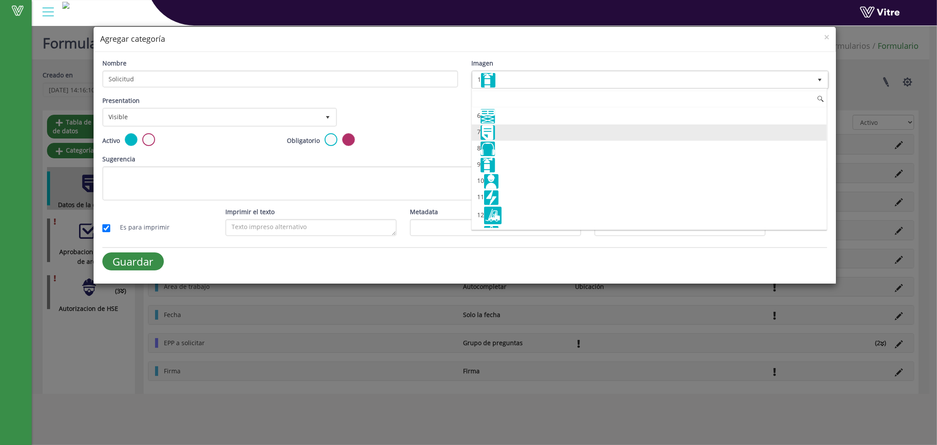
click at [492, 133] on img at bounding box center [488, 132] width 14 height 14
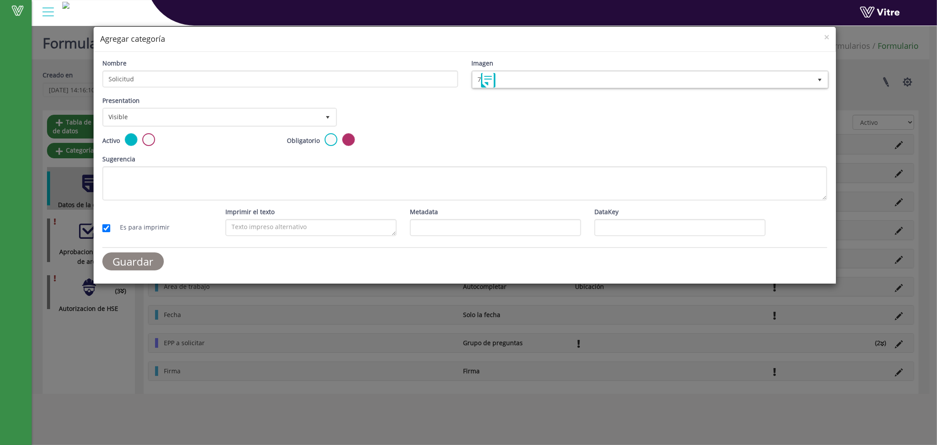
click at [119, 260] on input "Guardar" at bounding box center [133, 261] width 62 height 18
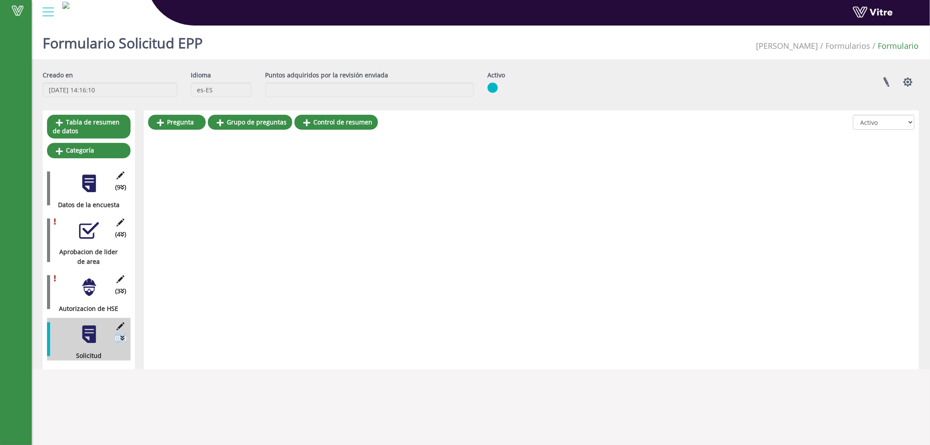
click at [46, 334] on div "Tabla de resumen de datos Categoría (9 ) Datos de la encuesta (4 ) Aprobacion d…" at bounding box center [89, 239] width 92 height 259
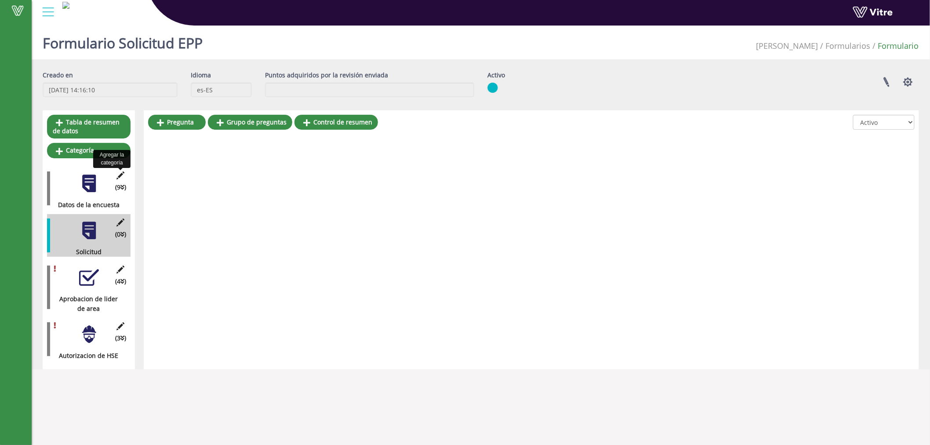
click at [122, 174] on icon at bounding box center [120, 175] width 11 height 8
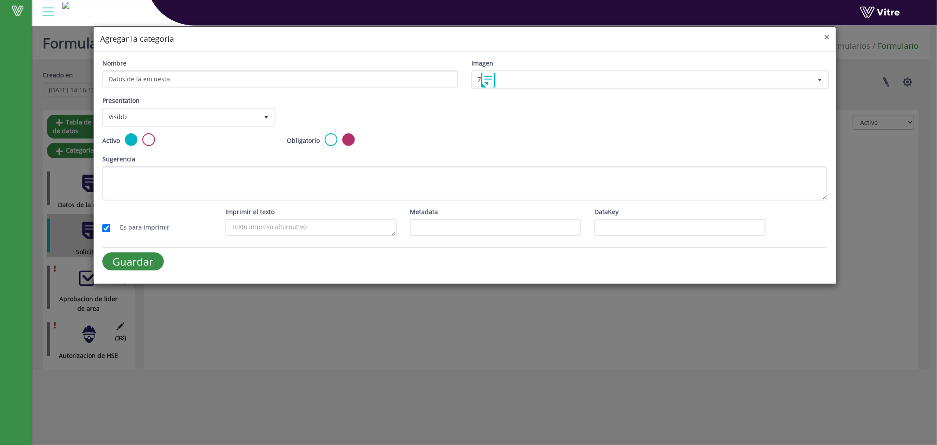
click at [825, 36] on span "×" at bounding box center [826, 37] width 5 height 12
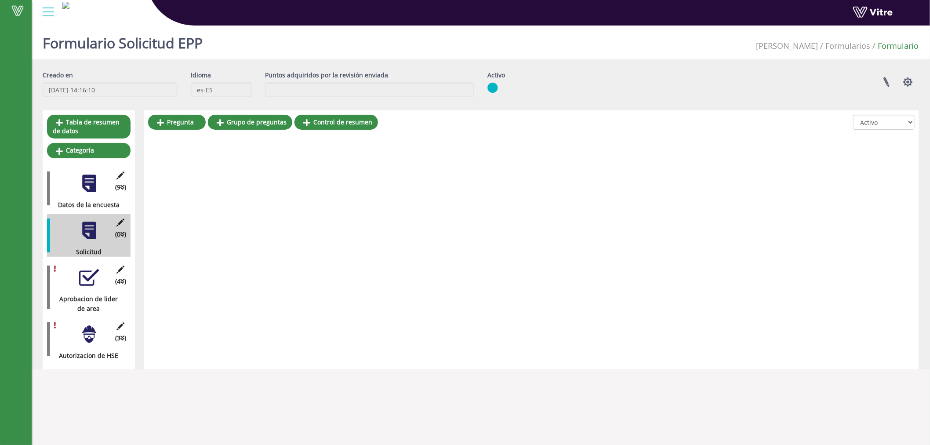
click at [93, 174] on div at bounding box center [89, 184] width 20 height 20
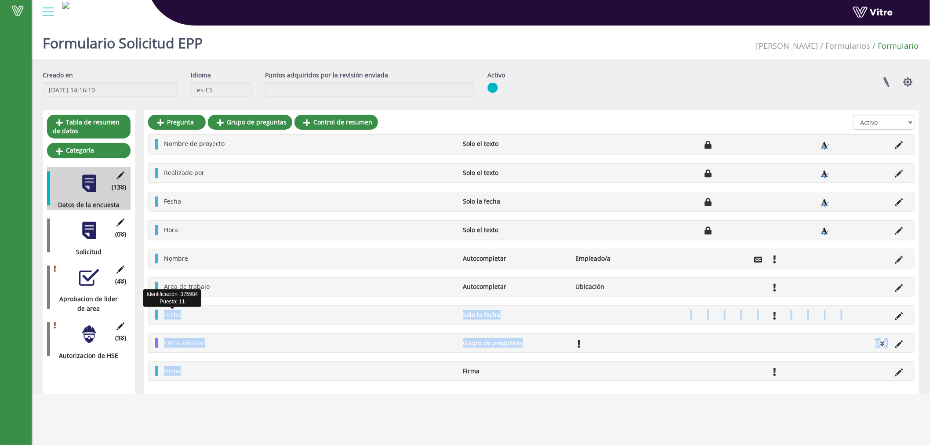
drag, startPoint x: 252, startPoint y: 396, endPoint x: 164, endPoint y: 310, distance: 123.4
click at [164, 310] on body "Vitre Formulario Solicitud EPP Adama Formularios Formulario Creado en 3/10/2025…" at bounding box center [465, 244] width 930 height 445
click at [902, 372] on icon at bounding box center [899, 372] width 8 height 8
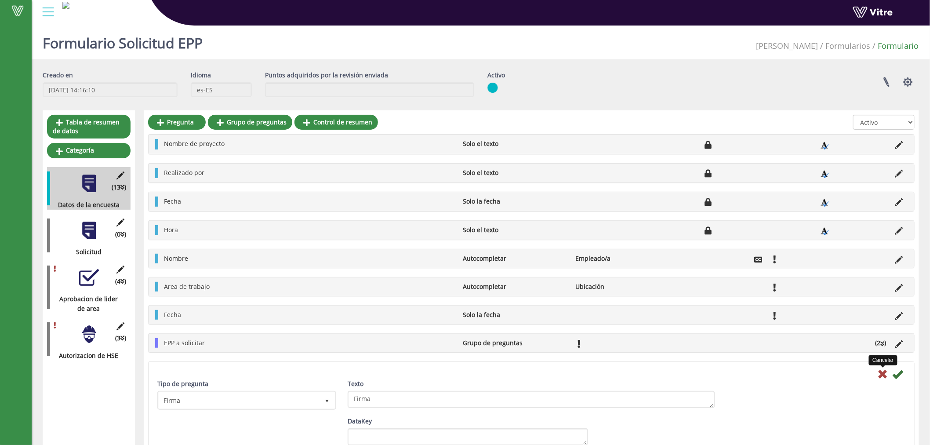
click at [879, 371] on icon at bounding box center [882, 374] width 11 height 11
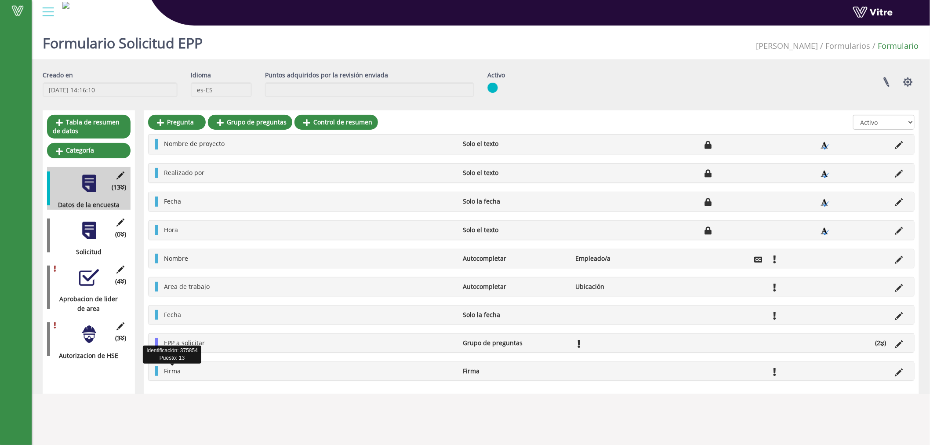
click at [169, 371] on span "Firma" at bounding box center [172, 370] width 17 height 8
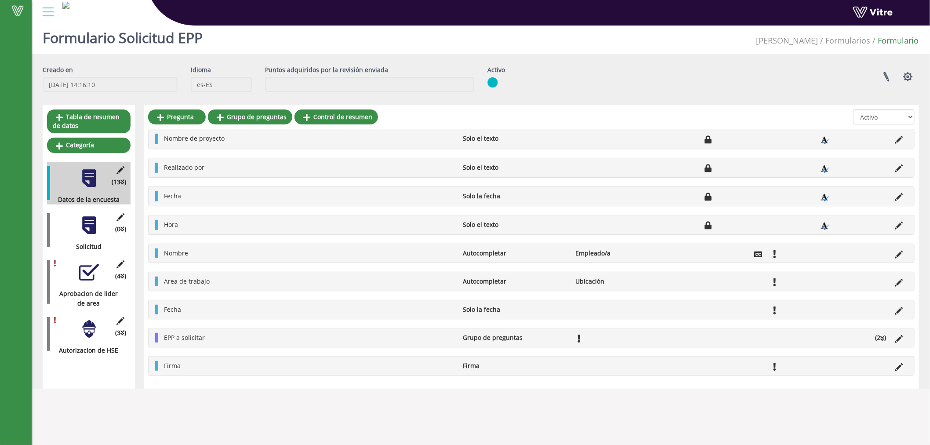
scroll to position [22, 0]
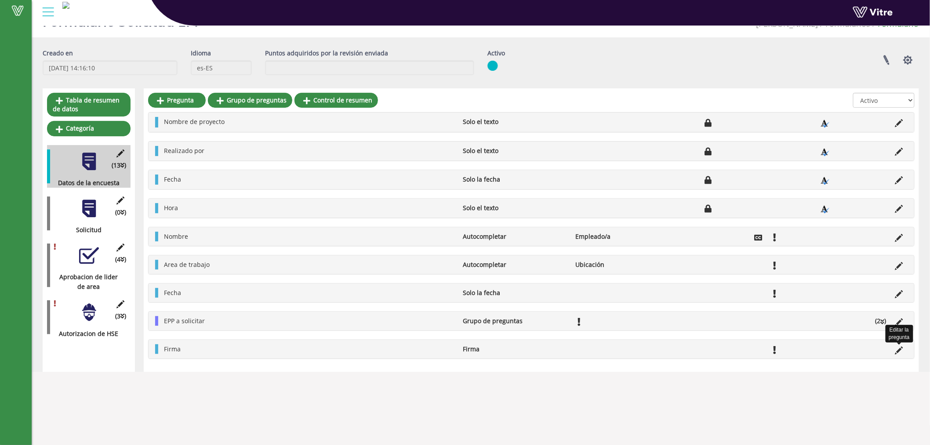
click at [900, 348] on icon at bounding box center [899, 350] width 8 height 8
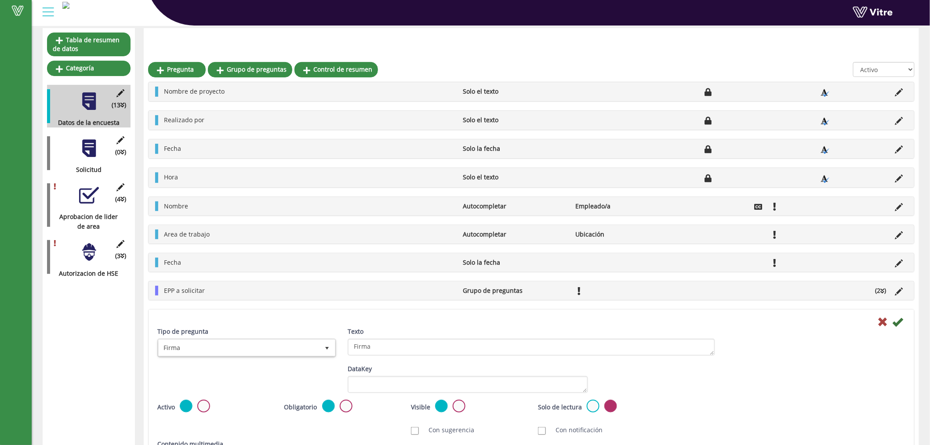
scroll to position [103, 0]
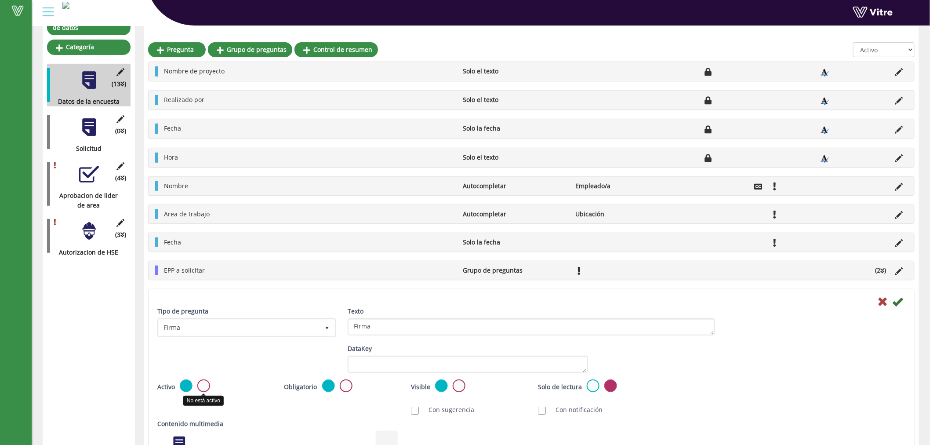
click at [205, 381] on label at bounding box center [203, 385] width 13 height 13
click at [0, 0] on input "radio" at bounding box center [0, 0] width 0 height 0
click at [905, 271] on li at bounding box center [899, 270] width 17 height 10
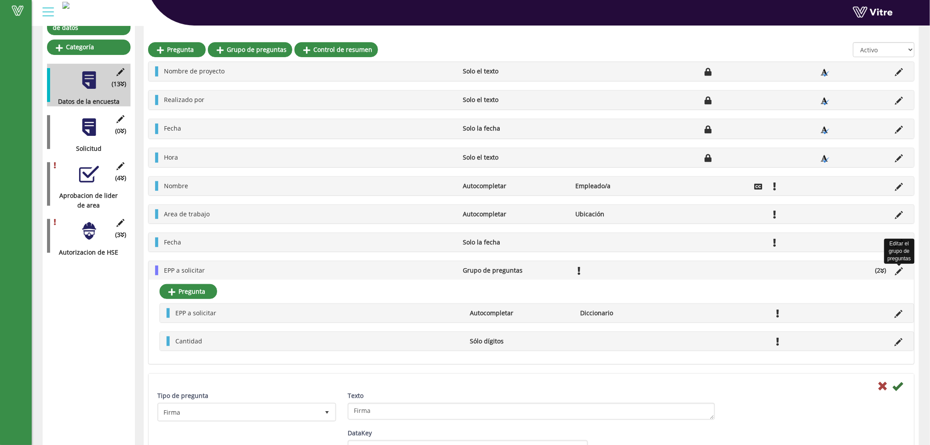
click at [901, 269] on icon at bounding box center [899, 271] width 8 height 8
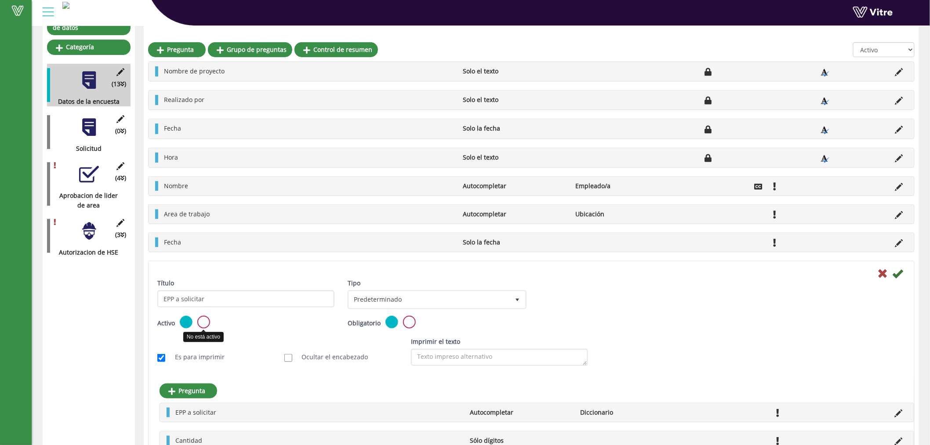
click at [201, 318] on label at bounding box center [203, 321] width 13 height 13
click at [0, 0] on input "radio" at bounding box center [0, 0] width 0 height 0
click at [186, 323] on label at bounding box center [186, 321] width 13 height 13
click at [0, 0] on input "radio" at bounding box center [0, 0] width 0 height 0
click at [203, 323] on label at bounding box center [203, 321] width 13 height 13
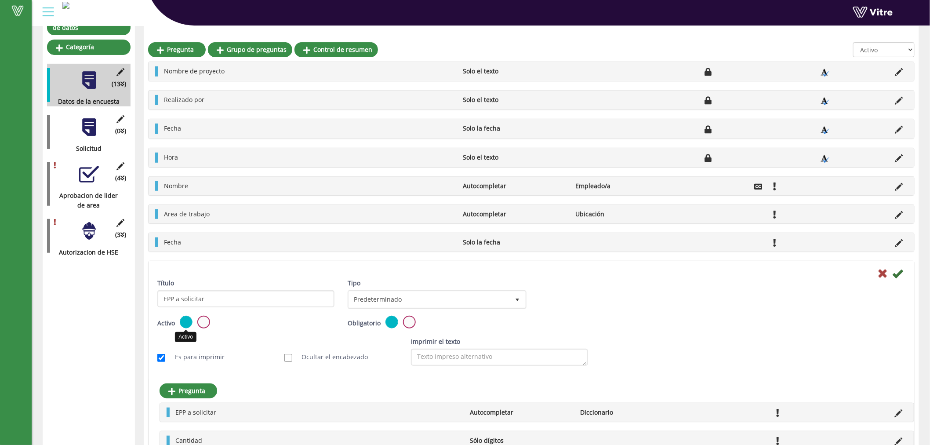
click at [0, 0] on input "radio" at bounding box center [0, 0] width 0 height 0
click at [903, 277] on div "Guardar" at bounding box center [531, 273] width 761 height 11
click at [899, 272] on icon at bounding box center [897, 273] width 11 height 11
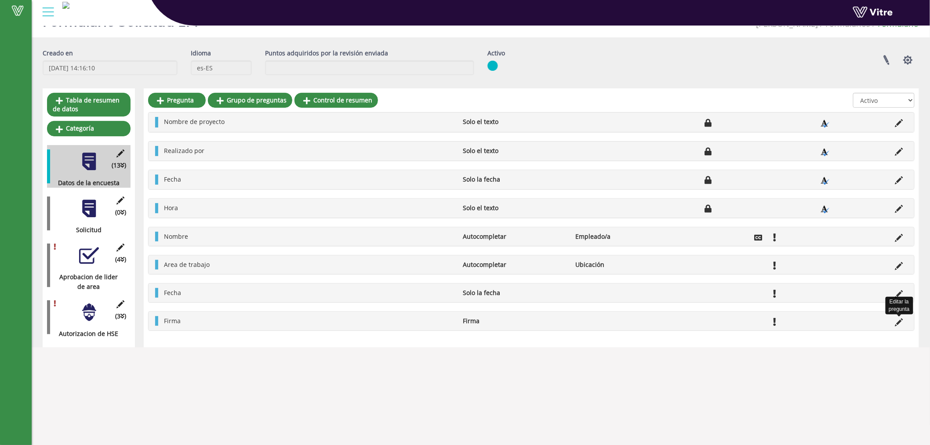
click at [903, 321] on icon at bounding box center [899, 322] width 8 height 8
click at [898, 321] on icon at bounding box center [899, 322] width 8 height 8
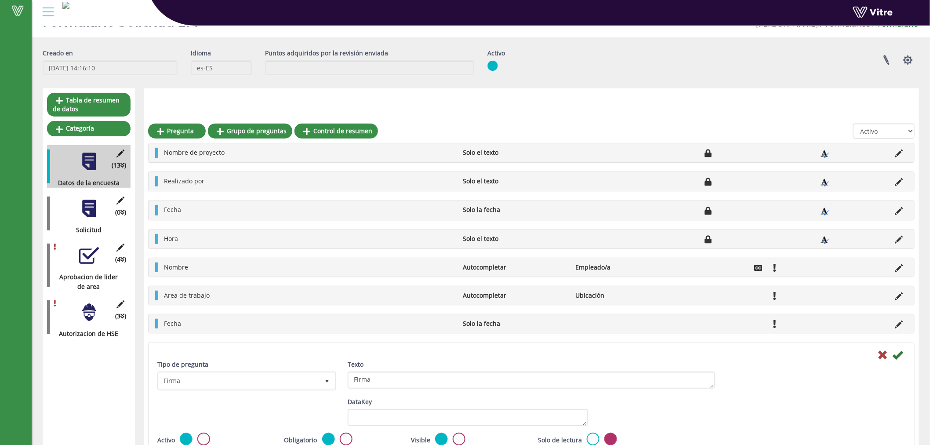
scroll to position [103, 0]
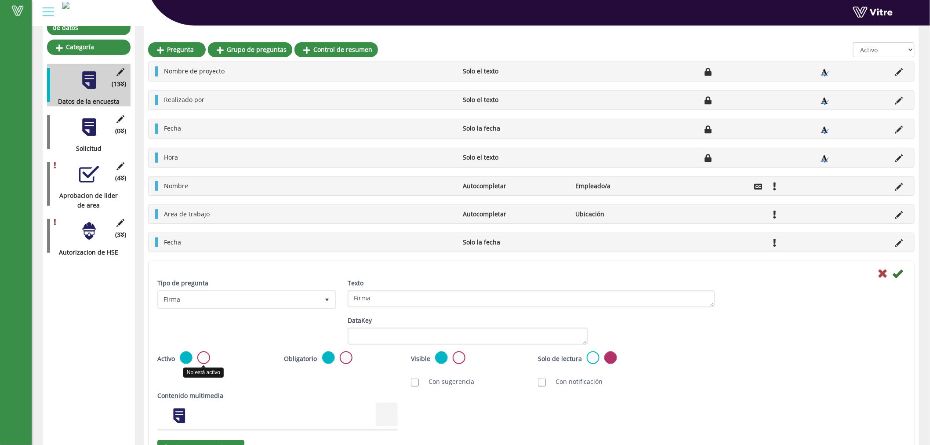
click at [202, 351] on label at bounding box center [203, 357] width 13 height 13
click at [0, 0] on input "radio" at bounding box center [0, 0] width 0 height 0
click at [894, 273] on icon at bounding box center [897, 273] width 11 height 11
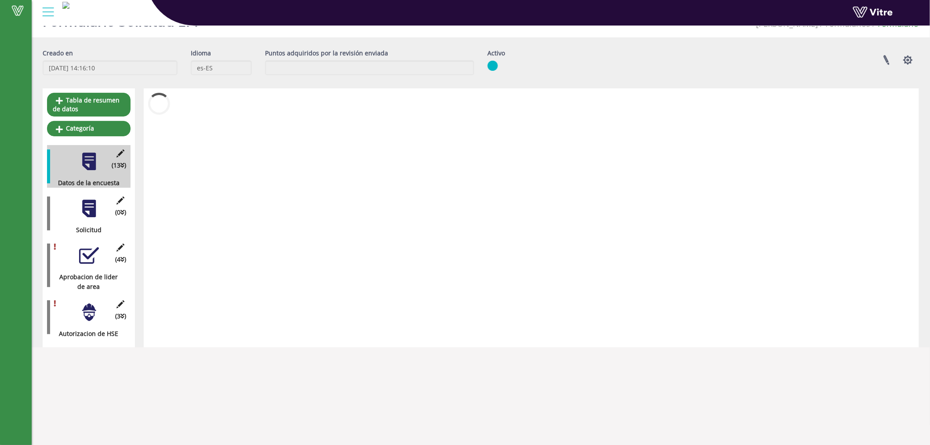
scroll to position [22, 0]
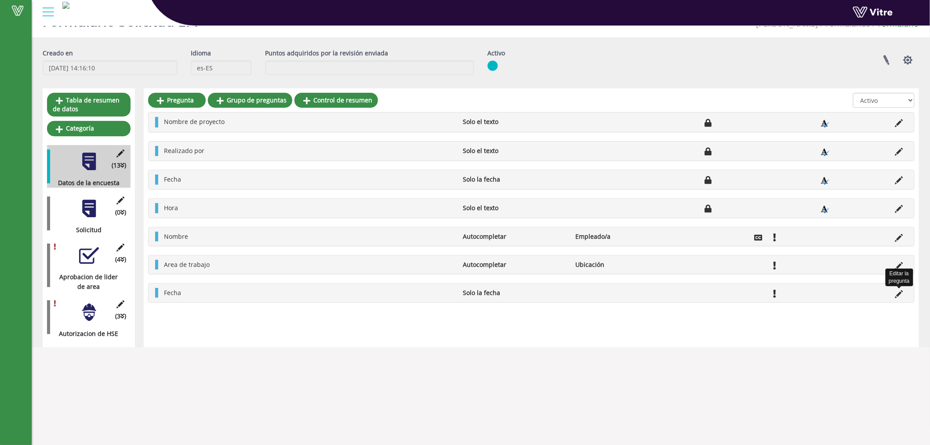
click at [899, 293] on icon at bounding box center [899, 294] width 8 height 8
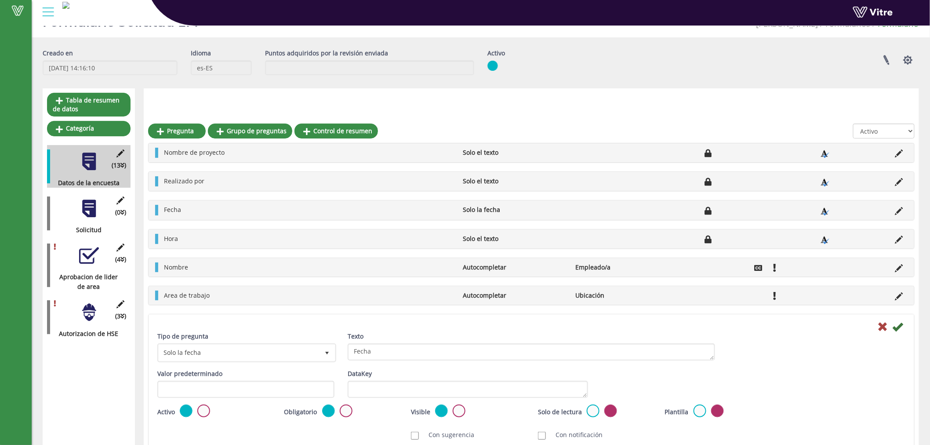
scroll to position [103, 0]
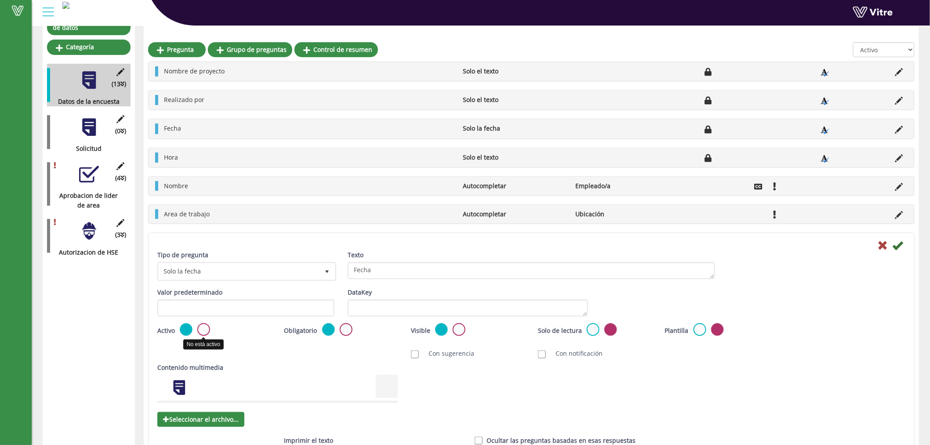
click at [200, 323] on label at bounding box center [203, 329] width 13 height 13
click at [0, 0] on input "radio" at bounding box center [0, 0] width 0 height 0
click at [899, 243] on icon at bounding box center [897, 245] width 11 height 11
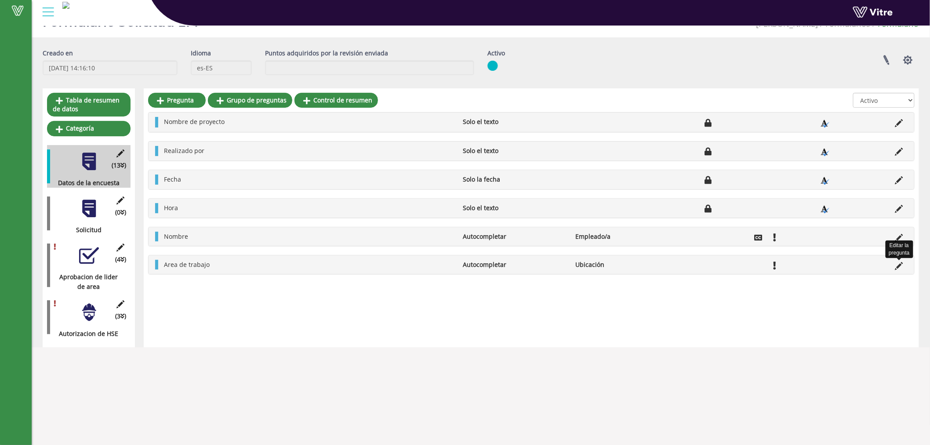
click at [898, 265] on icon at bounding box center [899, 266] width 8 height 8
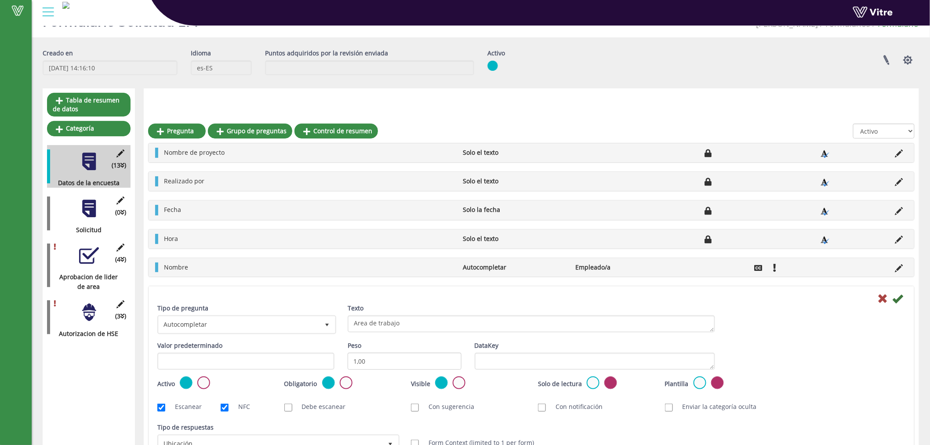
scroll to position [103, 0]
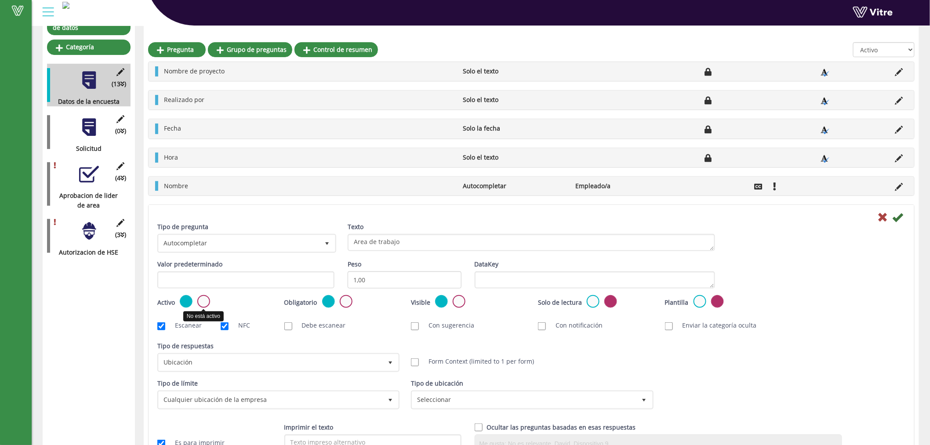
click at [202, 295] on label at bounding box center [203, 301] width 13 height 13
click at [0, 0] on input "radio" at bounding box center [0, 0] width 0 height 0
click at [897, 221] on icon at bounding box center [897, 217] width 11 height 11
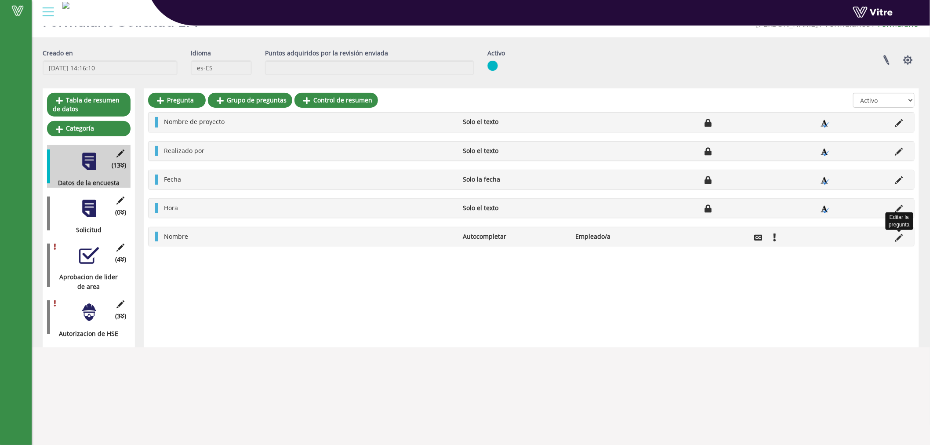
click at [900, 238] on icon at bounding box center [899, 238] width 8 height 8
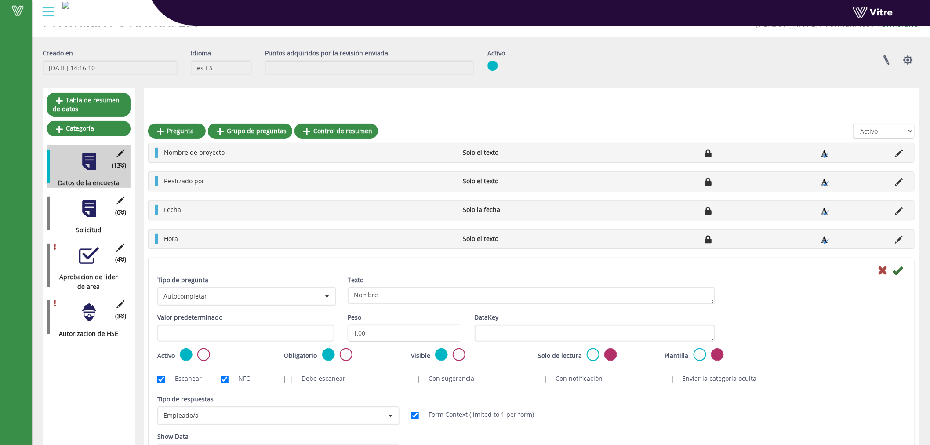
scroll to position [103, 0]
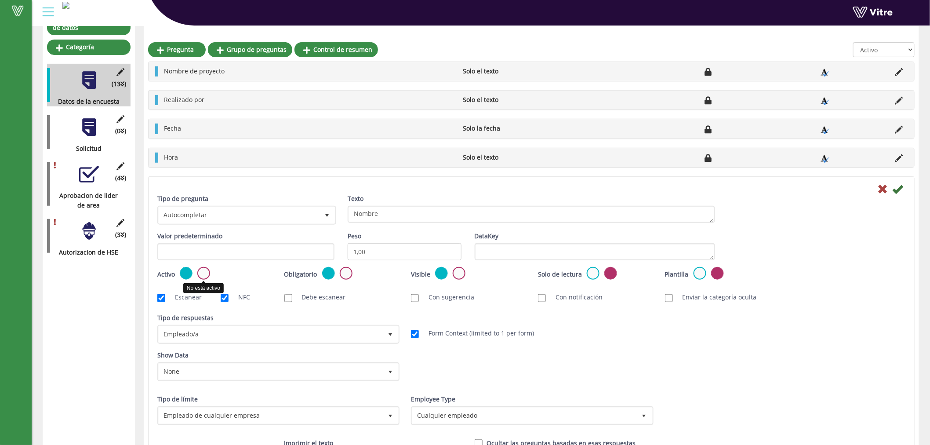
click at [200, 267] on label at bounding box center [203, 273] width 13 height 13
click at [0, 0] on input "radio" at bounding box center [0, 0] width 0 height 0
click at [899, 189] on icon at bounding box center [897, 189] width 11 height 11
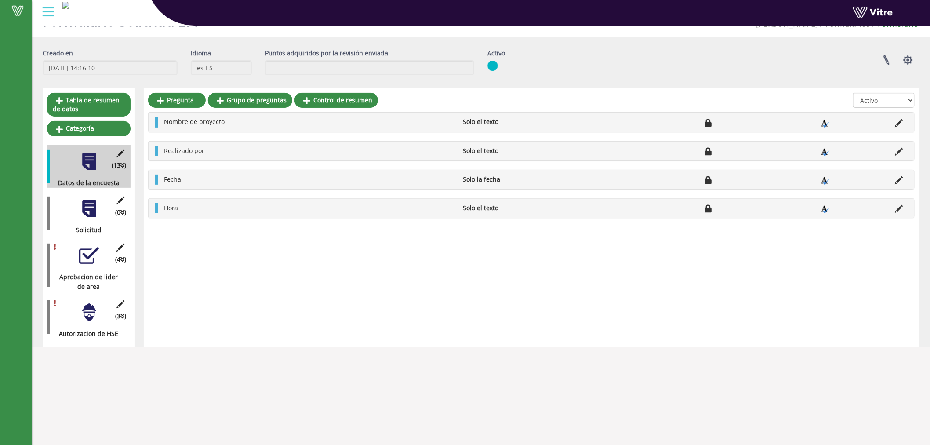
click at [91, 203] on div at bounding box center [89, 209] width 20 height 20
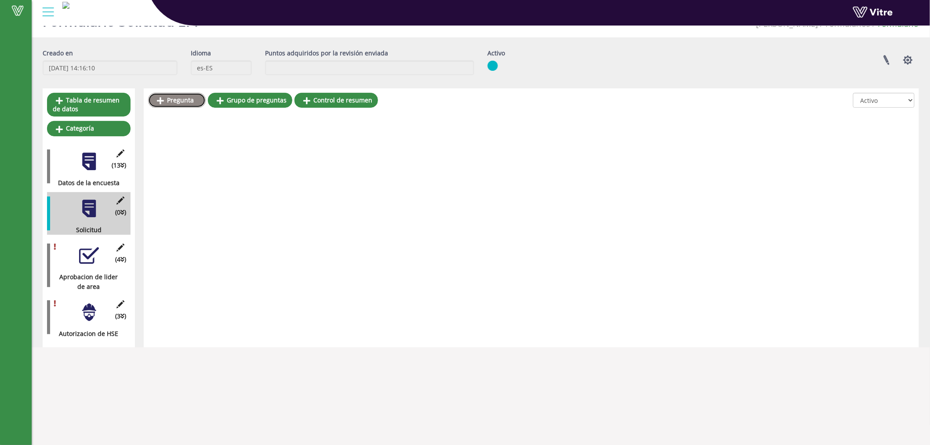
click at [172, 99] on link "Pregunta" at bounding box center [177, 100] width 58 height 15
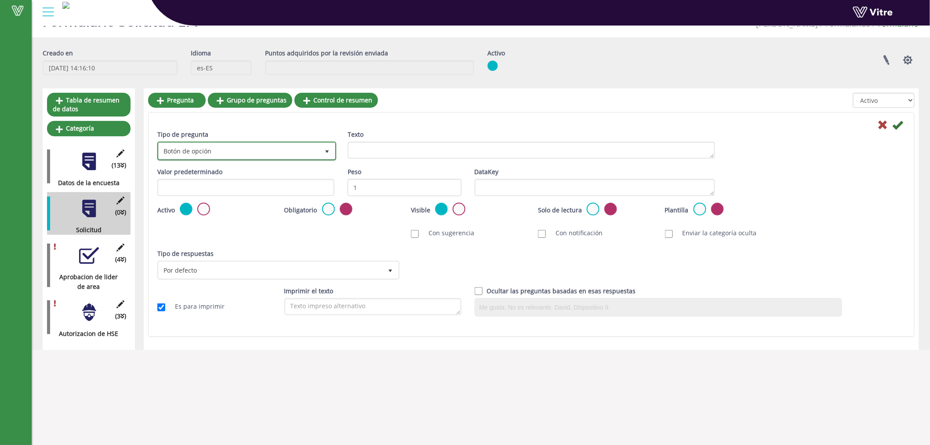
click at [274, 150] on span "Botón de opción" at bounding box center [239, 151] width 160 height 16
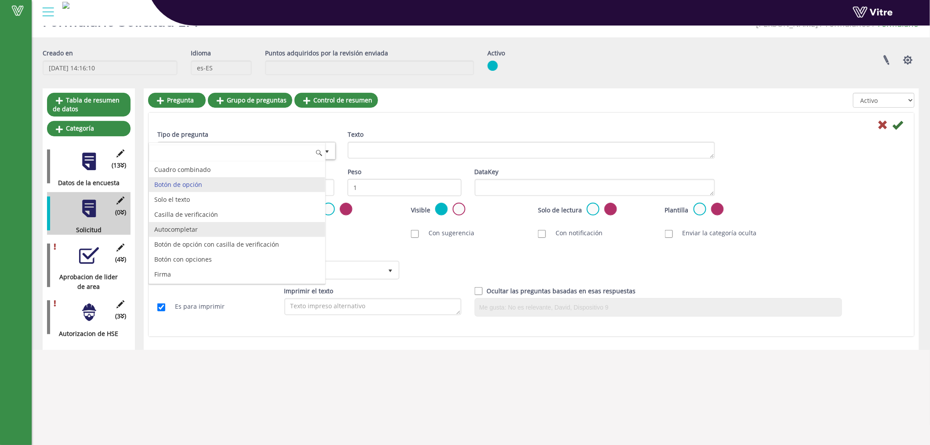
click at [215, 235] on li "Autocompletar" at bounding box center [237, 229] width 176 height 15
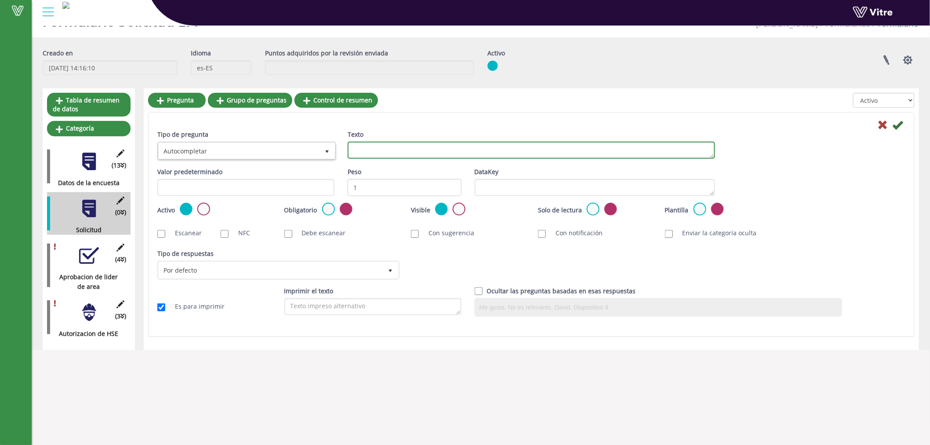
click at [425, 145] on textarea "Texto" at bounding box center [531, 149] width 367 height 17
type textarea "T"
type textarea "c"
type textarea "Colaborador que solicita"
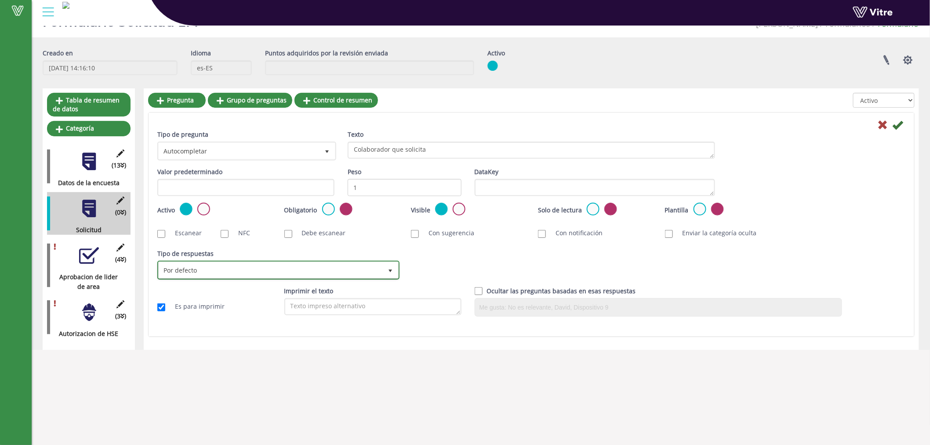
click at [204, 272] on span "Por defecto" at bounding box center [271, 270] width 224 height 16
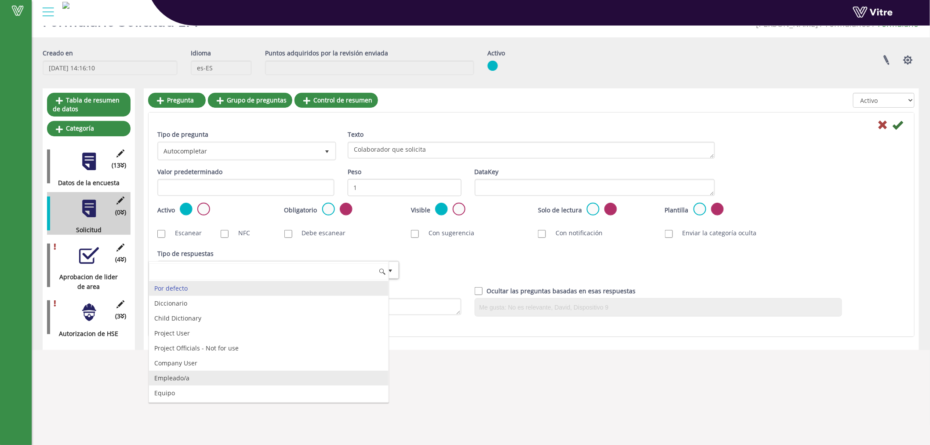
click at [194, 377] on li "Empleado/a" at bounding box center [268, 377] width 239 height 15
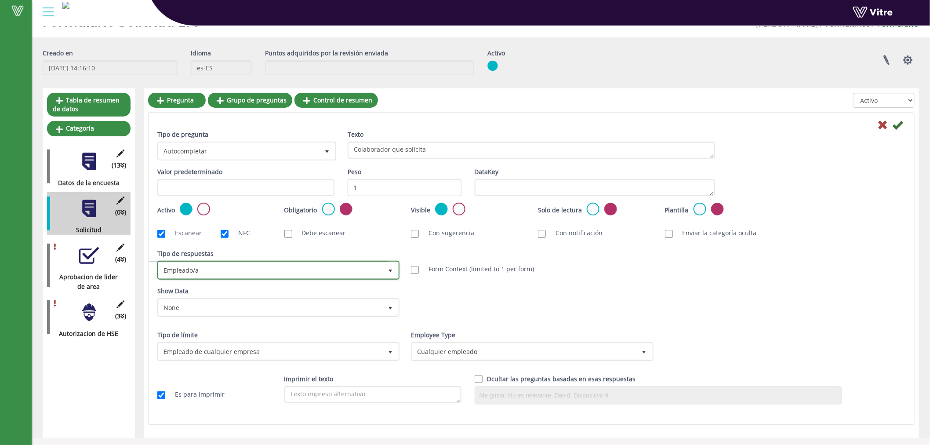
checkbox input "true"
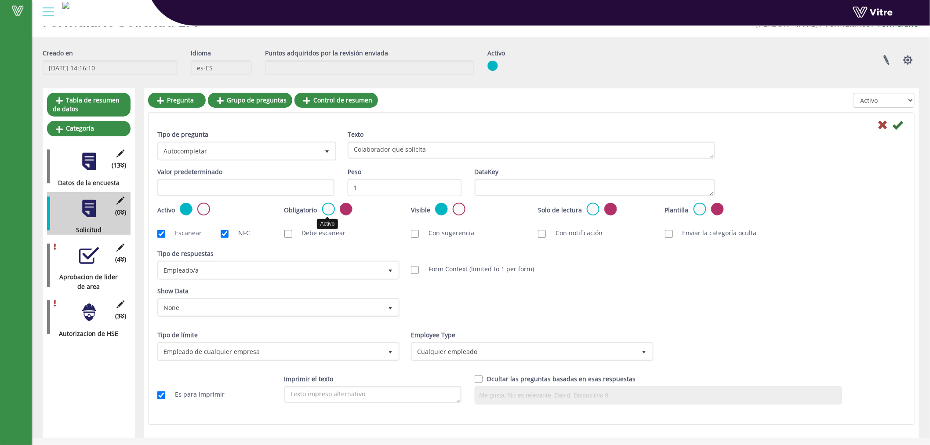
click at [327, 207] on label at bounding box center [328, 209] width 13 height 13
click at [0, 0] on input "radio" at bounding box center [0, 0] width 0 height 0
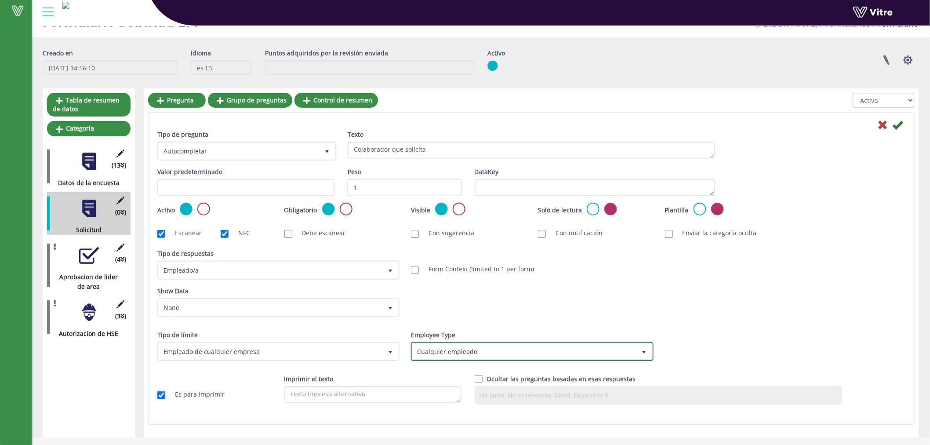
click at [547, 352] on span "Cualquier empleado" at bounding box center [524, 351] width 224 height 16
click at [547, 350] on li "Cualquier empleado" at bounding box center [521, 350] width 239 height 15
click at [899, 127] on icon at bounding box center [897, 125] width 11 height 11
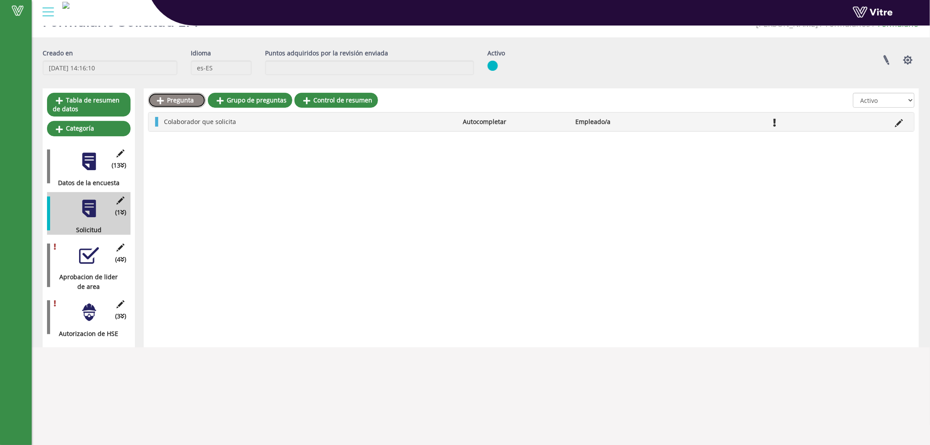
click at [177, 102] on link "Pregunta" at bounding box center [177, 100] width 58 height 15
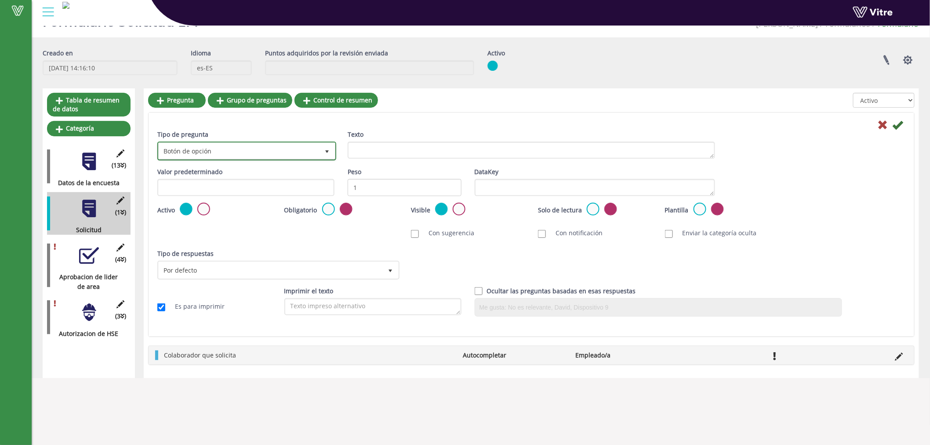
click at [238, 147] on span "Botón de opción" at bounding box center [239, 151] width 160 height 16
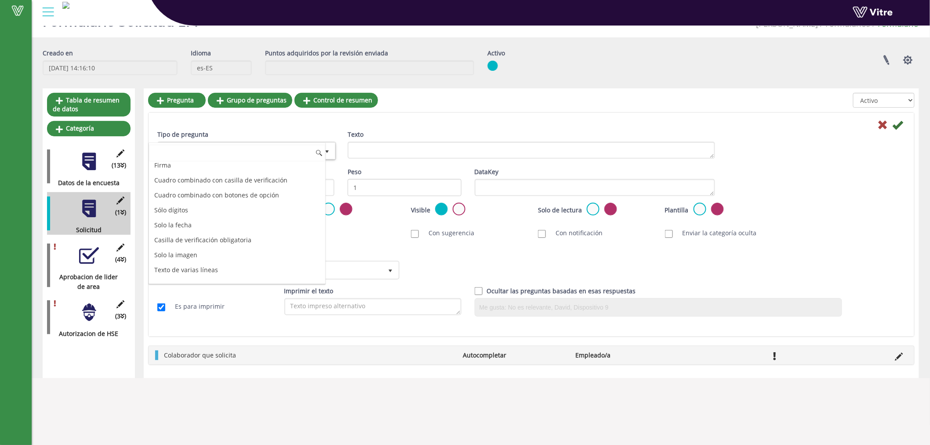
scroll to position [108, 0]
click at [177, 228] on li "Solo la fecha" at bounding box center [237, 226] width 176 height 15
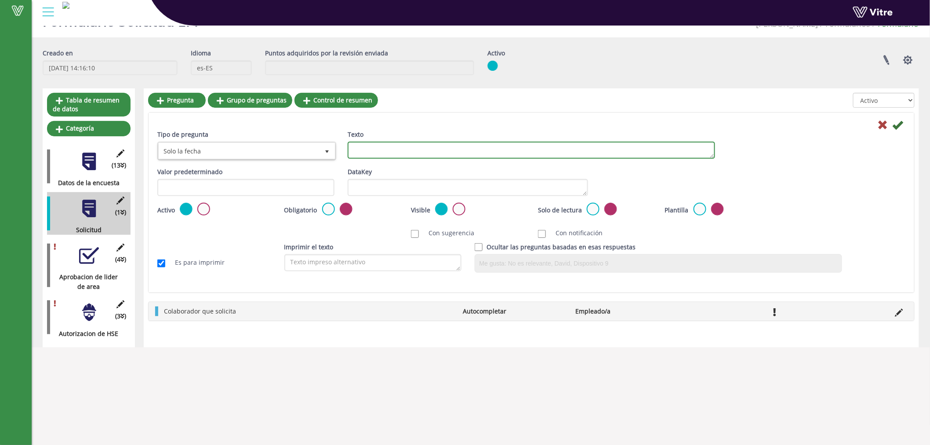
click at [425, 147] on textarea "Texto" at bounding box center [531, 149] width 367 height 17
type textarea "Fecha"
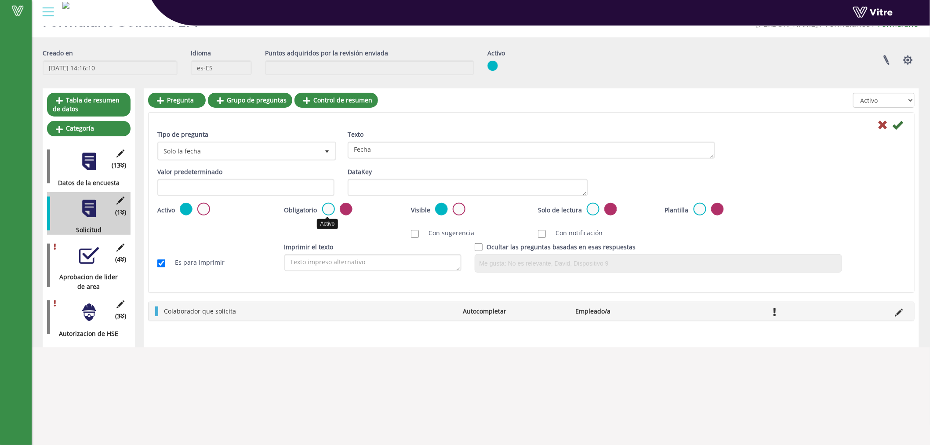
click at [328, 207] on label at bounding box center [328, 209] width 13 height 13
click at [0, 0] on input "radio" at bounding box center [0, 0] width 0 height 0
click at [899, 125] on icon at bounding box center [897, 125] width 11 height 11
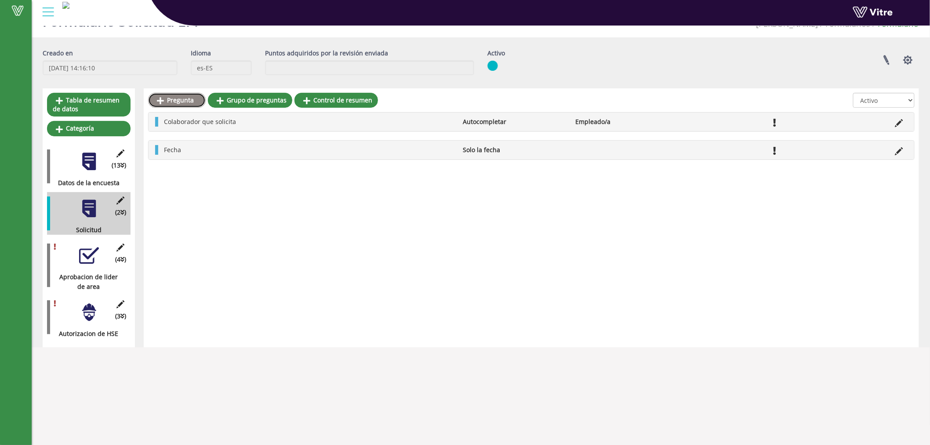
click at [167, 103] on link "Pregunta" at bounding box center [177, 100] width 58 height 15
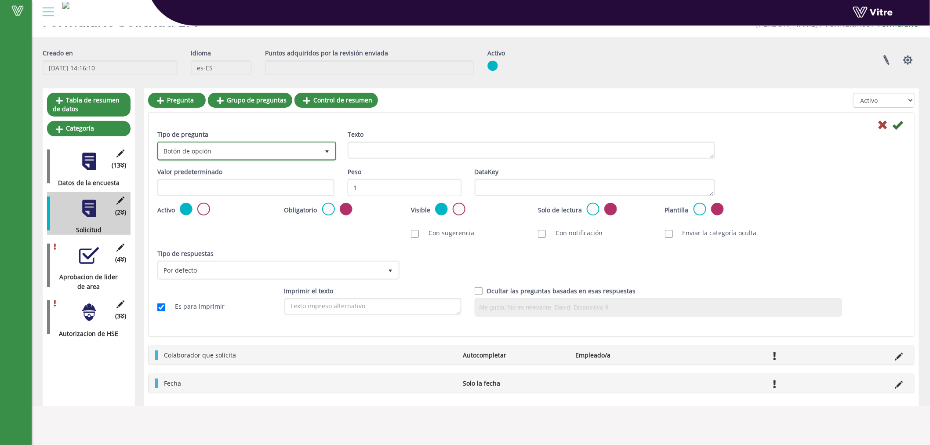
click at [221, 152] on span "Botón de opción" at bounding box center [239, 151] width 160 height 16
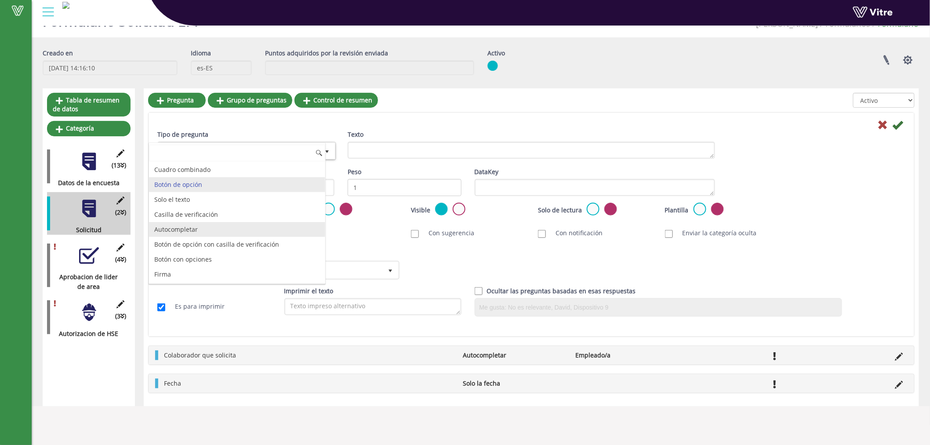
click at [203, 231] on li "Autocompletar" at bounding box center [237, 229] width 176 height 15
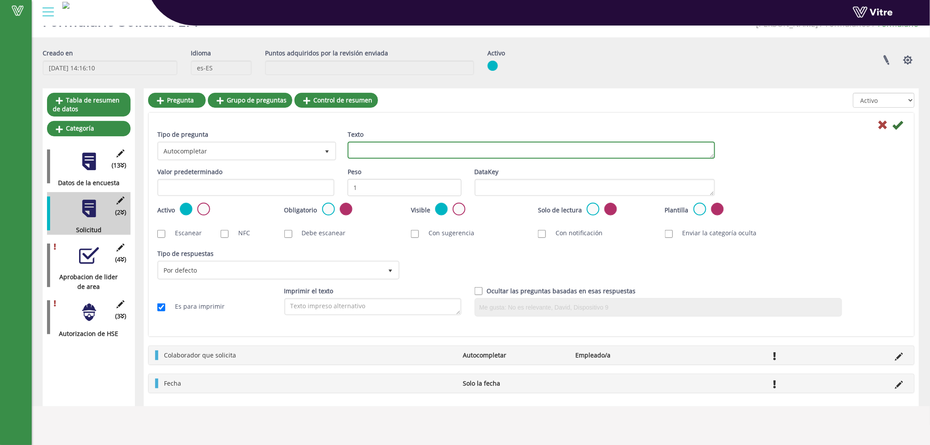
click at [383, 153] on textarea "Texto" at bounding box center [531, 149] width 367 height 17
type textarea "Area de trabajo"
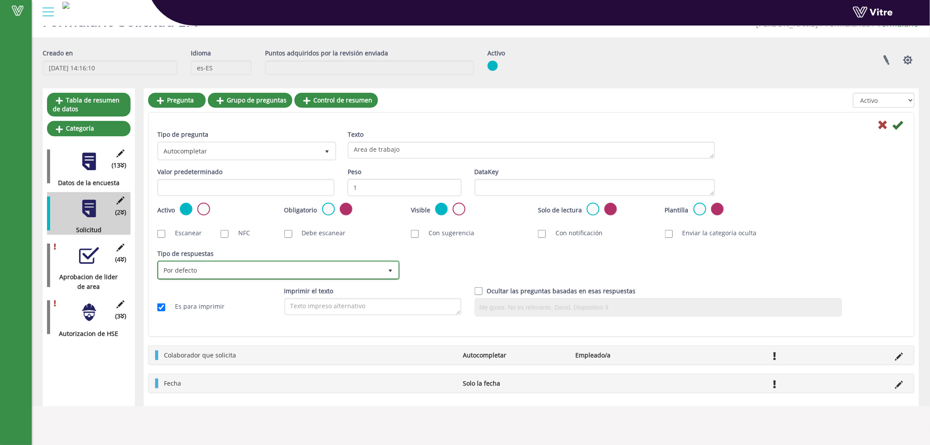
click at [178, 268] on span "Por defecto" at bounding box center [271, 270] width 224 height 16
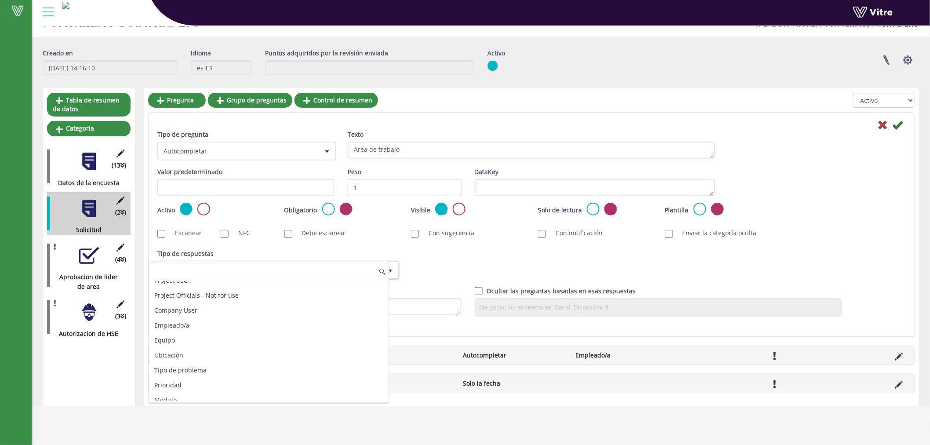
scroll to position [64, 0]
click at [172, 341] on li "Ubicación" at bounding box center [268, 343] width 239 height 15
checkbox input "true"
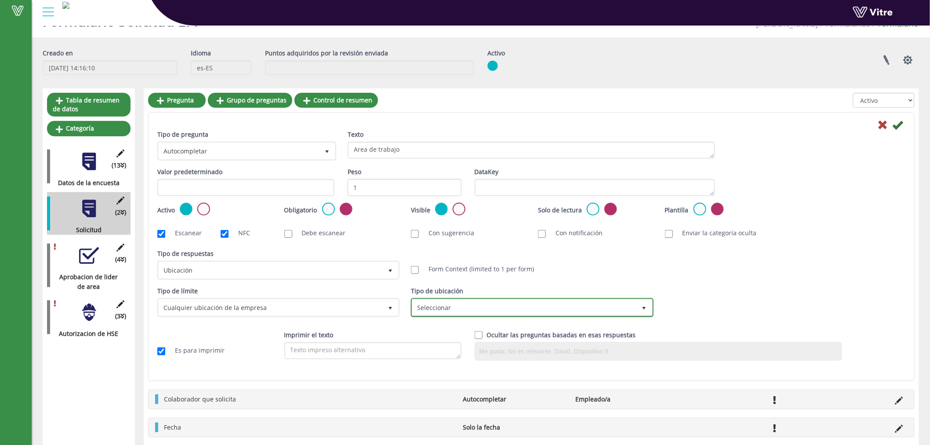
click at [631, 308] on span "Seleccionar" at bounding box center [524, 307] width 224 height 16
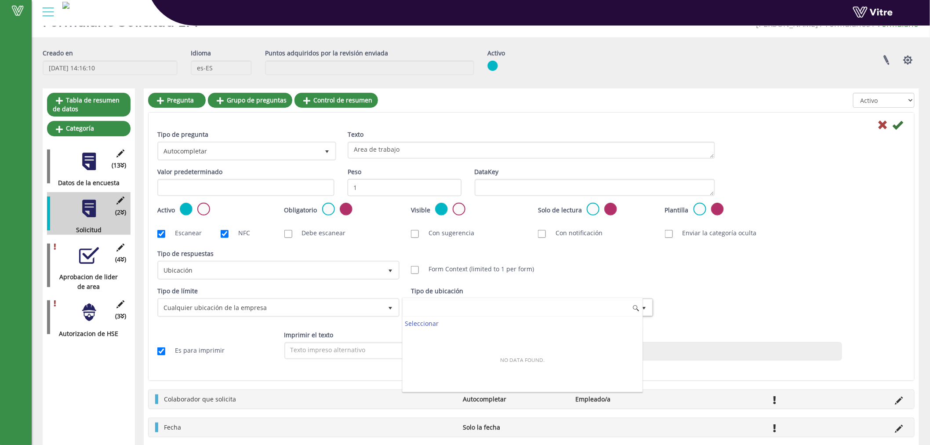
click at [630, 308] on input at bounding box center [521, 308] width 239 height 17
click at [901, 125] on icon at bounding box center [897, 125] width 11 height 11
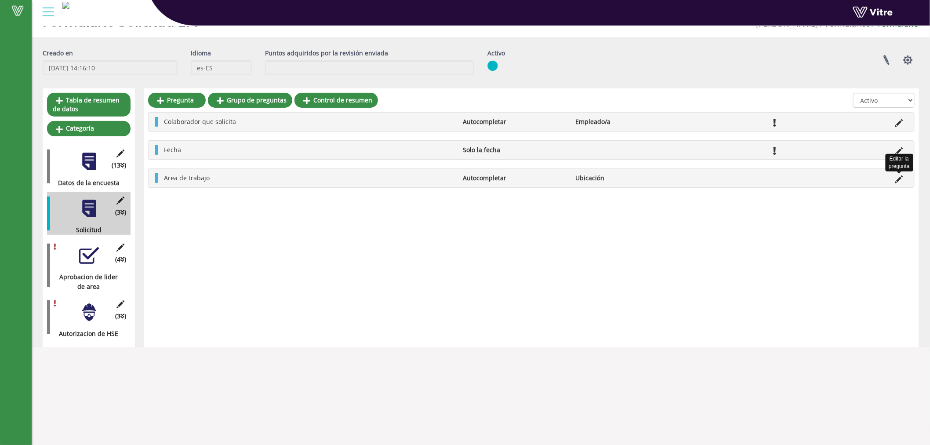
click at [897, 178] on icon at bounding box center [899, 179] width 8 height 8
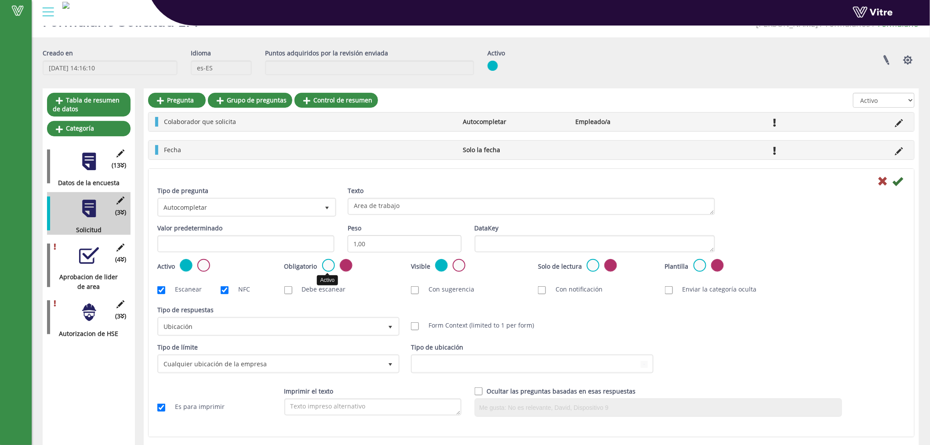
click at [326, 260] on label at bounding box center [328, 265] width 13 height 13
click at [0, 0] on input "radio" at bounding box center [0, 0] width 0 height 0
click at [899, 183] on icon at bounding box center [897, 181] width 11 height 11
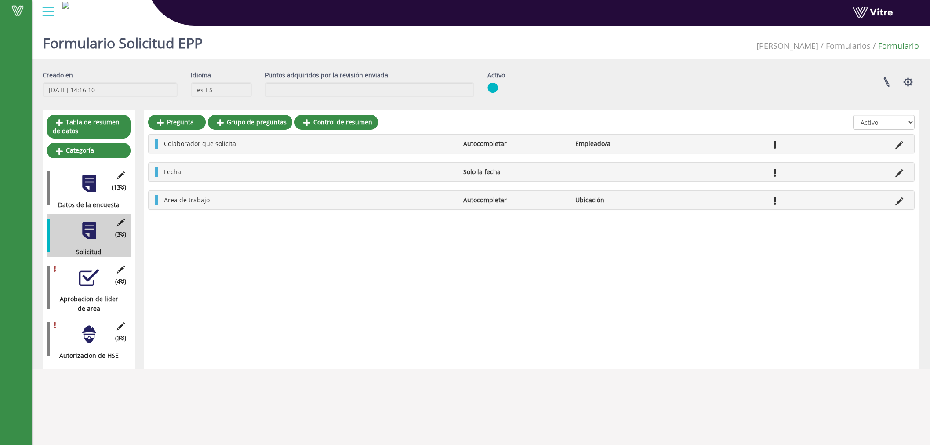
scroll to position [22, 0]
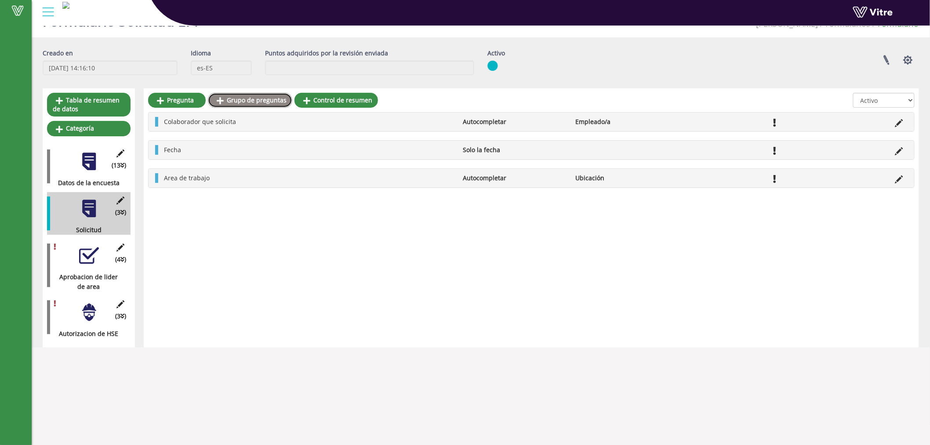
click at [268, 104] on link "Grupo de preguntas" at bounding box center [250, 100] width 84 height 15
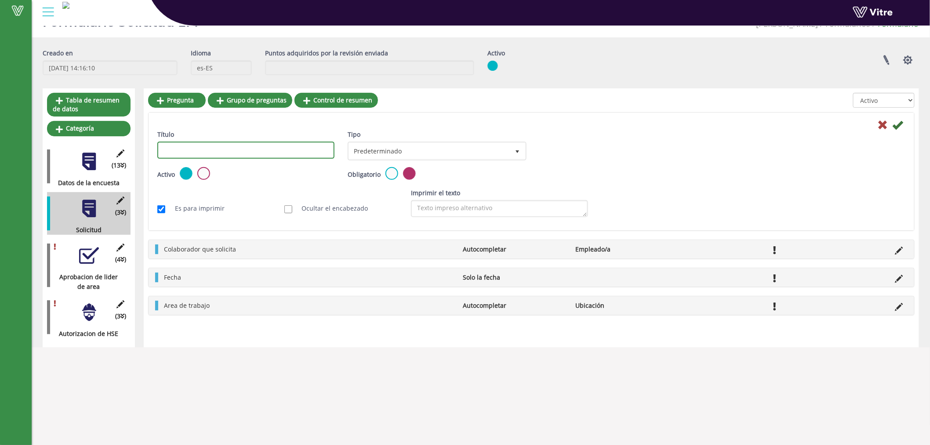
click at [186, 150] on input "Título" at bounding box center [245, 149] width 177 height 17
type input "EPP a solicitar"
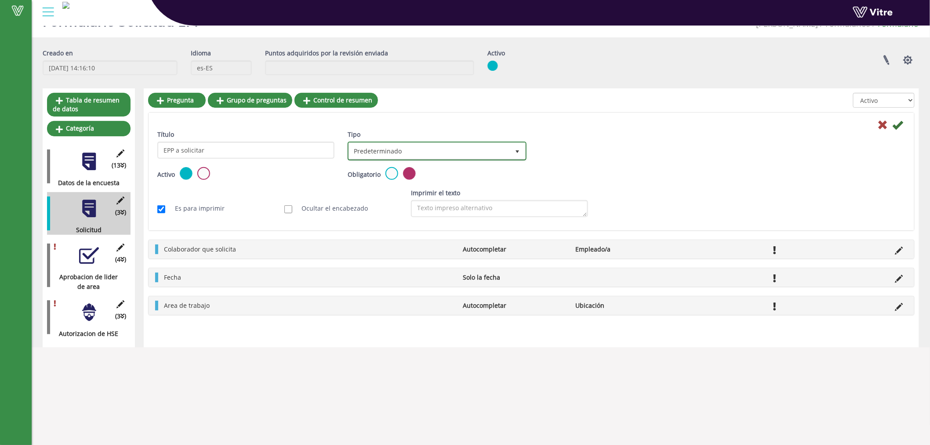
click at [383, 150] on span "Predeterminado" at bounding box center [429, 151] width 160 height 16
click at [386, 170] on label at bounding box center [391, 173] width 13 height 13
click at [0, 0] on input "radio" at bounding box center [0, 0] width 0 height 0
click at [901, 123] on icon at bounding box center [897, 125] width 11 height 11
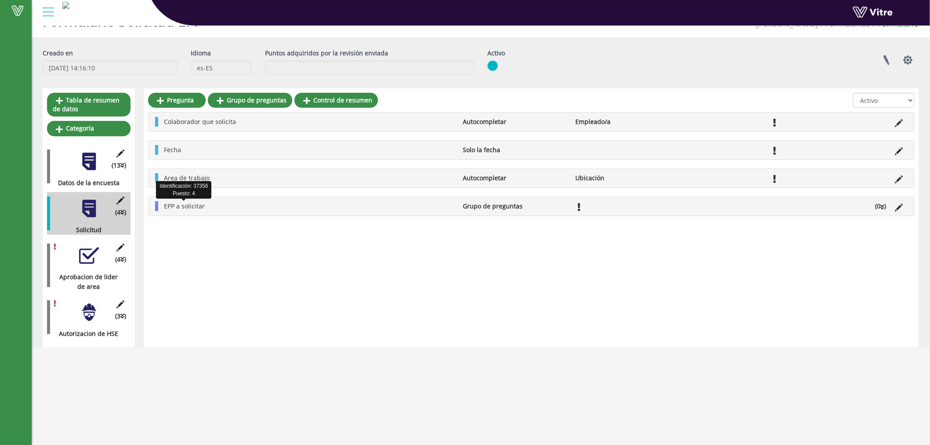
click at [184, 208] on span "EPP a solicitar" at bounding box center [184, 206] width 41 height 8
click at [198, 229] on link "Pregunta" at bounding box center [188, 227] width 58 height 15
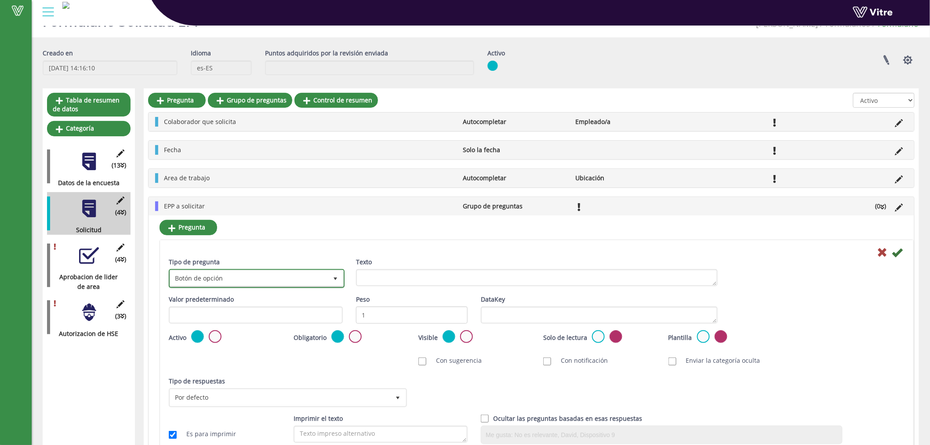
click at [264, 274] on span "Botón de opción" at bounding box center [248, 278] width 157 height 16
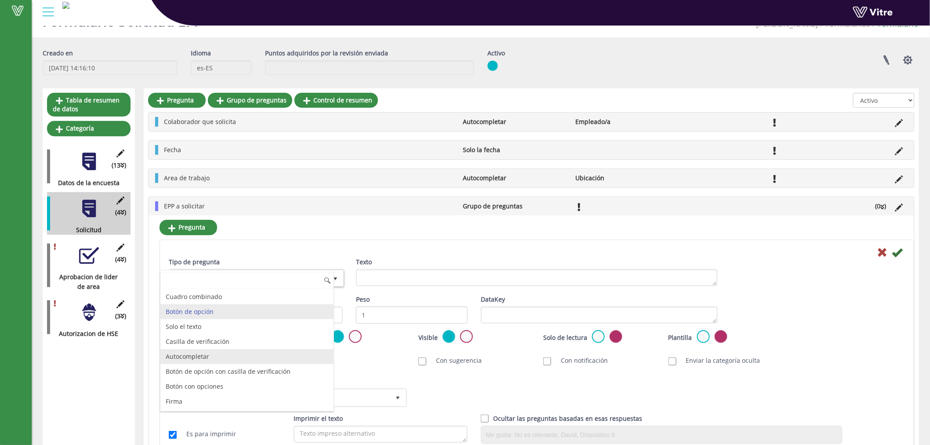
click at [192, 359] on li "Autocompletar" at bounding box center [246, 356] width 173 height 15
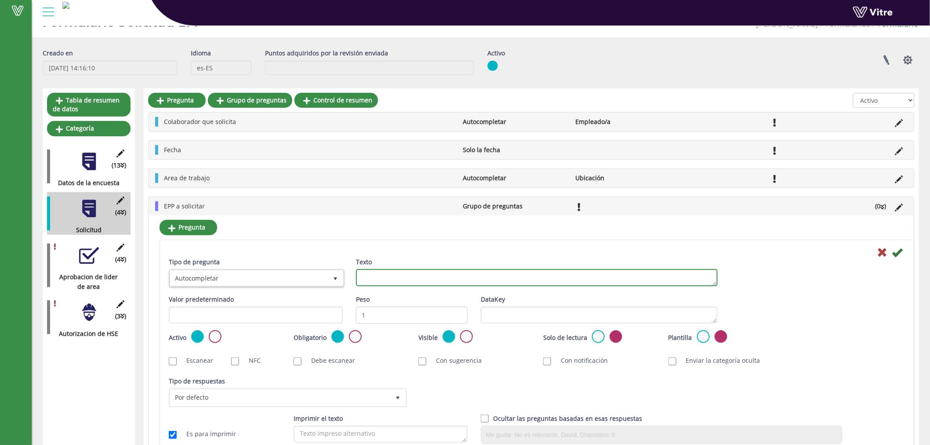
click at [426, 279] on textarea "Texto" at bounding box center [537, 277] width 362 height 17
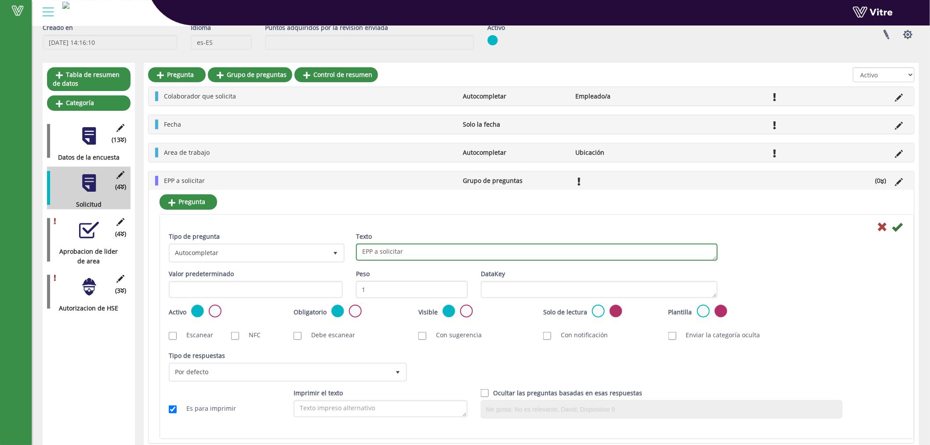
scroll to position [58, 0]
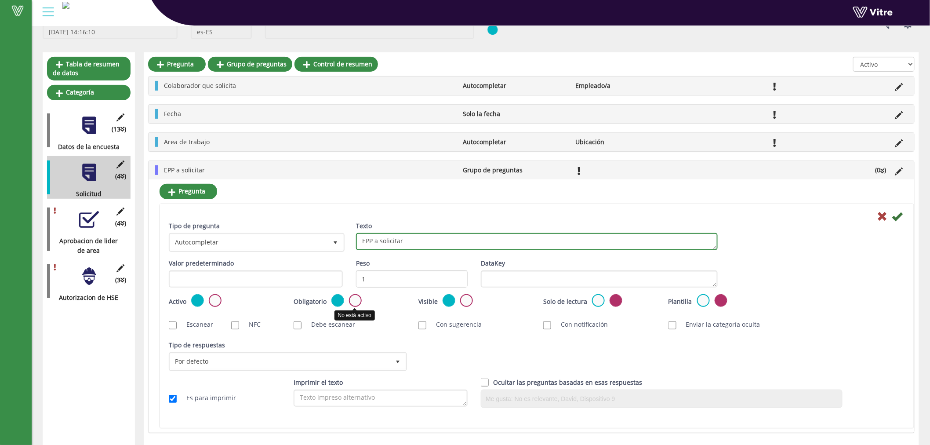
type textarea "EPP a solicitar"
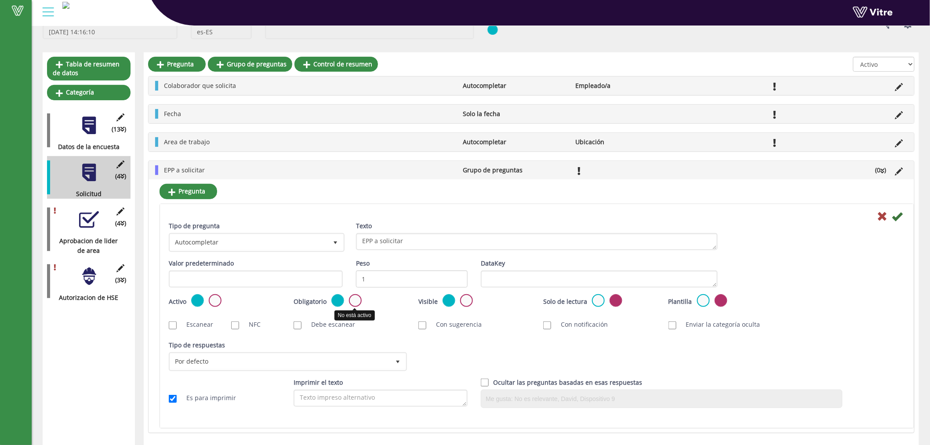
click at [350, 297] on label at bounding box center [355, 300] width 13 height 13
click at [0, 0] on input "radio" at bounding box center [0, 0] width 0 height 0
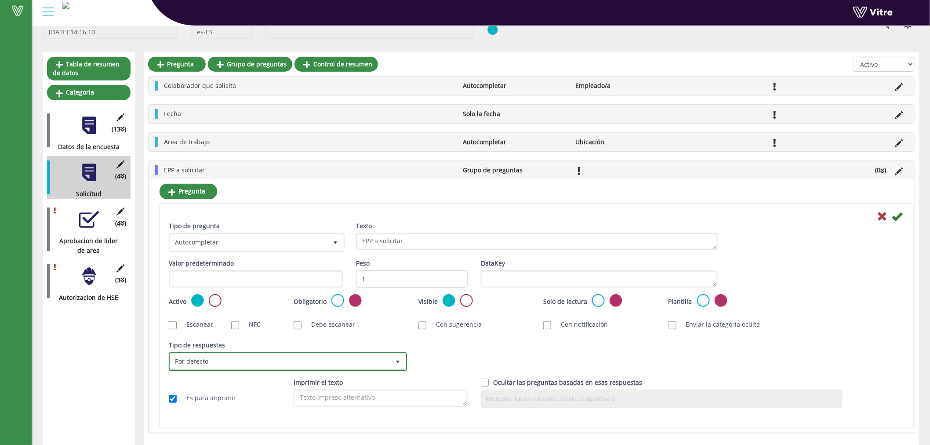
click at [236, 359] on span "Por defecto" at bounding box center [280, 361] width 220 height 16
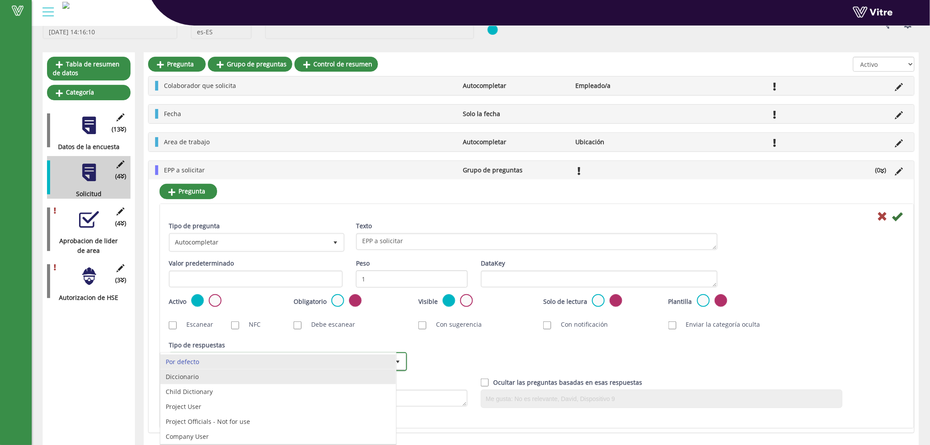
click at [204, 375] on li "Diccionario" at bounding box center [278, 376] width 236 height 15
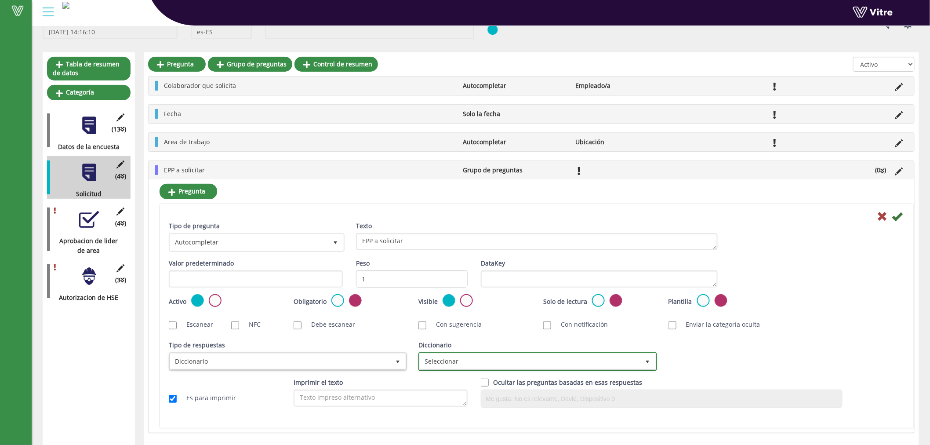
click at [579, 359] on span "Seleccionar" at bounding box center [530, 361] width 220 height 16
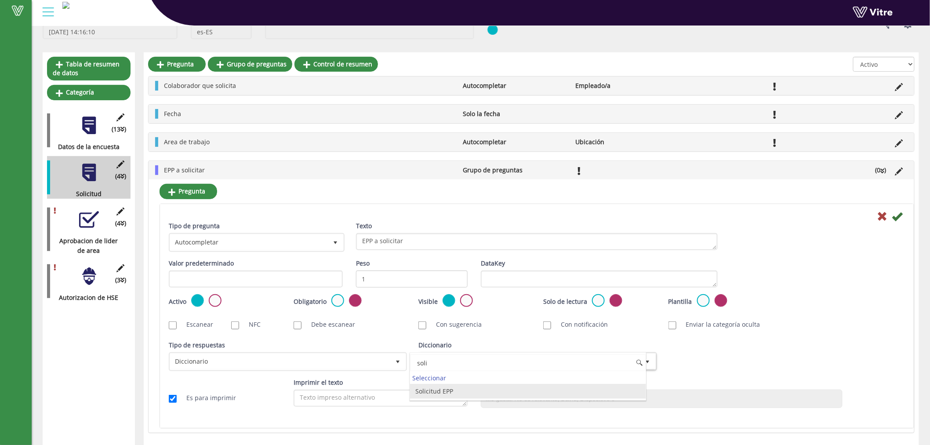
click at [445, 393] on li "Solicitud EPP" at bounding box center [528, 391] width 236 height 15
type input "soli"
click at [899, 216] on icon at bounding box center [897, 216] width 11 height 11
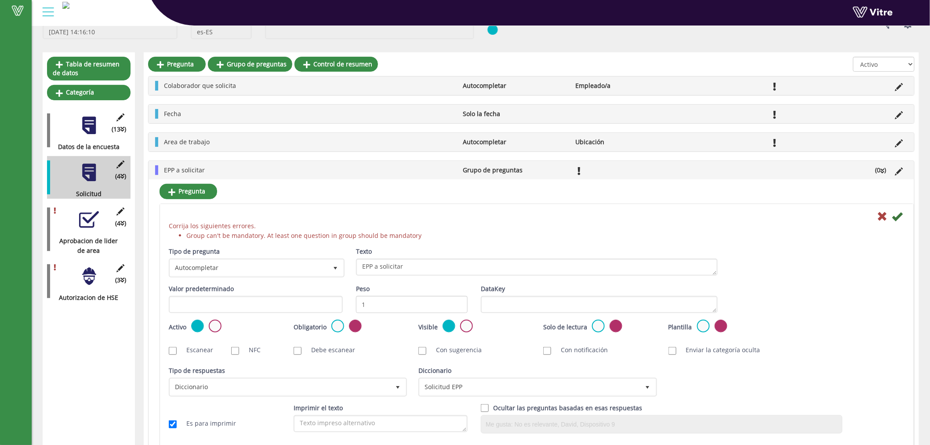
click at [334, 326] on label at bounding box center [337, 325] width 13 height 13
click at [0, 0] on input "radio" at bounding box center [0, 0] width 0 height 0
click at [897, 214] on icon at bounding box center [897, 216] width 11 height 11
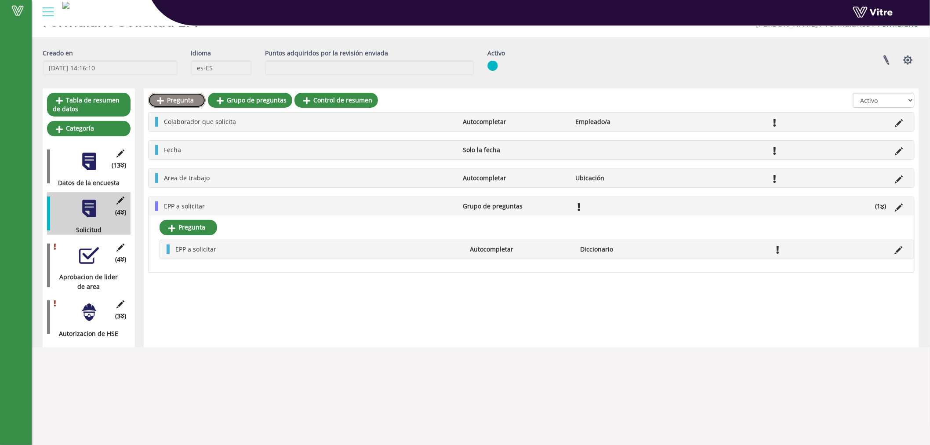
click at [177, 103] on link "Pregunta" at bounding box center [177, 100] width 58 height 15
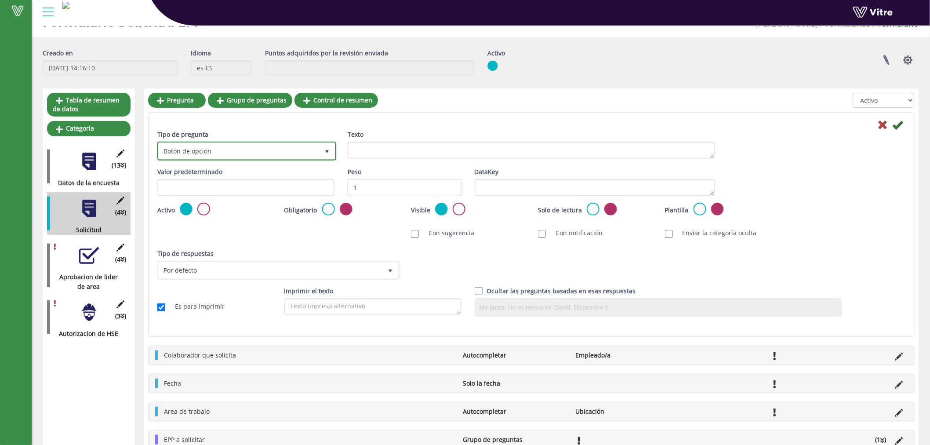
click at [246, 150] on span "Botón de opción" at bounding box center [239, 151] width 160 height 16
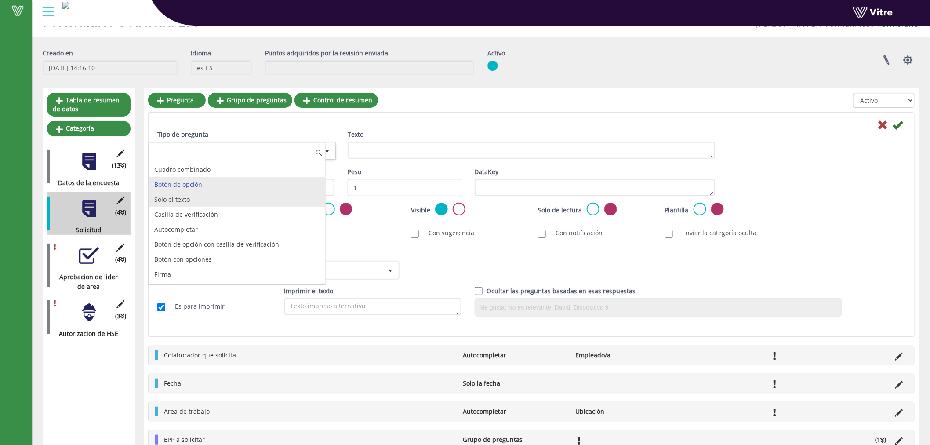
click at [179, 203] on li "Solo el texto" at bounding box center [237, 199] width 176 height 15
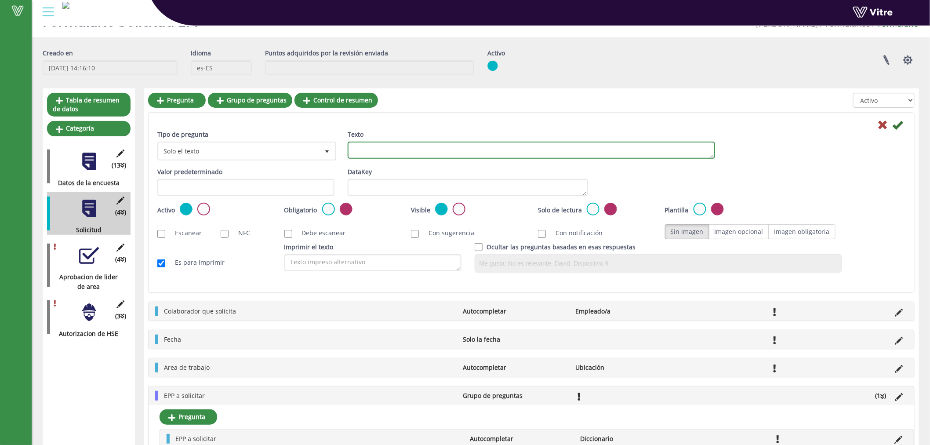
click at [404, 149] on textarea "Texto" at bounding box center [531, 149] width 367 height 17
type textarea "Cantidad"
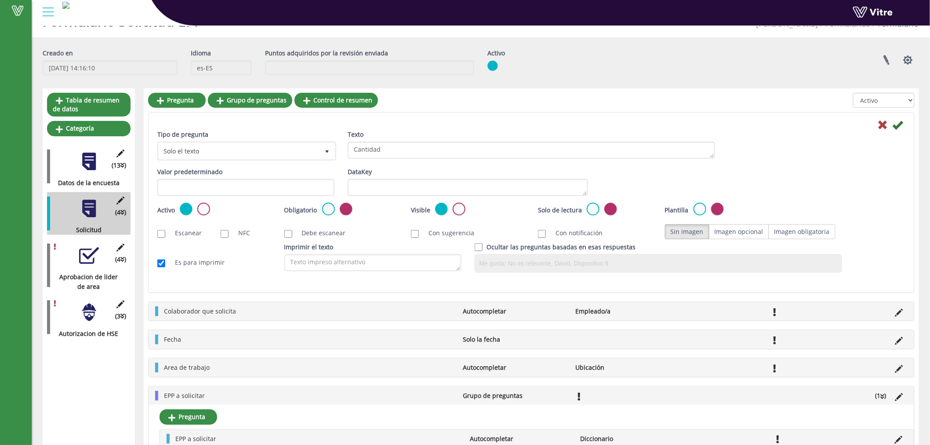
click at [192, 172] on label "Valor predeterminado" at bounding box center [189, 172] width 65 height 10
click at [205, 182] on input "text" at bounding box center [245, 187] width 177 height 17
click at [315, 159] on span "Solo el texto" at bounding box center [246, 150] width 177 height 17
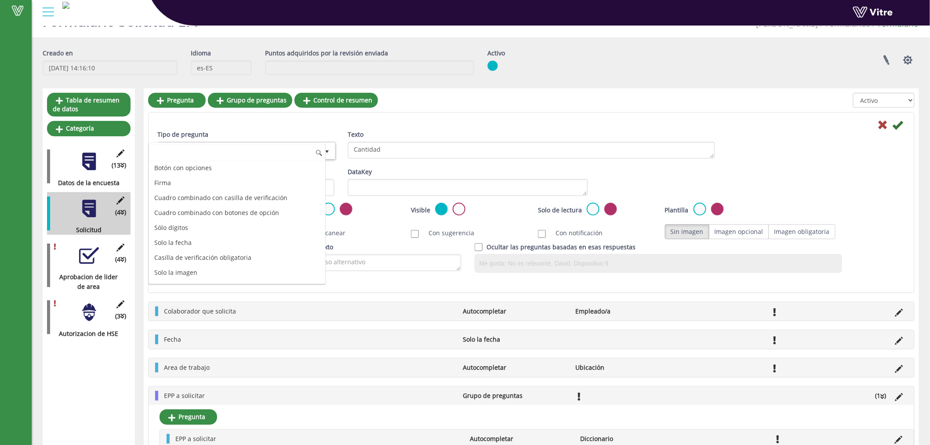
scroll to position [107, 0]
click at [210, 216] on li "Sólo dígitos" at bounding box center [237, 212] width 176 height 15
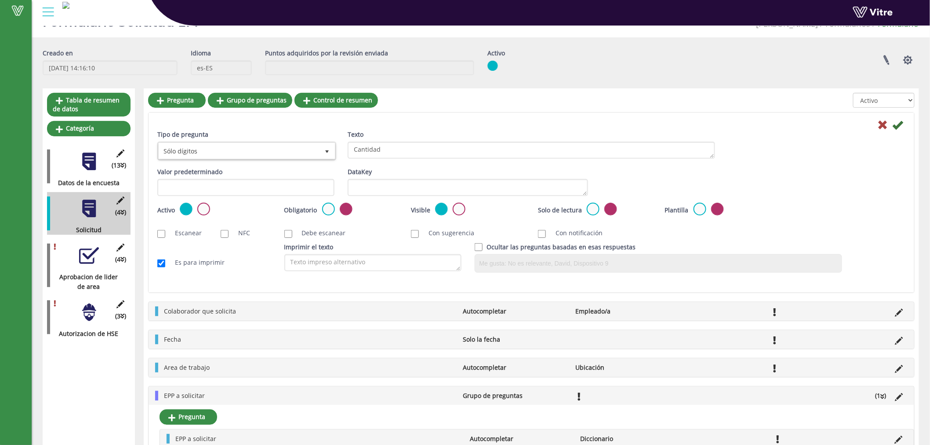
click at [327, 216] on div "Obligatorio" at bounding box center [341, 210] width 114 height 14
click at [325, 208] on label at bounding box center [328, 209] width 13 height 13
click at [0, 0] on input "radio" at bounding box center [0, 0] width 0 height 0
click at [899, 128] on icon at bounding box center [897, 125] width 11 height 11
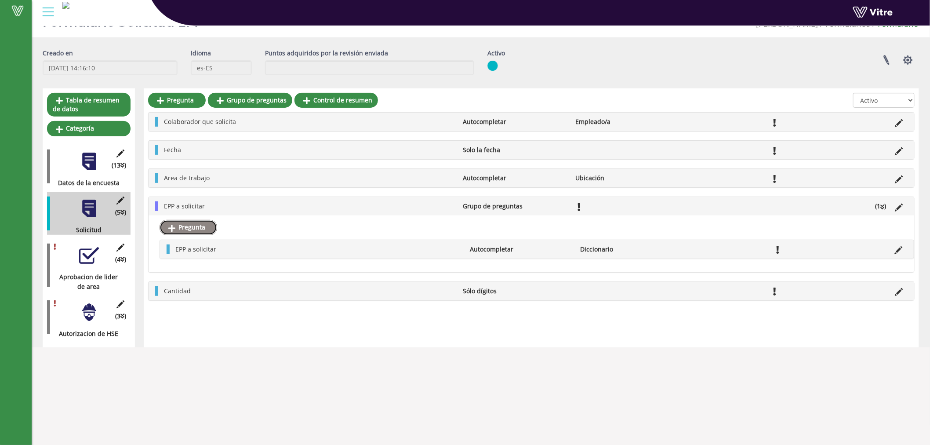
click at [189, 228] on link "Pregunta" at bounding box center [188, 227] width 58 height 15
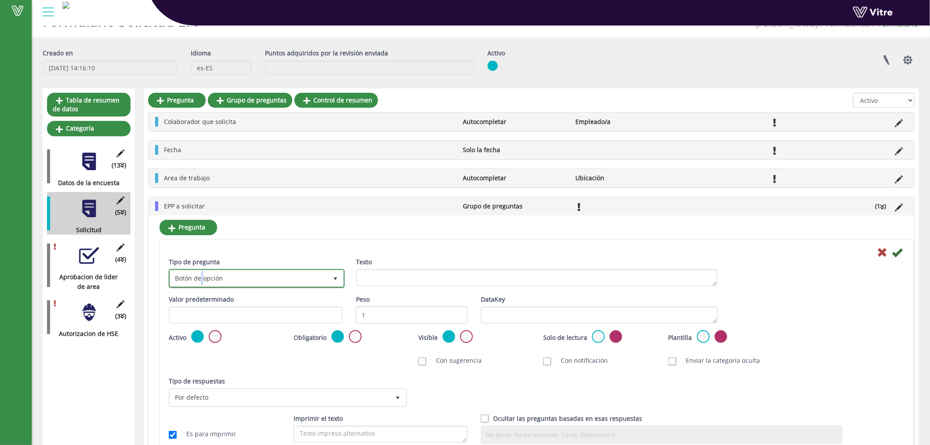
click at [202, 283] on span "Botón de opción" at bounding box center [248, 278] width 157 height 16
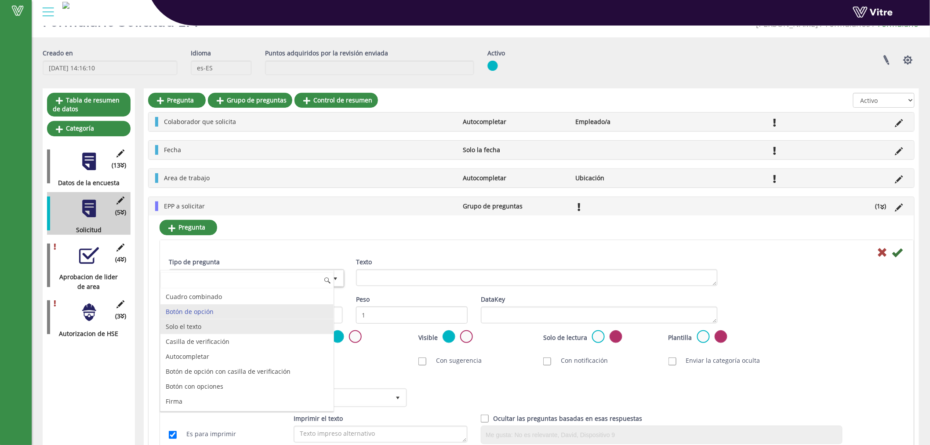
click at [204, 328] on li "Solo el texto" at bounding box center [246, 326] width 173 height 15
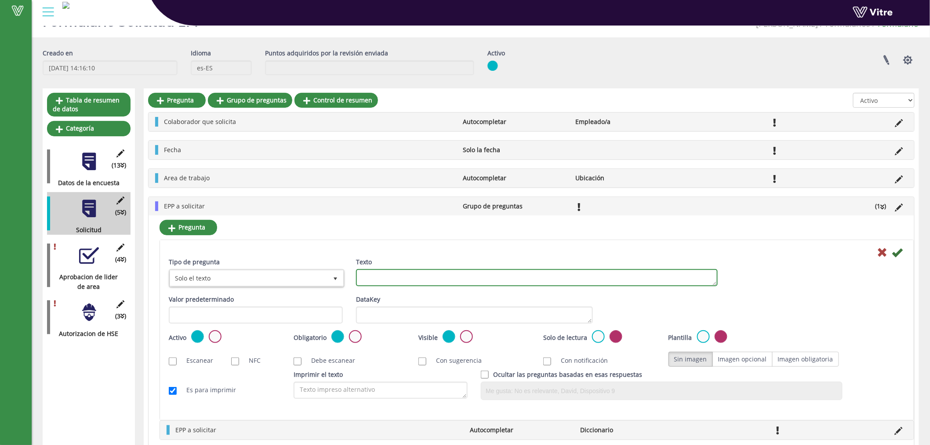
click at [410, 280] on textarea "Texto" at bounding box center [537, 277] width 362 height 17
click at [370, 278] on textarea "CAntidad" at bounding box center [537, 277] width 362 height 17
type textarea "Cantidad"
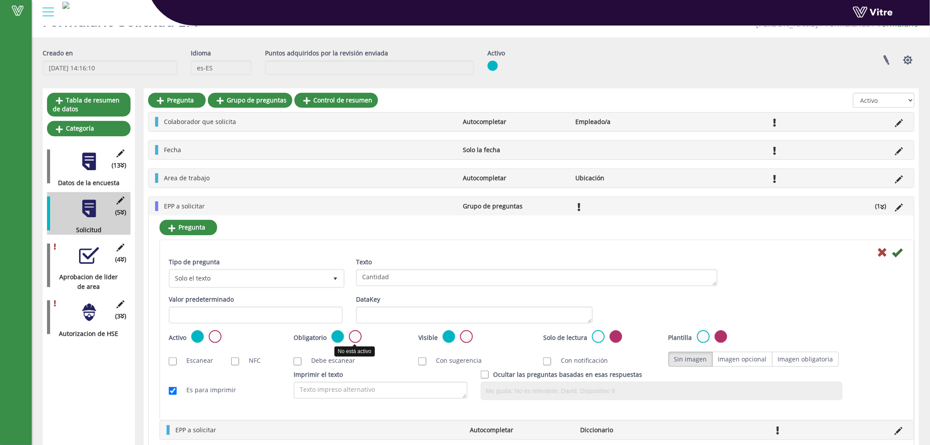
click at [355, 335] on label at bounding box center [355, 336] width 13 height 13
click at [0, 0] on input "radio" at bounding box center [0, 0] width 0 height 0
click at [337, 335] on label at bounding box center [337, 336] width 13 height 13
click at [0, 0] on input "radio" at bounding box center [0, 0] width 0 height 0
click at [897, 252] on icon at bounding box center [897, 252] width 11 height 11
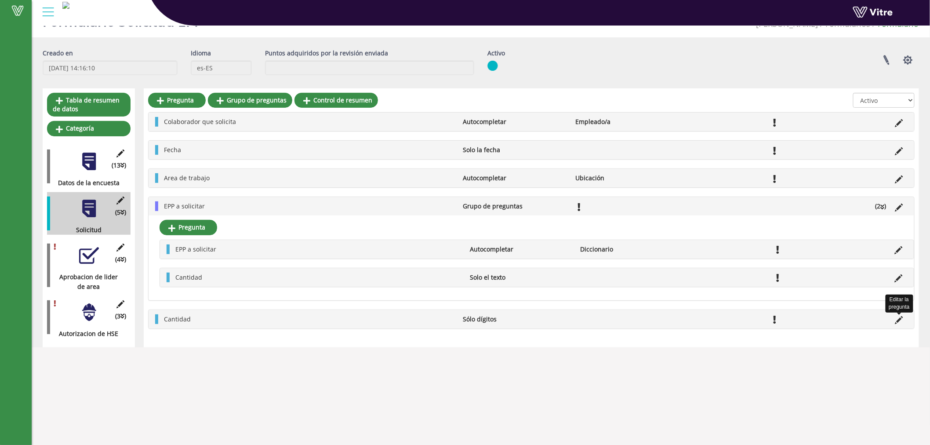
click at [899, 322] on icon at bounding box center [899, 320] width 8 height 8
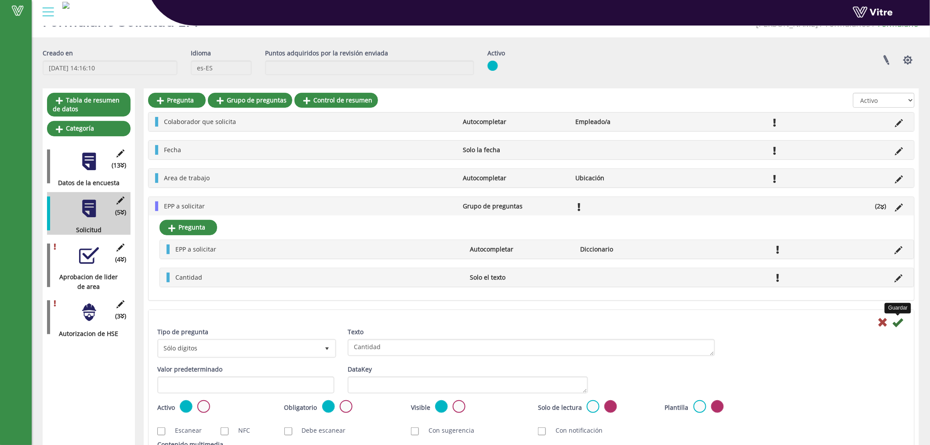
click at [899, 319] on icon at bounding box center [897, 322] width 11 height 11
click at [884, 320] on icon at bounding box center [882, 322] width 11 height 11
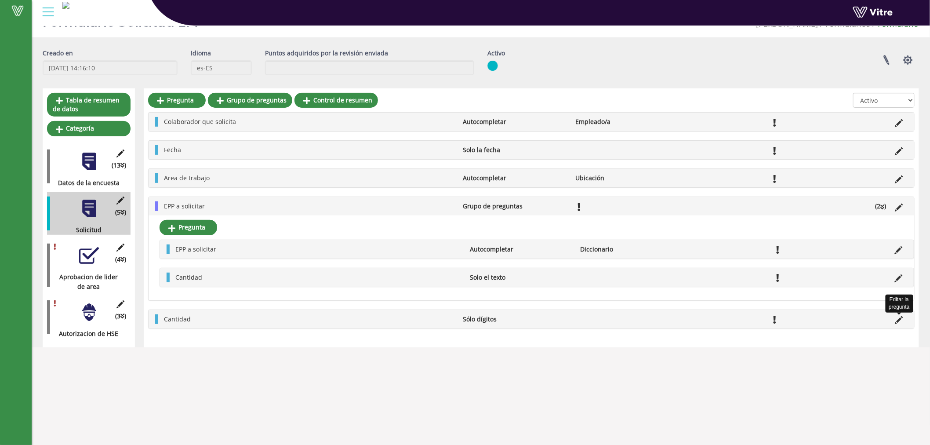
click at [899, 323] on icon at bounding box center [899, 320] width 8 height 8
click at [898, 319] on icon at bounding box center [899, 320] width 8 height 8
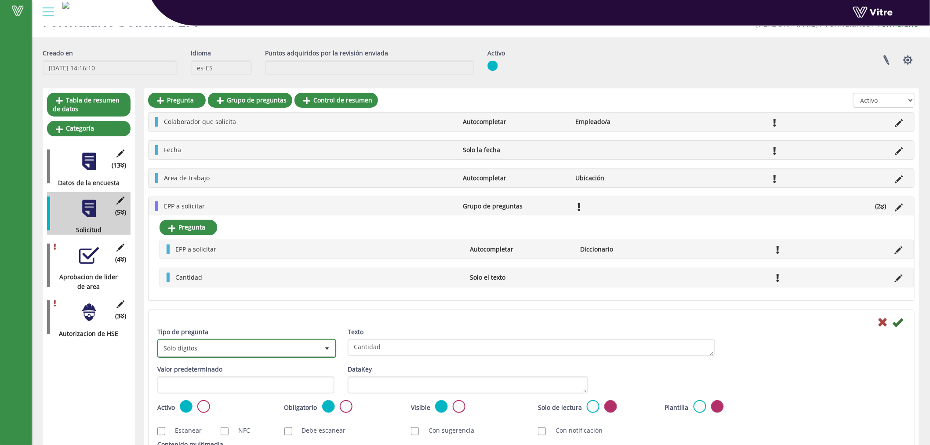
click at [310, 344] on span "Sólo dígitos" at bounding box center [239, 348] width 160 height 16
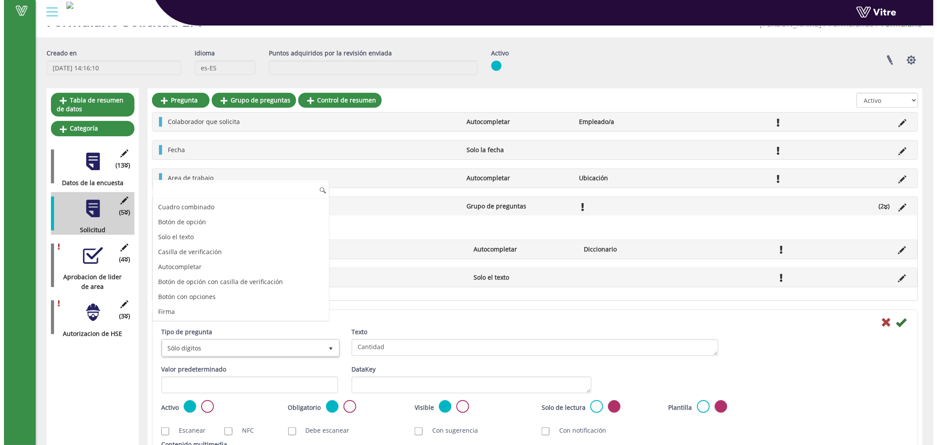
scroll to position [46, 0]
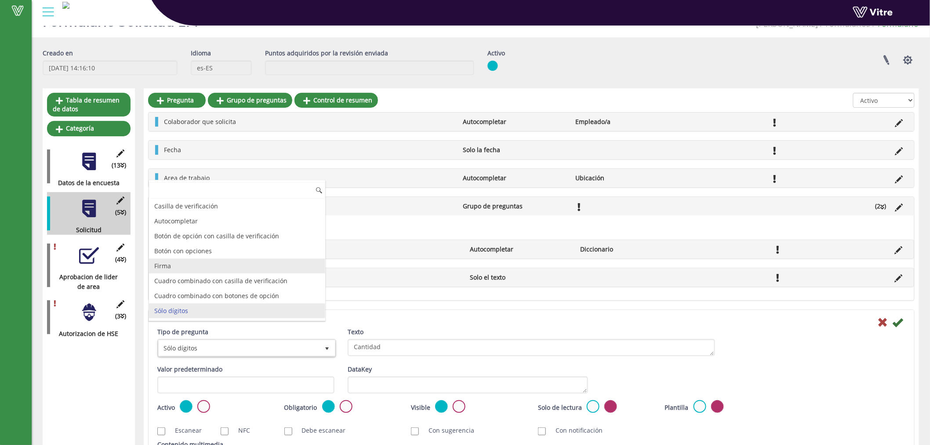
click at [201, 272] on li "Firma" at bounding box center [237, 265] width 176 height 15
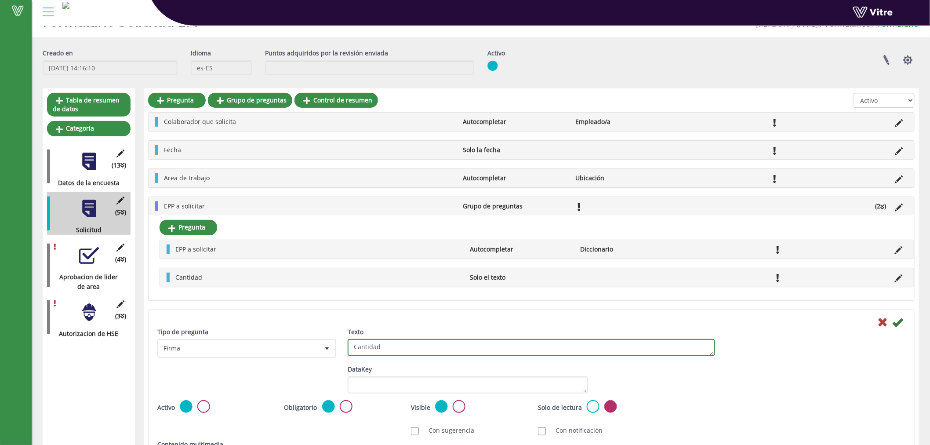
click at [406, 349] on textarea "Cantidad" at bounding box center [531, 347] width 367 height 17
type textarea "Firma"
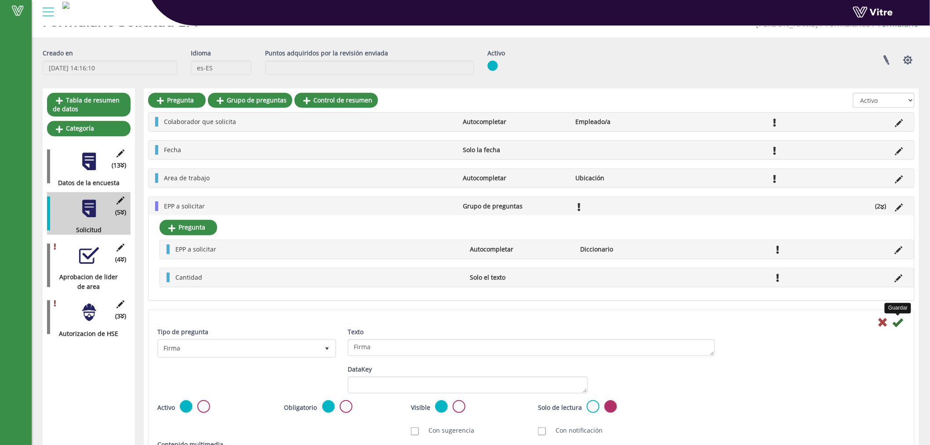
click at [903, 323] on icon at bounding box center [897, 322] width 11 height 11
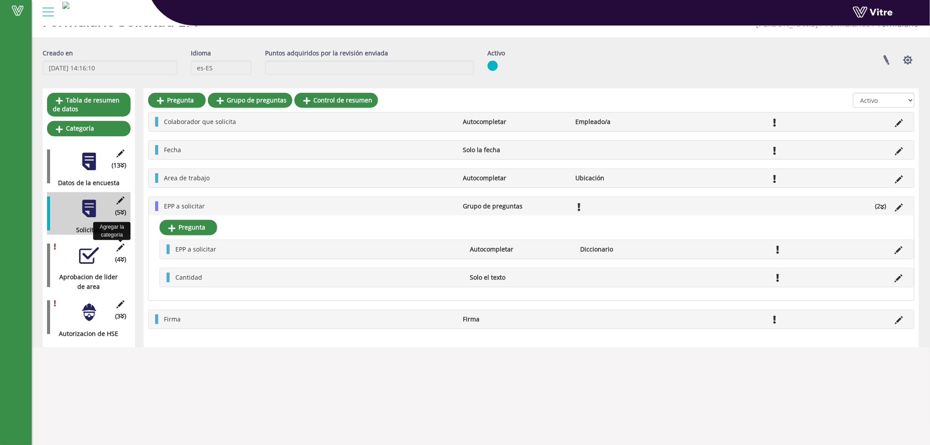
click at [119, 248] on icon at bounding box center [120, 247] width 11 height 8
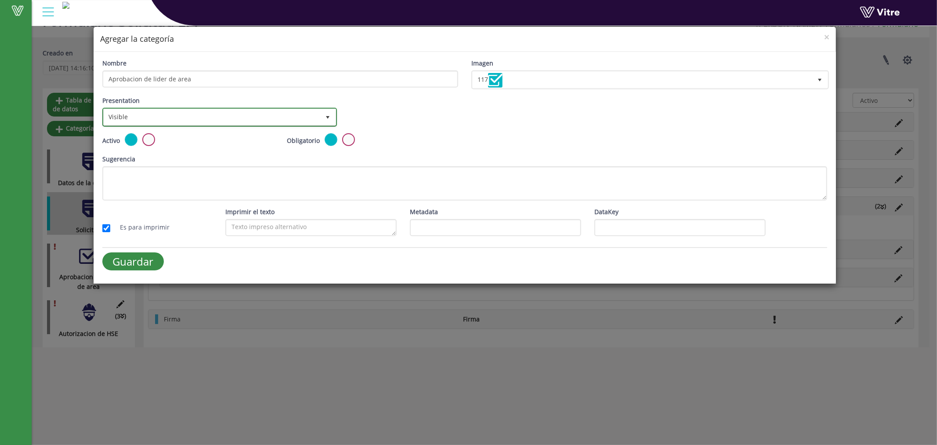
click at [172, 113] on span "Visible" at bounding box center [212, 117] width 216 height 16
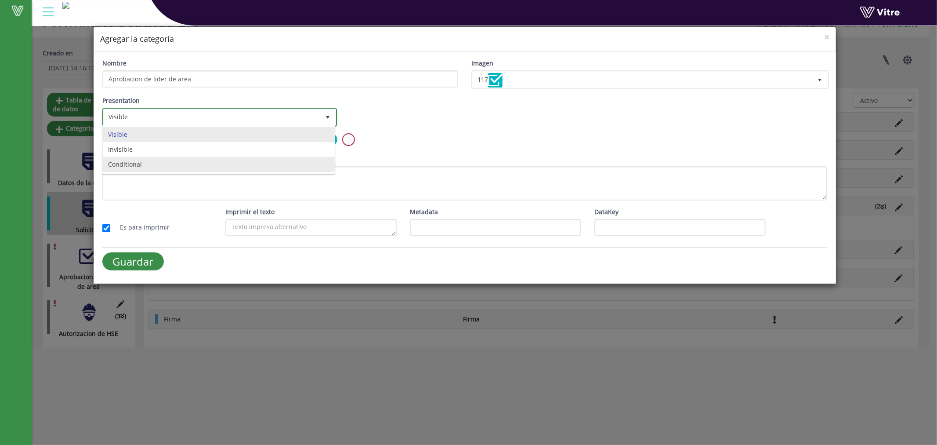
click at [148, 164] on li "Conditional" at bounding box center [219, 164] width 232 height 15
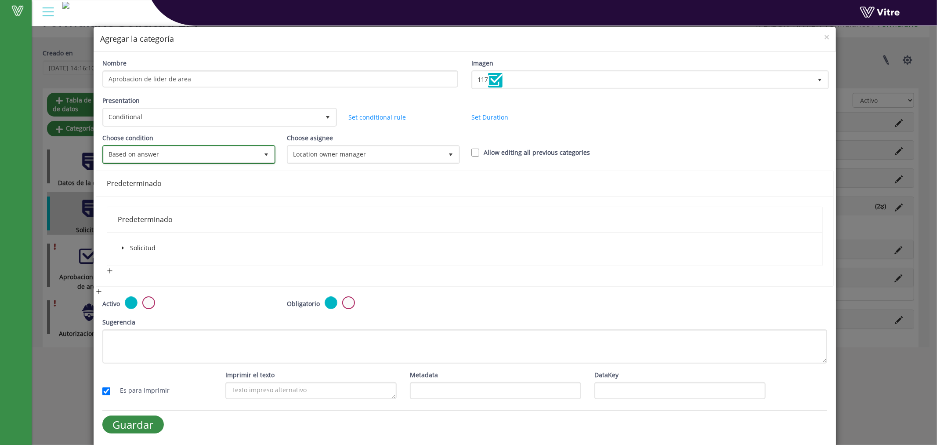
click at [184, 153] on span "Based on answer" at bounding box center [181, 154] width 155 height 16
click at [116, 425] on input "Guardar" at bounding box center [133, 424] width 62 height 18
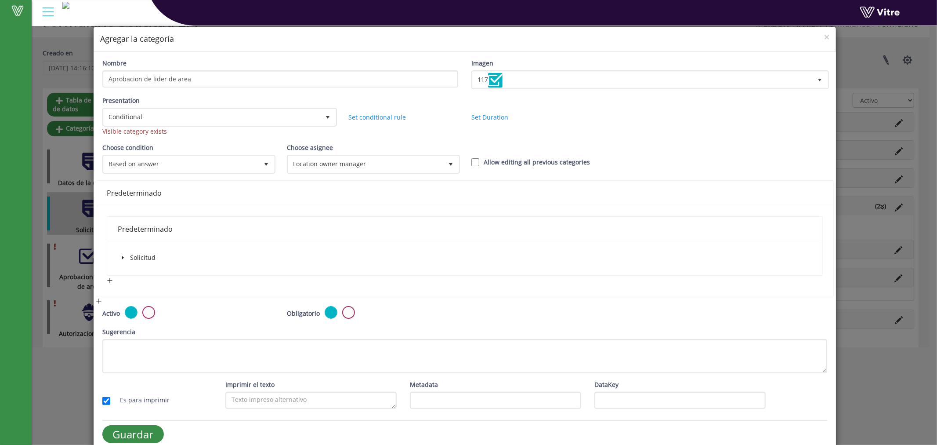
click at [153, 132] on div "Visible category exists" at bounding box center [218, 132] width 233 height 10
click at [138, 427] on input "Guardar" at bounding box center [133, 434] width 62 height 18
click at [297, 111] on span "Conditional" at bounding box center [212, 117] width 216 height 16
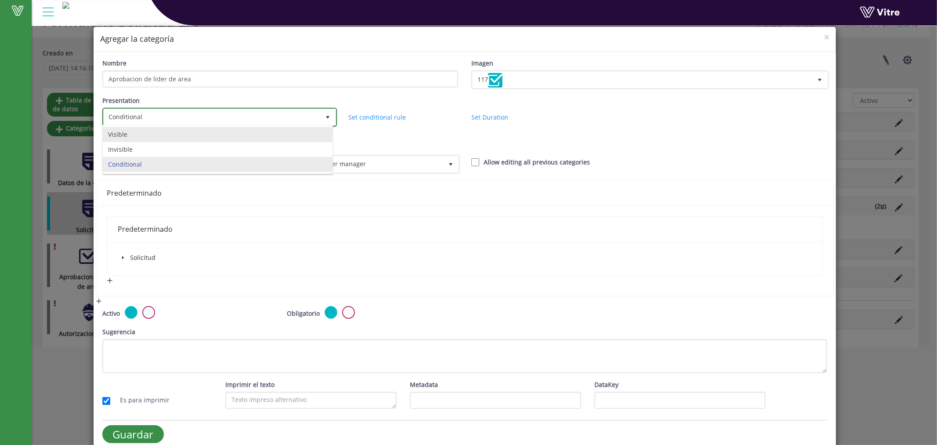
click at [144, 139] on li "Visible" at bounding box center [218, 134] width 230 height 15
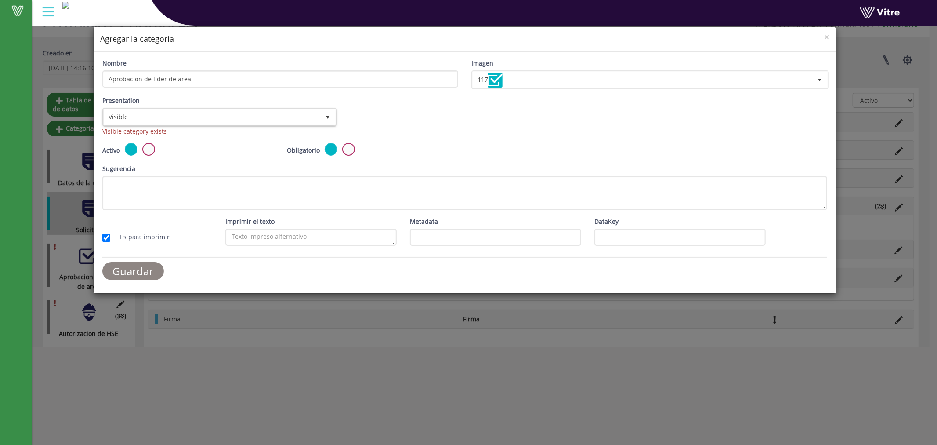
click at [138, 263] on input "Guardar" at bounding box center [133, 271] width 62 height 18
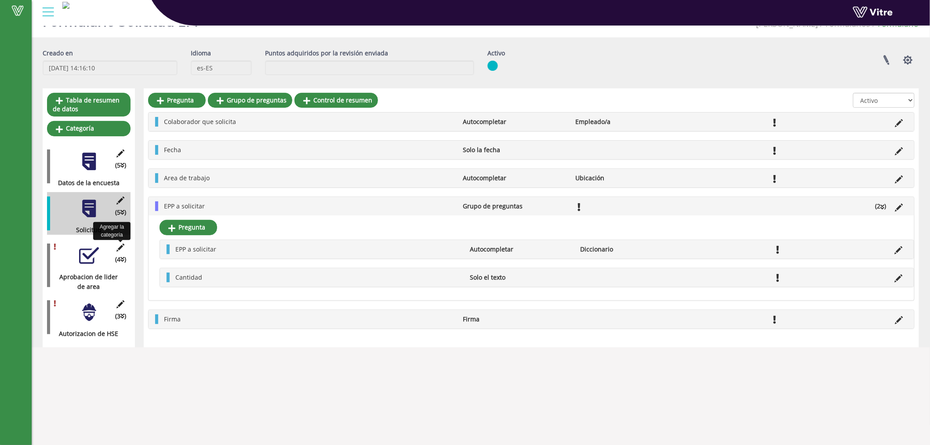
click at [122, 246] on icon at bounding box center [120, 247] width 11 height 8
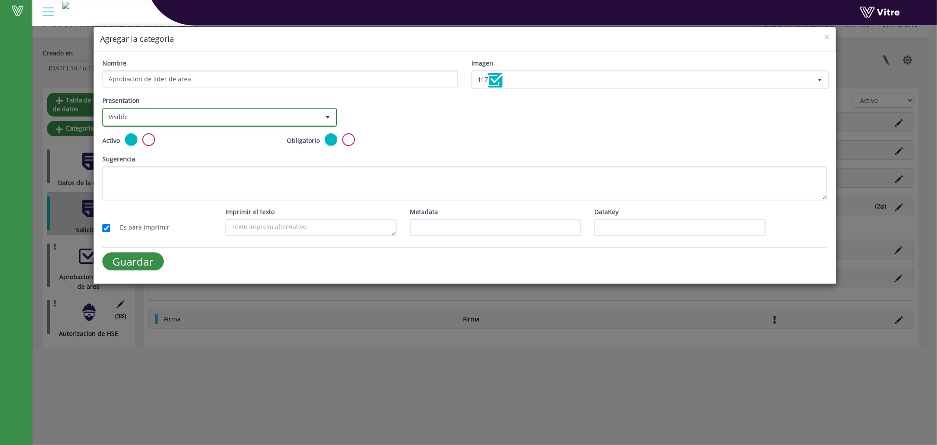
click at [208, 112] on span "Visible" at bounding box center [212, 117] width 216 height 16
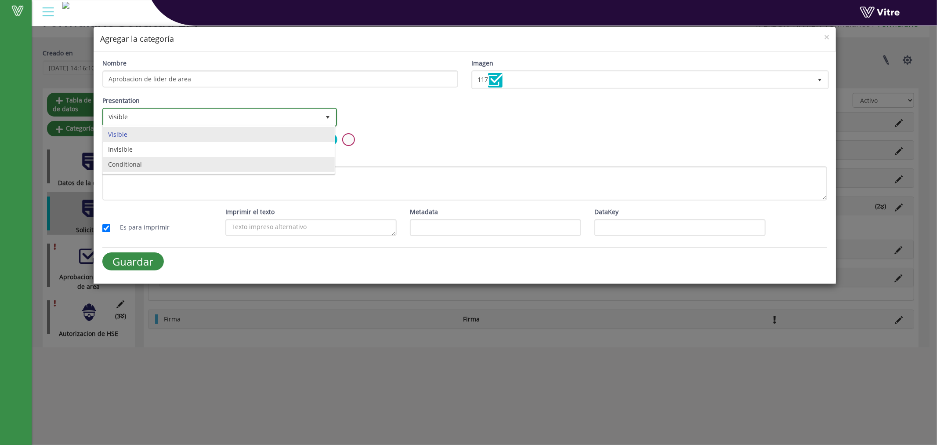
click at [136, 165] on li "Conditional" at bounding box center [219, 164] width 232 height 15
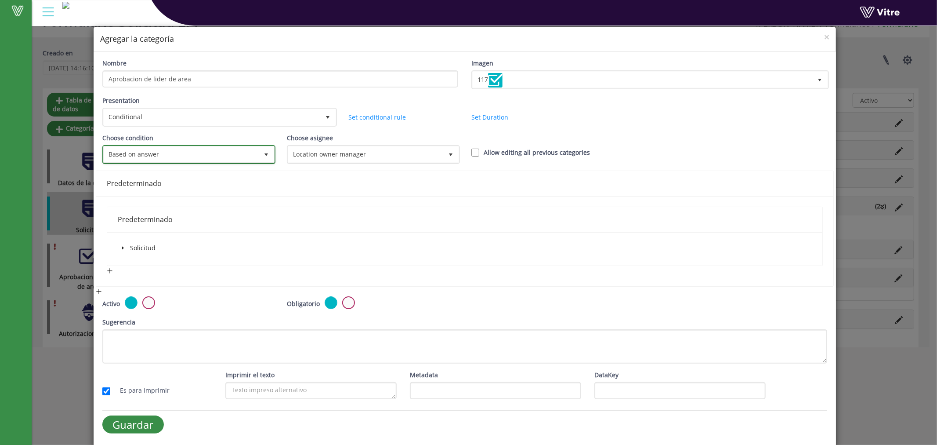
click at [200, 155] on span "Based on answer" at bounding box center [181, 154] width 155 height 16
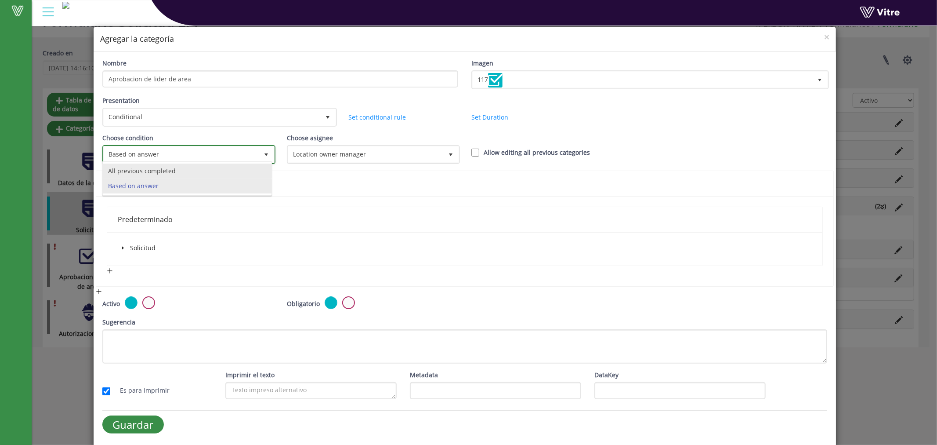
click at [194, 173] on li "All previous completed" at bounding box center [187, 170] width 169 height 15
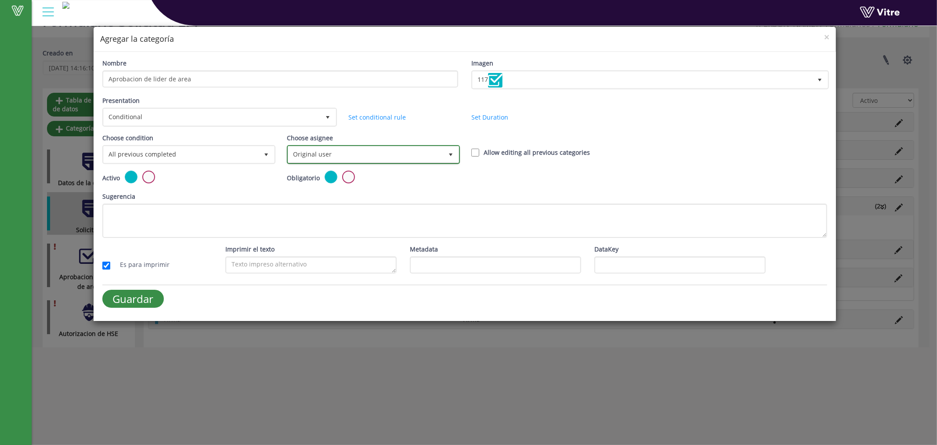
click at [326, 152] on span "Original user" at bounding box center [365, 154] width 155 height 16
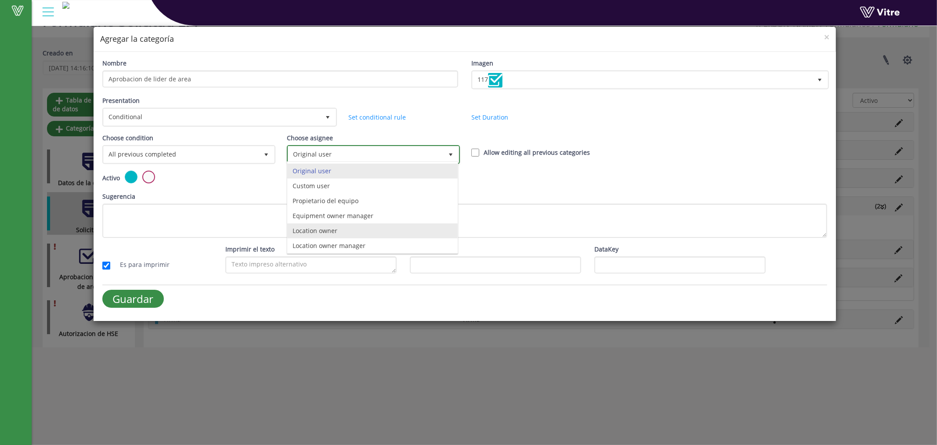
click at [334, 232] on li "Location owner" at bounding box center [372, 230] width 170 height 15
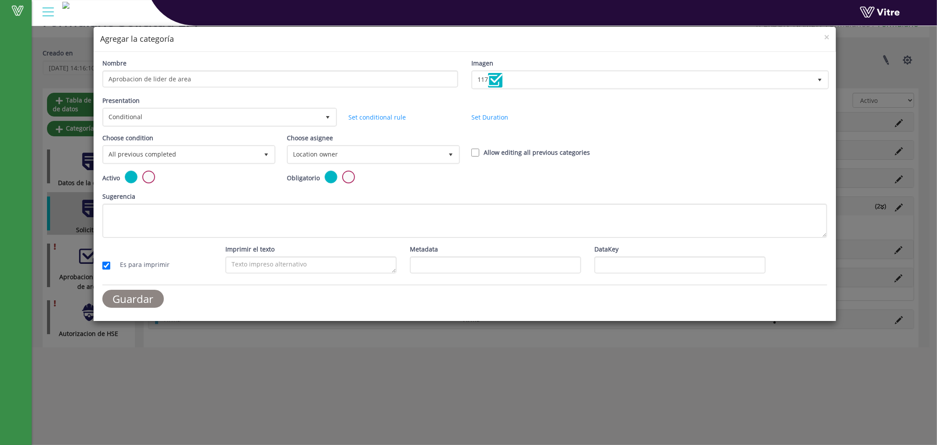
click at [120, 299] on input "Guardar" at bounding box center [133, 299] width 62 height 18
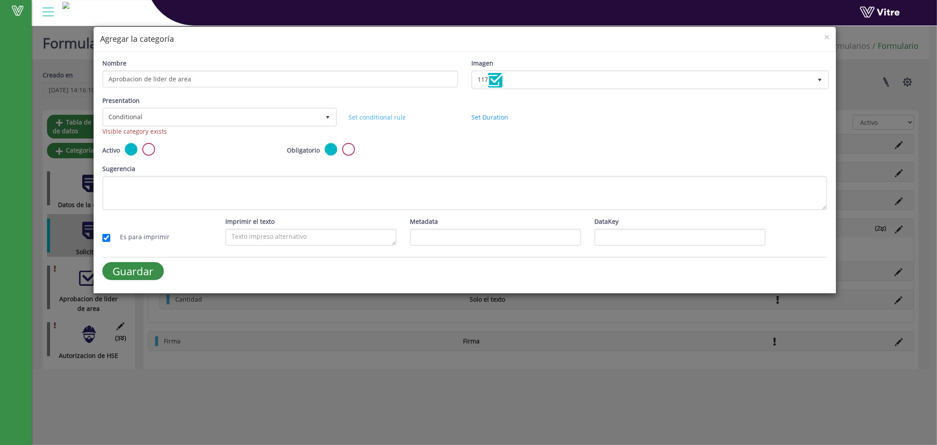
click at [387, 113] on link "Set conditional rule" at bounding box center [377, 117] width 58 height 8
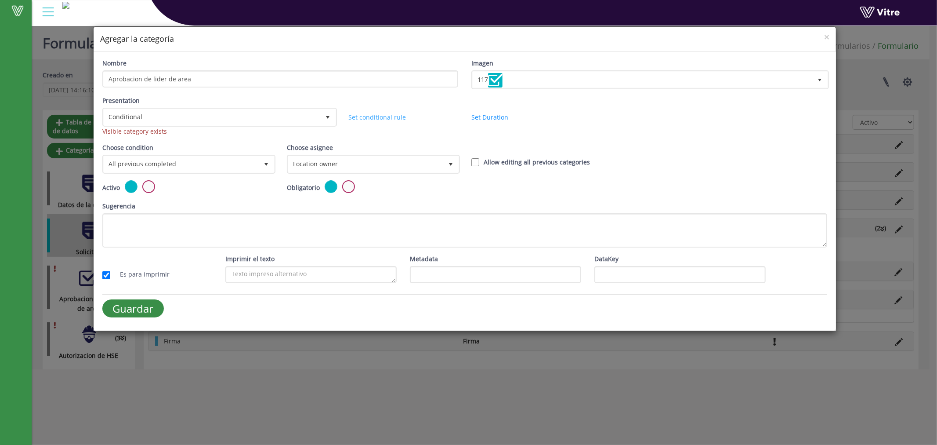
click at [388, 113] on link "Set conditional rule" at bounding box center [377, 117] width 58 height 8
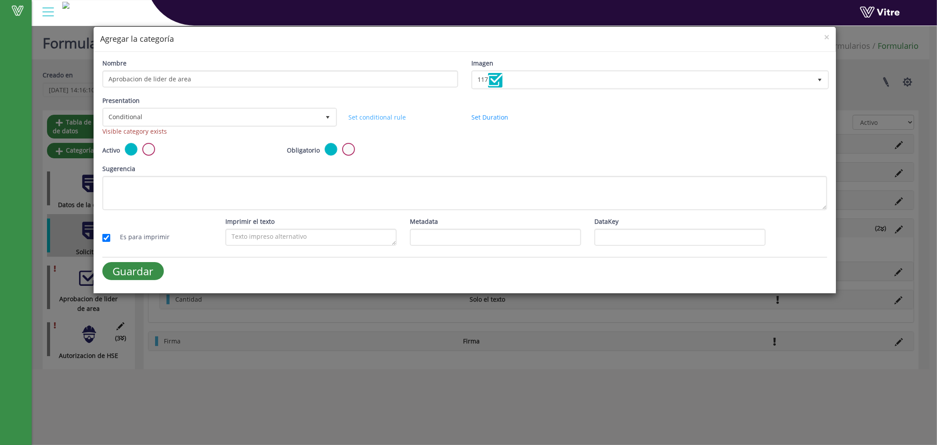
click at [388, 113] on link "Set conditional rule" at bounding box center [377, 117] width 58 height 8
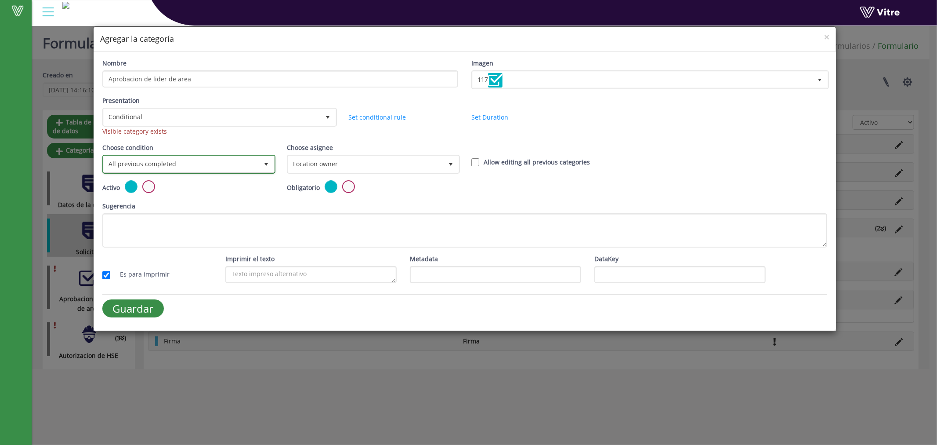
click at [260, 158] on span "select" at bounding box center [266, 164] width 16 height 16
click at [138, 310] on input "Guardar" at bounding box center [133, 308] width 62 height 18
click at [148, 308] on input "Guardar" at bounding box center [133, 308] width 62 height 18
click at [829, 39] on span "×" at bounding box center [826, 37] width 5 height 12
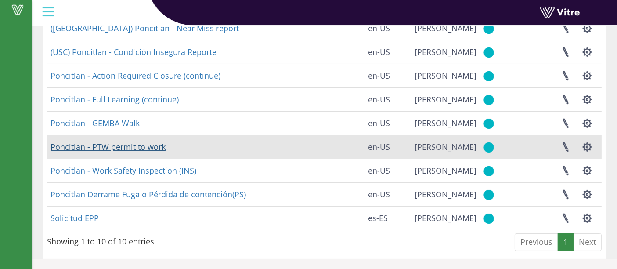
scroll to position [36, 0]
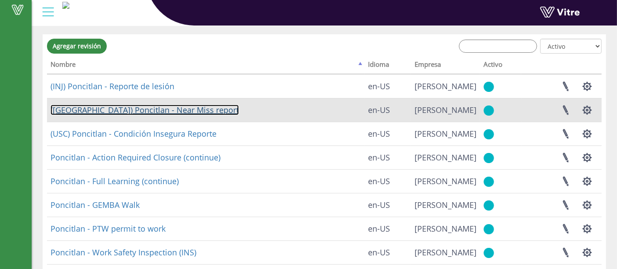
click at [142, 113] on link "([GEOGRAPHIC_DATA]) Poncitlan - Near Miss report" at bounding box center [145, 110] width 188 height 11
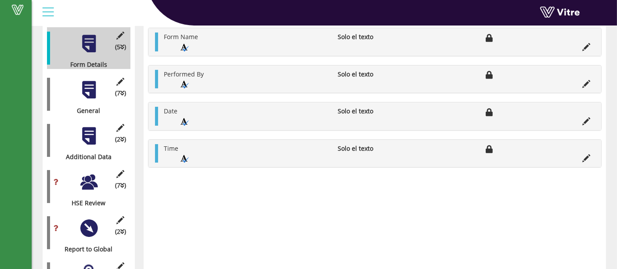
scroll to position [163, 0]
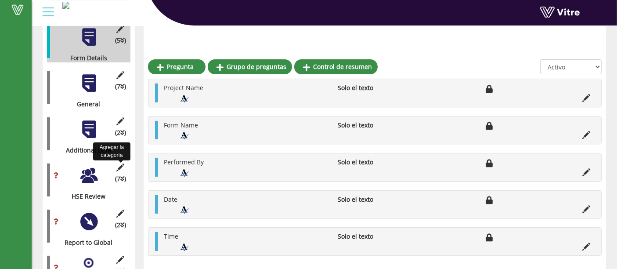
click at [122, 163] on icon at bounding box center [120, 167] width 11 height 8
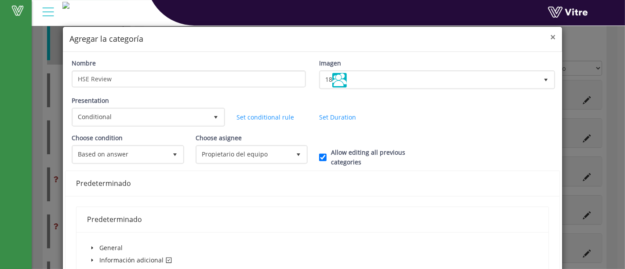
click at [550, 38] on span "×" at bounding box center [552, 37] width 5 height 12
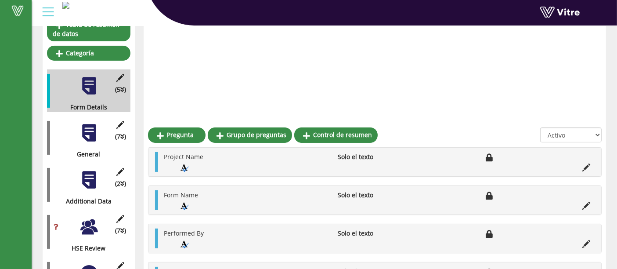
scroll to position [101, 0]
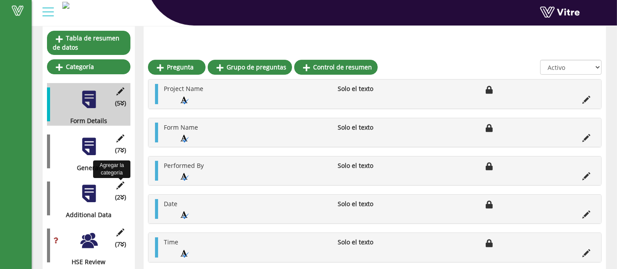
click at [120, 181] on icon at bounding box center [120, 185] width 11 height 8
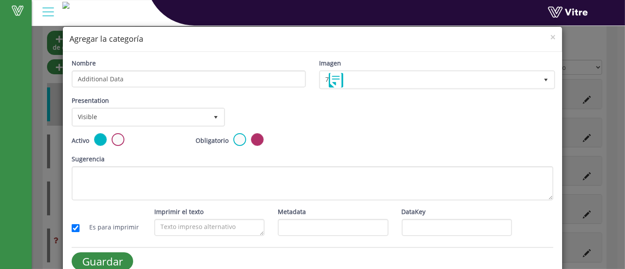
click at [551, 40] on div "× Agregar la categoría" at bounding box center [312, 39] width 499 height 25
click at [550, 36] on span "×" at bounding box center [552, 37] width 5 height 12
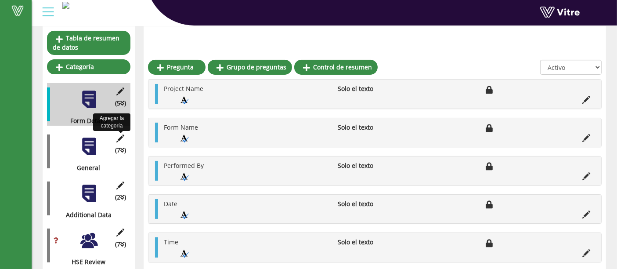
click at [120, 134] on icon at bounding box center [120, 138] width 11 height 8
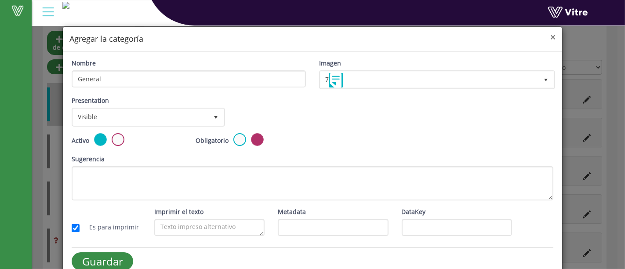
drag, startPoint x: 546, startPoint y: 37, endPoint x: 546, endPoint y: 32, distance: 4.8
click at [550, 37] on span "×" at bounding box center [552, 37] width 5 height 12
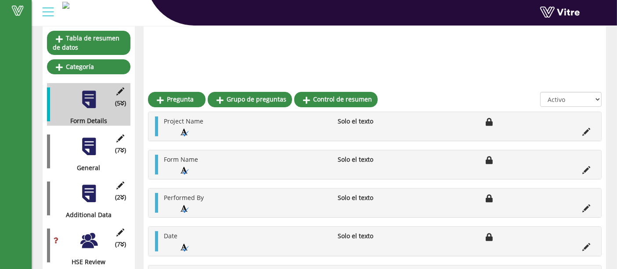
scroll to position [183, 0]
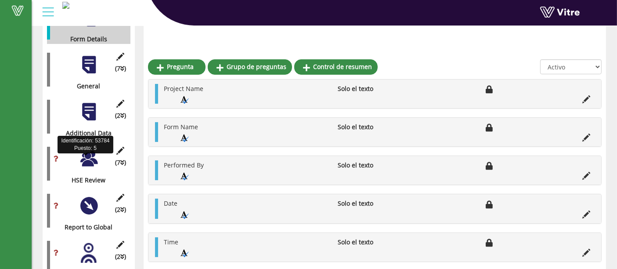
click at [88, 155] on div "(7 ) HSE Review" at bounding box center [88, 163] width 83 height 43
click at [88, 149] on div at bounding box center [89, 159] width 20 height 20
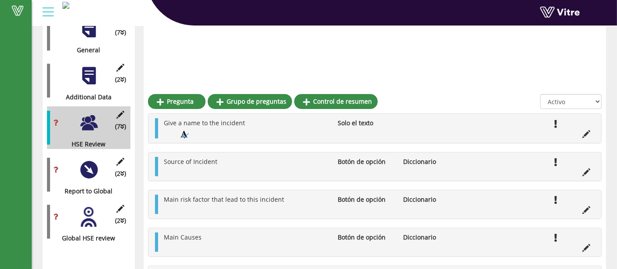
scroll to position [80, 0]
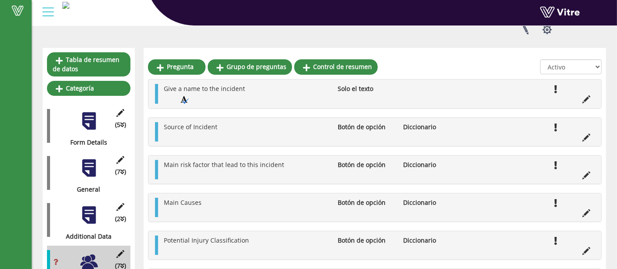
click at [85, 205] on div at bounding box center [89, 215] width 20 height 20
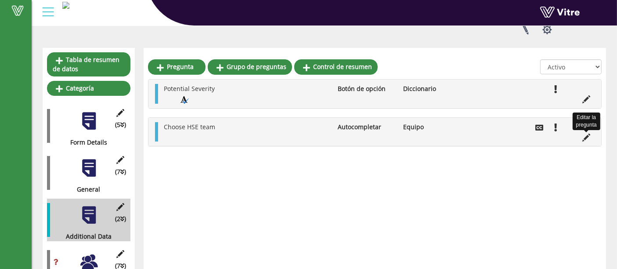
click at [587, 134] on icon at bounding box center [587, 138] width 8 height 8
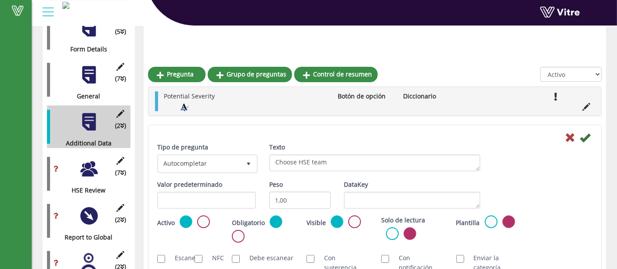
scroll to position [254, 0]
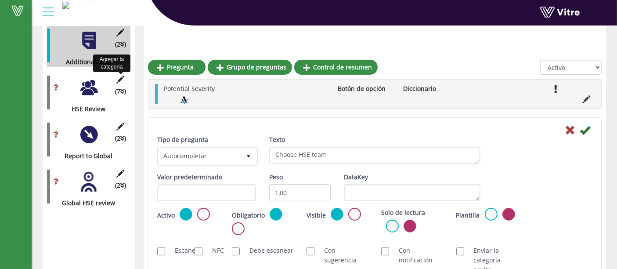
click at [120, 76] on icon at bounding box center [120, 80] width 11 height 8
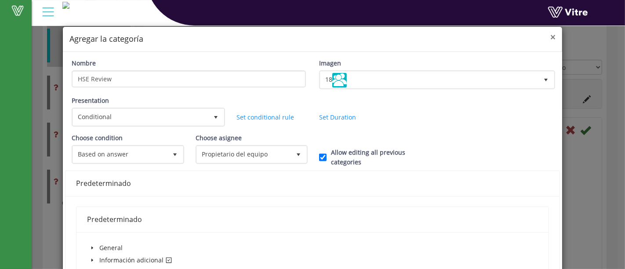
click at [550, 36] on span "×" at bounding box center [552, 37] width 5 height 12
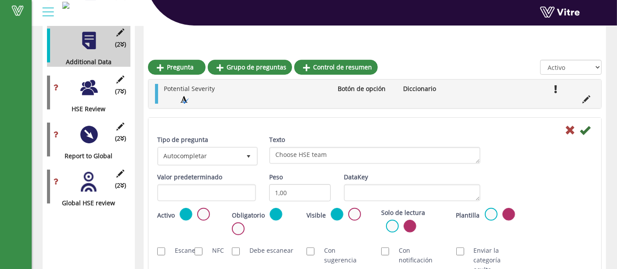
click at [88, 78] on div at bounding box center [89, 88] width 20 height 20
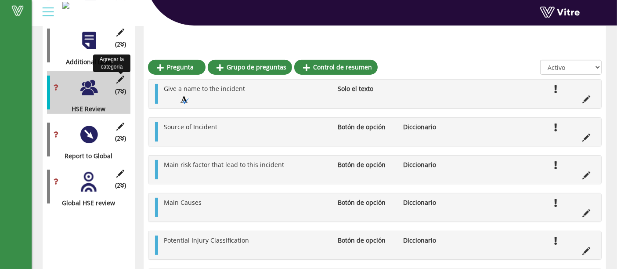
click at [115, 76] on icon at bounding box center [120, 80] width 11 height 8
click at [119, 76] on icon at bounding box center [120, 80] width 11 height 8
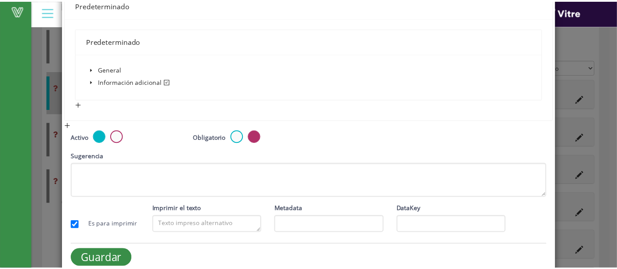
scroll to position [187, 0]
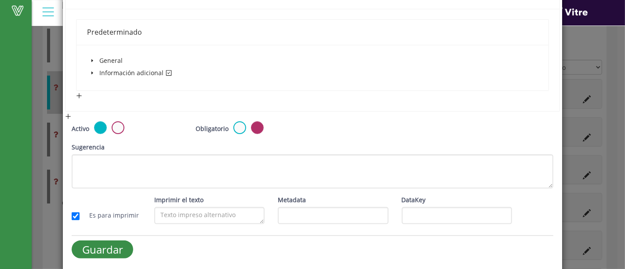
click at [605, 78] on div "× Agregar la categoría Nombre HSE Review Imagen 18 18 Presentation Conditional …" at bounding box center [312, 134] width 625 height 269
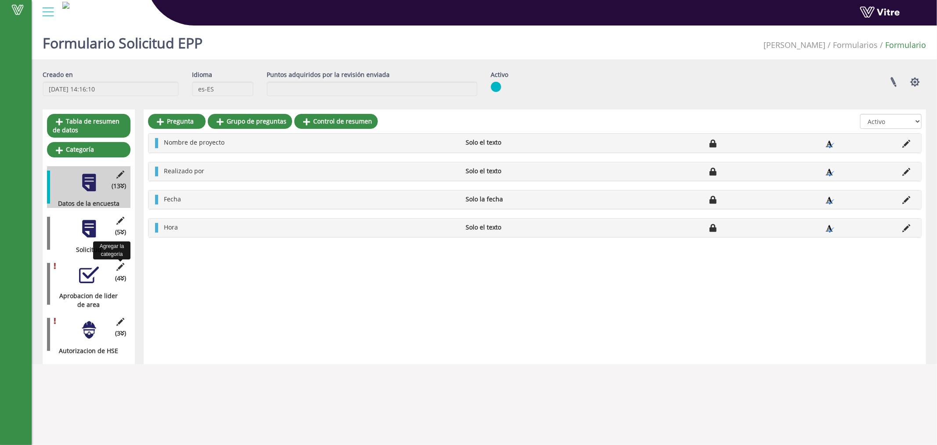
click at [122, 267] on icon at bounding box center [120, 267] width 11 height 8
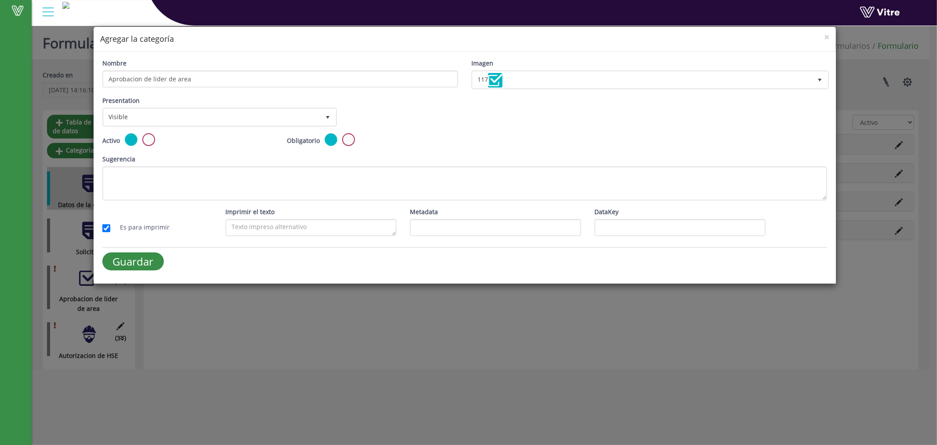
click at [320, 106] on div "Presentation Visible 0" at bounding box center [218, 111] width 233 height 31
click at [280, 121] on span "Visible" at bounding box center [212, 117] width 216 height 16
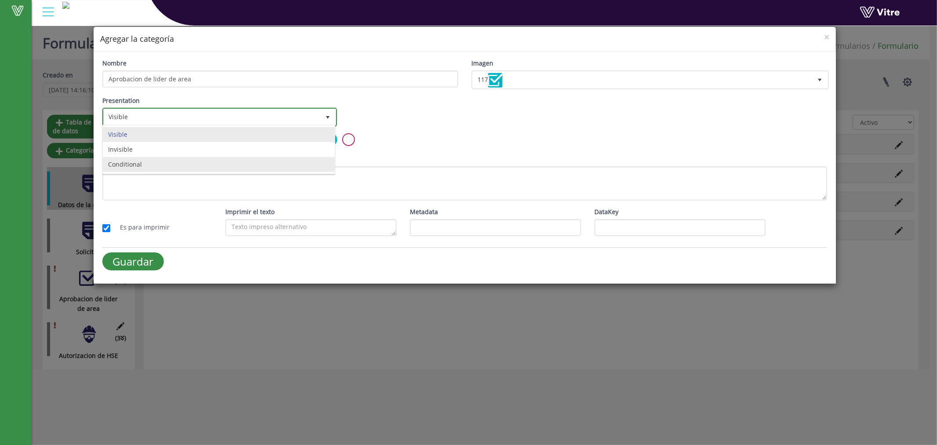
click at [121, 165] on li "Conditional" at bounding box center [219, 164] width 232 height 15
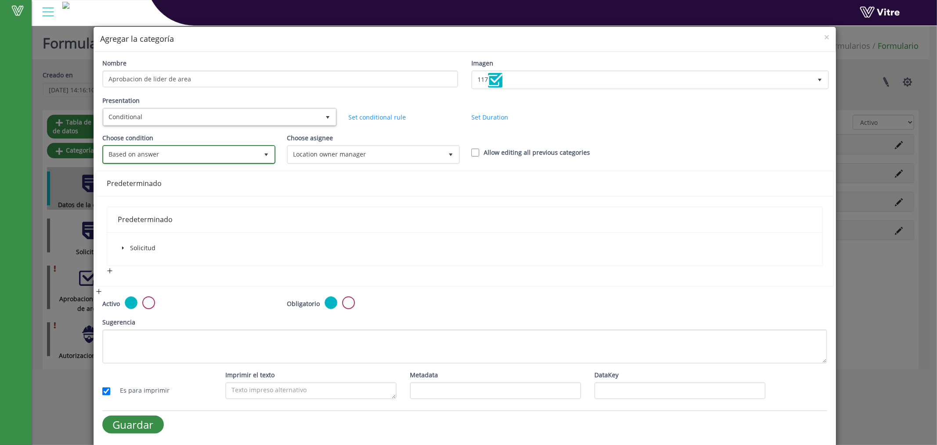
click at [266, 152] on span "select" at bounding box center [266, 154] width 7 height 7
click at [123, 246] on icon "caret-down" at bounding box center [123, 248] width 4 height 4
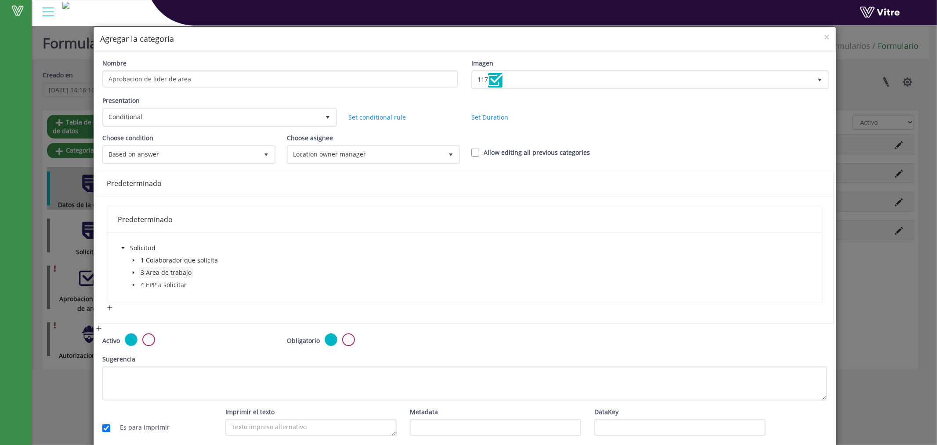
click at [170, 272] on span "3 Area de trabajo" at bounding box center [166, 272] width 51 height 8
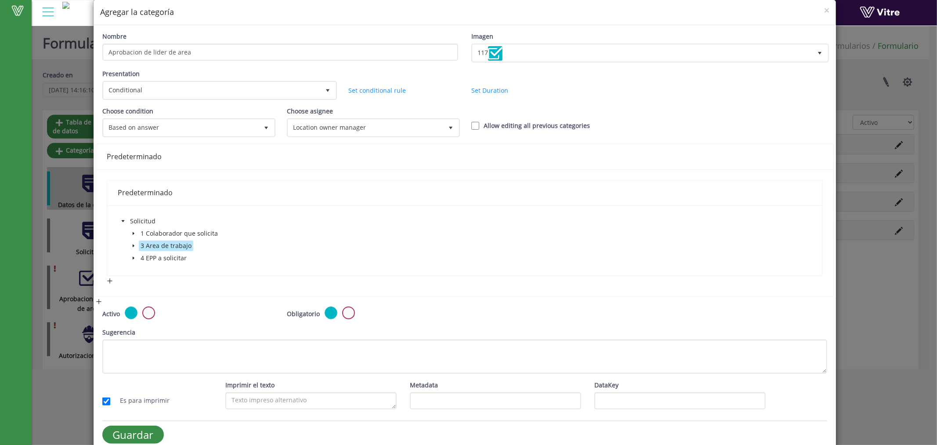
scroll to position [37, 0]
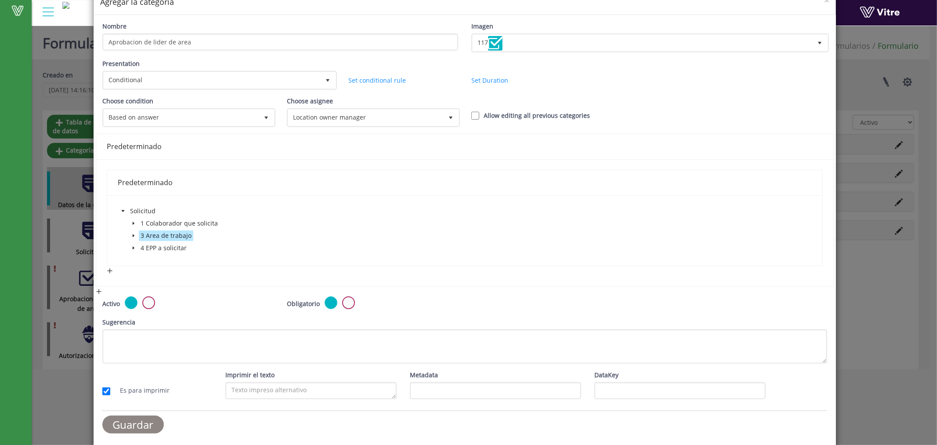
click at [146, 424] on input "Guardar" at bounding box center [133, 424] width 62 height 18
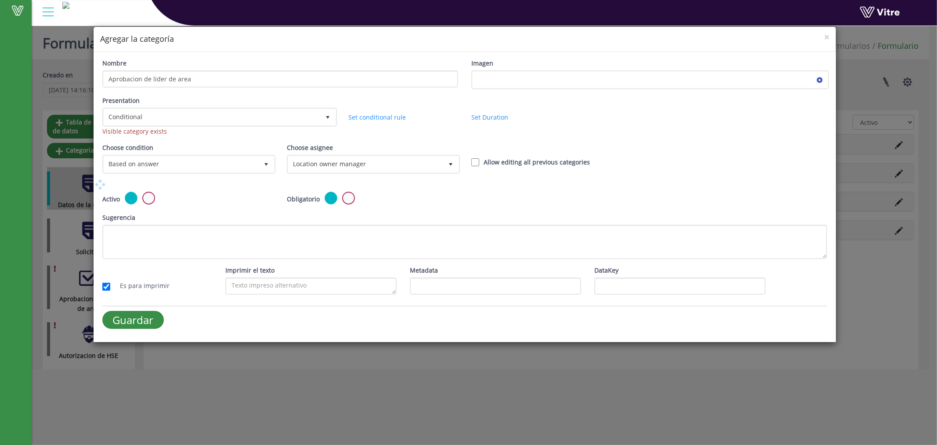
scroll to position [0, 0]
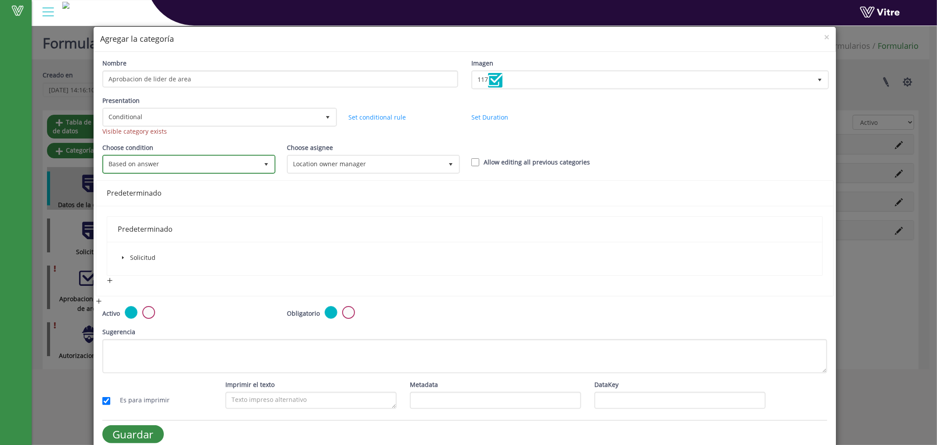
click at [238, 165] on span "Based on answer" at bounding box center [181, 164] width 155 height 16
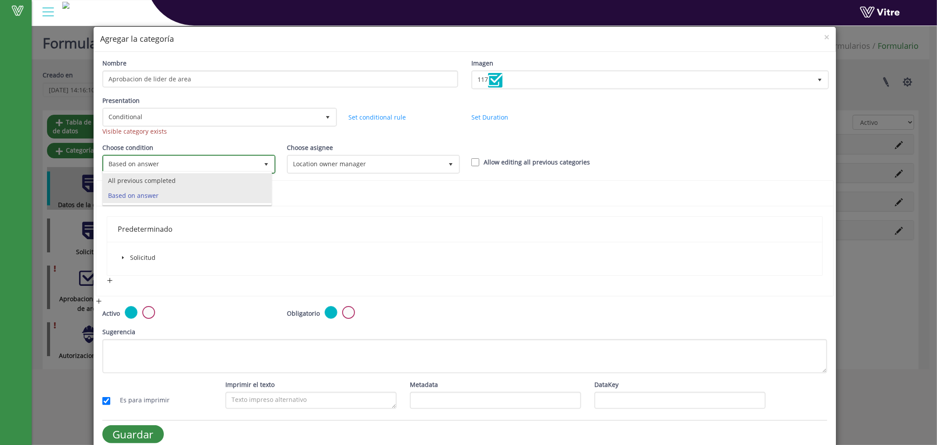
click at [146, 180] on li "All previous completed" at bounding box center [187, 180] width 169 height 15
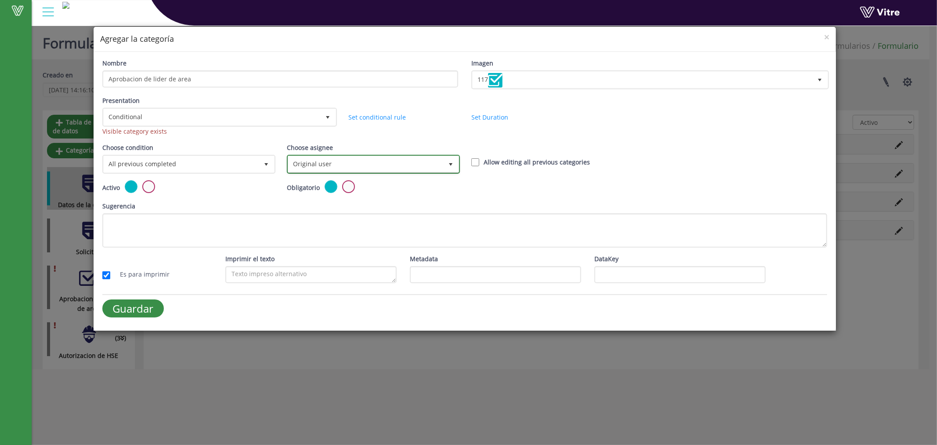
click at [350, 161] on span "Original user" at bounding box center [365, 164] width 155 height 16
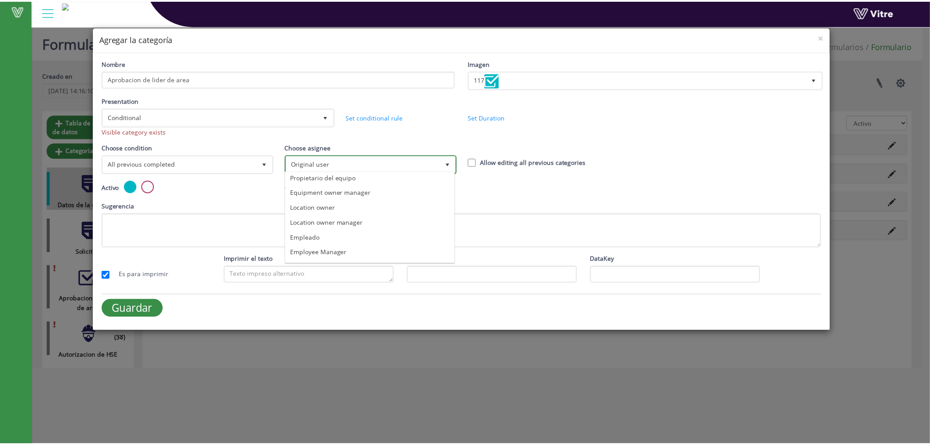
scroll to position [25, 0]
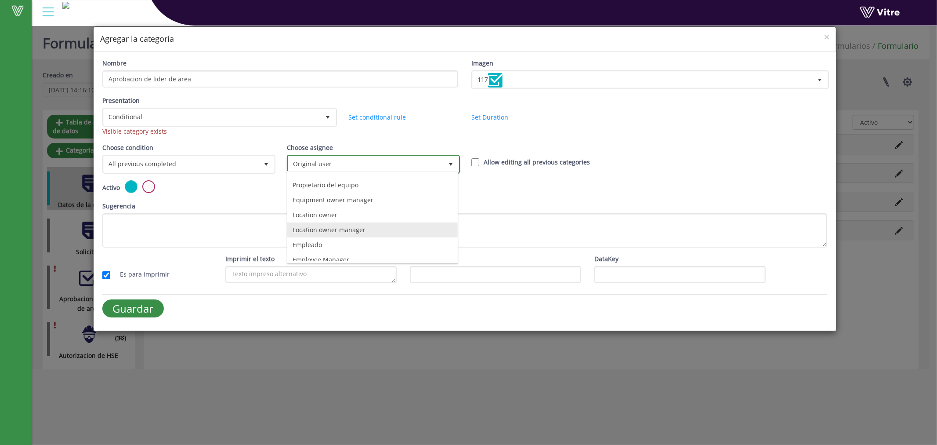
click at [343, 228] on li "Location owner manager" at bounding box center [372, 229] width 170 height 15
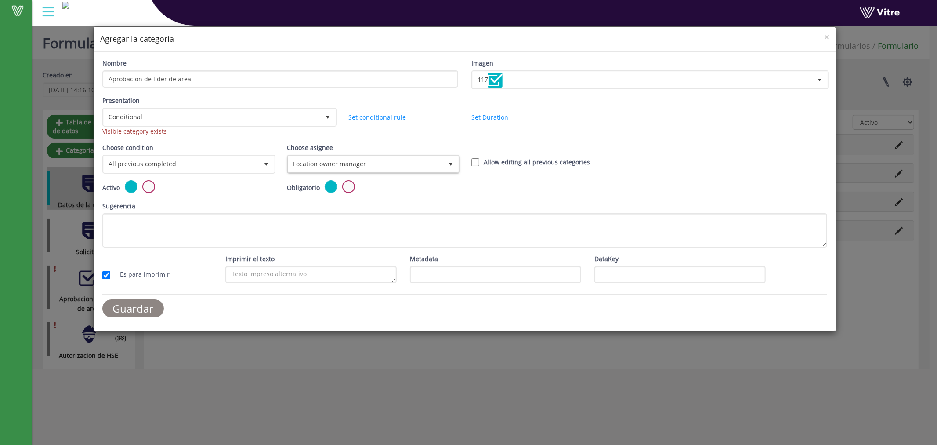
click at [128, 310] on input "Guardar" at bounding box center [133, 308] width 62 height 18
click at [126, 305] on input "Guardar" at bounding box center [133, 308] width 62 height 18
click at [124, 310] on input "Guardar" at bounding box center [133, 308] width 62 height 18
click at [825, 36] on span "×" at bounding box center [826, 37] width 5 height 12
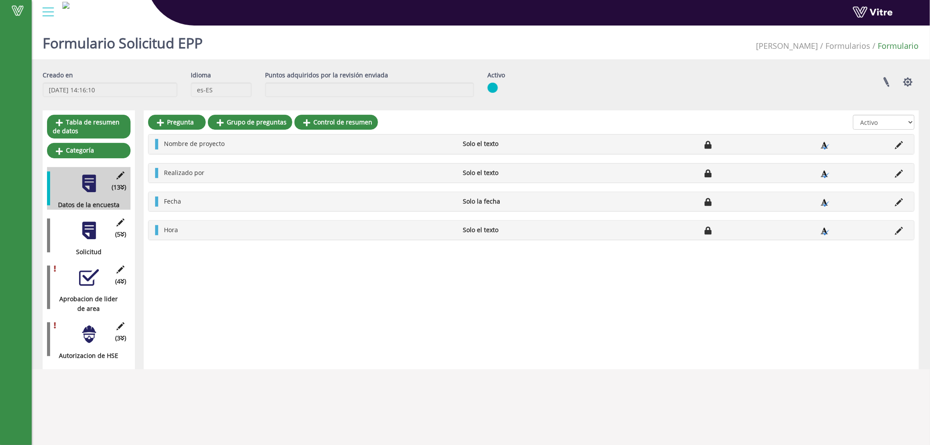
click at [90, 335] on div at bounding box center [89, 334] width 20 height 20
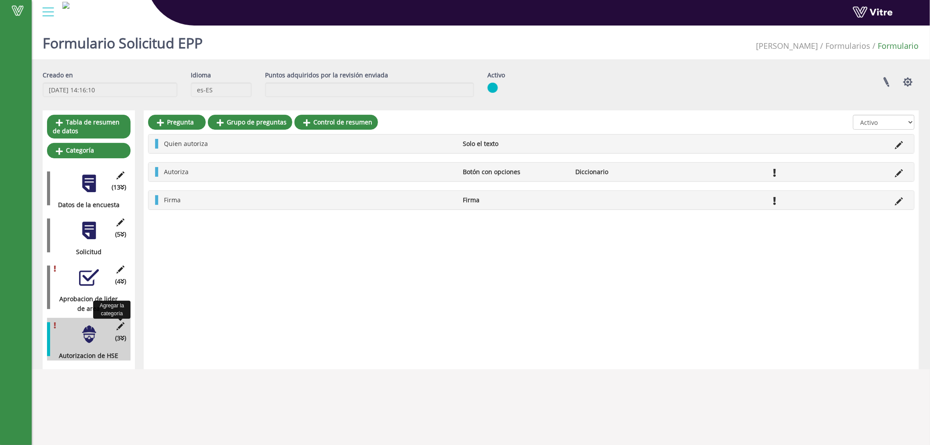
click at [119, 326] on icon at bounding box center [120, 326] width 11 height 8
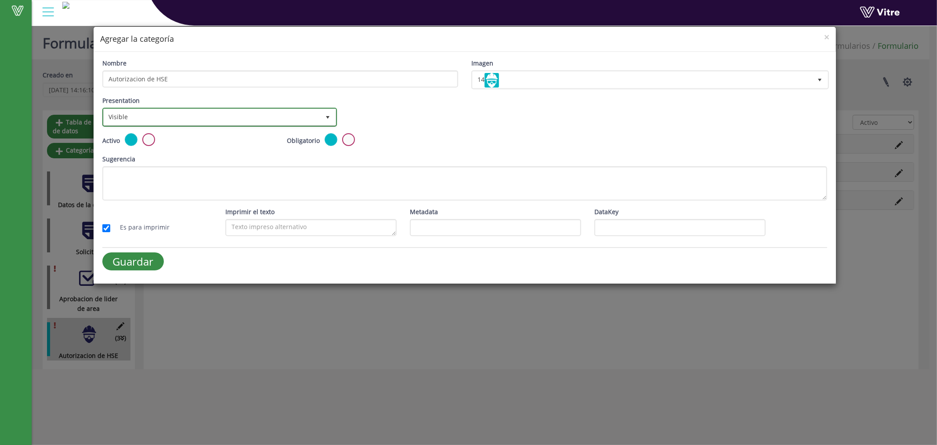
click at [148, 110] on span "Visible" at bounding box center [212, 117] width 216 height 16
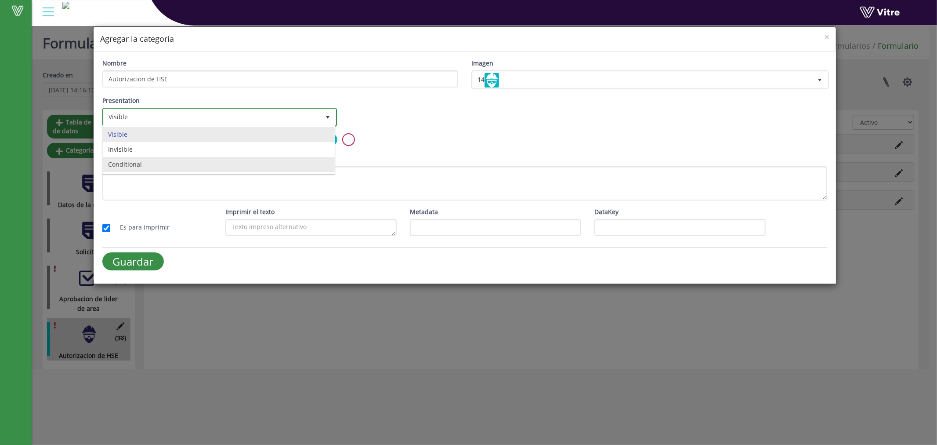
click at [144, 165] on li "Conditional" at bounding box center [219, 164] width 232 height 15
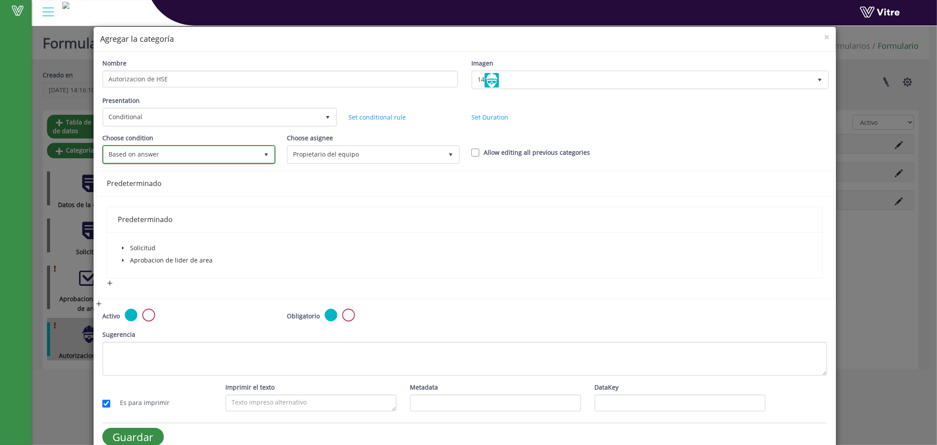
click at [194, 155] on span "Based on answer" at bounding box center [181, 154] width 155 height 16
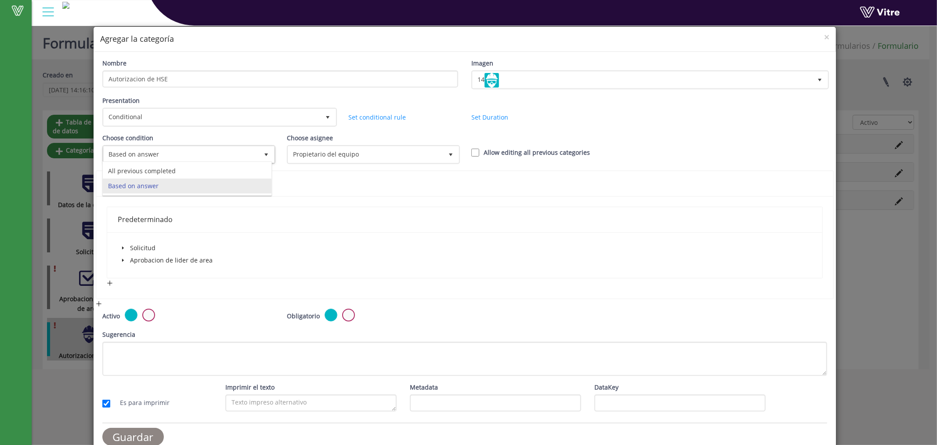
click at [138, 432] on input "Guardar" at bounding box center [133, 437] width 62 height 18
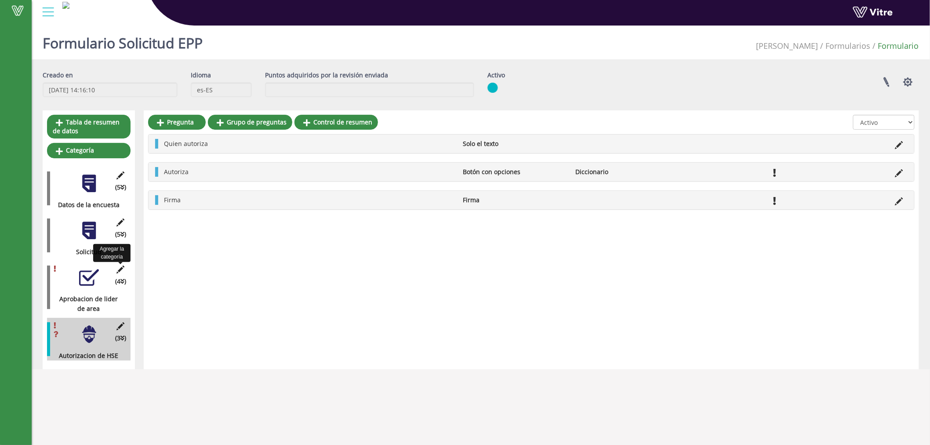
click at [120, 270] on icon at bounding box center [120, 269] width 11 height 8
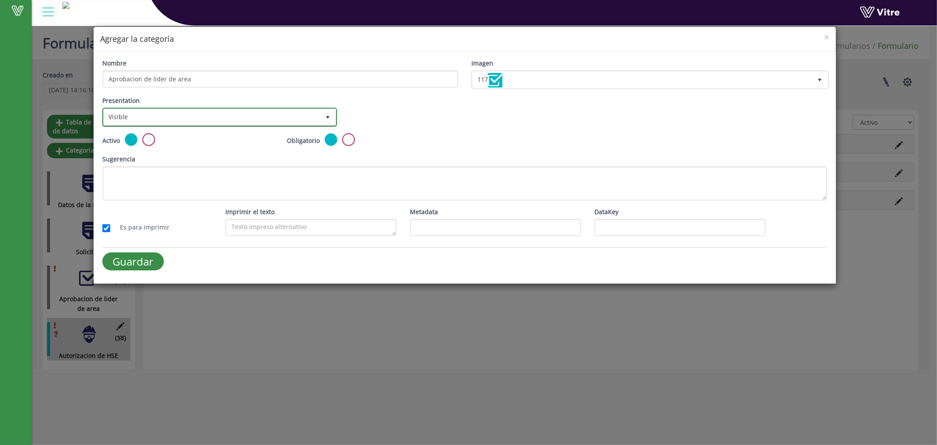
click at [125, 115] on span "Visible" at bounding box center [212, 117] width 216 height 16
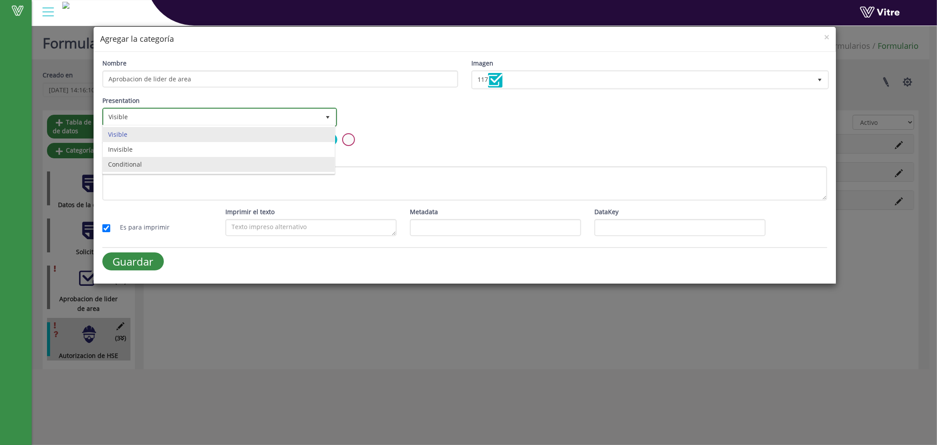
click at [141, 165] on li "Conditional" at bounding box center [219, 164] width 232 height 15
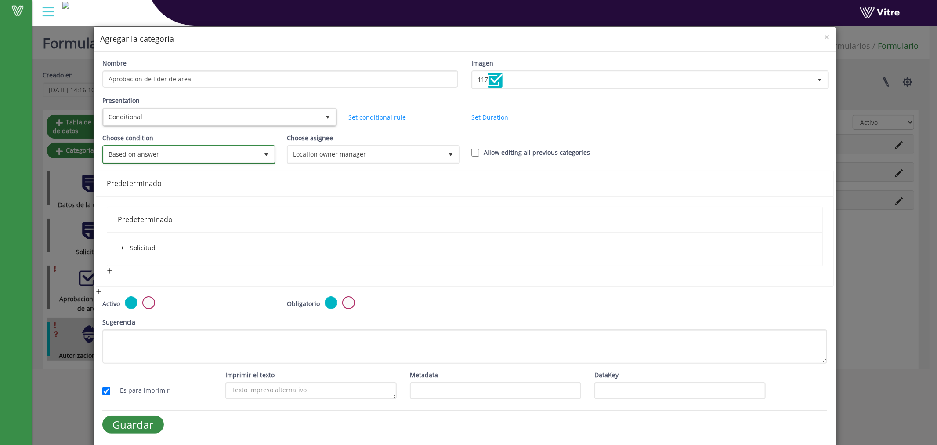
click at [263, 152] on span "select" at bounding box center [266, 154] width 7 height 7
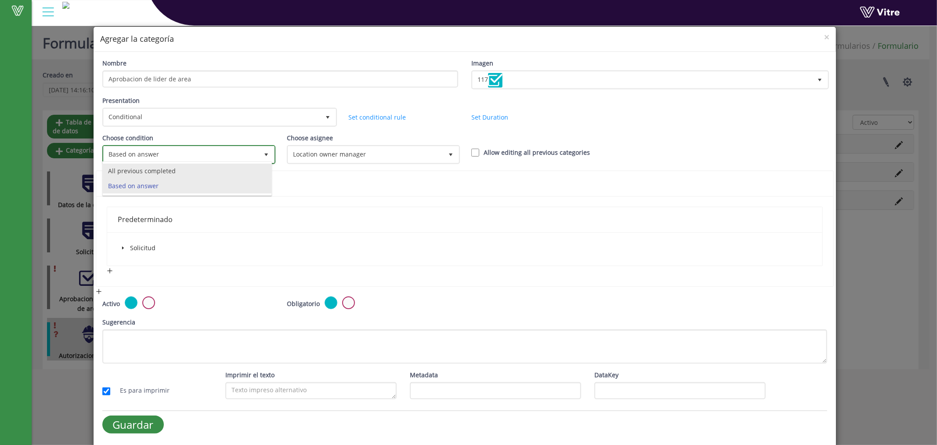
click at [165, 170] on li "All previous completed" at bounding box center [187, 170] width 169 height 15
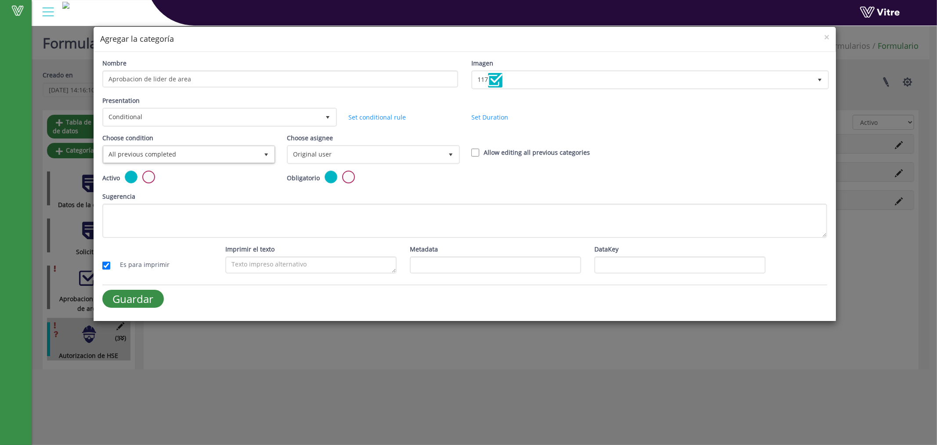
click at [135, 286] on form "Nombre Aprobacion de lider de area Imagen 117 117 Presentation Conditional 5 Se…" at bounding box center [464, 186] width 725 height 256
click at [137, 296] on input "Guardar" at bounding box center [133, 299] width 62 height 18
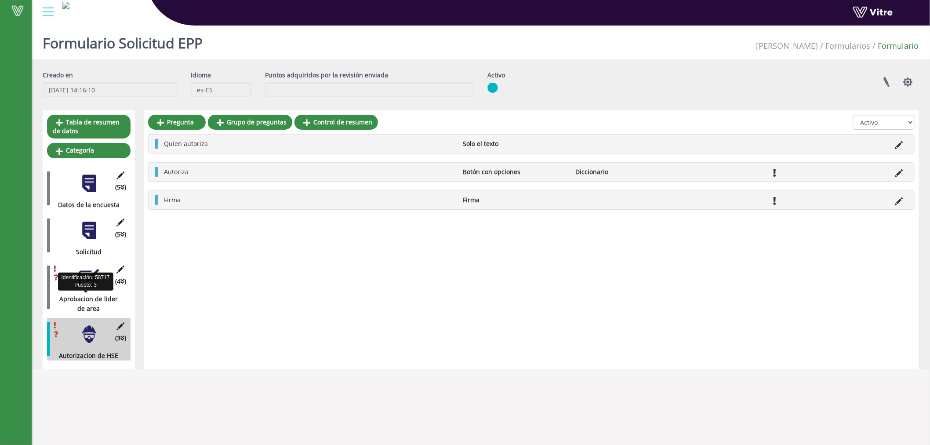
click at [85, 286] on div at bounding box center [89, 278] width 20 height 20
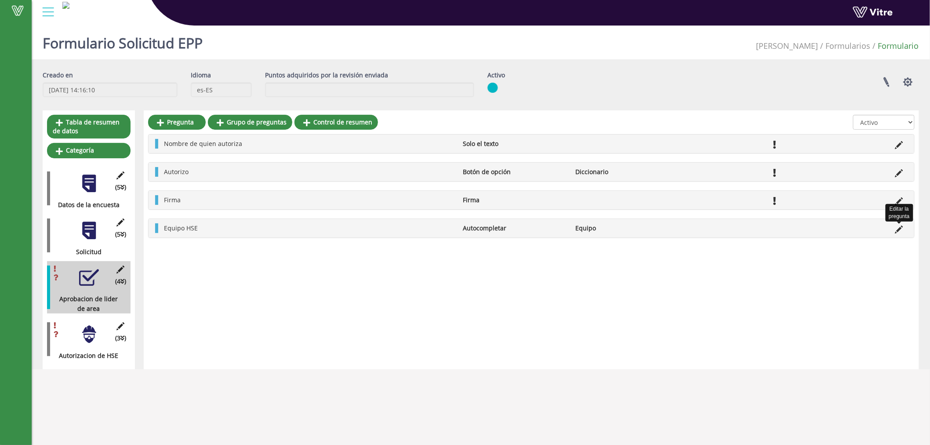
click at [903, 232] on icon at bounding box center [899, 229] width 8 height 8
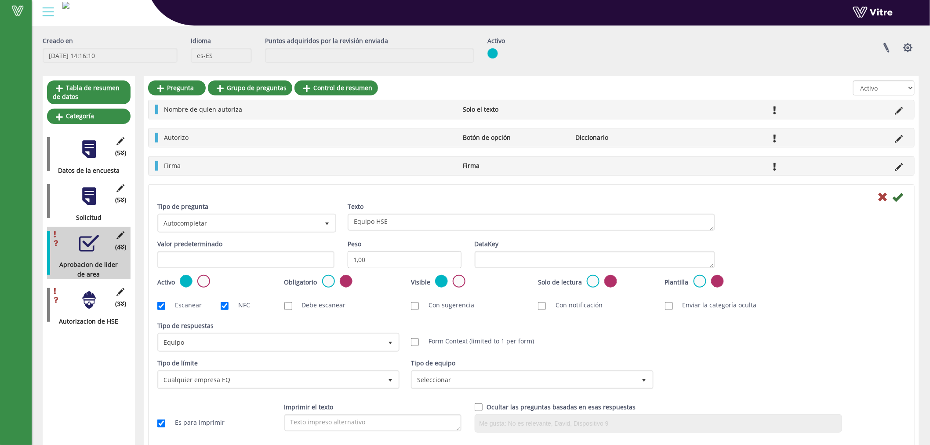
scroll to position [54, 0]
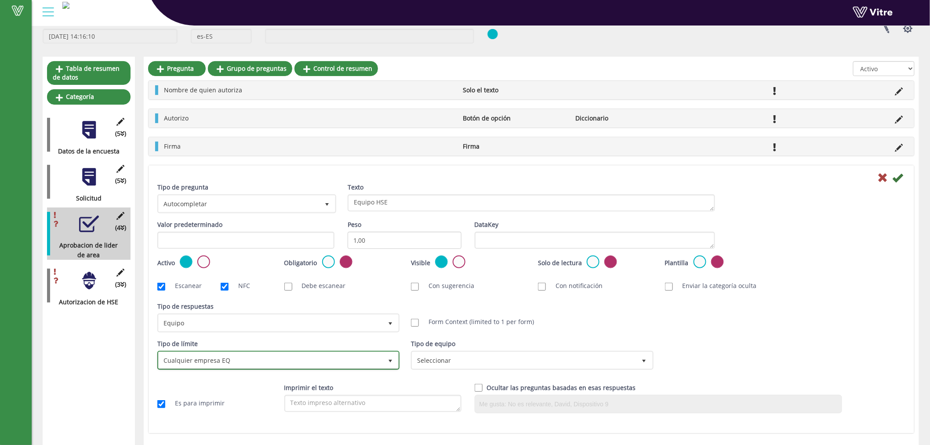
click at [265, 356] on span "Cualquier empresa EQ" at bounding box center [271, 360] width 224 height 16
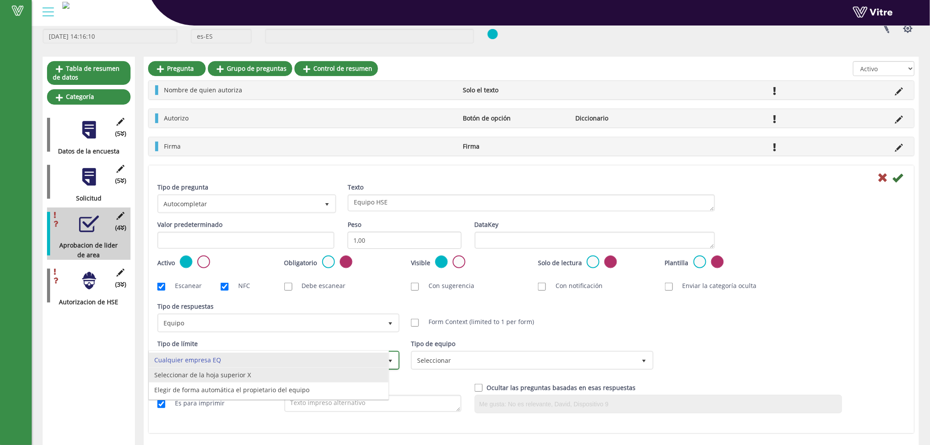
click at [239, 378] on li "Seleccionar de la hoja superior X" at bounding box center [268, 374] width 239 height 15
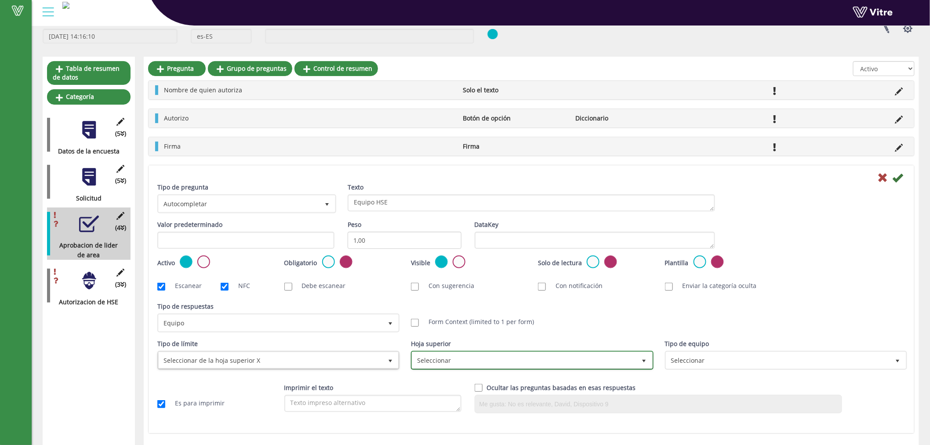
click at [511, 362] on span "Seleccionar" at bounding box center [524, 360] width 224 height 16
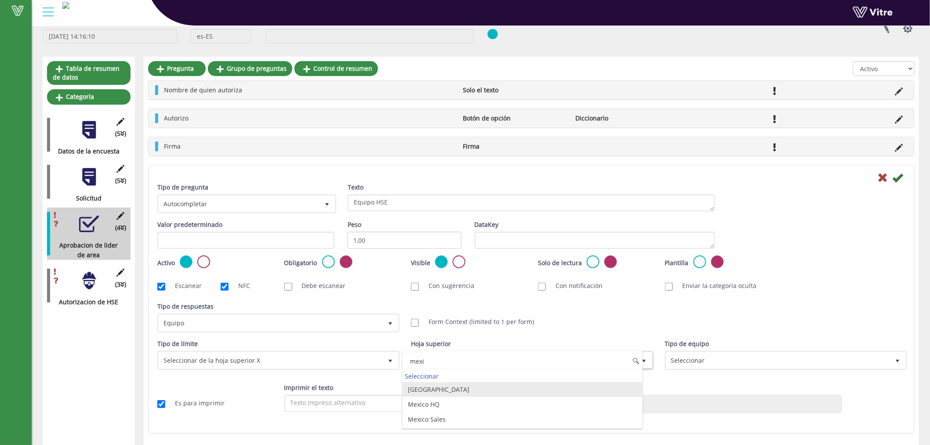
click at [420, 388] on li "[GEOGRAPHIC_DATA]" at bounding box center [521, 389] width 239 height 15
type input "mexi"
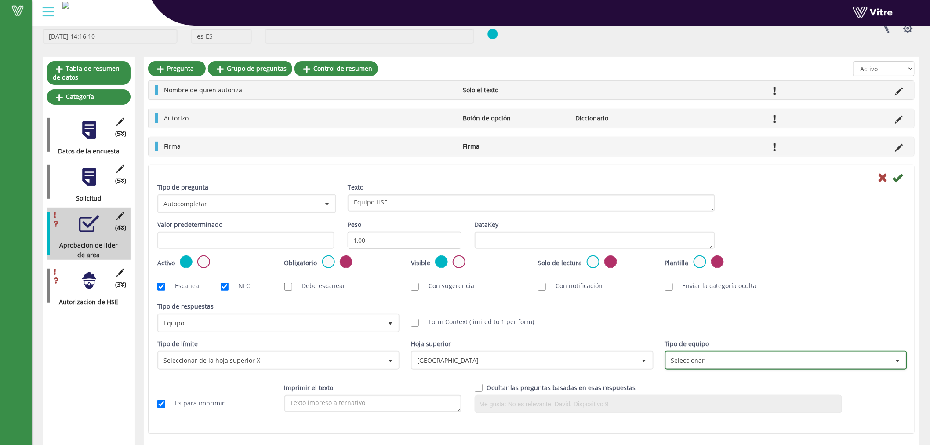
click at [762, 359] on span "Seleccionar" at bounding box center [778, 360] width 224 height 16
click at [901, 175] on icon at bounding box center [897, 177] width 11 height 11
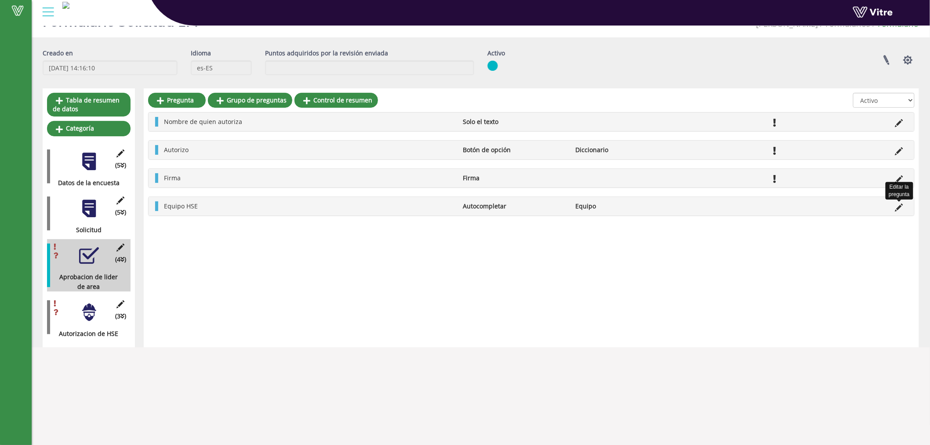
click at [896, 207] on icon at bounding box center [899, 207] width 8 height 8
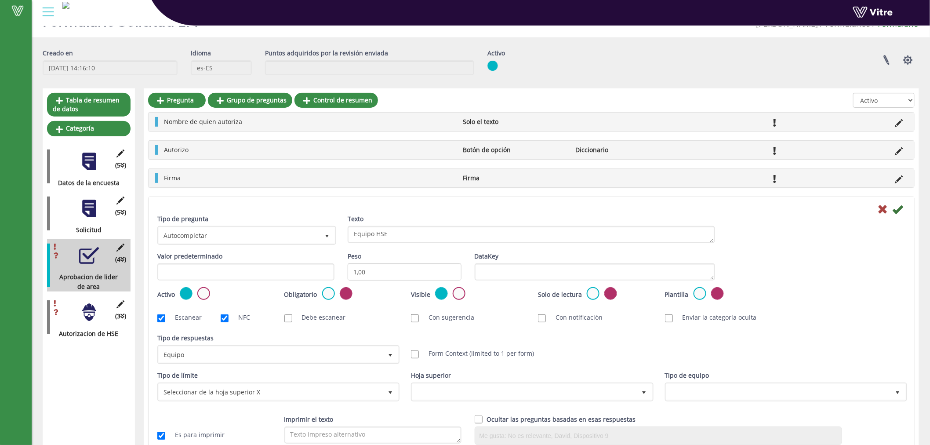
scroll to position [54, 0]
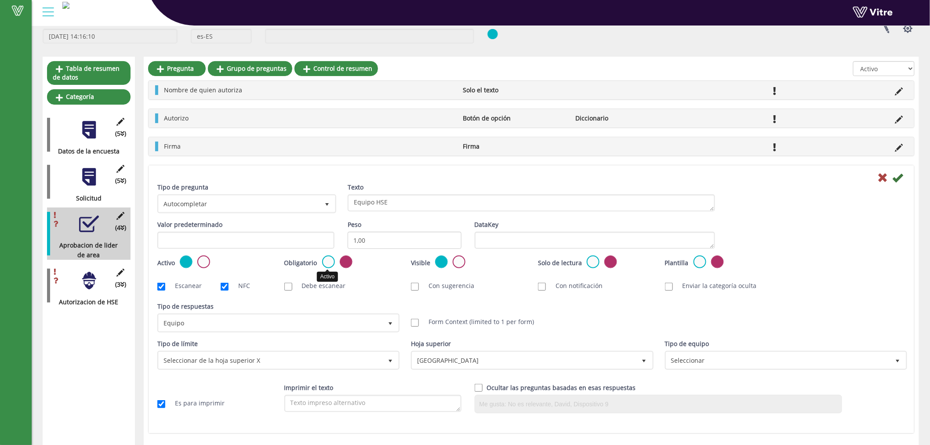
click at [324, 264] on label at bounding box center [328, 261] width 13 height 13
click at [0, 0] on input "radio" at bounding box center [0, 0] width 0 height 0
click at [897, 175] on icon at bounding box center [897, 177] width 11 height 11
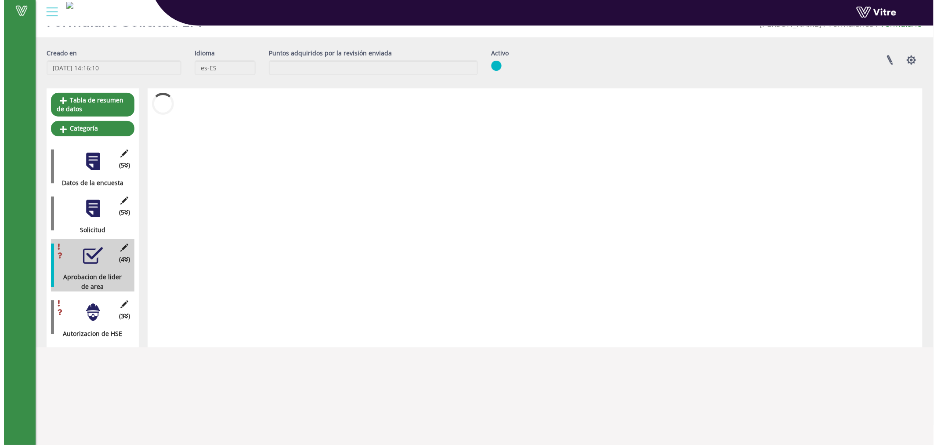
scroll to position [22, 0]
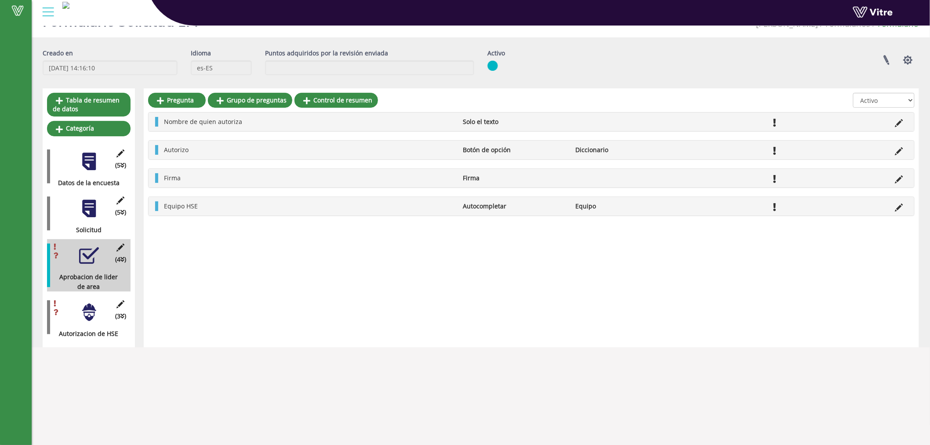
click at [91, 313] on div at bounding box center [89, 312] width 20 height 20
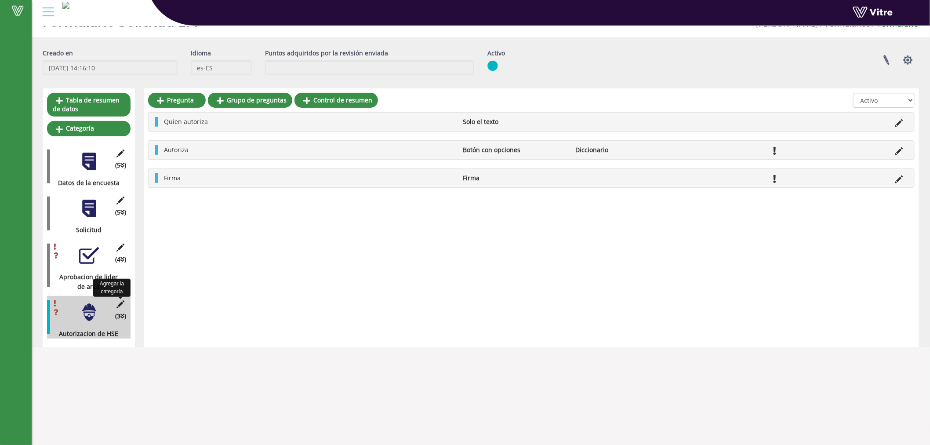
click at [125, 303] on icon at bounding box center [120, 304] width 11 height 8
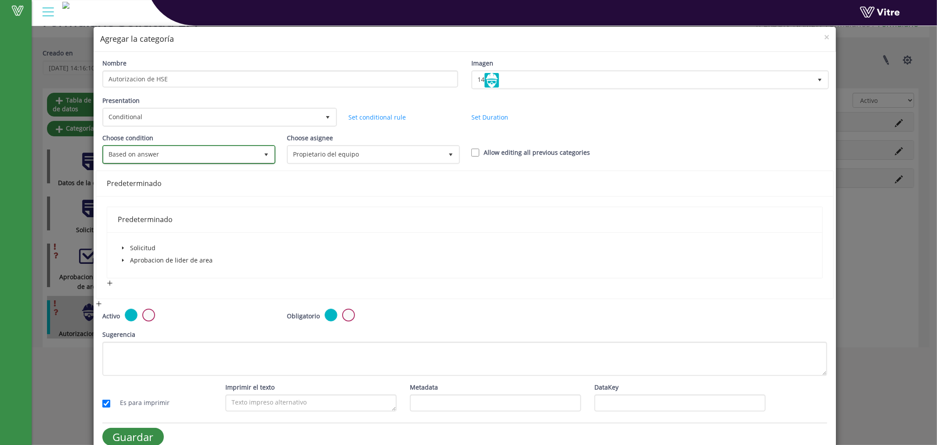
click at [222, 153] on span "Based on answer" at bounding box center [181, 154] width 155 height 16
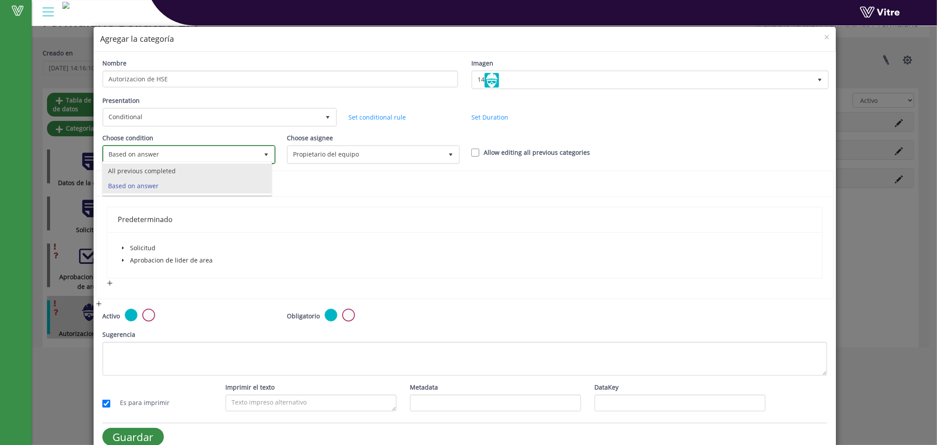
click at [201, 169] on li "All previous completed" at bounding box center [187, 170] width 169 height 15
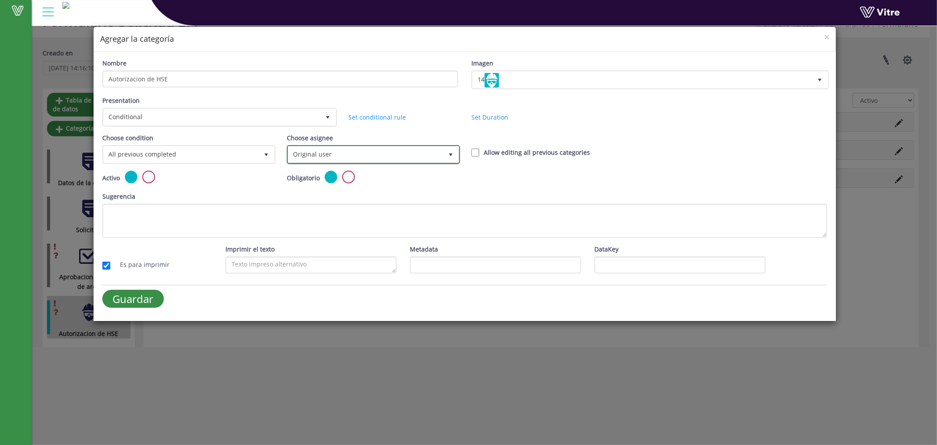
click at [418, 157] on span "Original user" at bounding box center [365, 154] width 155 height 16
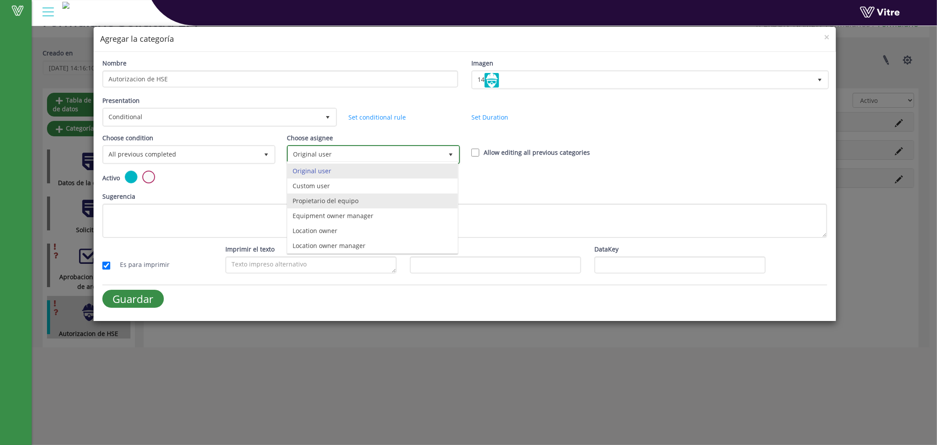
click at [345, 205] on li "Propietario del equipo" at bounding box center [372, 200] width 170 height 15
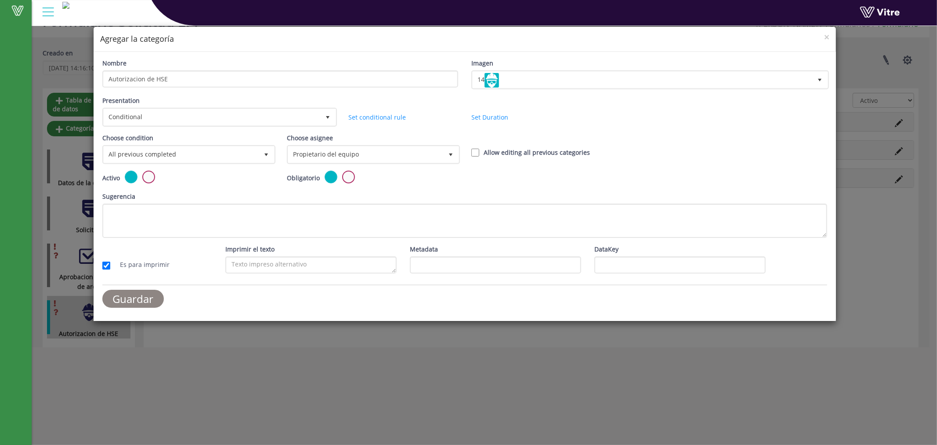
click at [144, 294] on input "Guardar" at bounding box center [133, 299] width 62 height 18
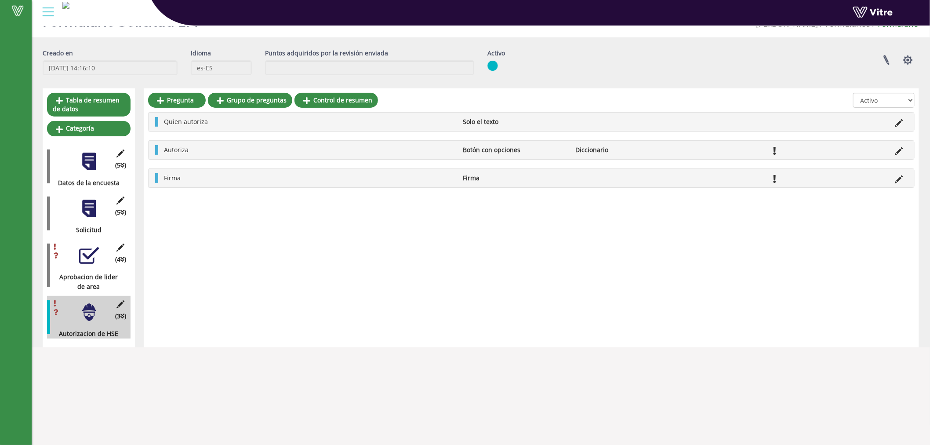
click at [78, 216] on div "(5 ) Solicitud" at bounding box center [88, 213] width 83 height 43
click at [87, 210] on div at bounding box center [89, 209] width 20 height 20
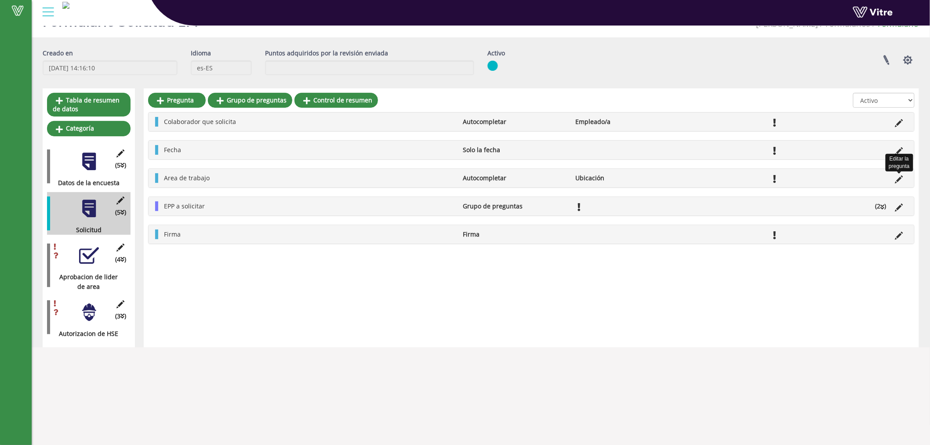
click at [899, 178] on icon at bounding box center [899, 179] width 8 height 8
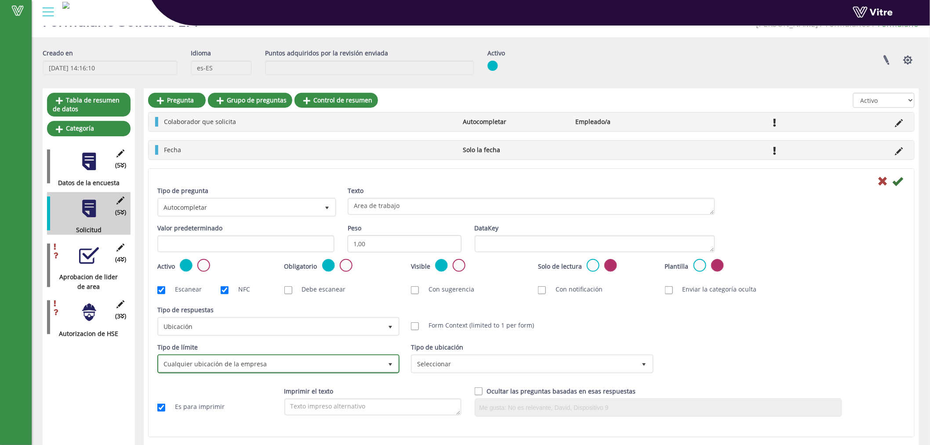
click at [265, 365] on span "Cualquier ubicación de la empresa" at bounding box center [271, 363] width 224 height 16
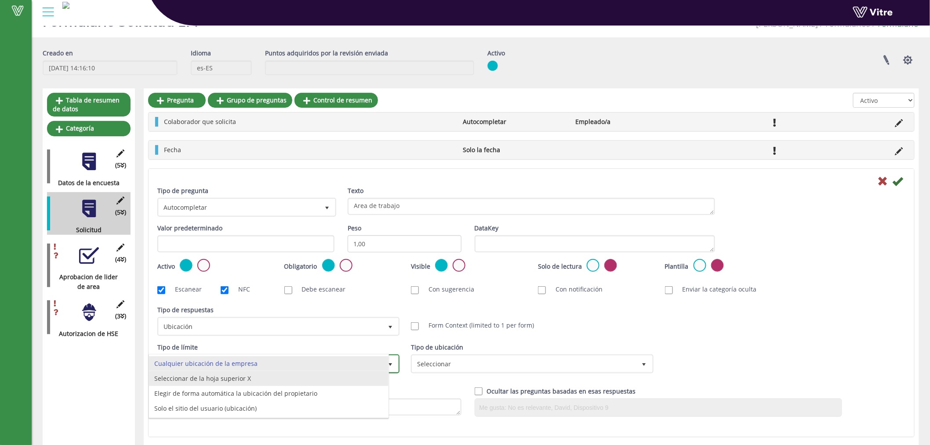
click at [260, 378] on li "Seleccionar de la hoja superior X" at bounding box center [268, 378] width 239 height 15
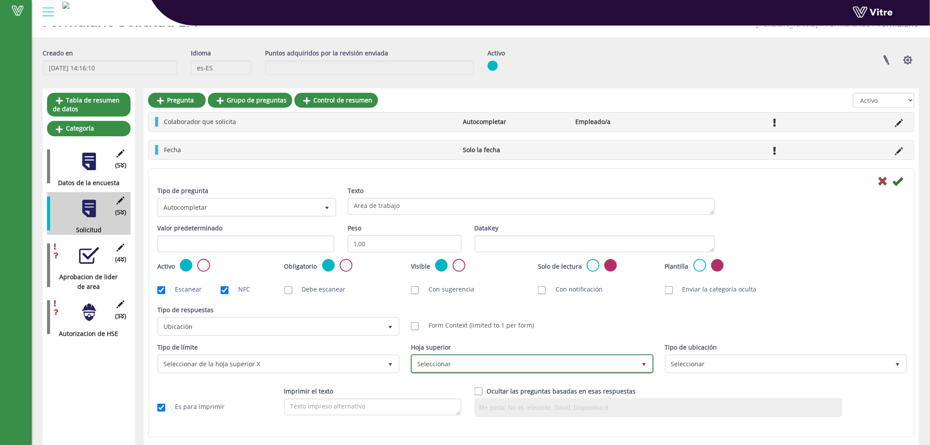
click at [514, 362] on span "Seleccionar" at bounding box center [524, 363] width 224 height 16
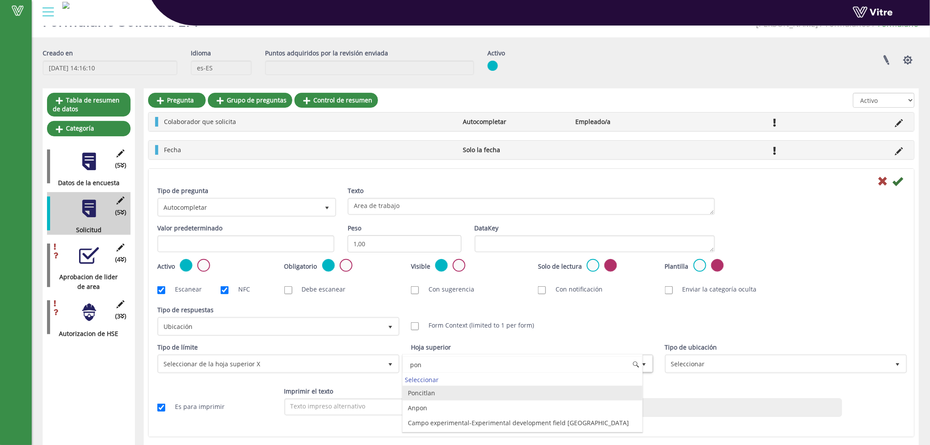
click at [414, 391] on li "Poncitlan" at bounding box center [521, 392] width 239 height 15
type input "pon"
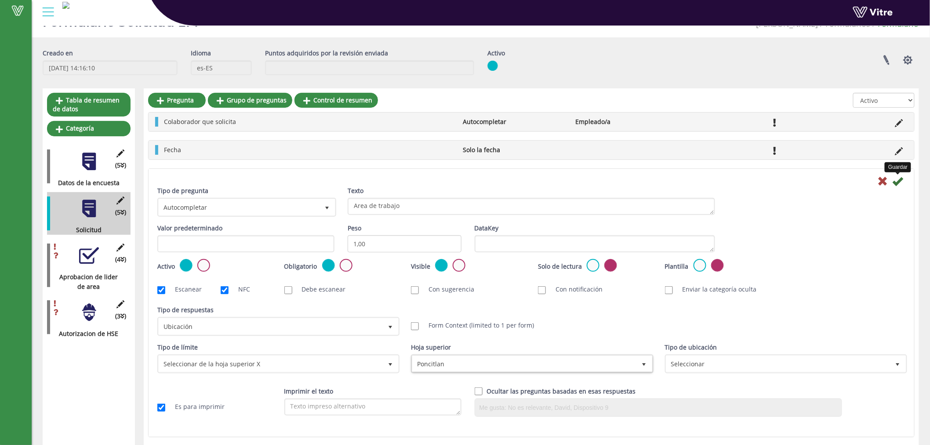
click at [901, 185] on icon at bounding box center [897, 181] width 11 height 11
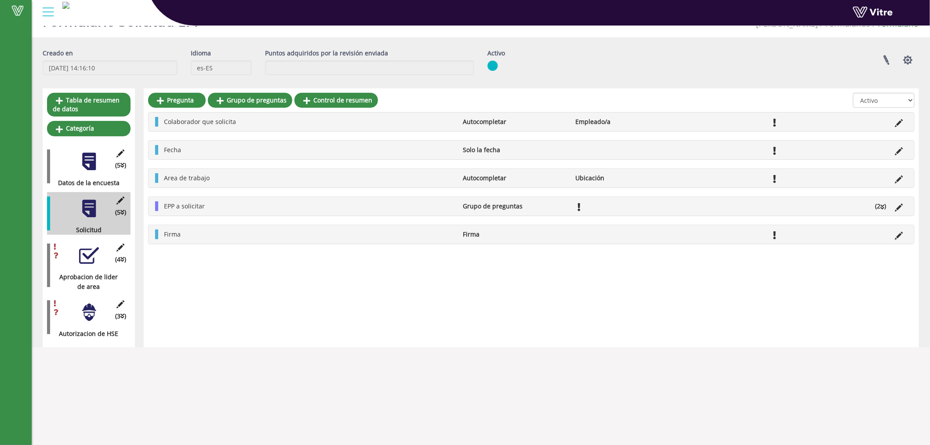
click at [86, 308] on div at bounding box center [89, 312] width 20 height 20
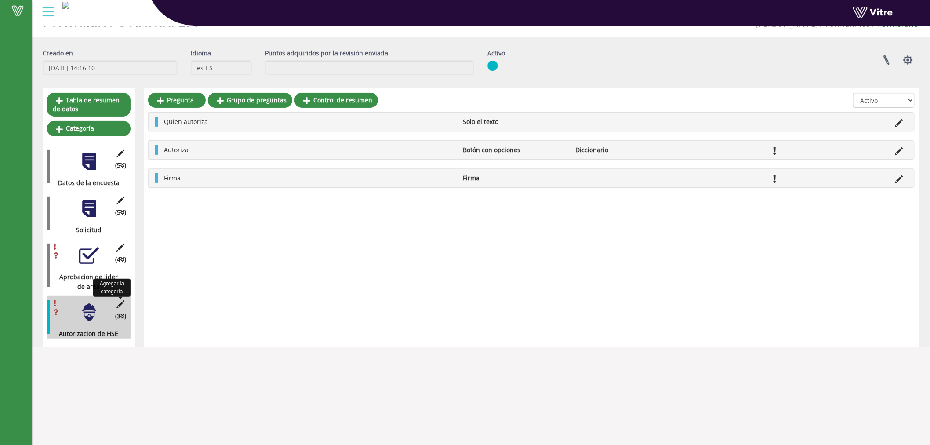
click at [117, 301] on icon at bounding box center [120, 304] width 11 height 8
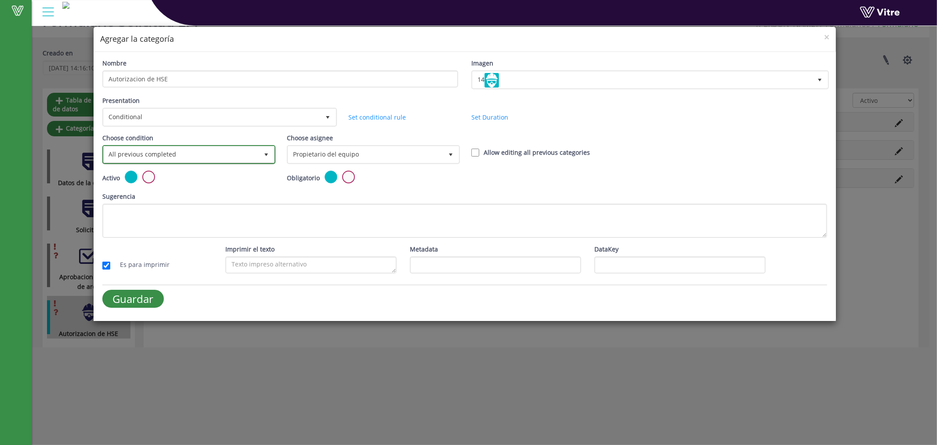
click at [221, 152] on span "All previous completed" at bounding box center [181, 154] width 155 height 16
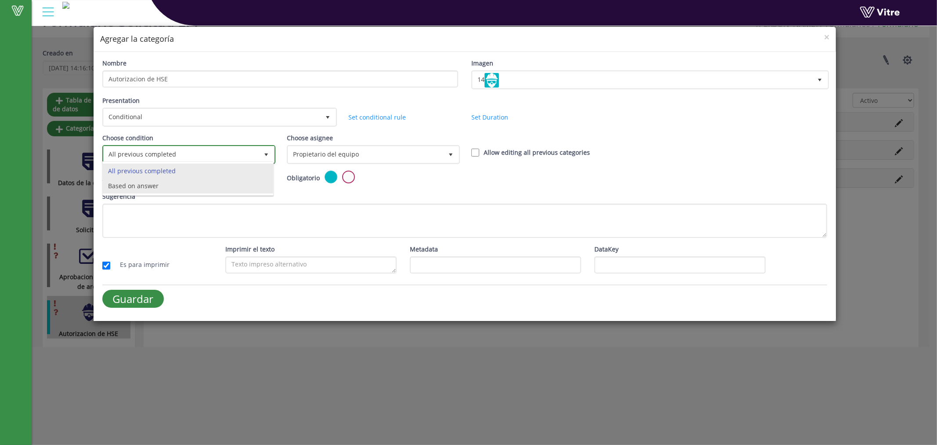
click at [177, 186] on li "Based on answer" at bounding box center [188, 185] width 170 height 15
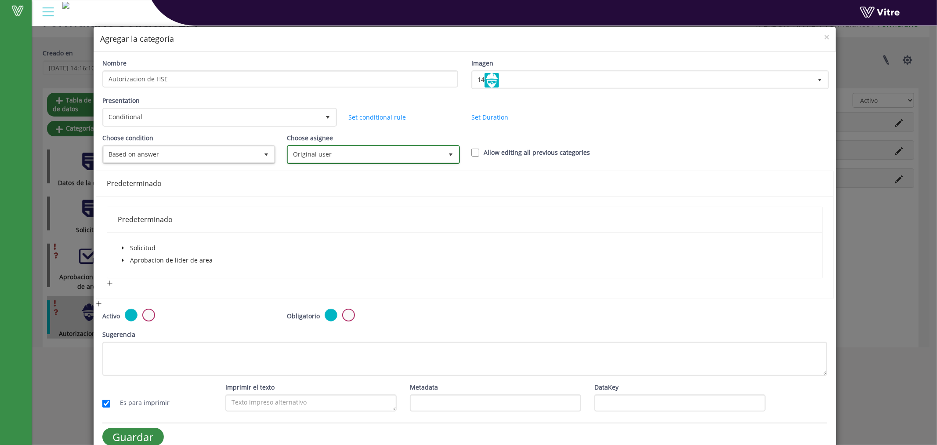
click at [344, 149] on span "Original user" at bounding box center [365, 154] width 155 height 16
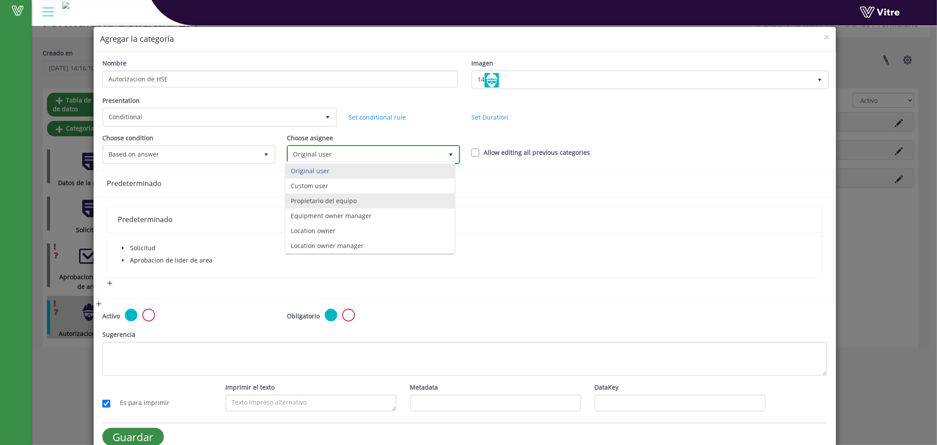
click at [368, 205] on li "Propietario del equipo" at bounding box center [370, 200] width 169 height 15
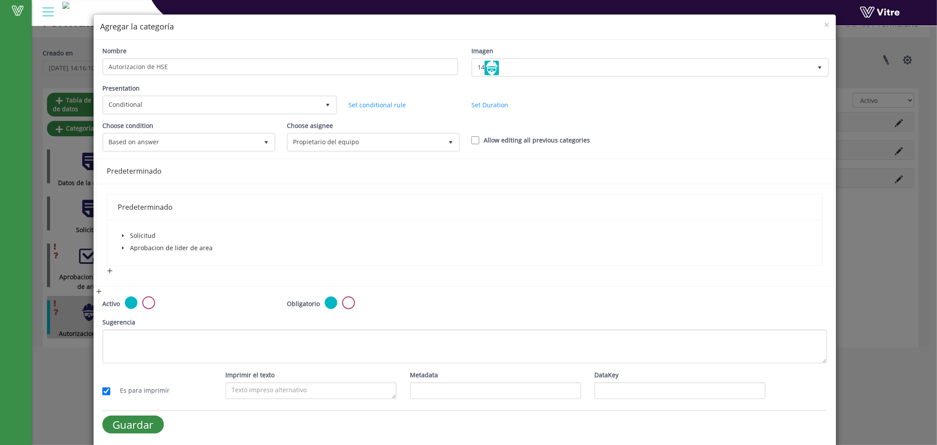
scroll to position [0, 0]
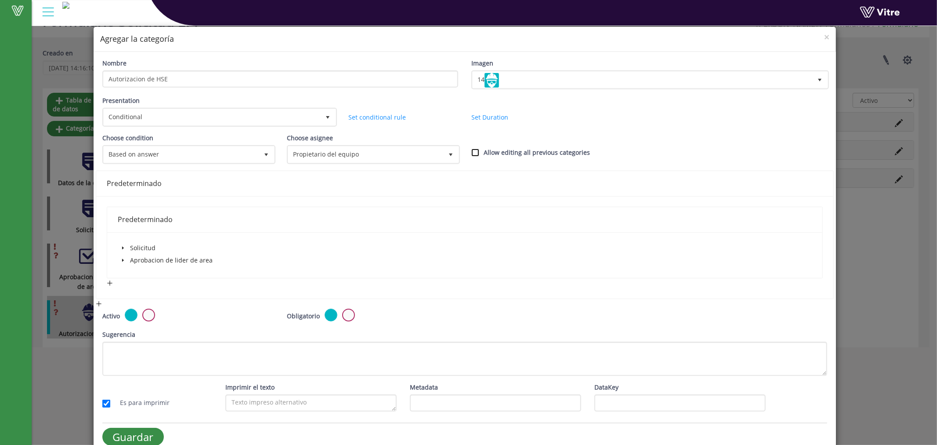
click at [471, 151] on input "Allow editing all previous categories" at bounding box center [475, 153] width 8 height 8
checkbox input "true"
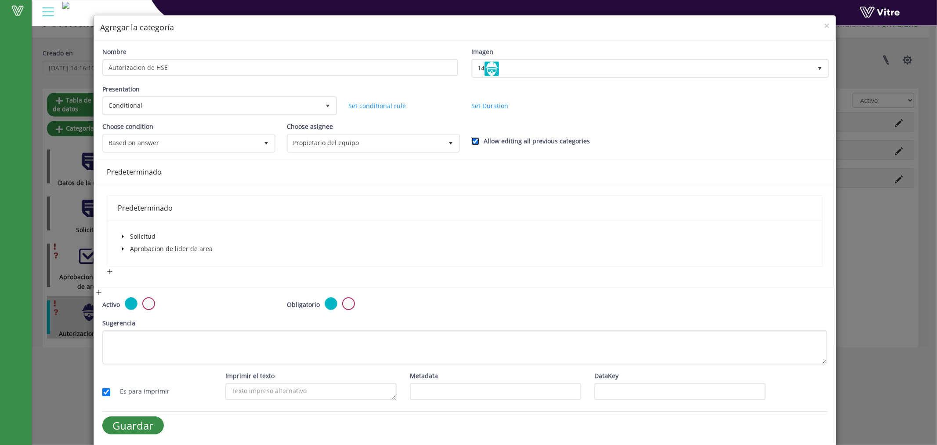
scroll to position [12, 0]
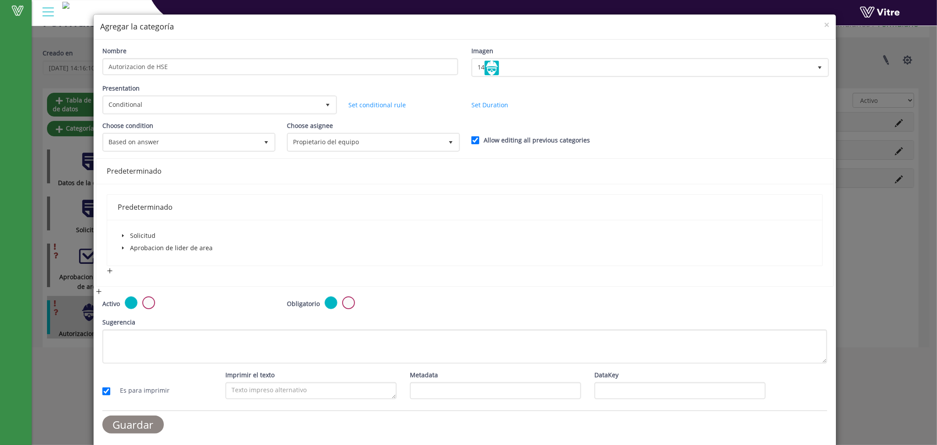
click at [135, 428] on input "Guardar" at bounding box center [133, 424] width 62 height 18
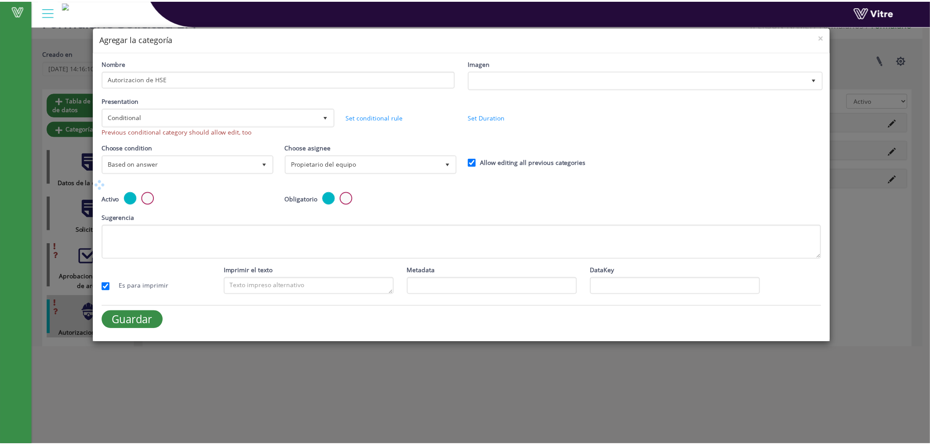
scroll to position [0, 0]
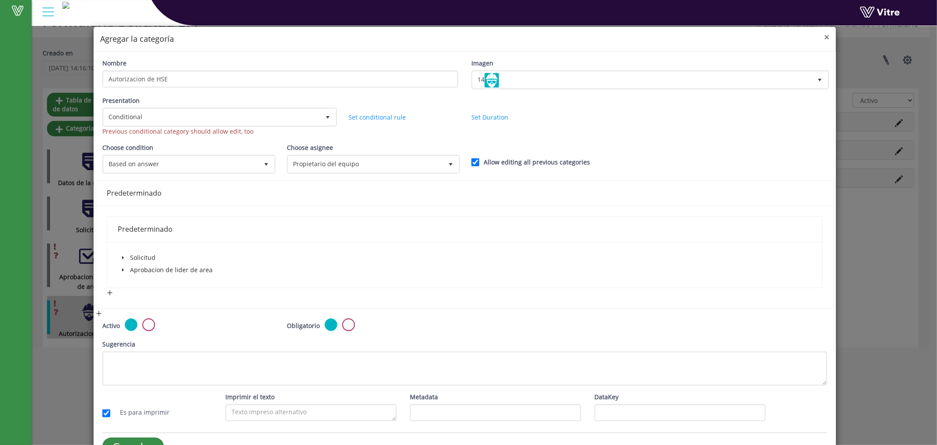
click at [824, 33] on span "×" at bounding box center [826, 37] width 5 height 12
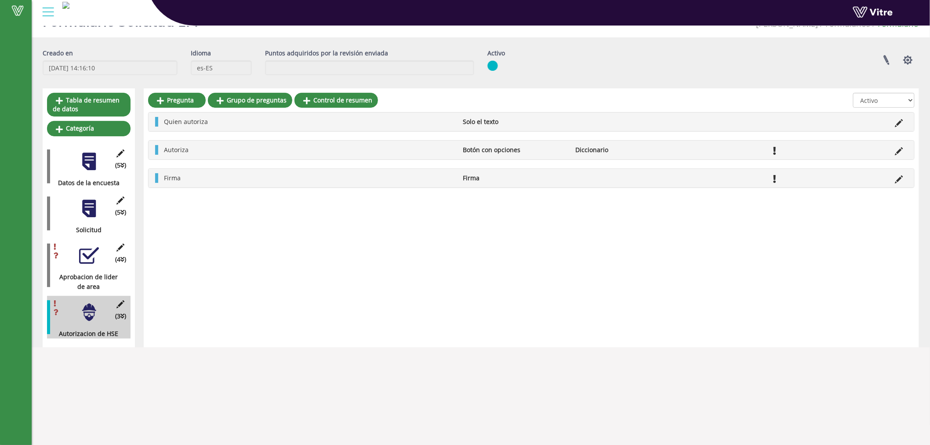
click at [85, 254] on div at bounding box center [89, 256] width 20 height 20
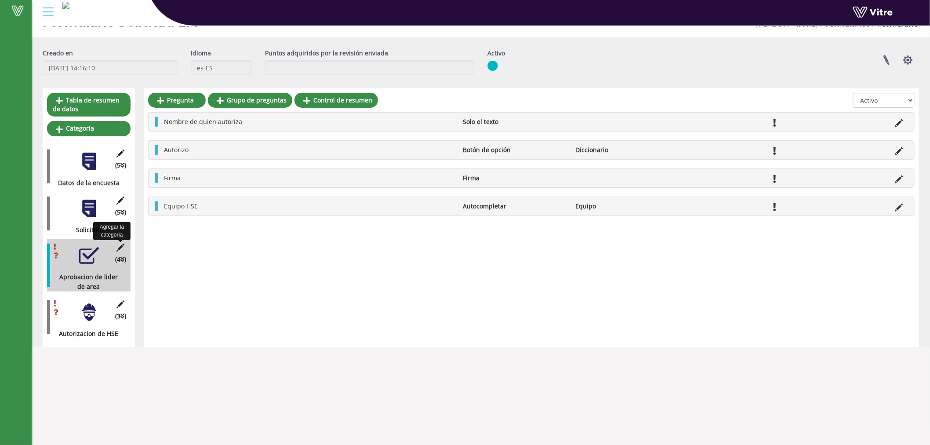
click at [119, 243] on icon at bounding box center [120, 247] width 11 height 8
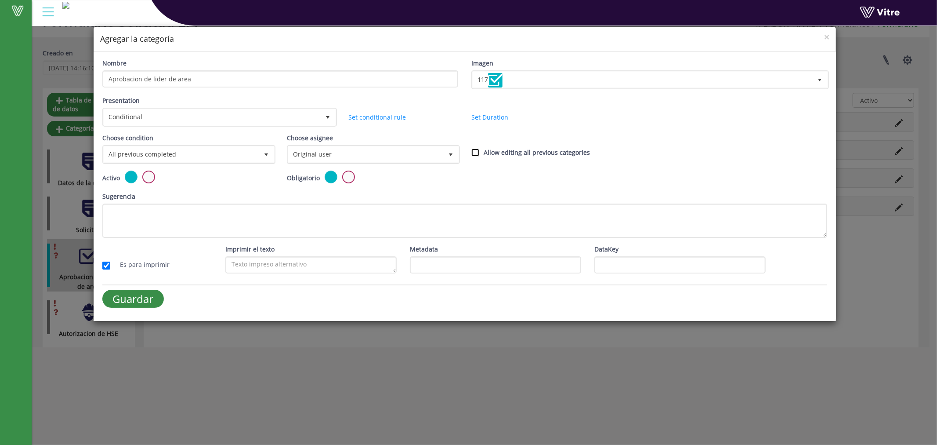
click at [475, 151] on input "Allow editing all previous categories" at bounding box center [475, 153] width 8 height 8
checkbox input "true"
click at [133, 305] on input "Guardar" at bounding box center [133, 299] width 62 height 18
click at [138, 294] on div "Guardar" at bounding box center [280, 299] width 356 height 18
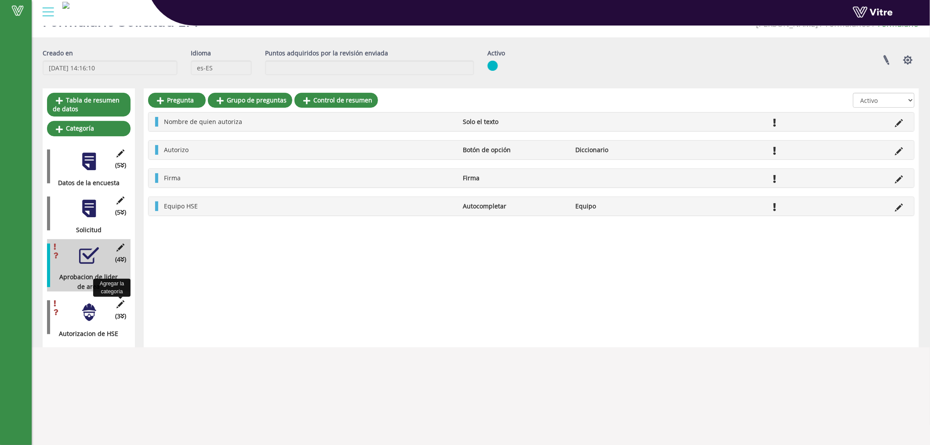
click at [120, 300] on icon at bounding box center [120, 304] width 11 height 8
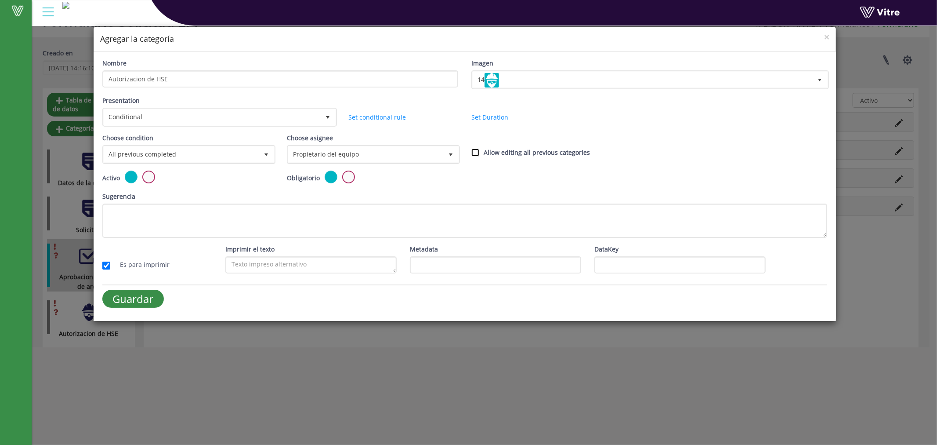
click at [473, 151] on input "Allow editing all previous categories" at bounding box center [475, 153] width 8 height 8
checkbox input "true"
click at [124, 297] on input "Guardar" at bounding box center [133, 299] width 62 height 18
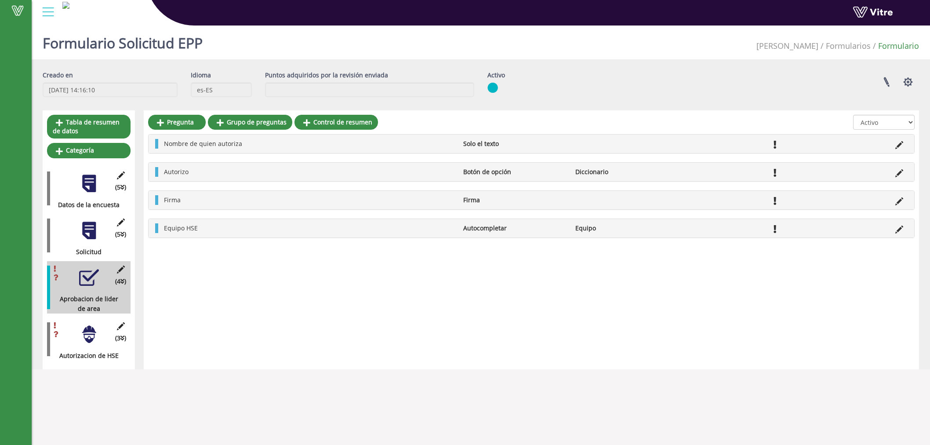
scroll to position [22, 0]
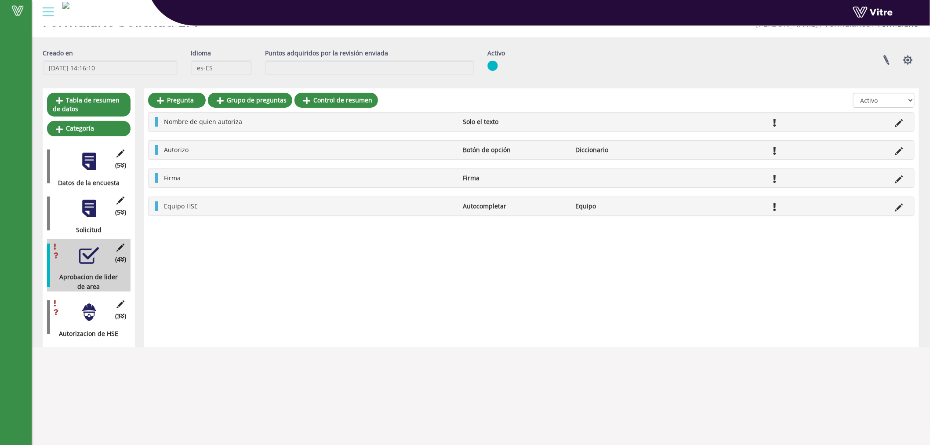
click at [83, 320] on div at bounding box center [89, 312] width 20 height 20
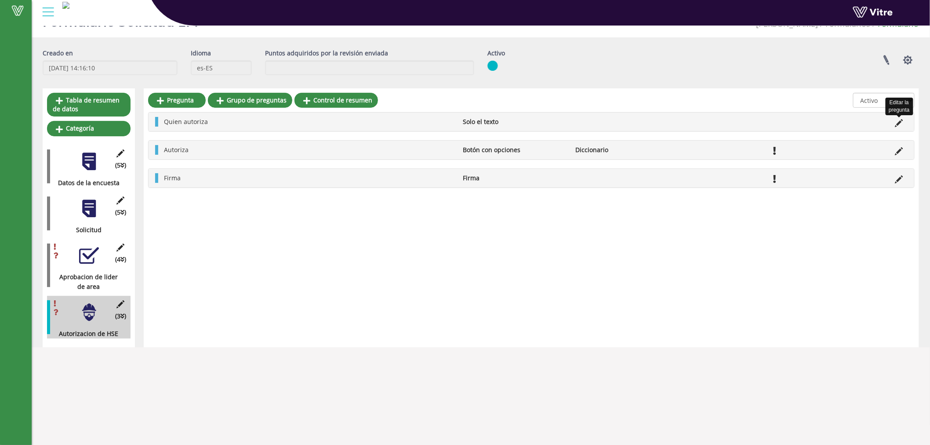
click at [898, 122] on icon at bounding box center [899, 123] width 8 height 8
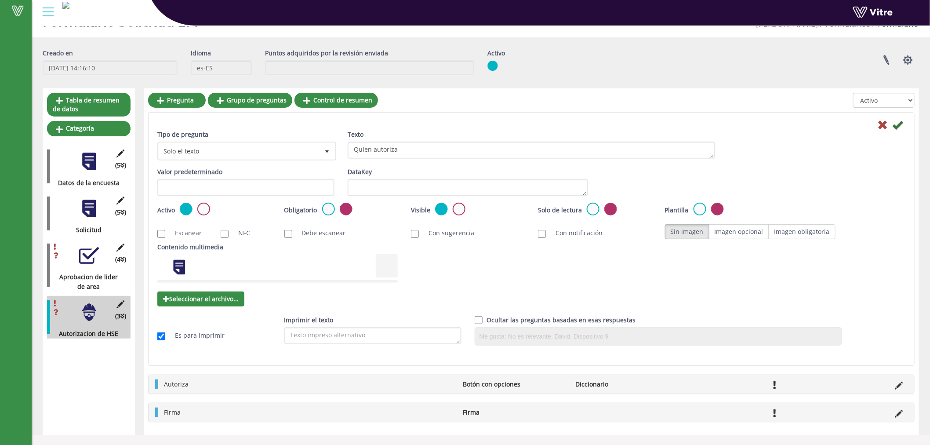
click at [903, 125] on div "Guardar" at bounding box center [531, 124] width 761 height 11
